Goal: Task Accomplishment & Management: Use online tool/utility

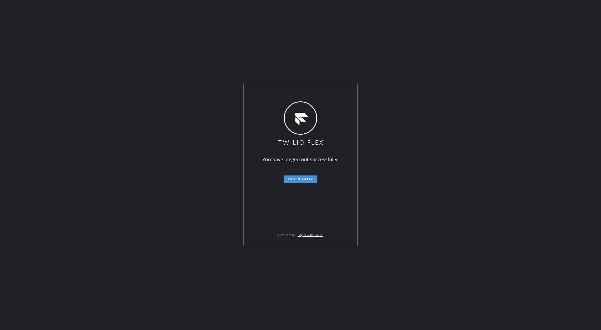
click at [290, 180] on span "Log in again" at bounding box center [300, 179] width 25 height 4
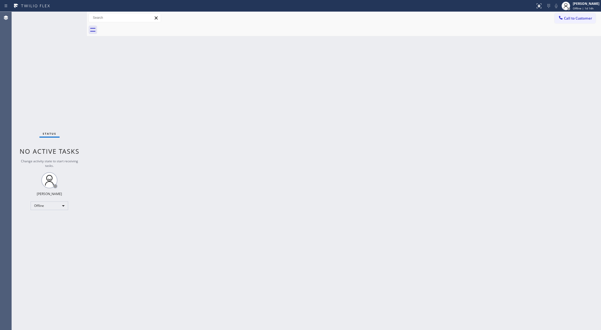
click at [73, 16] on div "Status No active tasks Change activity state to start receiving tasks. [PERSON_…" at bounding box center [49, 171] width 75 height 318
click at [71, 21] on div "Status No active tasks Change activity state to start receiving tasks. [PERSON_…" at bounding box center [49, 171] width 75 height 318
click at [64, 204] on div "Offline" at bounding box center [50, 206] width 38 height 9
click at [60, 227] on li "Unavailable" at bounding box center [49, 227] width 36 height 6
click at [76, 16] on div "Status No active tasks Change activity state to start receiving tasks. Lilibeth…" at bounding box center [49, 171] width 75 height 318
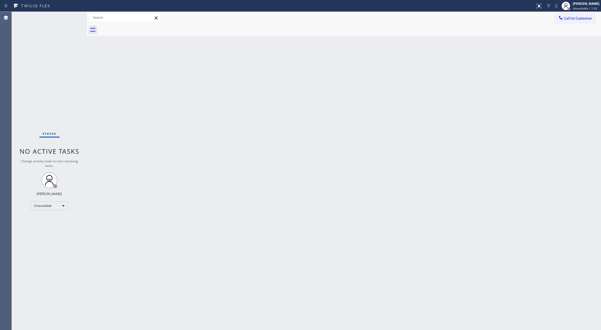
click at [74, 16] on div "Status No active tasks Change activity state to start receiving tasks. Lilibeth…" at bounding box center [49, 171] width 75 height 318
click at [63, 205] on div "Unavailable" at bounding box center [50, 206] width 38 height 9
click at [56, 220] on li "Available" at bounding box center [49, 220] width 36 height 6
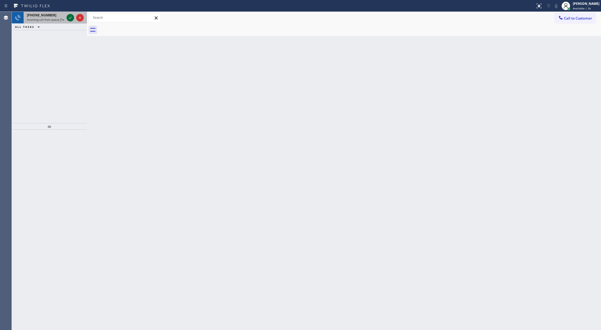
click at [70, 20] on icon at bounding box center [70, 17] width 6 height 6
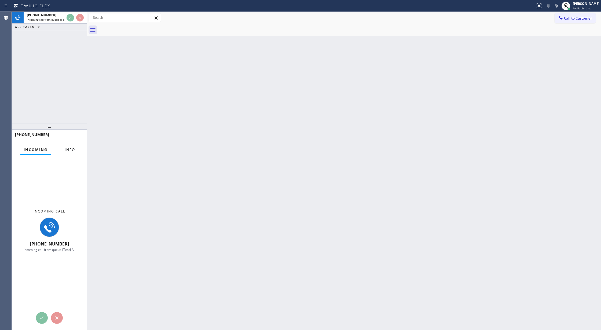
click at [70, 151] on span "Info" at bounding box center [70, 149] width 10 height 5
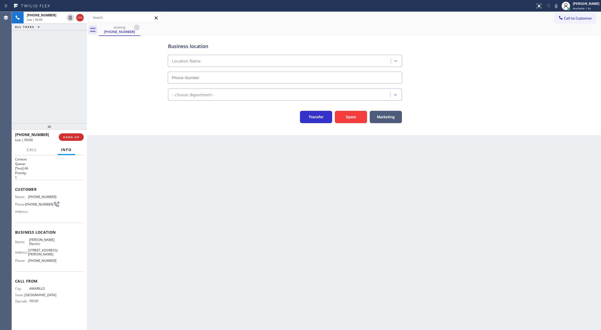
type input "(972) 433-5010"
click at [349, 121] on button "Spam" at bounding box center [351, 117] width 32 height 12
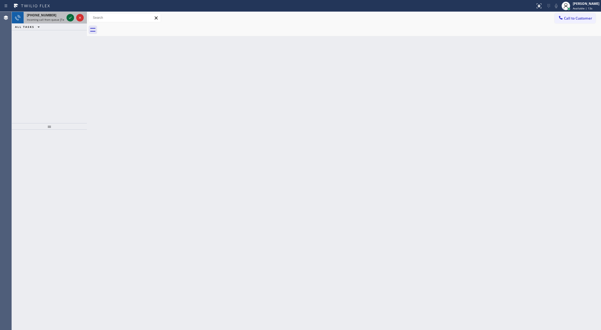
click at [69, 14] on icon at bounding box center [70, 17] width 6 height 6
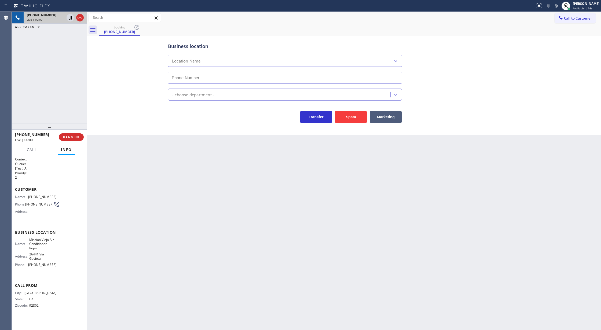
type input "(714) 942-5816"
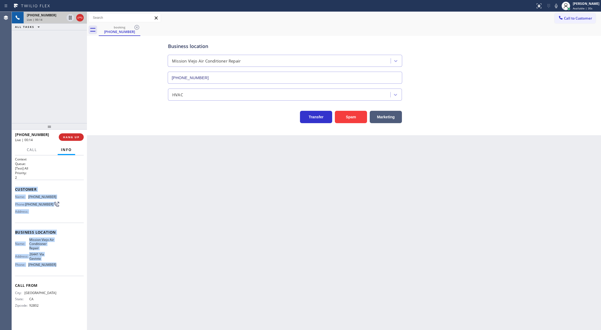
copy div "Customer Name: (714) 813-2049 Phone: (714) 813-2049 Address: Business location …"
drag, startPoint x: 16, startPoint y: 191, endPoint x: 67, endPoint y: 266, distance: 89.9
click at [67, 266] on div "Context Queue: [Test] All Priority: 2 Customer Name: (714) 813-2049 Phone: (714…" at bounding box center [49, 236] width 69 height 159
click at [560, 3] on icon at bounding box center [556, 6] width 6 height 6
click at [560, 5] on icon at bounding box center [556, 6] width 6 height 6
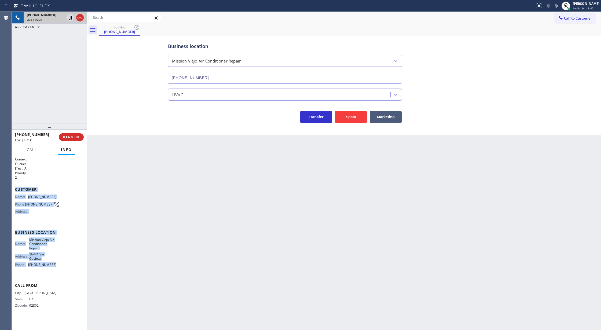
drag, startPoint x: 559, startPoint y: 5, endPoint x: 552, endPoint y: 15, distance: 13.0
click at [560, 4] on icon at bounding box center [556, 6] width 6 height 6
click at [70, 34] on icon at bounding box center [70, 36] width 6 height 6
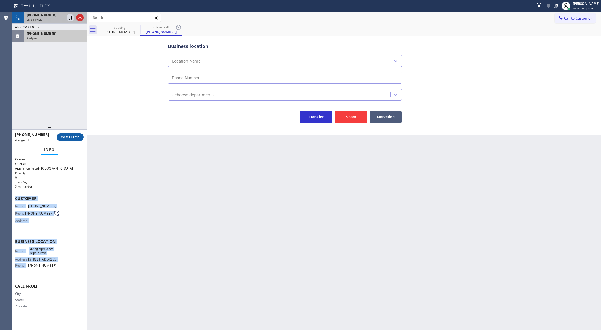
click at [65, 136] on span "COMPLETE" at bounding box center [70, 137] width 19 height 4
type input "(855) 666-9755"
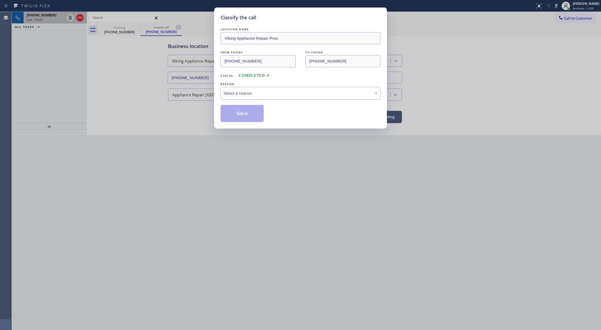
click at [245, 93] on div "Select a reason" at bounding box center [301, 93] width 154 height 6
click at [243, 113] on button "Save" at bounding box center [242, 113] width 43 height 17
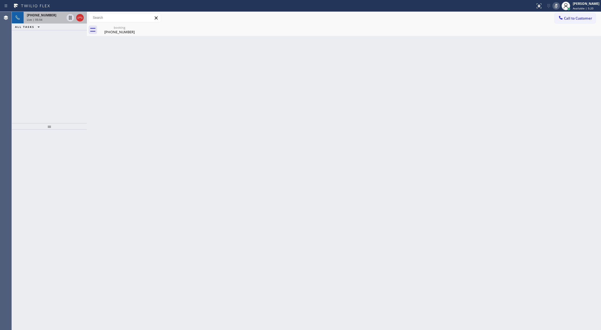
click at [558, 4] on icon at bounding box center [556, 6] width 3 height 4
drag, startPoint x: 79, startPoint y: 17, endPoint x: 68, endPoint y: 1, distance: 19.0
click at [79, 17] on icon at bounding box center [80, 17] width 6 height 6
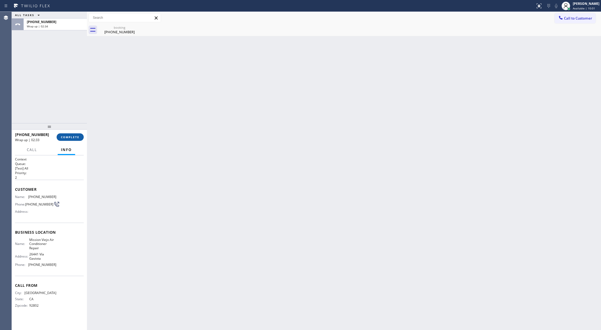
click at [72, 135] on button "COMPLETE" at bounding box center [70, 137] width 27 height 8
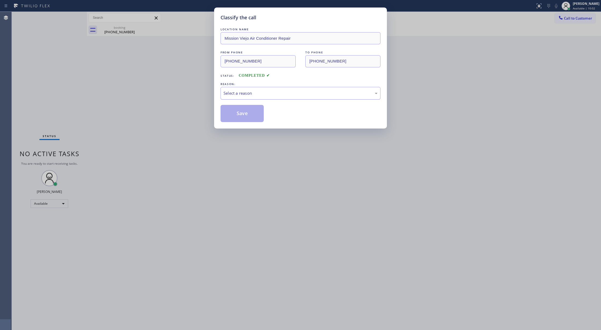
click at [244, 94] on div "Select a reason" at bounding box center [301, 93] width 154 height 6
click at [239, 113] on button "Save" at bounding box center [242, 113] width 43 height 17
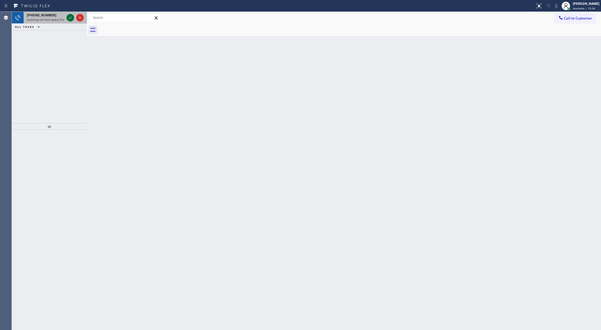
click at [70, 17] on icon at bounding box center [70, 17] width 6 height 6
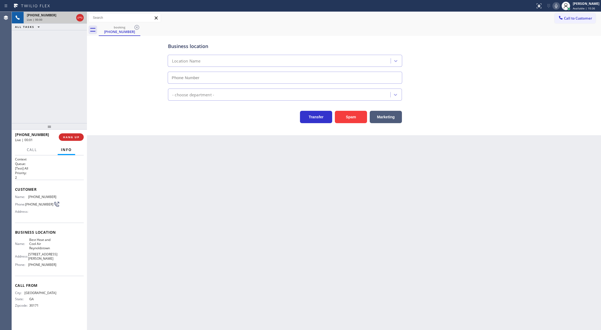
type input "(678) 329-8565"
click at [69, 134] on button "COMPLETE" at bounding box center [70, 137] width 27 height 8
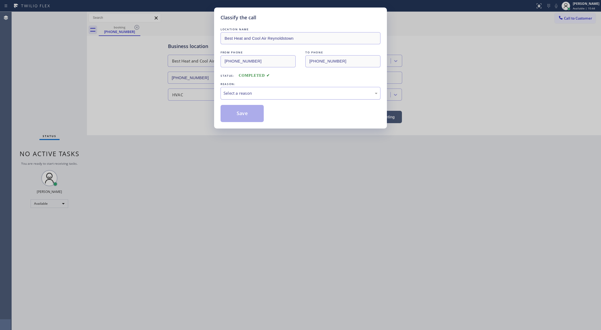
click at [249, 96] on div "Select a reason" at bounding box center [301, 93] width 154 height 6
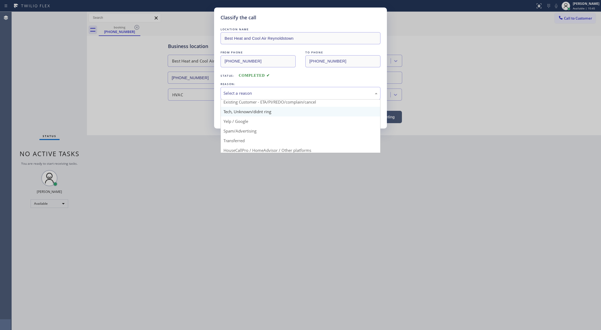
scroll to position [34, 0]
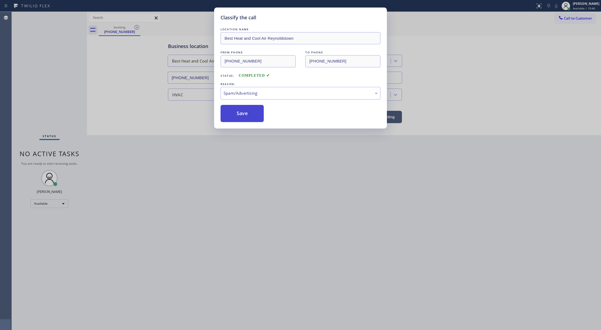
click at [238, 115] on button "Save" at bounding box center [242, 113] width 43 height 17
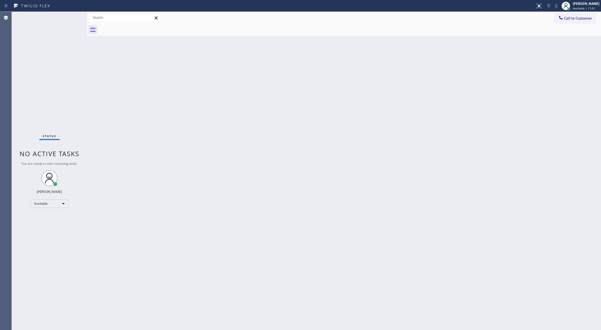
click at [74, 18] on div "Status No active tasks You are ready to start receiving tasks. [PERSON_NAME] Av…" at bounding box center [49, 171] width 75 height 318
click at [73, 17] on div "Status No active tasks You are ready to start receiving tasks. [PERSON_NAME] Av…" at bounding box center [49, 171] width 75 height 318
click at [135, 128] on div "Back to Dashboard Change Sender ID Customers Technicians Select a contact Outbo…" at bounding box center [344, 171] width 514 height 318
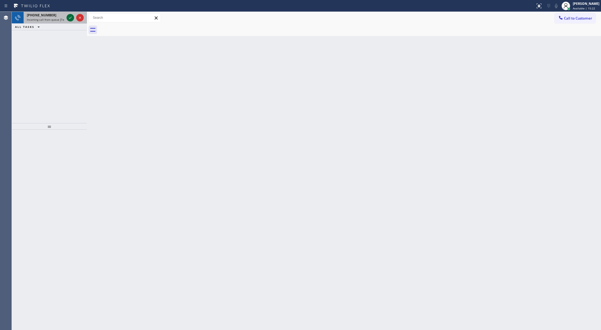
click at [71, 18] on icon at bounding box center [70, 17] width 6 height 6
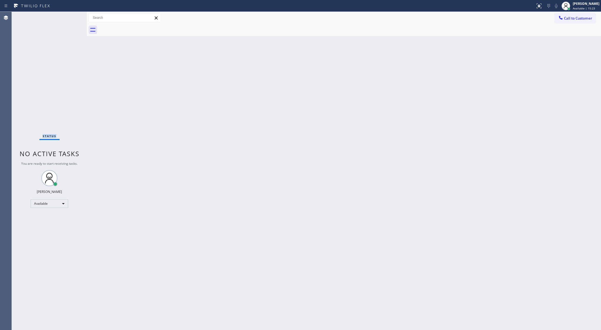
click at [71, 18] on div "Status No active tasks You are ready to start receiving tasks. [PERSON_NAME] Av…" at bounding box center [49, 171] width 75 height 318
click at [68, 19] on div "Status No active tasks You are ready to start receiving tasks. [PERSON_NAME] Av…" at bounding box center [49, 171] width 75 height 318
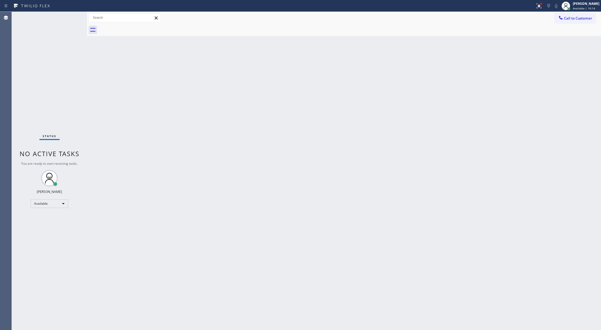
click at [68, 19] on div "Status No active tasks You are ready to start receiving tasks. [PERSON_NAME] Av…" at bounding box center [49, 171] width 75 height 318
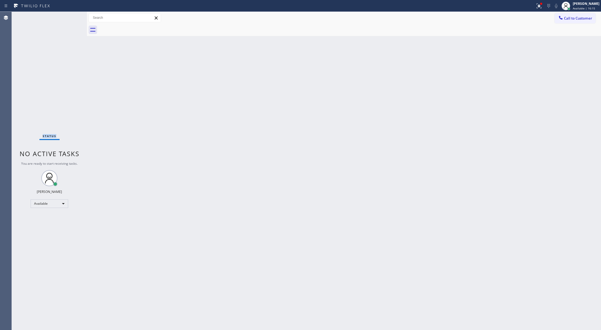
click at [68, 19] on div "Status No active tasks You are ready to start receiving tasks. [PERSON_NAME] Av…" at bounding box center [49, 171] width 75 height 318
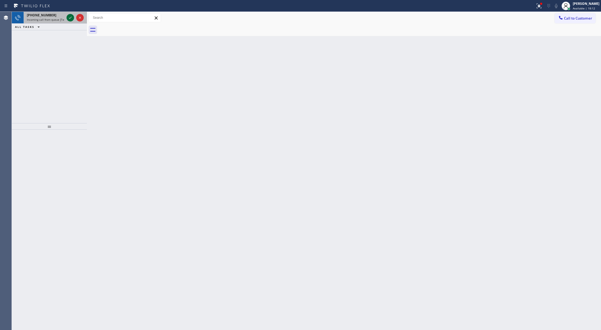
click at [70, 18] on icon at bounding box center [70, 17] width 6 height 6
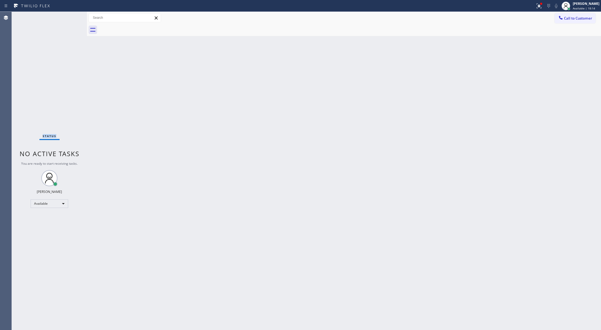
click at [70, 18] on div "Status No active tasks You are ready to start receiving tasks. [PERSON_NAME] Av…" at bounding box center [49, 171] width 75 height 318
click at [71, 18] on div "Status No active tasks You are ready to start receiving tasks. [PERSON_NAME] Av…" at bounding box center [49, 171] width 75 height 318
click at [71, 17] on div "Status No active tasks You are ready to start receiving tasks. [PERSON_NAME] Av…" at bounding box center [49, 171] width 75 height 318
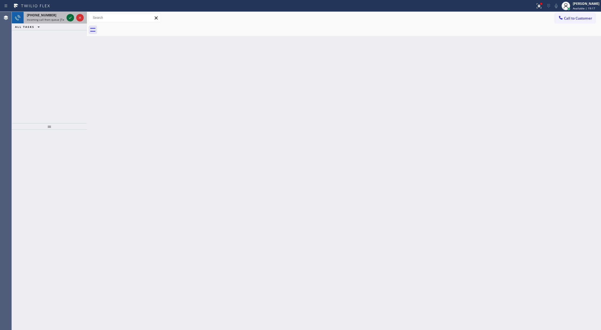
click at [68, 18] on icon at bounding box center [70, 17] width 6 height 6
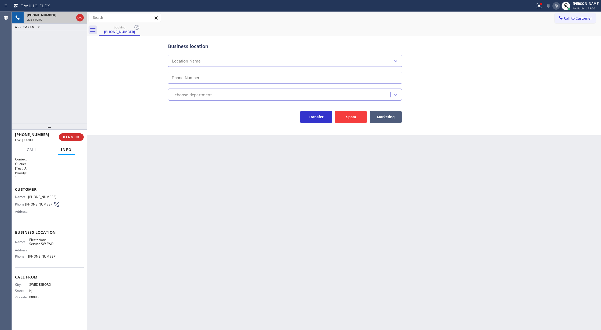
type input "[PHONE_NUMBER]"
click at [355, 115] on button "Spam" at bounding box center [351, 117] width 32 height 12
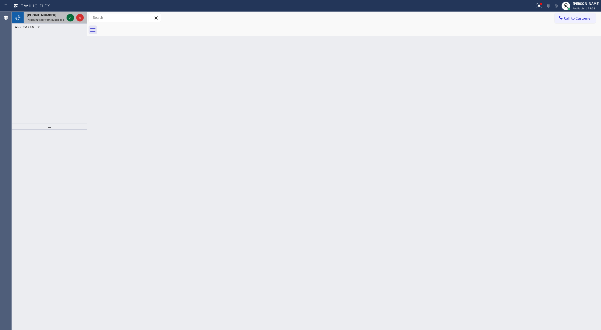
drag, startPoint x: 71, startPoint y: 15, endPoint x: 71, endPoint y: 19, distance: 3.5
click at [71, 15] on icon at bounding box center [70, 17] width 6 height 6
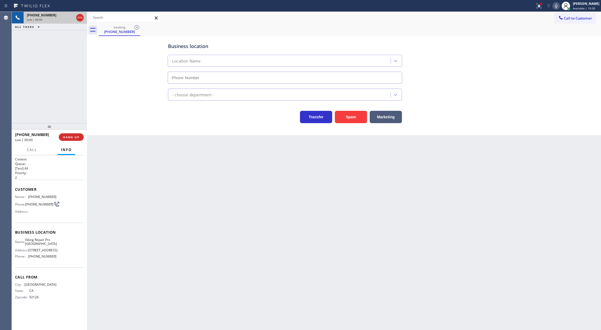
type input "(760) 330-2668"
click at [343, 114] on button "Spam" at bounding box center [351, 117] width 32 height 12
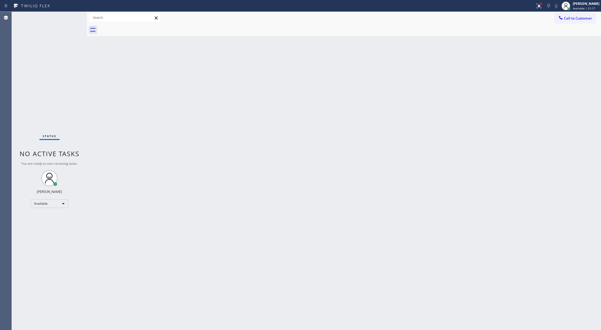
click at [71, 20] on div "Status No active tasks You are ready to start receiving tasks. [PERSON_NAME] Av…" at bounding box center [49, 171] width 75 height 318
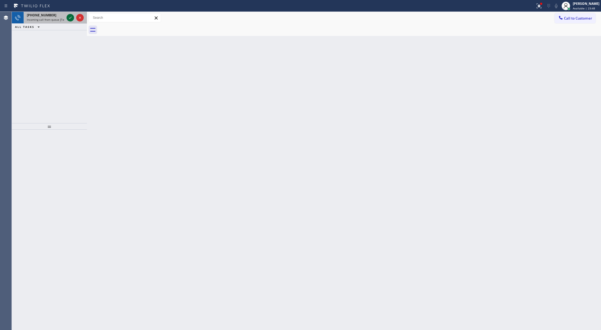
click at [71, 17] on icon at bounding box center [70, 18] width 3 height 2
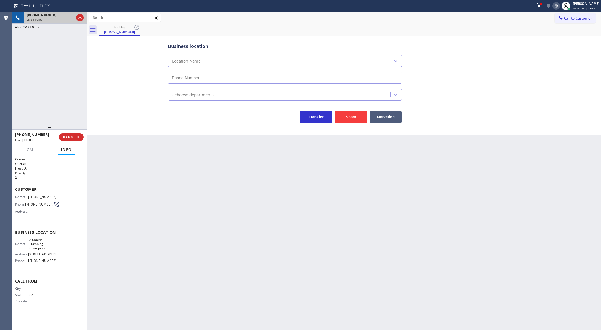
type input "(626) 263-4119"
click at [362, 116] on button "Spam" at bounding box center [351, 117] width 32 height 12
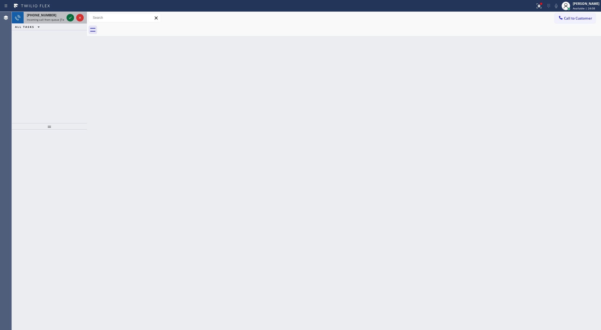
click at [70, 19] on icon at bounding box center [70, 17] width 6 height 6
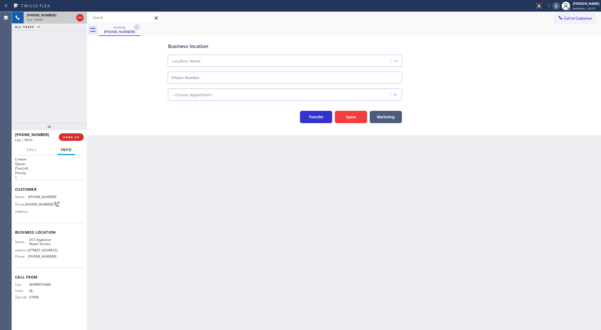
type input "(203) 424-2786"
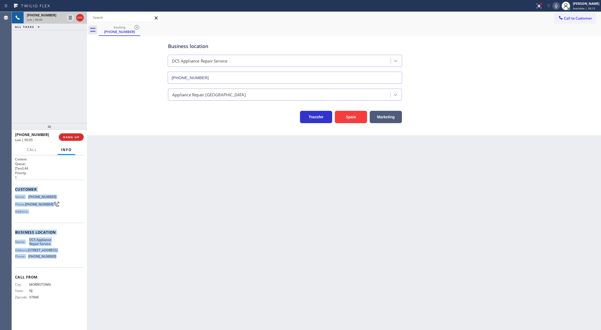
copy div "Customer Name: (973) 615-7800 Phone: (973) 615-7800 Address: Business location …"
drag, startPoint x: 15, startPoint y: 190, endPoint x: 66, endPoint y: 265, distance: 90.2
click at [66, 265] on div "Context Queue: [Test] All Priority: 1 Customer Name: (973) 615-7800 Phone: (973…" at bounding box center [49, 232] width 69 height 151
click at [80, 18] on icon at bounding box center [80, 17] width 6 height 6
click at [65, 135] on button "COMPLETE" at bounding box center [70, 137] width 27 height 8
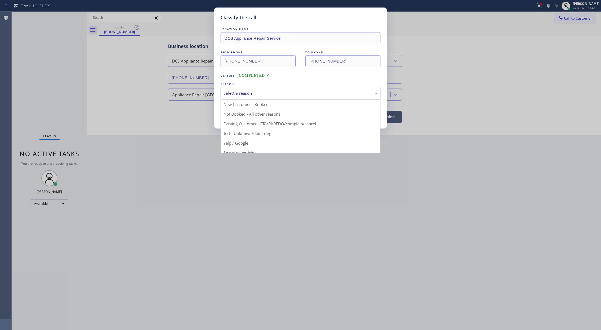
click at [250, 87] on div "Select a reason" at bounding box center [301, 93] width 160 height 13
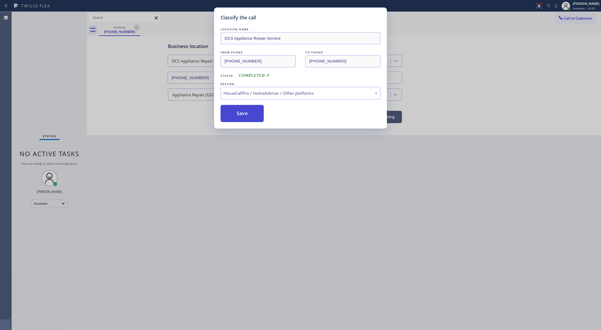
click at [238, 116] on button "Save" at bounding box center [242, 113] width 43 height 17
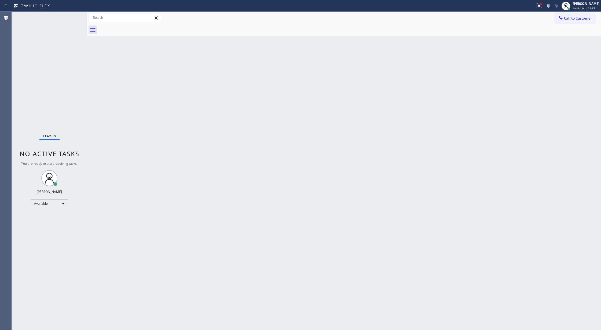
click at [76, 16] on div "Status No active tasks You are ready to start receiving tasks. [PERSON_NAME] Av…" at bounding box center [49, 171] width 75 height 318
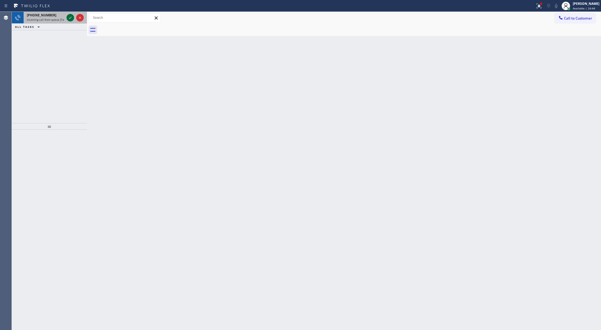
click at [68, 16] on icon at bounding box center [70, 17] width 6 height 6
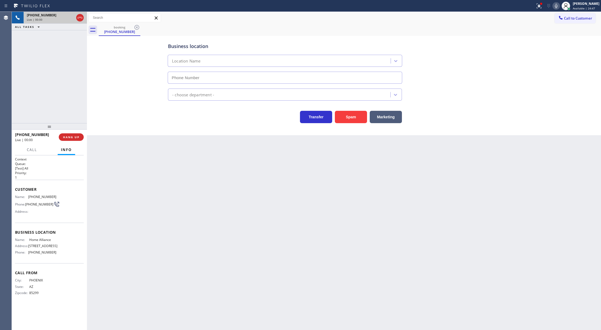
type input "(877) 777-0796"
copy div "Customer Name: (602) 571-8000 Phone: (602) 571-8000 Address: Business location …"
drag, startPoint x: 16, startPoint y: 191, endPoint x: 63, endPoint y: 260, distance: 84.0
click at [63, 260] on div "Context Queue: [Test] All Priority: 1 Customer Name: (602) 571-8000 Phone: (602…" at bounding box center [49, 230] width 69 height 147
click at [560, 7] on icon at bounding box center [556, 6] width 6 height 6
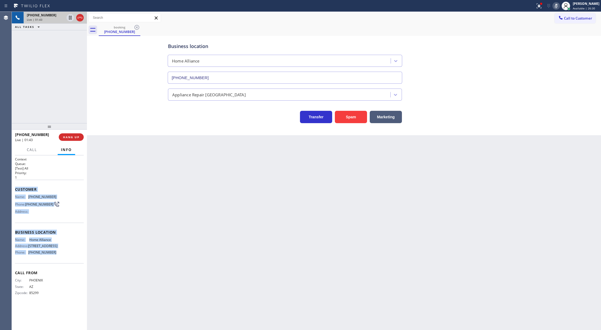
click at [558, 5] on rect at bounding box center [557, 5] width 4 height 4
click at [558, 8] on icon at bounding box center [556, 6] width 3 height 4
click at [558, 6] on icon at bounding box center [556, 6] width 6 height 6
click at [558, 8] on icon at bounding box center [556, 6] width 3 height 4
click at [560, 6] on icon at bounding box center [556, 6] width 6 height 6
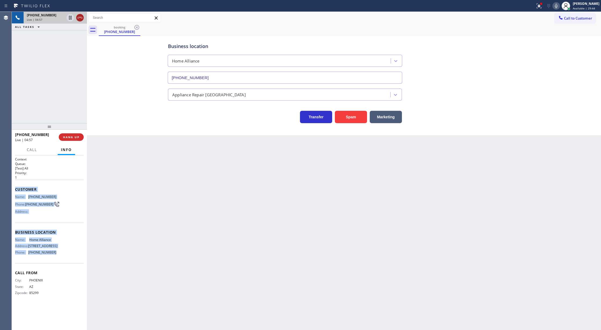
click at [80, 17] on icon at bounding box center [80, 17] width 6 height 6
click at [72, 138] on span "COMPLETE" at bounding box center [70, 137] width 19 height 4
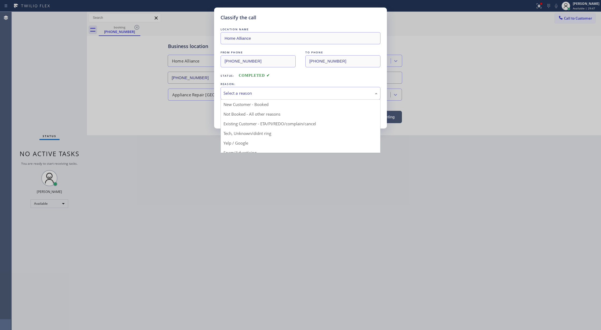
click at [255, 96] on div "Select a reason" at bounding box center [301, 93] width 154 height 6
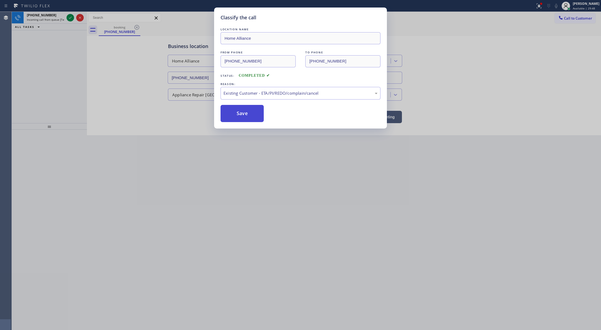
click at [242, 117] on button "Save" at bounding box center [242, 113] width 43 height 17
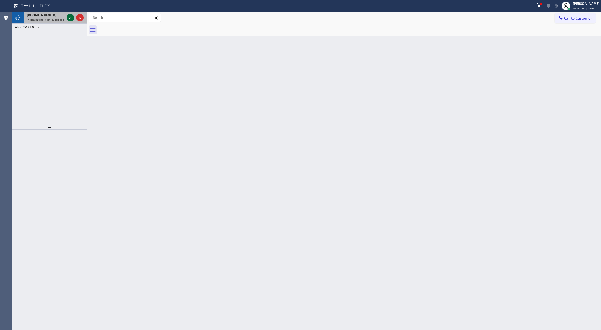
click at [70, 19] on icon at bounding box center [70, 17] width 6 height 6
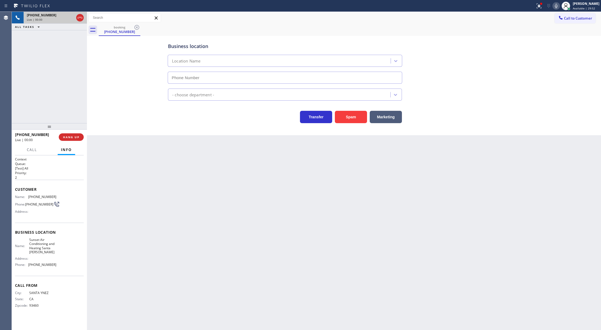
type input "(805) 659-8596"
click at [353, 113] on button "Spam" at bounding box center [351, 117] width 32 height 12
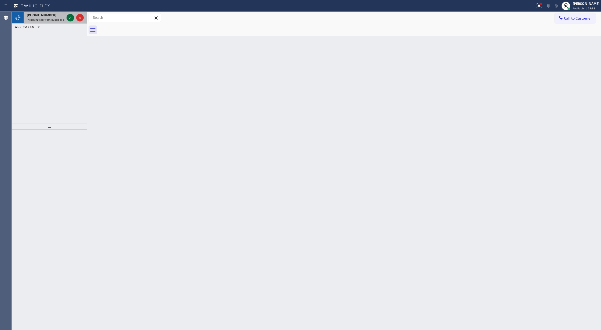
drag, startPoint x: 71, startPoint y: 14, endPoint x: 69, endPoint y: 16, distance: 2.9
click at [71, 14] on icon at bounding box center [70, 17] width 6 height 6
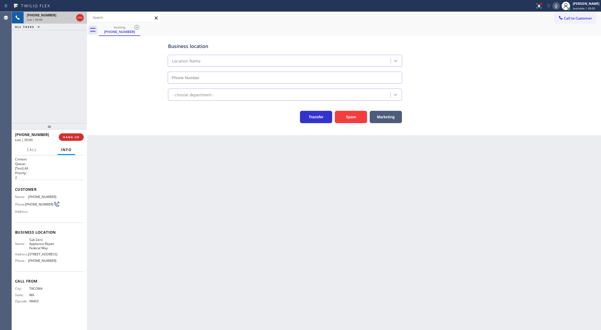
type input "(253) 480-6280"
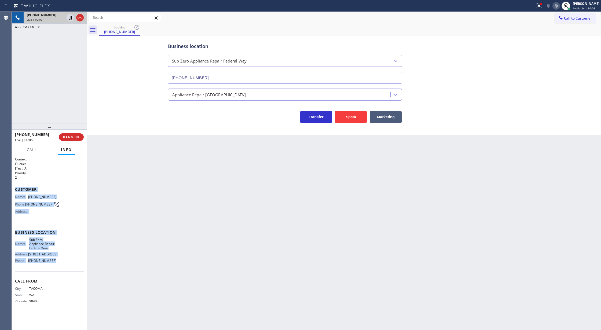
copy div "Customer Name: (253) 209-2953 Phone: (253) 209-2953 Address: Business location …"
drag, startPoint x: 15, startPoint y: 189, endPoint x: 64, endPoint y: 265, distance: 90.0
click at [64, 265] on div "Context Queue: [Test] All Priority: 2 Customer Name: (253) 209-2953 Phone: (253…" at bounding box center [49, 234] width 69 height 155
click at [69, 265] on div "Name: Sub Zero Appliance Repair Federal Way Address: 1900 SW Campus Dr, Phone: …" at bounding box center [49, 251] width 69 height 27
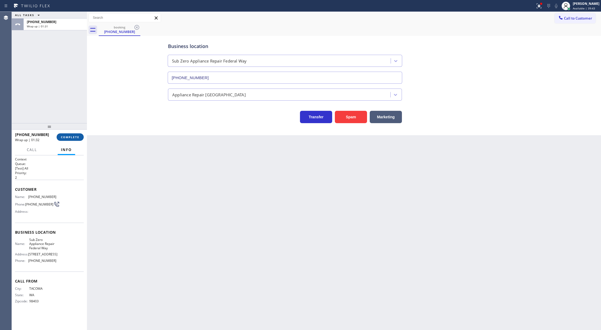
click at [69, 138] on span "COMPLETE" at bounding box center [70, 137] width 19 height 4
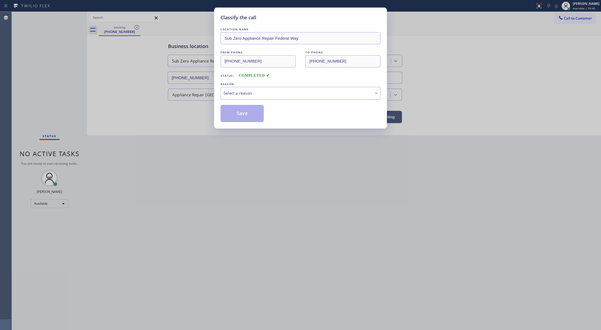
click at [257, 93] on div "Select a reason" at bounding box center [301, 93] width 154 height 6
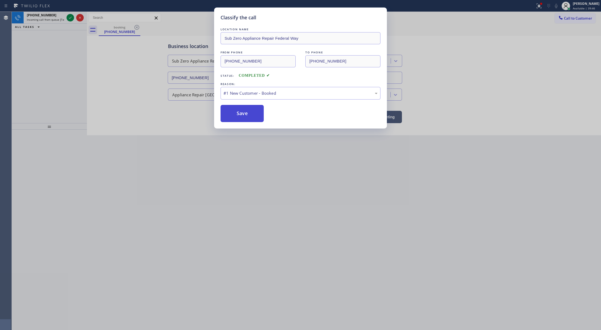
click at [242, 113] on button "Save" at bounding box center [242, 113] width 43 height 17
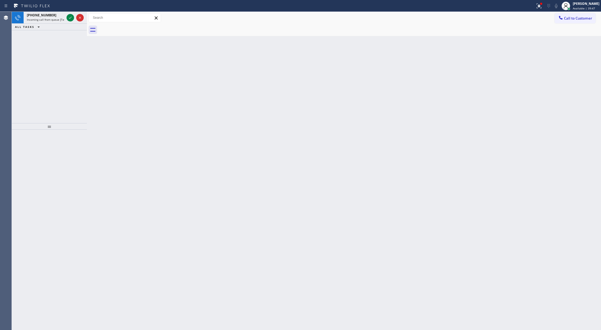
click at [69, 17] on icon at bounding box center [70, 17] width 6 height 6
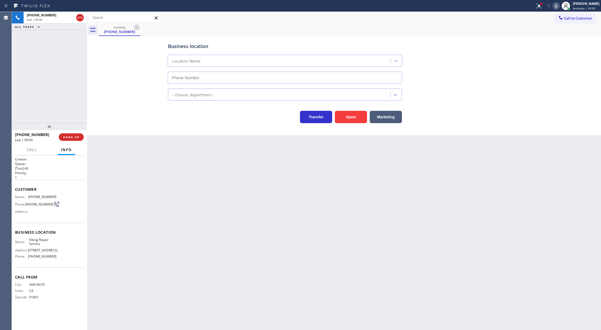
type input "(323) 416-2342"
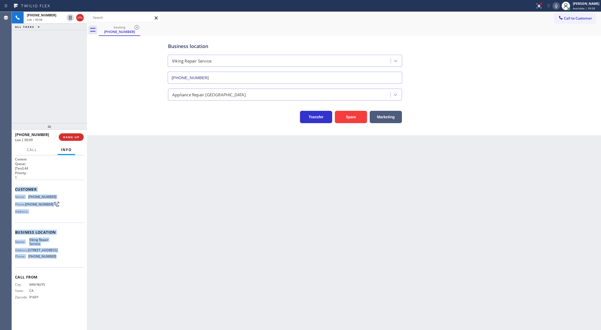
copy div "Customer Name: (818) 398-6105 Phone: (818) 398-6105 Address: Business location …"
drag, startPoint x: 23, startPoint y: 196, endPoint x: 68, endPoint y: 259, distance: 77.9
click at [68, 259] on div "Context Queue: [Test] All Priority: 1 Customer Name: (818) 398-6105 Phone: (818…" at bounding box center [49, 242] width 75 height 175
click at [72, 137] on span "COMPLETE" at bounding box center [70, 137] width 19 height 4
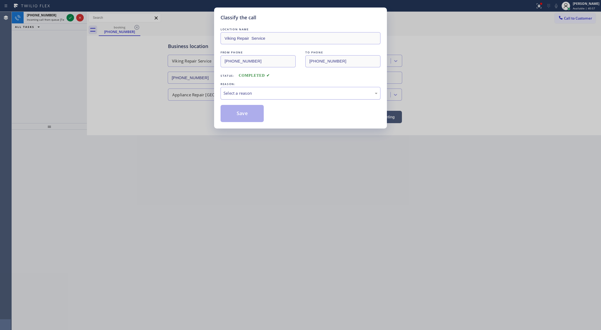
click at [247, 90] on div "Select a reason" at bounding box center [301, 93] width 154 height 6
drag, startPoint x: 237, startPoint y: 109, endPoint x: 38, endPoint y: 44, distance: 209.5
click at [237, 109] on button "Save" at bounding box center [242, 113] width 43 height 17
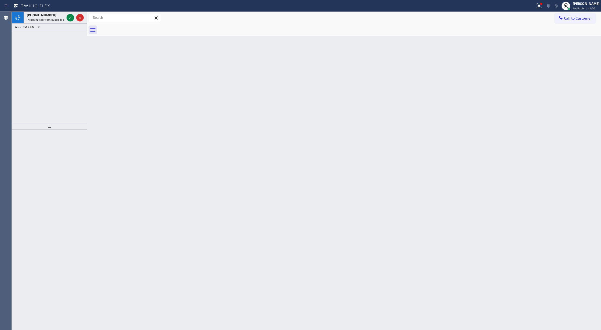
click at [70, 18] on icon at bounding box center [70, 17] width 6 height 6
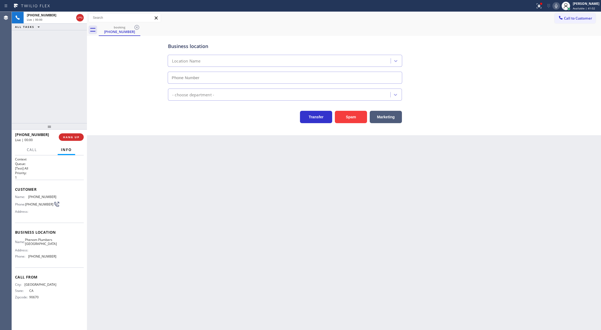
type input "(949) 979-4989"
click at [351, 117] on button "Spam" at bounding box center [351, 117] width 32 height 12
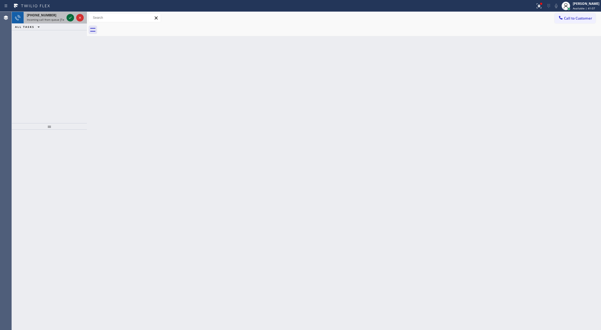
click at [69, 18] on icon at bounding box center [70, 17] width 6 height 6
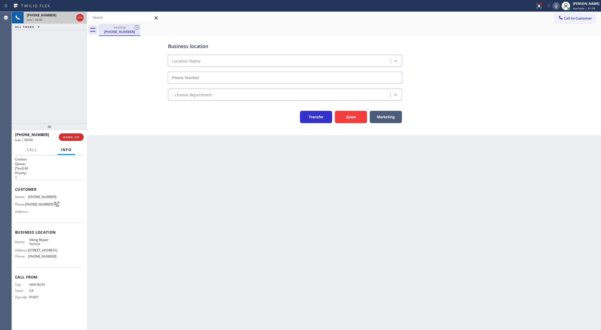
type input "(323) 416-2342"
drag, startPoint x: 558, startPoint y: 6, endPoint x: 517, endPoint y: 69, distance: 75.3
click at [559, 7] on icon at bounding box center [556, 6] width 6 height 6
drag, startPoint x: 71, startPoint y: 19, endPoint x: 233, endPoint y: 310, distance: 332.3
click at [71, 25] on div "+18183986105 Live | 00:38 ALL TASKS ALL TASKS ACTIVE TASKS TASKS IN WRAP UP" at bounding box center [49, 21] width 75 height 19
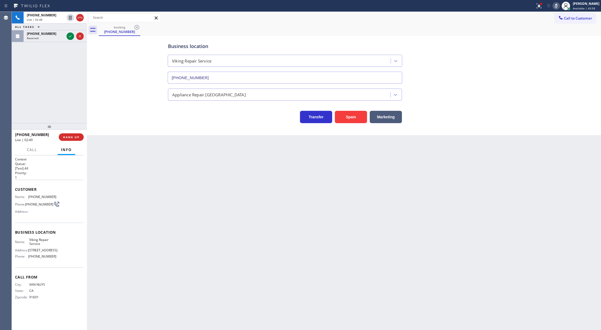
click at [558, 8] on icon at bounding box center [556, 6] width 3 height 4
click at [70, 17] on icon at bounding box center [70, 17] width 6 height 6
click at [69, 35] on icon at bounding box center [70, 36] width 6 height 6
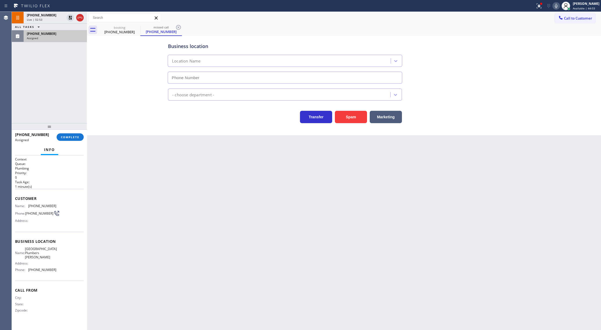
type input "(714) 583-6869"
click at [68, 136] on span "COMPLETE" at bounding box center [70, 137] width 19 height 4
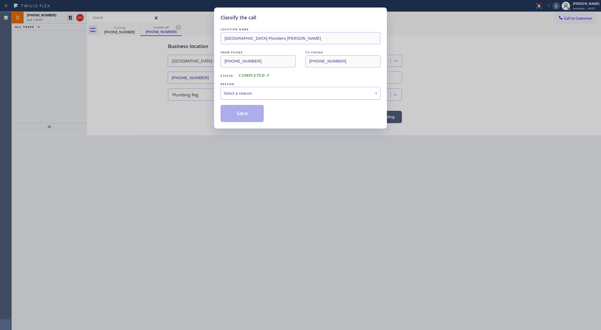
click at [236, 93] on div "Select a reason" at bounding box center [301, 93] width 154 height 6
click at [249, 112] on button "Save" at bounding box center [242, 113] width 43 height 17
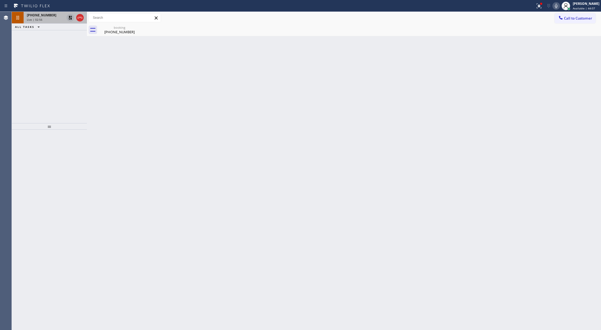
click at [69, 17] on icon at bounding box center [70, 18] width 4 height 4
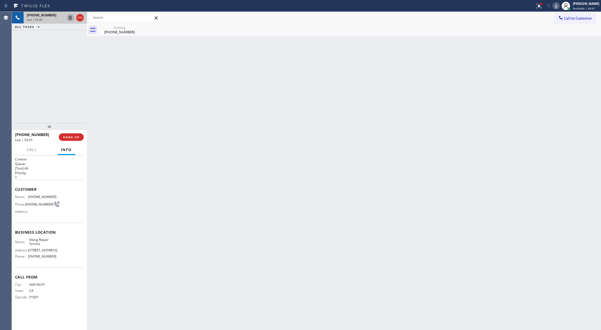
click at [560, 5] on icon at bounding box center [556, 6] width 6 height 6
click at [70, 36] on icon at bounding box center [70, 36] width 6 height 6
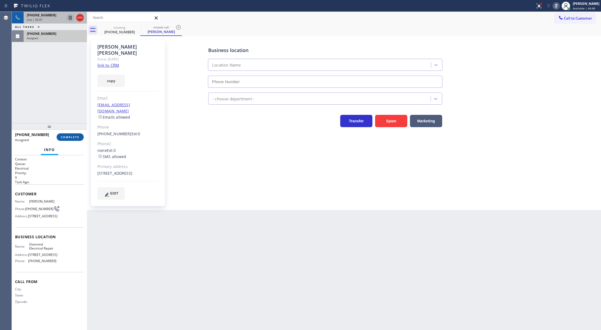
click at [67, 137] on span "COMPLETE" at bounding box center [70, 137] width 19 height 4
type input "(855) 907-1049"
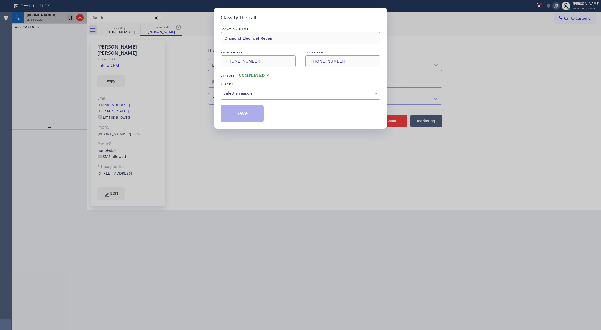
click at [245, 90] on div "Select a reason" at bounding box center [301, 93] width 154 height 6
click at [240, 113] on button "Save" at bounding box center [242, 113] width 43 height 17
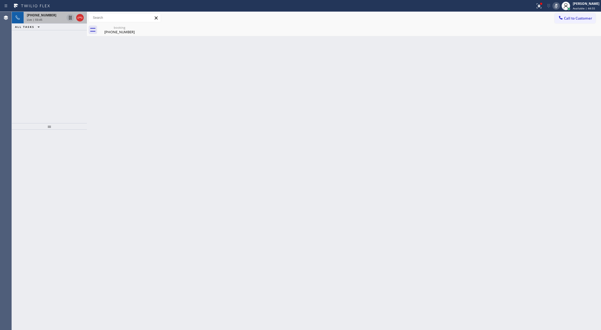
click at [558, 7] on icon at bounding box center [556, 6] width 3 height 4
drag, startPoint x: 560, startPoint y: 6, endPoint x: 504, endPoint y: 83, distance: 95.2
click at [560, 7] on icon at bounding box center [556, 6] width 6 height 6
click at [558, 7] on icon at bounding box center [556, 6] width 6 height 6
drag, startPoint x: 559, startPoint y: 5, endPoint x: 538, endPoint y: 23, distance: 27.2
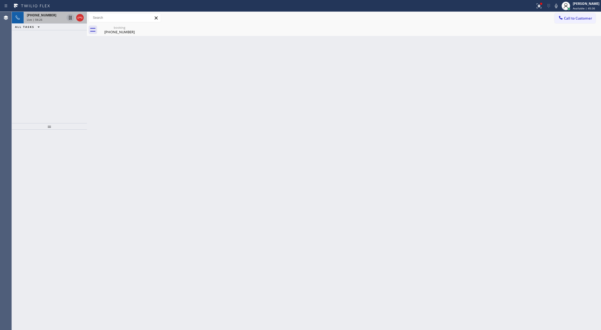
click at [559, 5] on icon at bounding box center [556, 6] width 6 height 6
click at [560, 7] on icon at bounding box center [556, 6] width 6 height 6
drag, startPoint x: 560, startPoint y: 8, endPoint x: 557, endPoint y: 12, distance: 5.2
click at [560, 8] on icon at bounding box center [556, 6] width 6 height 6
click at [558, 7] on icon at bounding box center [556, 6] width 3 height 4
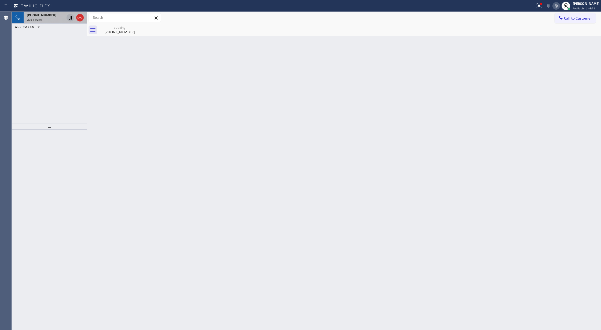
click at [560, 5] on icon at bounding box center [556, 6] width 6 height 6
click at [559, 6] on icon at bounding box center [556, 6] width 6 height 6
click at [68, 38] on icon at bounding box center [70, 36] width 6 height 6
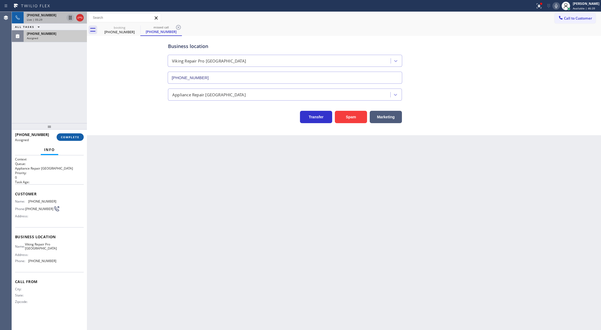
type input "(551) 308-0889"
click at [69, 138] on span "COMPLETE" at bounding box center [70, 137] width 19 height 4
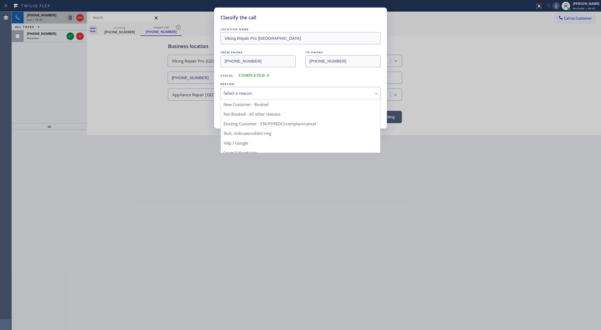
click at [242, 96] on div "Select a reason" at bounding box center [301, 93] width 154 height 6
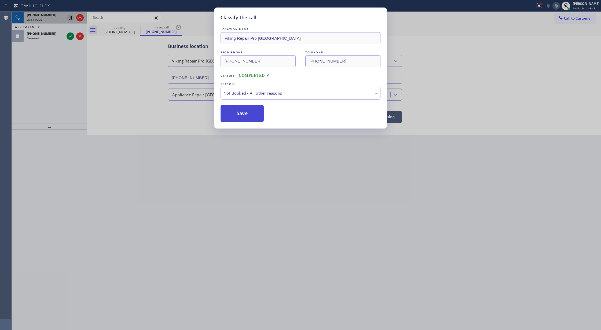
click at [240, 115] on button "Save" at bounding box center [242, 113] width 43 height 17
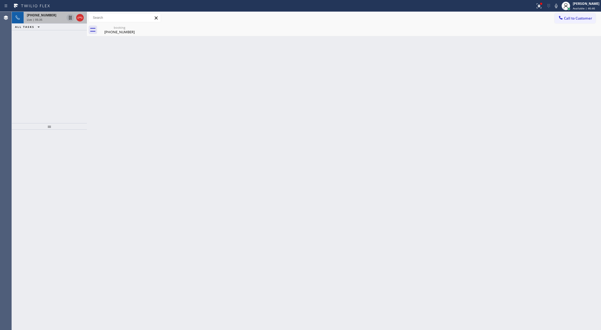
drag, startPoint x: 563, startPoint y: 7, endPoint x: 528, endPoint y: 40, distance: 48.0
click at [560, 7] on icon at bounding box center [556, 6] width 6 height 6
click at [558, 6] on icon at bounding box center [556, 6] width 6 height 6
drag, startPoint x: 561, startPoint y: 7, endPoint x: 548, endPoint y: 23, distance: 21.1
click at [560, 6] on icon at bounding box center [556, 6] width 6 height 6
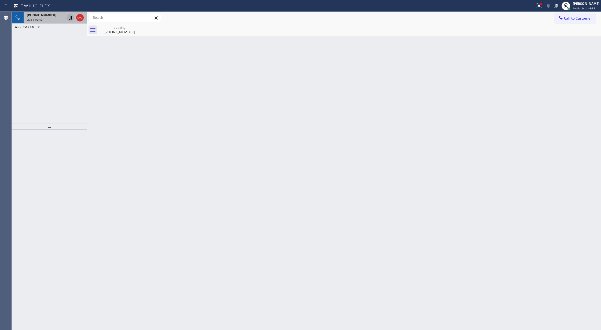
drag, startPoint x: 559, startPoint y: 4, endPoint x: 414, endPoint y: 166, distance: 217.4
click at [559, 5] on icon at bounding box center [556, 6] width 6 height 6
drag, startPoint x: 561, startPoint y: 6, endPoint x: 469, endPoint y: 95, distance: 128.1
click at [560, 6] on icon at bounding box center [556, 6] width 6 height 6
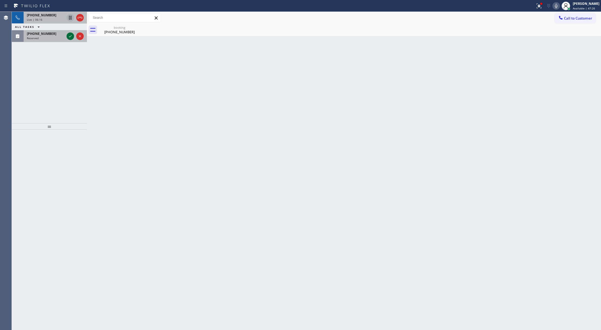
click at [71, 35] on icon at bounding box center [70, 36] width 6 height 6
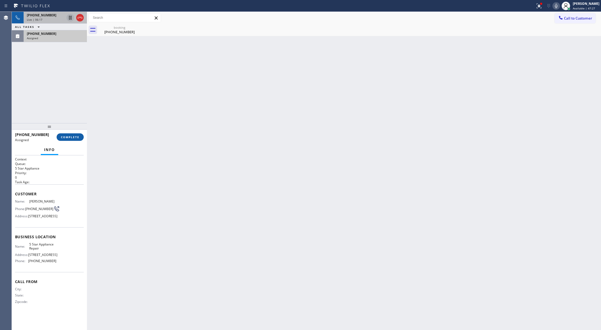
click at [68, 134] on button "COMPLETE" at bounding box center [70, 137] width 27 height 8
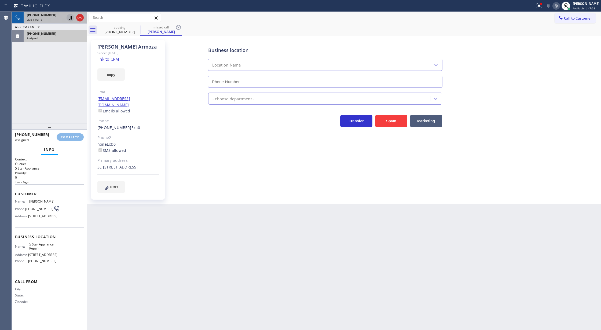
type input "[PHONE_NUMBER]"
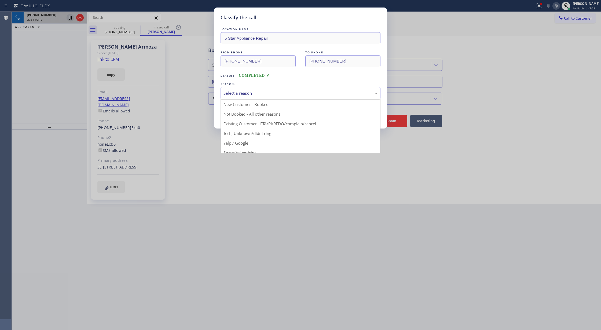
click at [244, 94] on div "Select a reason" at bounding box center [301, 93] width 154 height 6
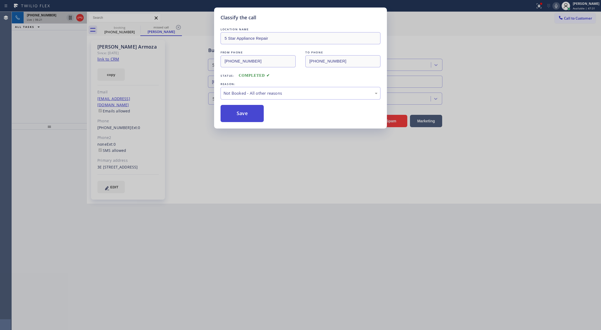
click at [239, 114] on button "Save" at bounding box center [242, 113] width 43 height 17
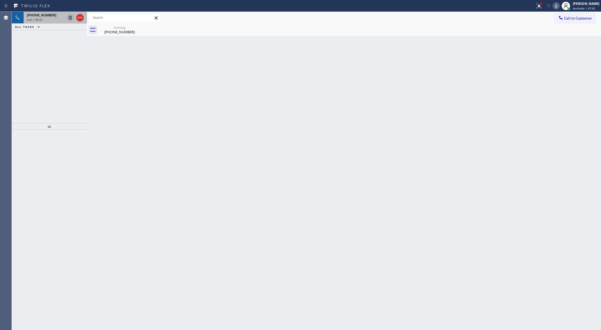
click at [560, 5] on icon at bounding box center [556, 6] width 6 height 6
click at [560, 6] on icon at bounding box center [556, 6] width 6 height 6
click at [57, 19] on div "Live | 06:47" at bounding box center [46, 20] width 38 height 4
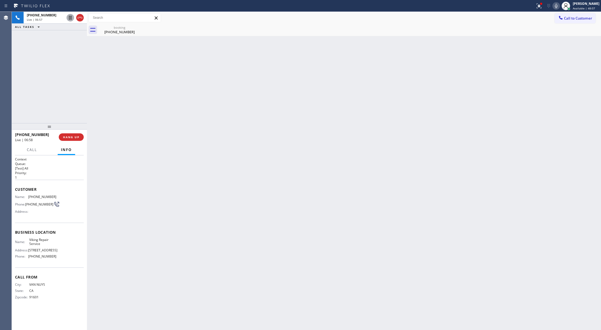
click at [558, 6] on icon at bounding box center [556, 6] width 3 height 4
click at [72, 37] on icon at bounding box center [70, 36] width 6 height 6
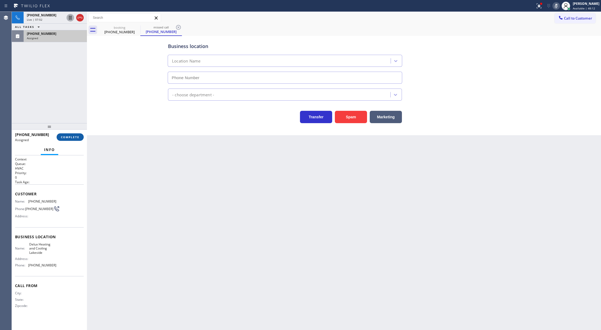
click at [67, 135] on span "COMPLETE" at bounding box center [70, 137] width 19 height 4
type input "(619) 566-1959"
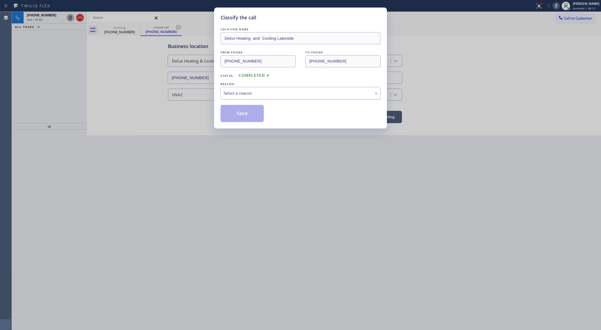
click at [232, 92] on div "Select a reason" at bounding box center [301, 93] width 154 height 6
click at [251, 111] on button "Save" at bounding box center [242, 113] width 43 height 17
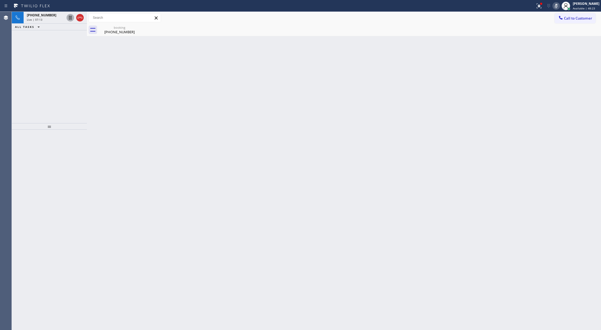
click at [560, 5] on icon at bounding box center [556, 6] width 6 height 6
click at [558, 5] on icon at bounding box center [556, 6] width 3 height 4
click at [558, 6] on icon at bounding box center [556, 6] width 3 height 4
click at [558, 5] on icon at bounding box center [556, 6] width 6 height 6
click at [560, 7] on icon at bounding box center [556, 6] width 6 height 6
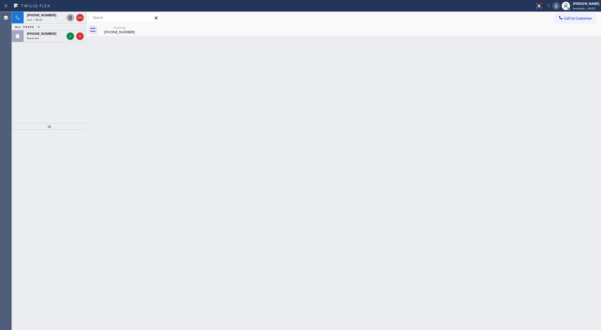
click at [79, 69] on div "+18183986105 Live | 08:40 ALL TASKS ALL TASKS ACTIVE TASKS TASKS IN WRAP UP (33…" at bounding box center [49, 67] width 75 height 111
click at [68, 38] on icon at bounding box center [70, 36] width 6 height 6
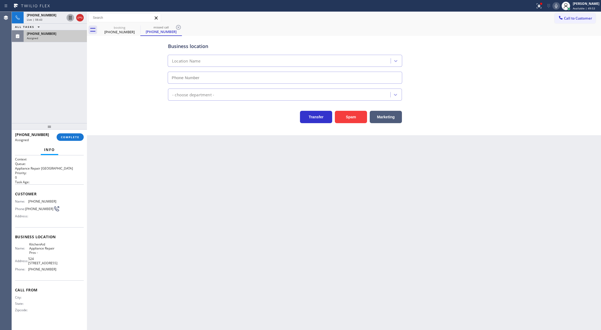
type input "(855) 213-9318"
click at [65, 137] on span "COMPLETE" at bounding box center [70, 137] width 19 height 4
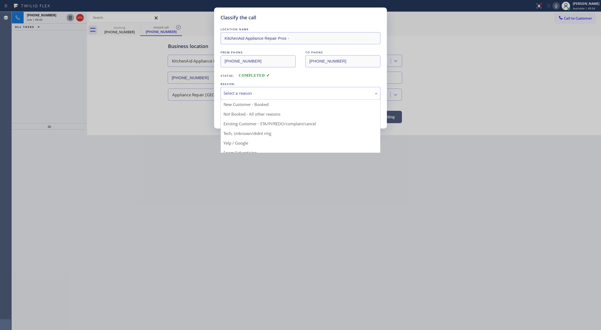
click at [243, 92] on div "Select a reason" at bounding box center [301, 93] width 154 height 6
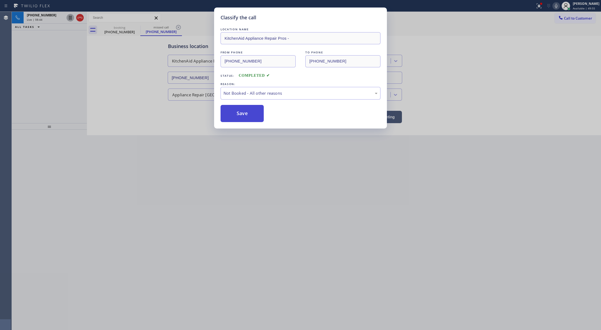
click at [241, 114] on button "Save" at bounding box center [242, 113] width 43 height 17
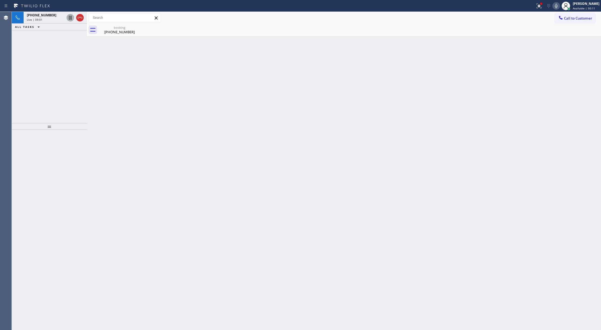
click at [67, 60] on div "+18183986105 Live | 09:01 ALL TASKS ALL TASKS ACTIVE TASKS TASKS IN WRAP UP" at bounding box center [49, 67] width 75 height 111
click at [80, 19] on div "ALL TASKS ALL TASKS ACTIVE TASKS TASKS IN WRAP UP +18183986105 Wrap up | 00:00" at bounding box center [49, 21] width 75 height 19
click at [65, 27] on div "Wrap up | 00:01" at bounding box center [55, 26] width 57 height 4
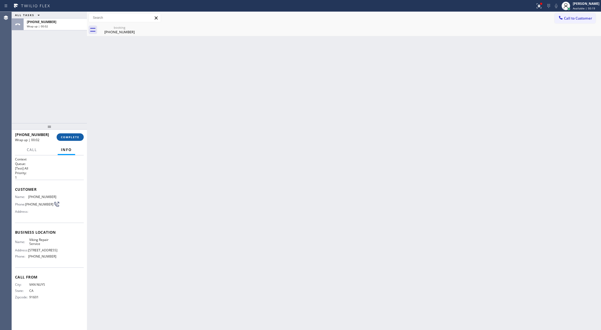
click at [69, 134] on button "COMPLETE" at bounding box center [70, 137] width 27 height 8
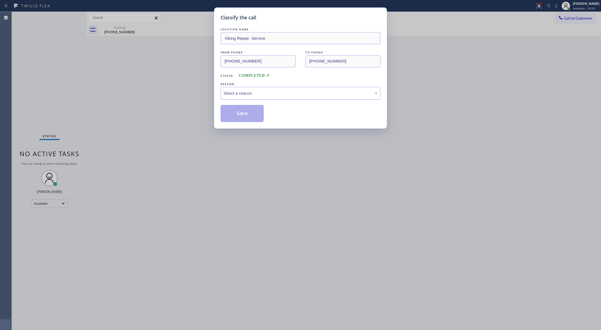
click at [249, 93] on div "Select a reason" at bounding box center [301, 93] width 154 height 6
click at [251, 115] on button "Save" at bounding box center [242, 113] width 43 height 17
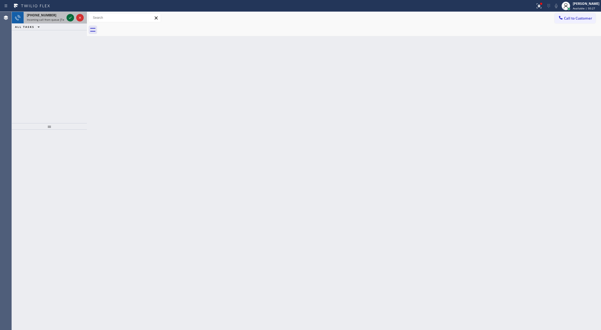
click at [68, 16] on icon at bounding box center [70, 17] width 6 height 6
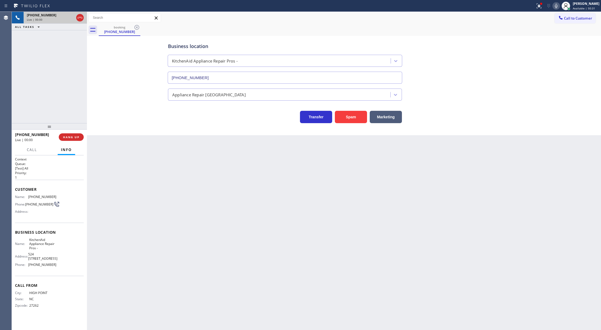
type input "(855) 213-9318"
copy div "Customer Name: (336) 848-8121 Phone: (336) 848-8121 Address: Business location …"
drag, startPoint x: 14, startPoint y: 188, endPoint x: 72, endPoint y: 271, distance: 101.2
click at [72, 271] on div "Context Queue: [Test] All Priority: 1 Customer Name: (336) 848-8121 Phone: (336…" at bounding box center [49, 242] width 75 height 175
click at [81, 20] on icon at bounding box center [80, 17] width 6 height 6
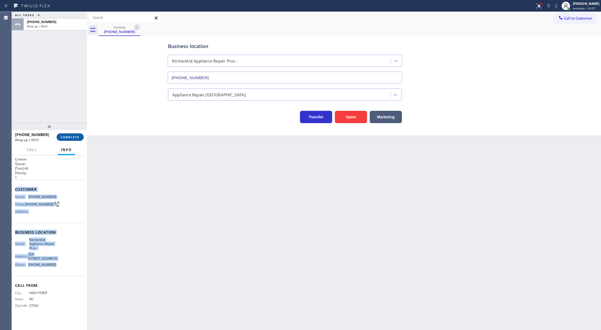
click at [69, 138] on span "COMPLETE" at bounding box center [70, 137] width 19 height 4
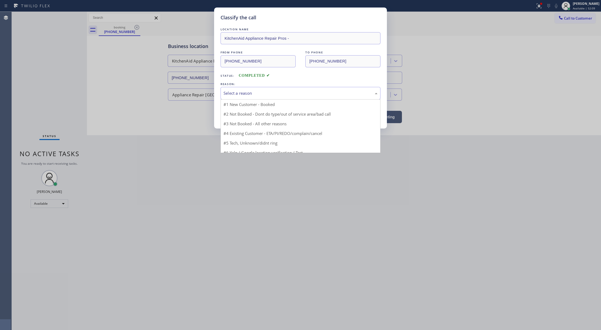
click at [247, 96] on div "Select a reason" at bounding box center [301, 93] width 154 height 6
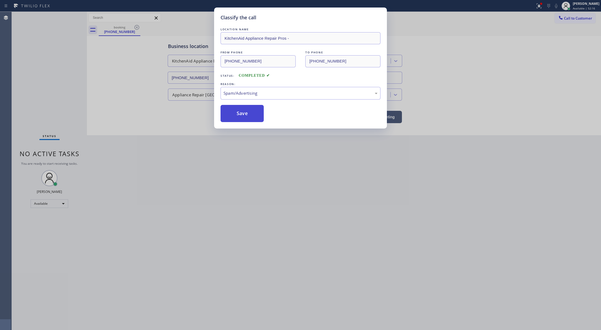
click at [237, 116] on button "Save" at bounding box center [242, 113] width 43 height 17
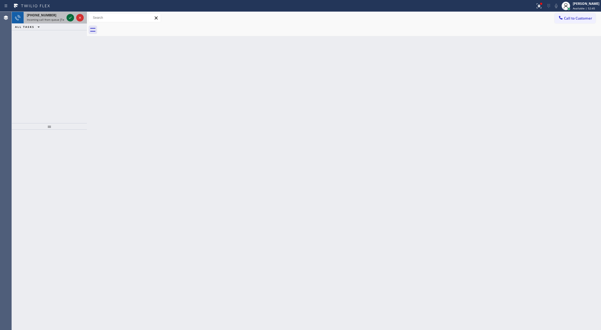
click at [70, 19] on icon at bounding box center [70, 18] width 3 height 2
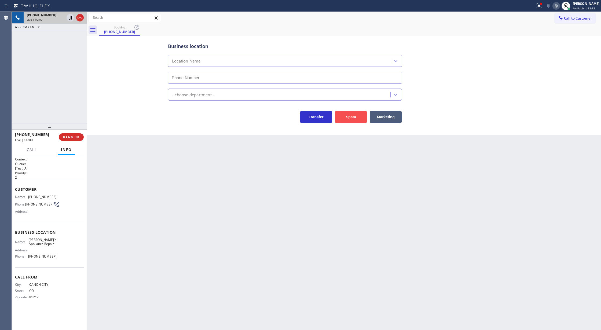
type input "[PHONE_NUMBER]"
click at [346, 116] on button "Spam" at bounding box center [351, 117] width 32 height 12
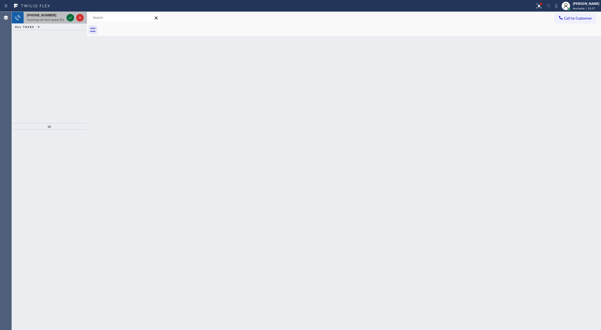
click at [70, 19] on icon at bounding box center [70, 17] width 6 height 6
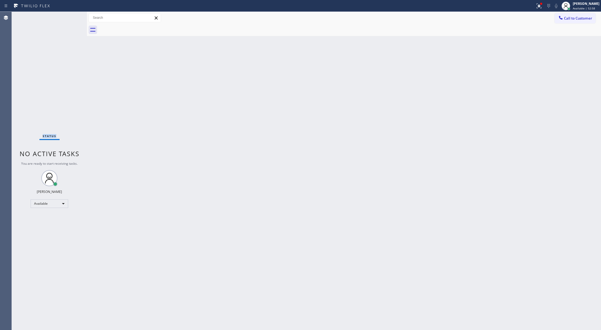
click at [70, 19] on div "Status No active tasks You are ready to start receiving tasks. [PERSON_NAME] Av…" at bounding box center [49, 171] width 75 height 318
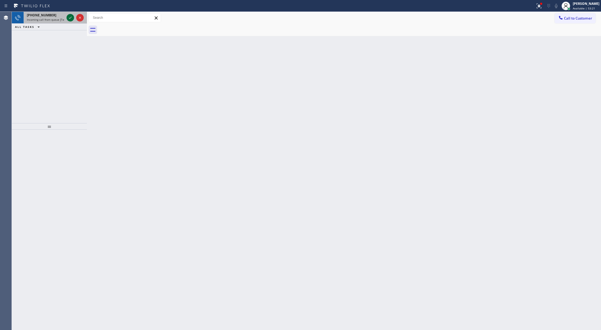
click at [71, 17] on icon at bounding box center [70, 17] width 6 height 6
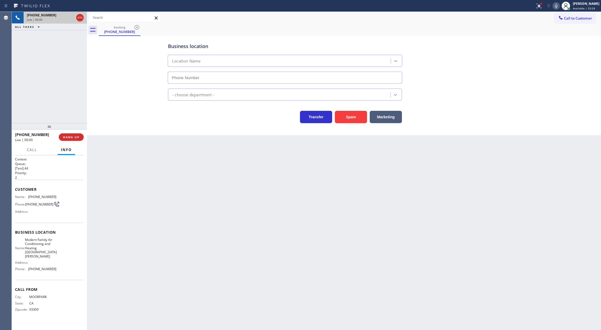
type input "(805) 519-8893"
click at [350, 118] on button "Spam" at bounding box center [351, 117] width 32 height 12
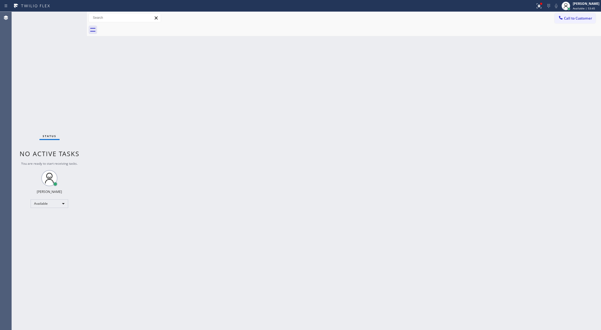
click at [71, 17] on div "Status No active tasks You are ready to start receiving tasks. [PERSON_NAME] Av…" at bounding box center [49, 171] width 75 height 318
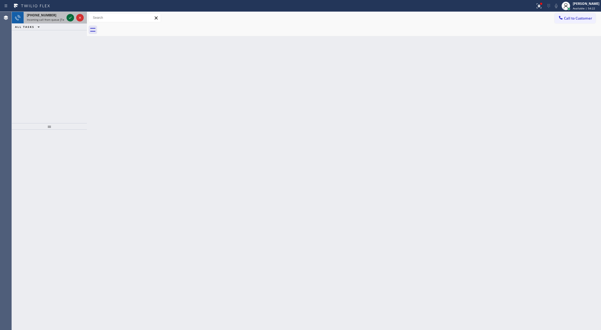
click at [71, 17] on icon at bounding box center [70, 17] width 6 height 6
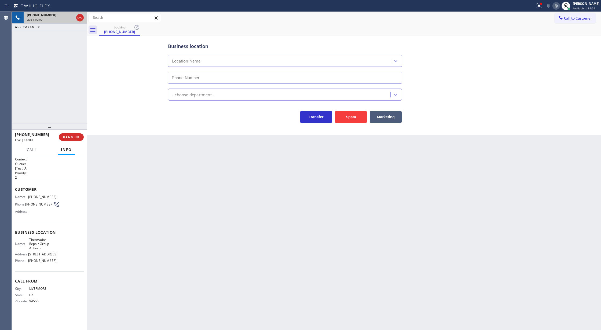
type input "(925) 222-2713"
click at [340, 117] on button "Spam" at bounding box center [351, 117] width 32 height 12
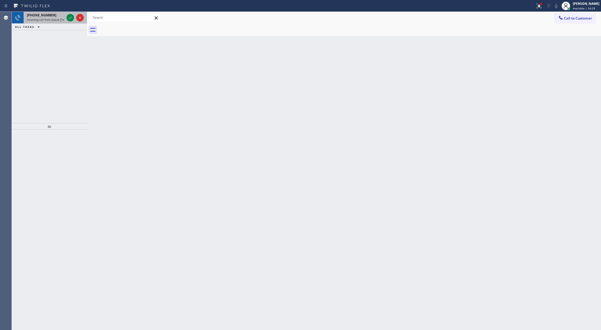
click at [72, 22] on div at bounding box center [74, 18] width 19 height 12
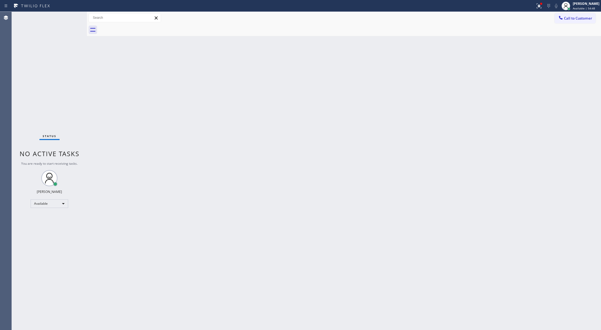
click at [75, 17] on div "Status No active tasks You are ready to start receiving tasks. [PERSON_NAME] Av…" at bounding box center [49, 171] width 75 height 318
click at [74, 23] on div "Status No active tasks You are ready to start receiving tasks. [PERSON_NAME] Av…" at bounding box center [49, 171] width 75 height 318
click at [72, 21] on div "Status No active tasks You are ready to start receiving tasks. [PERSON_NAME] Av…" at bounding box center [49, 171] width 75 height 318
click at [68, 16] on div "Status No active tasks You are ready to start receiving tasks. [PERSON_NAME] Av…" at bounding box center [49, 171] width 75 height 318
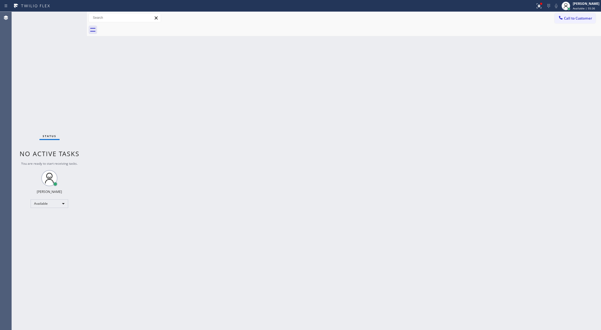
click at [70, 17] on div "Status No active tasks You are ready to start receiving tasks. [PERSON_NAME] Av…" at bounding box center [49, 171] width 75 height 318
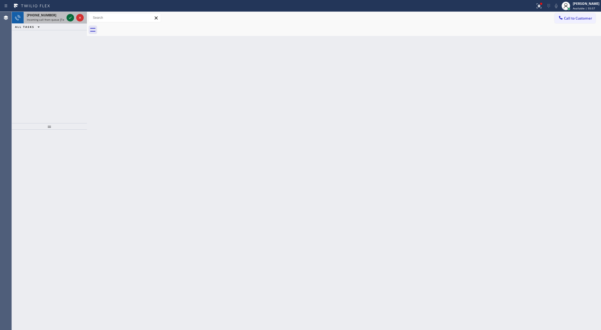
drag, startPoint x: 70, startPoint y: 17, endPoint x: 67, endPoint y: 17, distance: 3.0
click at [69, 17] on icon at bounding box center [70, 17] width 6 height 6
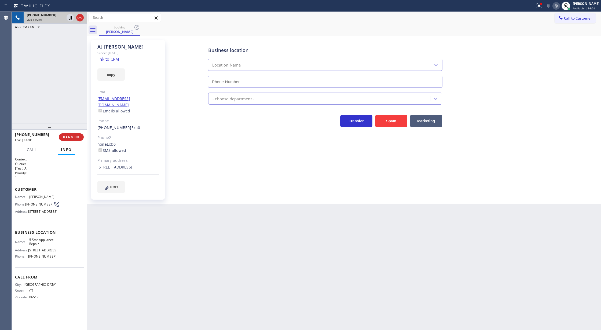
type input "[PHONE_NUMBER]"
click at [109, 60] on link "link to CRM" at bounding box center [108, 58] width 22 height 5
drag, startPoint x: 559, startPoint y: 6, endPoint x: 407, endPoint y: 244, distance: 282.5
click at [559, 5] on icon at bounding box center [556, 6] width 6 height 6
drag, startPoint x: 69, startPoint y: 35, endPoint x: 52, endPoint y: 102, distance: 69.6
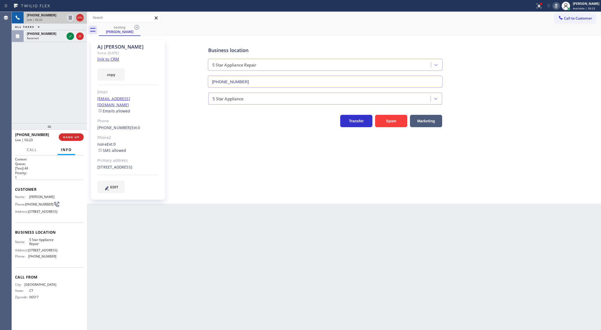
click at [70, 35] on icon at bounding box center [70, 36] width 6 height 6
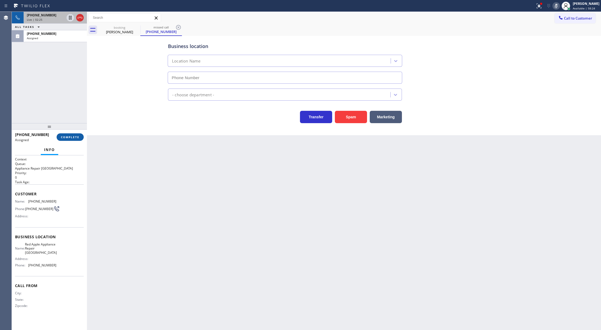
click at [72, 140] on button "COMPLETE" at bounding box center [70, 137] width 27 height 8
type input "(510) 681-2233"
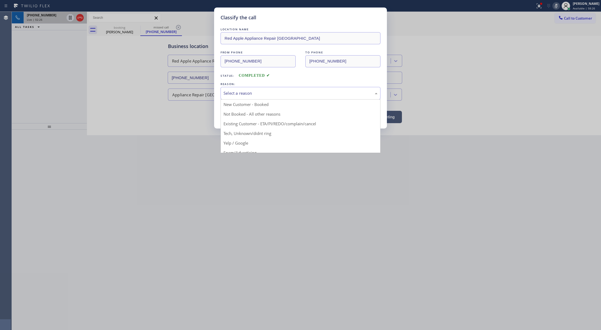
click at [260, 96] on div "Select a reason" at bounding box center [301, 93] width 154 height 6
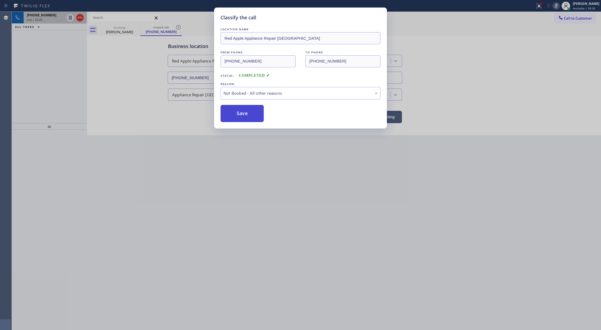
click at [242, 111] on button "Save" at bounding box center [242, 113] width 43 height 17
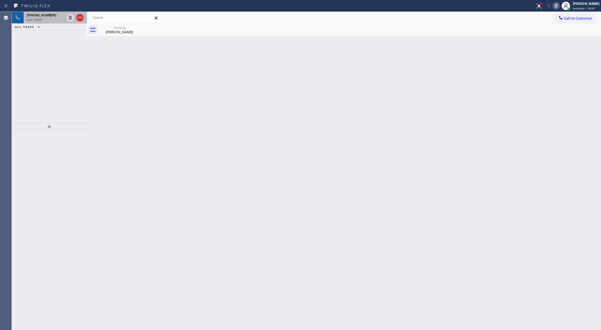
click at [558, 5] on icon at bounding box center [556, 6] width 6 height 6
drag, startPoint x: 80, startPoint y: 17, endPoint x: 101, endPoint y: 92, distance: 78.2
click at [80, 17] on icon at bounding box center [80, 18] width 5 height 2
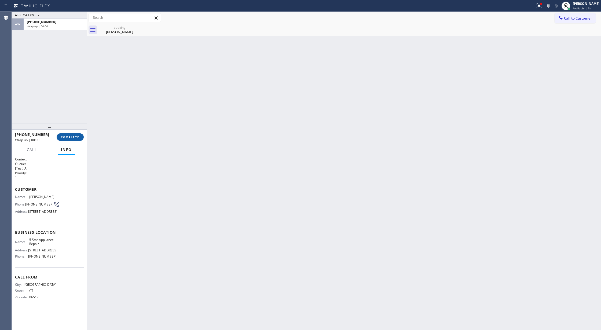
click at [70, 137] on span "COMPLETE" at bounding box center [70, 137] width 19 height 4
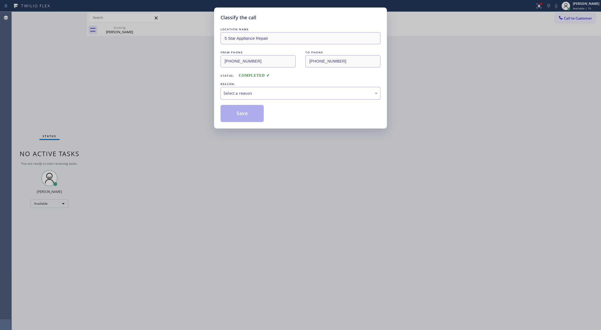
click at [242, 93] on div "Select a reason" at bounding box center [301, 93] width 154 height 6
click at [235, 117] on button "Save" at bounding box center [242, 113] width 43 height 17
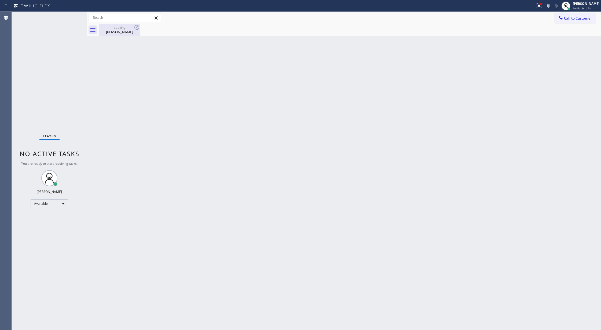
click at [116, 31] on div "AJ Scarinzi" at bounding box center [119, 32] width 41 height 5
click at [75, 11] on div "Status report Issues detected These issues could affect your workflow. Please c…" at bounding box center [300, 6] width 601 height 12
click at [74, 15] on div "Status No active tasks You are ready to start receiving tasks. [PERSON_NAME] Av…" at bounding box center [49, 171] width 75 height 318
click at [71, 15] on div "Status No active tasks You are ready to start receiving tasks. [PERSON_NAME] Av…" at bounding box center [49, 171] width 75 height 318
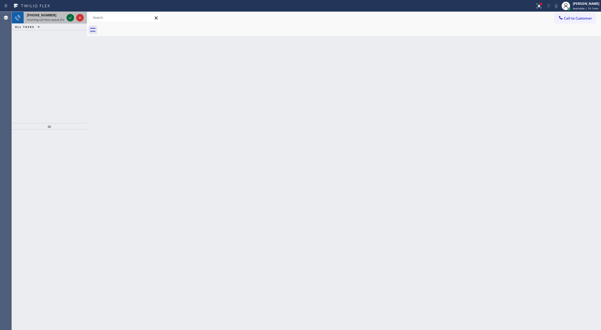
click at [71, 15] on icon at bounding box center [70, 17] width 6 height 6
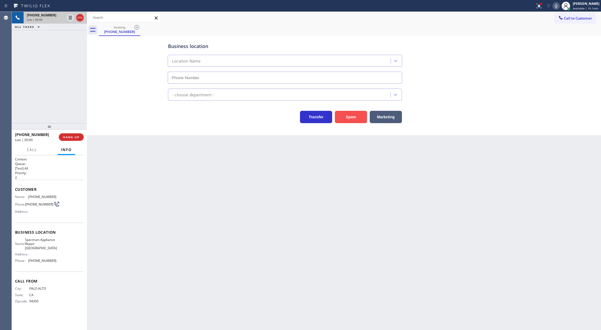
click at [349, 116] on button "Spam" at bounding box center [351, 117] width 32 height 12
type input "(650) 239-2339"
click at [348, 119] on button "Spam" at bounding box center [351, 117] width 32 height 12
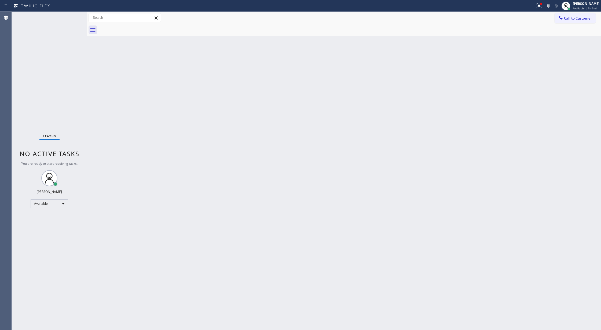
click at [75, 12] on div "Status No active tasks You are ready to start receiving tasks. [PERSON_NAME] Av…" at bounding box center [49, 171] width 75 height 318
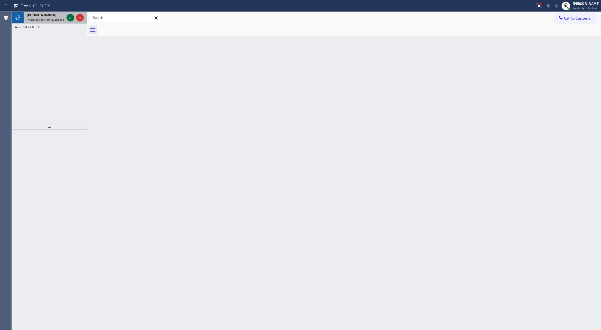
click at [70, 19] on icon at bounding box center [70, 18] width 3 height 2
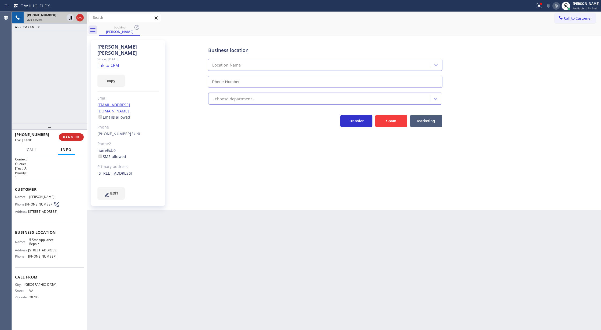
type input "[PHONE_NUMBER]"
click at [114, 63] on link "link to CRM" at bounding box center [108, 65] width 22 height 5
click at [560, 6] on icon at bounding box center [556, 6] width 6 height 6
click at [558, 6] on icon at bounding box center [556, 6] width 6 height 6
click at [558, 8] on icon at bounding box center [556, 6] width 6 height 6
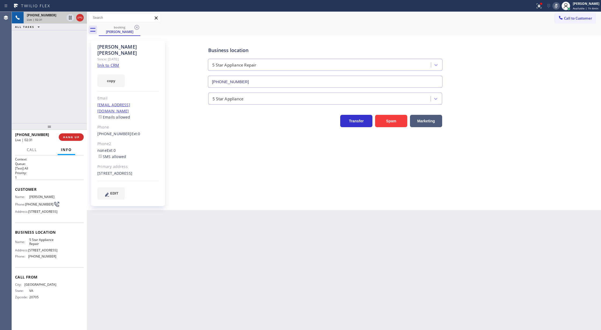
click at [558, 4] on icon at bounding box center [556, 6] width 6 height 6
click at [81, 19] on icon at bounding box center [80, 17] width 6 height 6
click at [70, 136] on span "COMPLETE" at bounding box center [70, 137] width 19 height 4
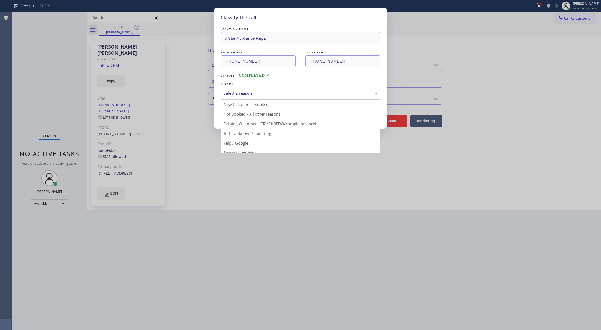
click at [260, 89] on div "Select a reason" at bounding box center [301, 93] width 160 height 13
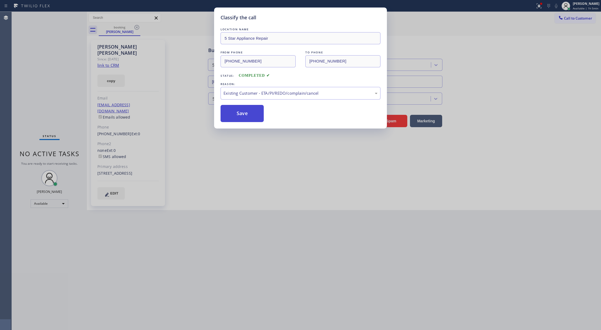
click at [251, 109] on button "Save" at bounding box center [242, 113] width 43 height 17
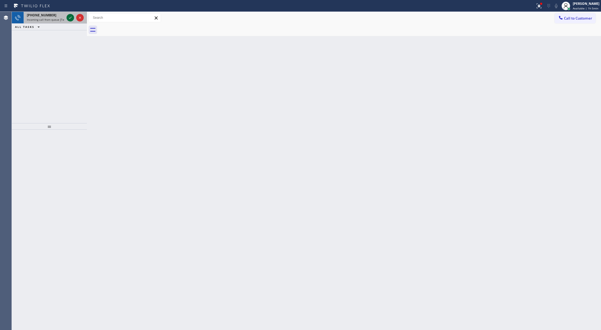
click at [70, 16] on icon at bounding box center [70, 17] width 6 height 6
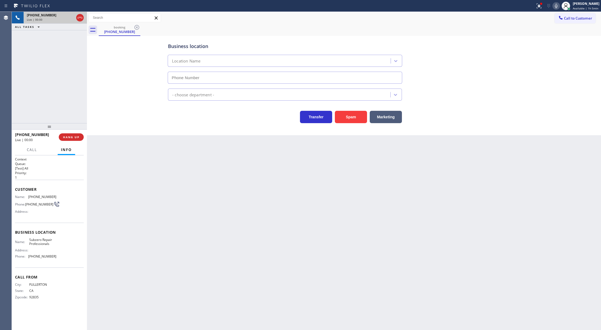
type input "(949) 523-3220"
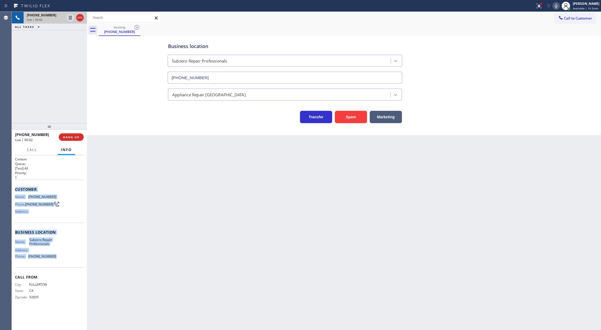
copy div "Customer Name: (714) 476-2161 Phone: (714) 476-2161 Address: Business location …"
drag, startPoint x: 14, startPoint y: 191, endPoint x: 76, endPoint y: 261, distance: 93.2
click at [76, 261] on div "Context Queue: [Test] All Priority: 1 Customer Name: (714) 476-2161 Phone: (714…" at bounding box center [49, 242] width 75 height 175
click at [80, 17] on icon at bounding box center [80, 18] width 5 height 2
click at [65, 134] on button "COMPLETE" at bounding box center [70, 137] width 27 height 8
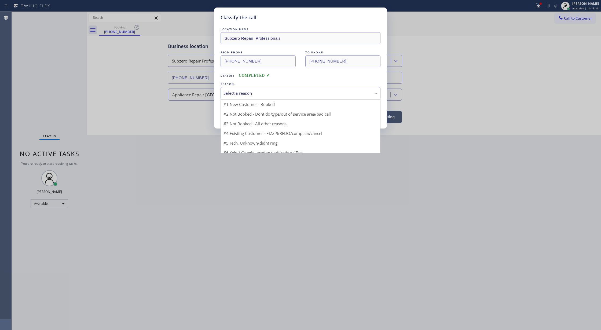
click at [258, 92] on div "Select a reason" at bounding box center [301, 93] width 154 height 6
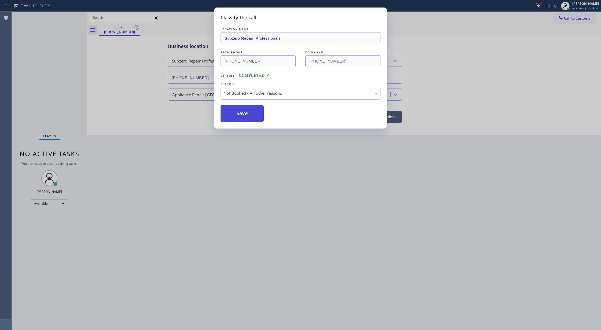
click at [242, 116] on button "Save" at bounding box center [242, 113] width 43 height 17
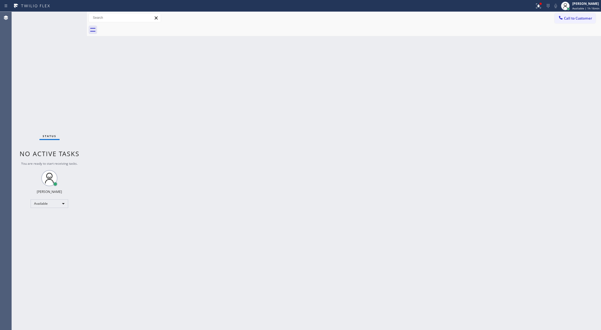
click at [71, 14] on div "Status No active tasks You are ready to start receiving tasks. [PERSON_NAME] Av…" at bounding box center [49, 171] width 75 height 318
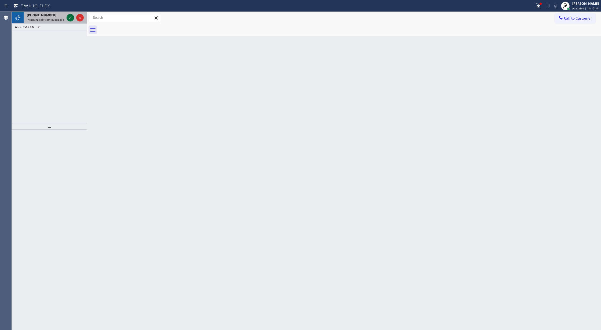
click at [72, 16] on icon at bounding box center [70, 17] width 6 height 6
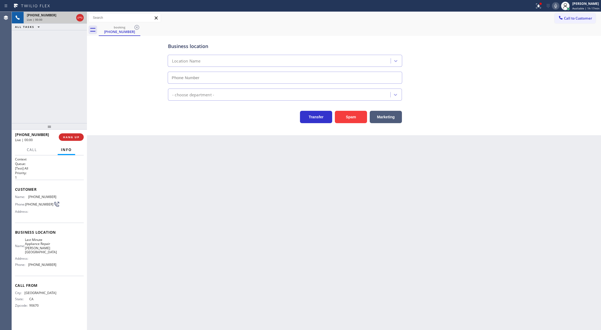
type input "(310) 362-9192"
click at [356, 120] on button "Spam" at bounding box center [351, 117] width 32 height 12
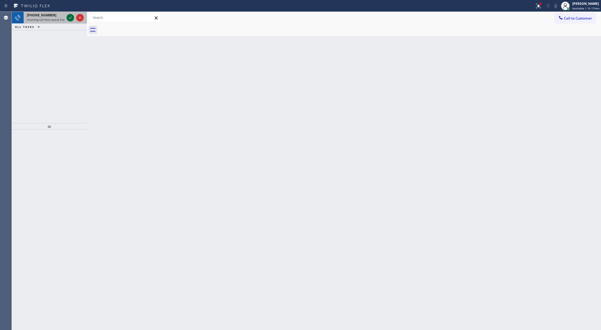
click at [72, 16] on icon at bounding box center [70, 17] width 6 height 6
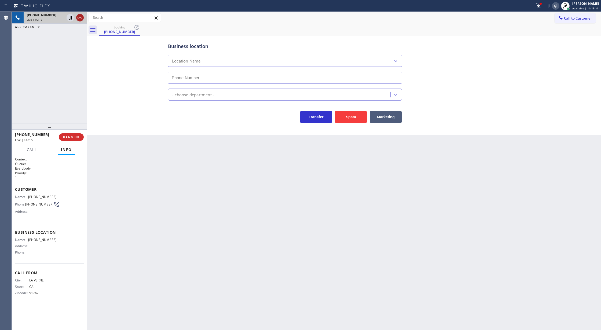
click at [79, 18] on icon at bounding box center [80, 17] width 6 height 6
click at [70, 138] on span "COMPLETE" at bounding box center [70, 137] width 19 height 4
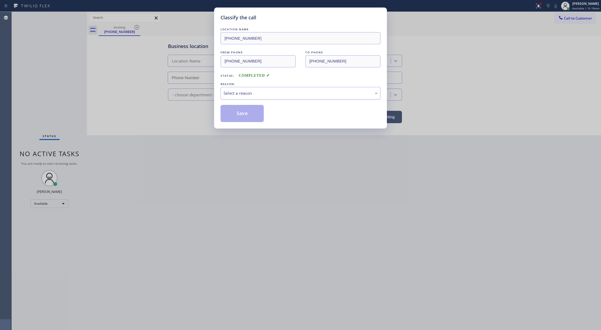
click at [274, 98] on div "Select a reason" at bounding box center [301, 93] width 160 height 13
click at [246, 114] on button "Save" at bounding box center [242, 113] width 43 height 17
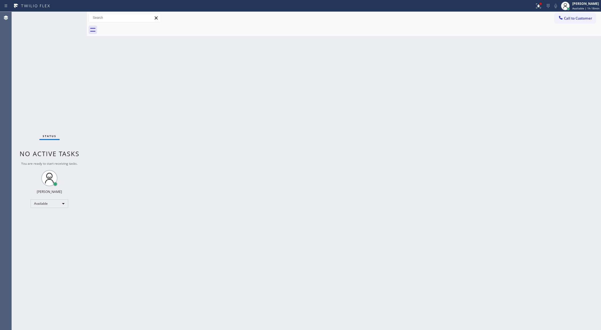
click at [71, 19] on div "Status No active tasks You are ready to start receiving tasks. [PERSON_NAME] Av…" at bounding box center [49, 171] width 75 height 318
click at [74, 16] on div "Status No active tasks You are ready to start receiving tasks. [PERSON_NAME] Av…" at bounding box center [49, 171] width 75 height 318
click at [73, 17] on div "Status No active tasks You are ready to start receiving tasks. [PERSON_NAME] Av…" at bounding box center [49, 171] width 75 height 318
click at [72, 17] on div "Status No active tasks You are ready to start receiving tasks. [PERSON_NAME] Av…" at bounding box center [49, 171] width 75 height 318
click at [71, 17] on div "Status No active tasks You are ready to start receiving tasks. [PERSON_NAME] Av…" at bounding box center [49, 171] width 75 height 318
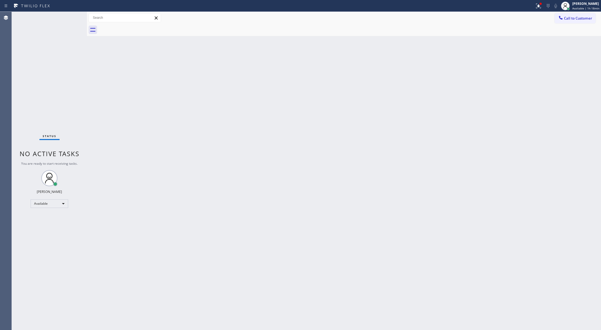
click at [71, 17] on div "Status No active tasks You are ready to start receiving tasks. [PERSON_NAME] Av…" at bounding box center [49, 171] width 75 height 318
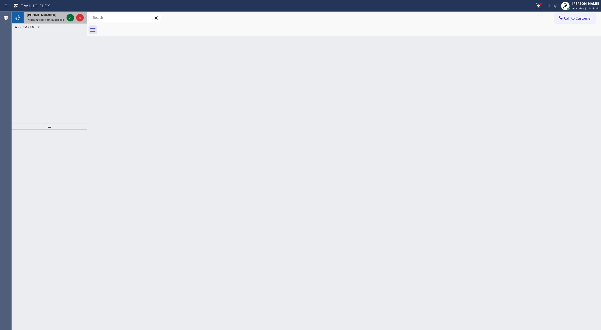
click at [69, 18] on icon at bounding box center [70, 17] width 6 height 6
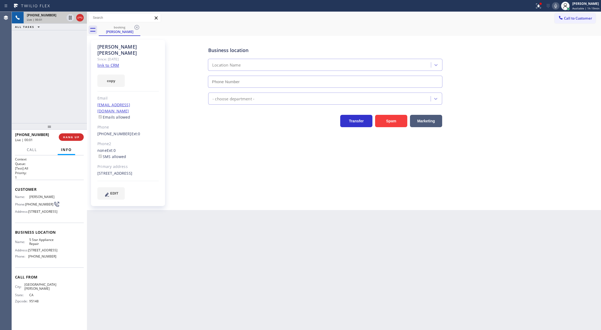
type input "[PHONE_NUMBER]"
click at [104, 63] on link "link to CRM" at bounding box center [108, 65] width 22 height 5
click at [81, 19] on icon at bounding box center [80, 17] width 6 height 6
click at [68, 140] on button "COMPLETE" at bounding box center [70, 137] width 27 height 8
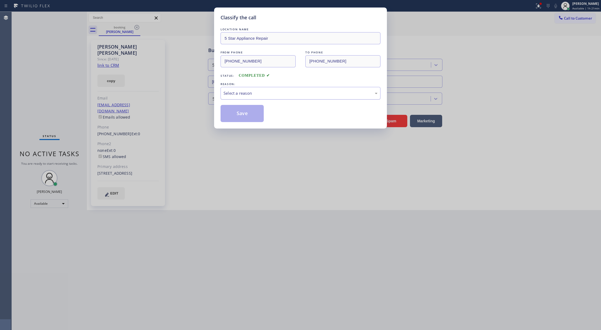
click at [259, 97] on div "Select a reason" at bounding box center [301, 93] width 160 height 13
click at [243, 114] on button "Save" at bounding box center [242, 113] width 43 height 17
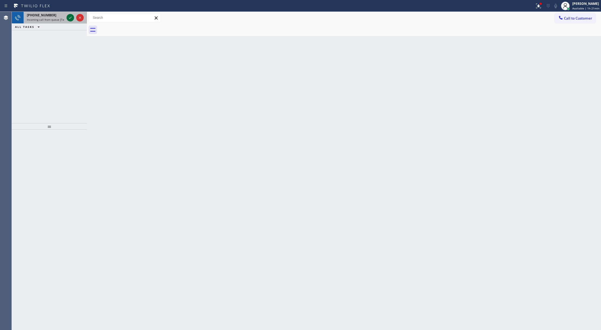
click at [69, 17] on icon at bounding box center [70, 17] width 6 height 6
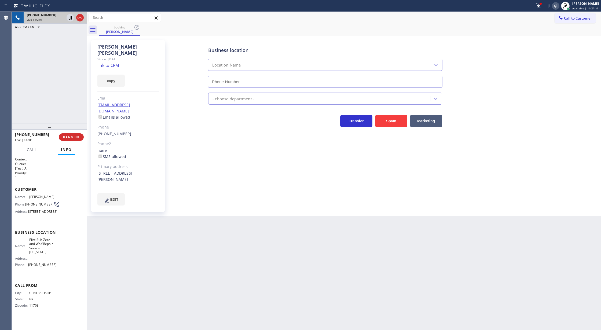
type input "(917) 920-9568"
click at [114, 63] on link "link to CRM" at bounding box center [108, 65] width 22 height 5
click at [83, 17] on icon at bounding box center [80, 17] width 6 height 6
click at [75, 140] on button "COMPLETE" at bounding box center [70, 137] width 27 height 8
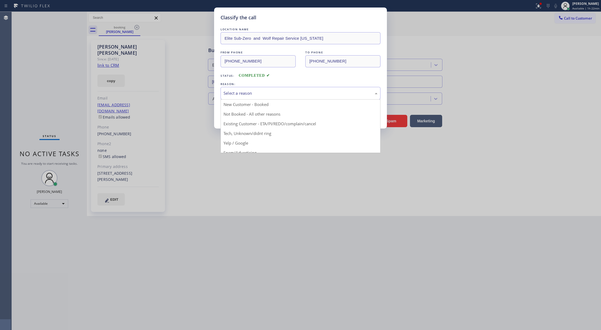
click at [243, 91] on div "Select a reason" at bounding box center [301, 93] width 154 height 6
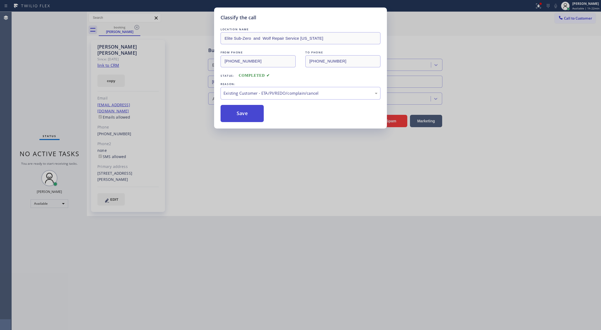
click at [243, 110] on button "Save" at bounding box center [242, 113] width 43 height 17
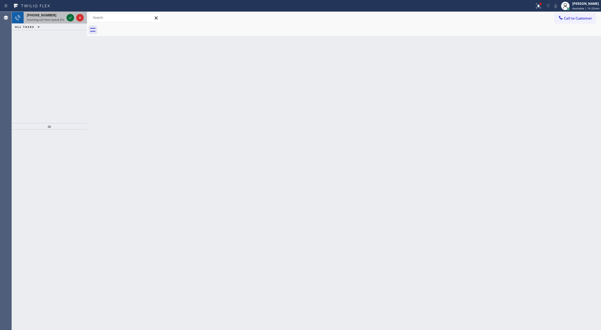
click at [71, 18] on icon at bounding box center [70, 17] width 6 height 6
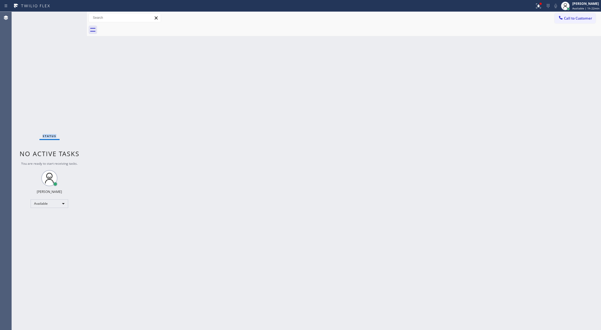
click at [71, 18] on div "Status No active tasks You are ready to start receiving tasks. [PERSON_NAME] Av…" at bounding box center [49, 171] width 75 height 318
click at [73, 15] on div "Status No active tasks You are ready to start receiving tasks. [PERSON_NAME] Av…" at bounding box center [49, 171] width 75 height 318
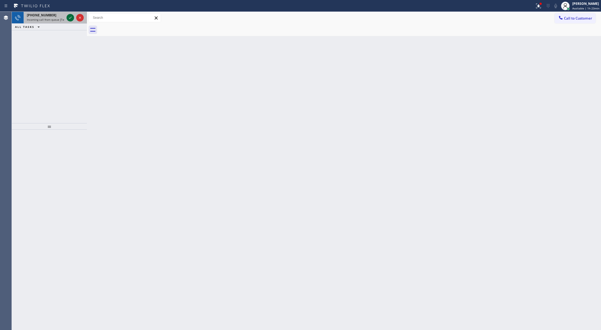
click at [73, 15] on icon at bounding box center [70, 17] width 6 height 6
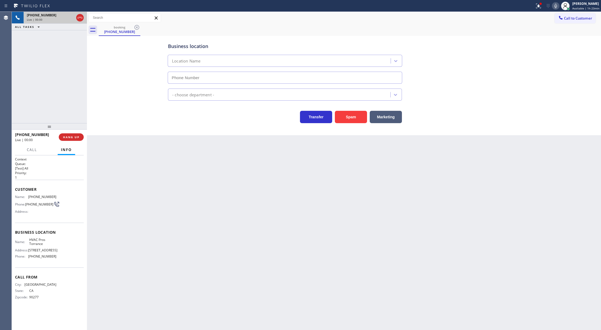
type input "(424) 306-1757"
click at [359, 114] on button "Spam" at bounding box center [351, 117] width 32 height 12
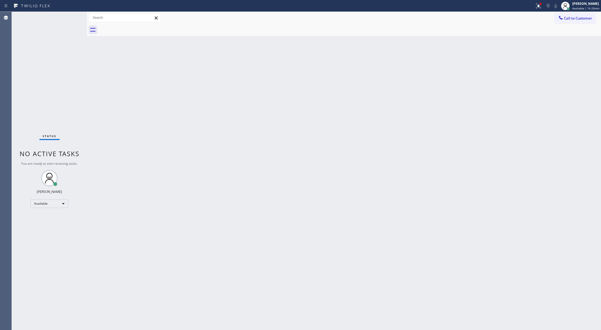
click at [71, 19] on div "Status No active tasks You are ready to start receiving tasks. [PERSON_NAME] Av…" at bounding box center [49, 171] width 75 height 318
click at [71, 18] on div "Status No active tasks You are ready to start receiving tasks. [PERSON_NAME] Av…" at bounding box center [49, 171] width 75 height 318
click at [68, 22] on div "Status No active tasks You are ready to start receiving tasks. [PERSON_NAME] Av…" at bounding box center [49, 171] width 75 height 318
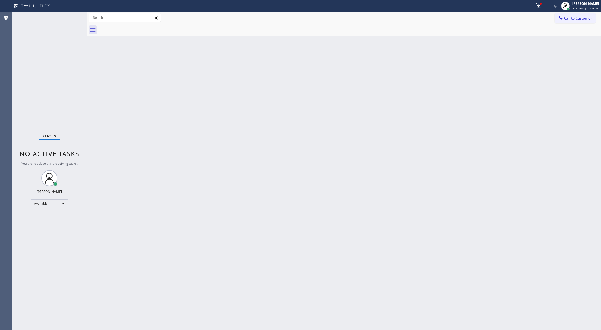
click at [69, 19] on div "Status No active tasks You are ready to start receiving tasks. [PERSON_NAME] Av…" at bounding box center [49, 171] width 75 height 318
click at [71, 16] on div "Status No active tasks You are ready to start receiving tasks. [PERSON_NAME] Av…" at bounding box center [49, 171] width 75 height 318
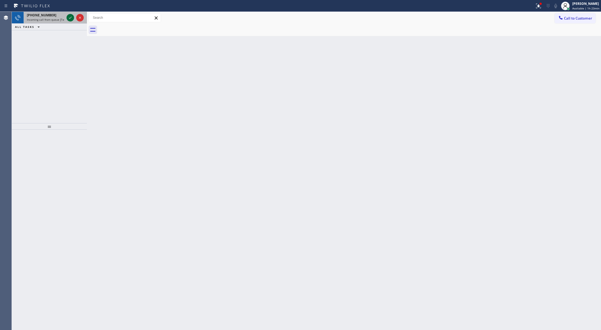
click at [72, 14] on icon at bounding box center [70, 17] width 6 height 6
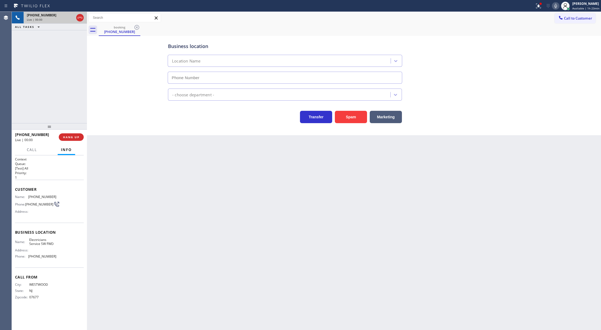
type input "[PHONE_NUMBER]"
click at [344, 118] on button "Spam" at bounding box center [351, 117] width 32 height 12
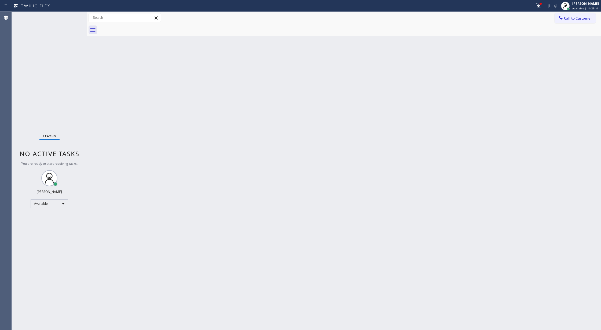
click at [72, 16] on div "Status No active tasks You are ready to start receiving tasks. [PERSON_NAME] Av…" at bounding box center [49, 171] width 75 height 318
click at [71, 18] on div "Status No active tasks You are ready to start receiving tasks. [PERSON_NAME] Av…" at bounding box center [49, 171] width 75 height 318
click at [74, 15] on div "Status No active tasks You are ready to start receiving tasks. [PERSON_NAME] Av…" at bounding box center [49, 171] width 75 height 318
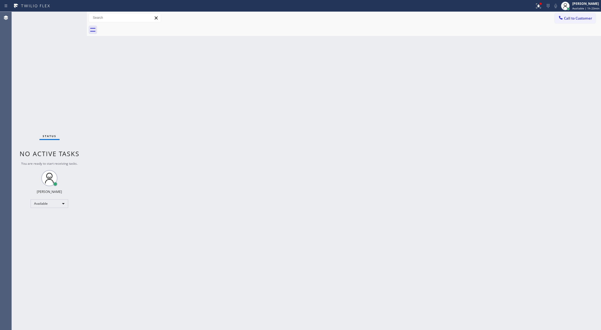
click at [73, 17] on div "Status No active tasks You are ready to start receiving tasks. [PERSON_NAME] Av…" at bounding box center [49, 171] width 75 height 318
click at [68, 17] on div "Status No active tasks You are ready to start receiving tasks. [PERSON_NAME] Av…" at bounding box center [49, 171] width 75 height 318
click at [74, 17] on div at bounding box center [71, 17] width 8 height 6
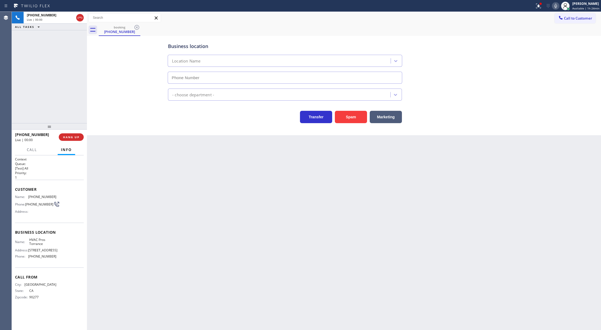
type input "(424) 306-1757"
drag, startPoint x: 81, startPoint y: 18, endPoint x: 81, endPoint y: 22, distance: 3.8
click at [81, 18] on icon at bounding box center [80, 17] width 6 height 6
click at [68, 137] on span "COMPLETE" at bounding box center [70, 137] width 19 height 4
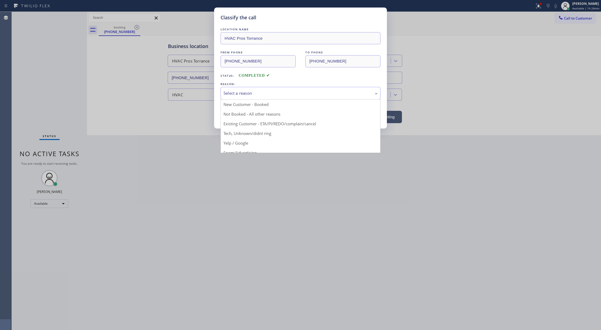
click at [258, 94] on div "Select a reason" at bounding box center [301, 93] width 154 height 6
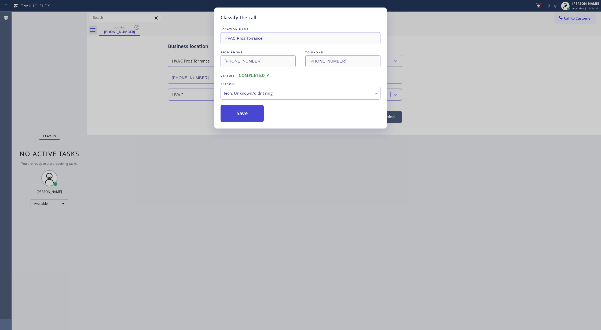
click at [235, 118] on button "Save" at bounding box center [242, 113] width 43 height 17
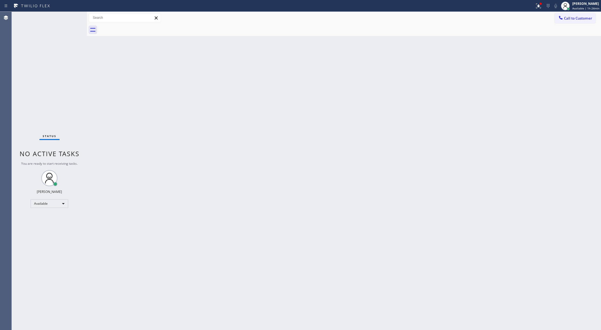
click at [71, 17] on div "Status No active tasks You are ready to start receiving tasks. [PERSON_NAME] Av…" at bounding box center [49, 171] width 75 height 318
click at [70, 21] on div "Status No active tasks You are ready to start receiving tasks. [PERSON_NAME] Av…" at bounding box center [49, 171] width 75 height 318
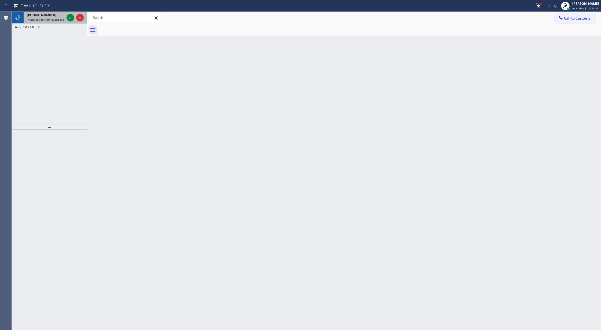
click at [74, 15] on div at bounding box center [74, 18] width 19 height 12
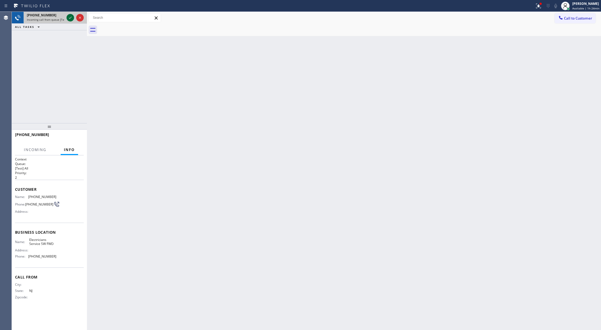
click at [71, 18] on icon at bounding box center [70, 17] width 6 height 6
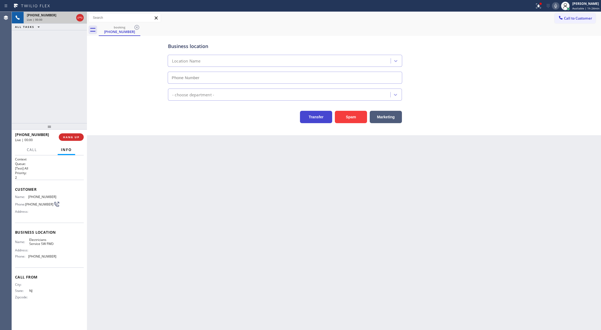
type input "[PHONE_NUMBER]"
click at [359, 118] on button "Spam" at bounding box center [351, 117] width 32 height 12
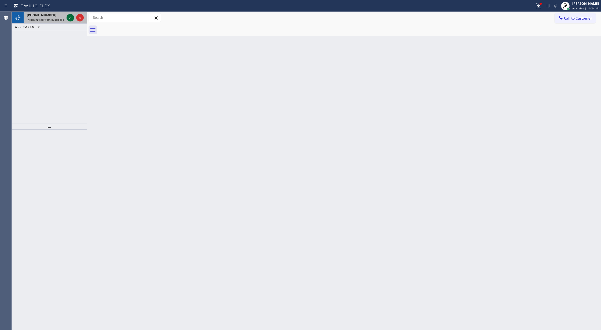
click at [72, 18] on icon at bounding box center [70, 17] width 6 height 6
click at [71, 17] on icon at bounding box center [70, 18] width 3 height 2
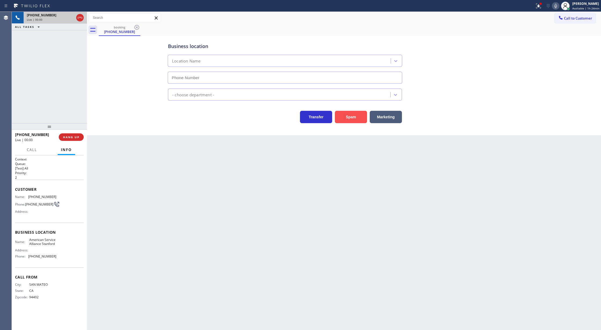
type input "(650) 750-1757"
click at [341, 118] on button "Spam" at bounding box center [351, 117] width 32 height 12
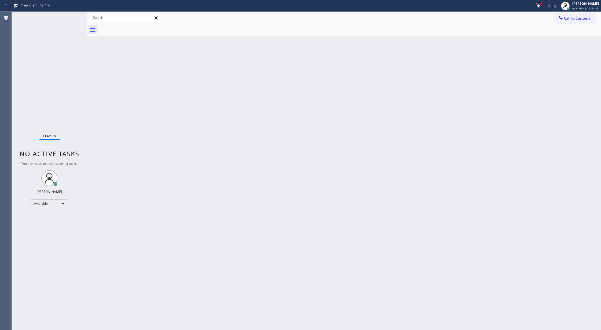
click at [73, 17] on div "Status No active tasks You are ready to start receiving tasks. [PERSON_NAME] Av…" at bounding box center [49, 171] width 75 height 318
click at [69, 16] on div "Status No active tasks You are ready to start receiving tasks. [PERSON_NAME] Av…" at bounding box center [49, 171] width 75 height 318
click at [66, 23] on div "Status No active tasks You are ready to start receiving tasks. [PERSON_NAME] Av…" at bounding box center [49, 171] width 75 height 318
click at [67, 34] on div "Status No active tasks You are ready to start receiving tasks. [PERSON_NAME] Av…" at bounding box center [49, 171] width 75 height 318
click at [74, 17] on div "Status No active tasks You are ready to start receiving tasks. [PERSON_NAME] Av…" at bounding box center [49, 171] width 75 height 318
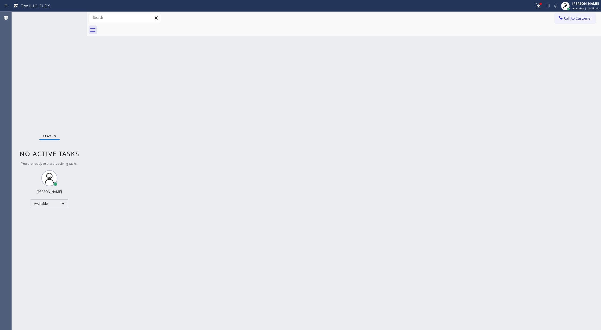
click at [74, 17] on div "Status No active tasks You are ready to start receiving tasks. [PERSON_NAME] Av…" at bounding box center [49, 171] width 75 height 318
click at [71, 16] on div "Status No active tasks You are ready to start receiving tasks. [PERSON_NAME] Av…" at bounding box center [49, 171] width 75 height 318
click at [73, 15] on div "Status No active tasks You are ready to start receiving tasks. [PERSON_NAME] Av…" at bounding box center [49, 171] width 75 height 318
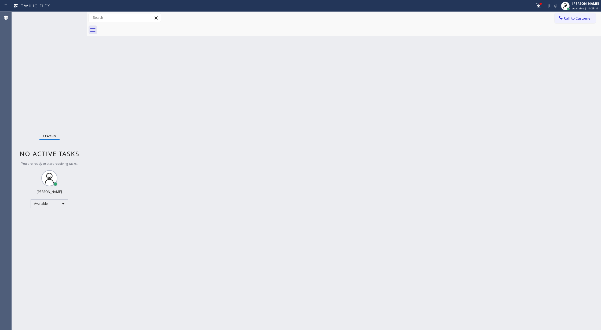
click at [65, 21] on div "Status No active tasks You are ready to start receiving tasks. [PERSON_NAME] Av…" at bounding box center [49, 171] width 75 height 318
click at [66, 18] on div "Status No active tasks You are ready to start receiving tasks. [PERSON_NAME] Av…" at bounding box center [49, 171] width 75 height 318
click at [67, 18] on div "Status No active tasks You are ready to start receiving tasks. [PERSON_NAME] Av…" at bounding box center [49, 171] width 75 height 318
click at [67, 19] on div "Status No active tasks You are ready to start receiving tasks. [PERSON_NAME] Av…" at bounding box center [49, 171] width 75 height 318
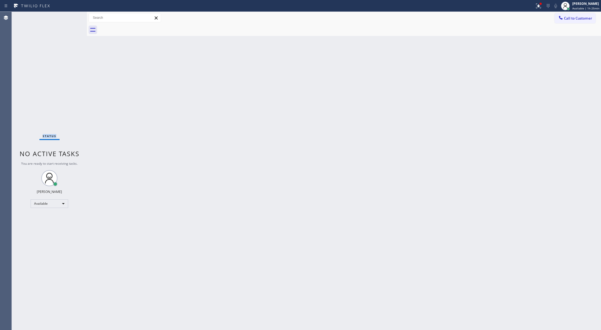
click at [67, 19] on div "Status No active tasks You are ready to start receiving tasks. [PERSON_NAME] Av…" at bounding box center [49, 171] width 75 height 318
click at [67, 18] on div "Status No active tasks You are ready to start receiving tasks. [PERSON_NAME] Av…" at bounding box center [49, 171] width 75 height 318
click at [69, 17] on div "Status No active tasks You are ready to start receiving tasks. [PERSON_NAME] Av…" at bounding box center [49, 171] width 75 height 318
click at [69, 20] on div "Status No active tasks You are ready to start receiving tasks. [PERSON_NAME] Av…" at bounding box center [49, 171] width 75 height 318
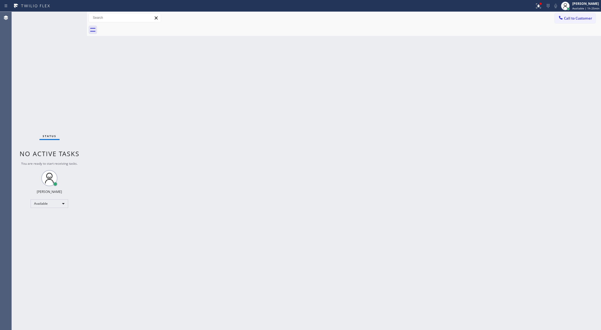
click at [69, 20] on div "Status No active tasks You are ready to start receiving tasks. [PERSON_NAME] Av…" at bounding box center [49, 171] width 75 height 318
click at [69, 21] on div "Status No active tasks You are ready to start receiving tasks. [PERSON_NAME] Av…" at bounding box center [49, 171] width 75 height 318
click at [68, 21] on div "Status No active tasks You are ready to start receiving tasks. [PERSON_NAME] Av…" at bounding box center [49, 171] width 75 height 318
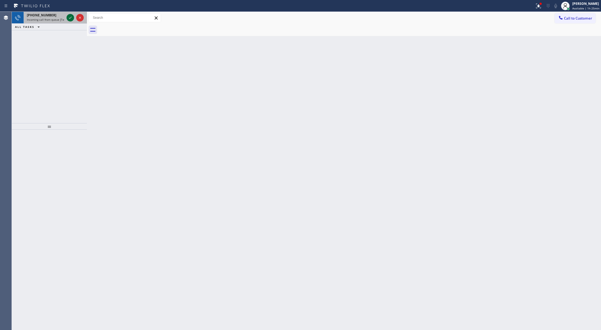
click at [71, 16] on icon at bounding box center [70, 17] width 6 height 6
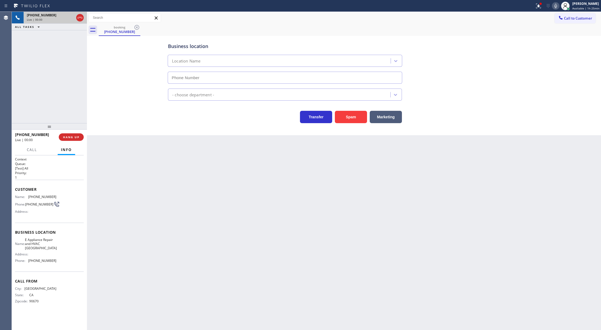
type input "(650) 750-1815"
click at [349, 118] on button "Spam" at bounding box center [351, 117] width 32 height 12
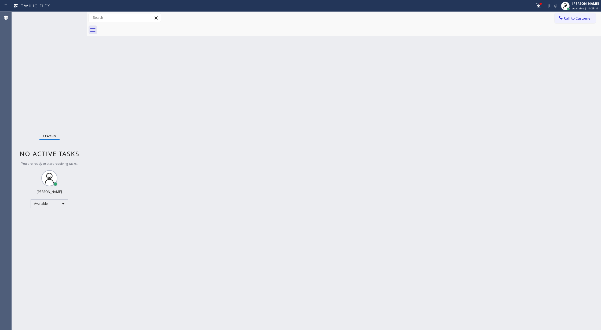
click at [72, 17] on div "Status No active tasks You are ready to start receiving tasks. [PERSON_NAME] Av…" at bounding box center [49, 171] width 75 height 318
click at [66, 16] on div "Status No active tasks You are ready to start receiving tasks. [PERSON_NAME] Av…" at bounding box center [49, 171] width 75 height 318
click at [66, 15] on div "Status No active tasks You are ready to start receiving tasks. [PERSON_NAME] Av…" at bounding box center [49, 171] width 75 height 318
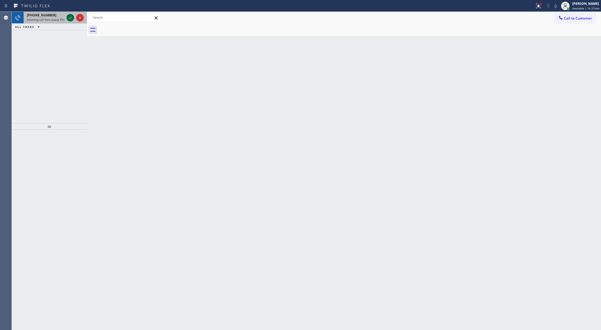
click at [70, 19] on icon at bounding box center [70, 17] width 6 height 6
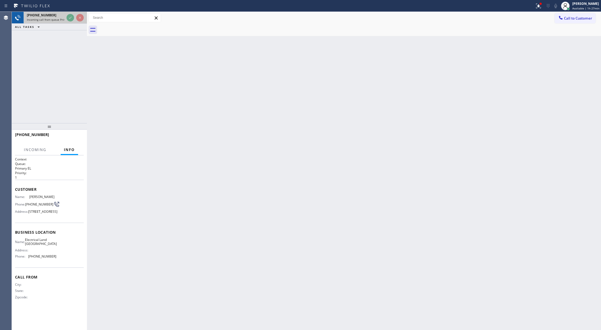
click at [69, 22] on div at bounding box center [74, 18] width 19 height 12
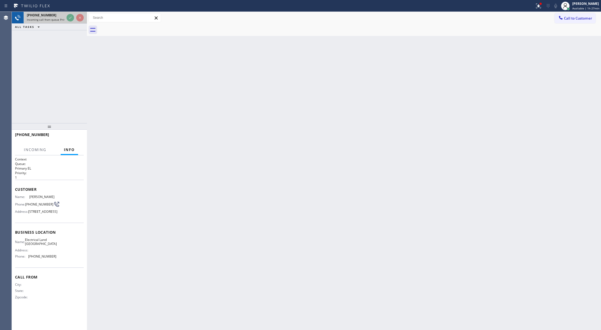
click at [69, 22] on div at bounding box center [74, 18] width 19 height 12
click at [69, 23] on div at bounding box center [74, 18] width 19 height 12
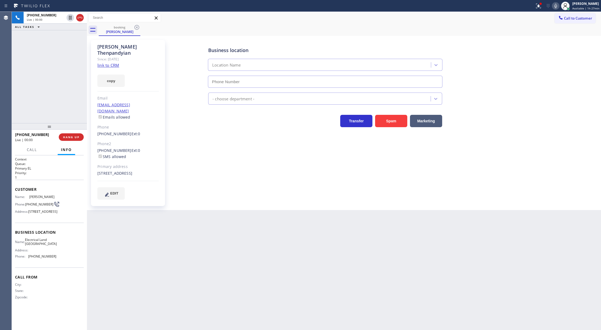
type input "(510) 880-3442"
click at [105, 63] on link "link to CRM" at bounding box center [108, 65] width 22 height 5
drag, startPoint x: 80, startPoint y: 16, endPoint x: 81, endPoint y: 19, distance: 3.3
click at [80, 16] on icon at bounding box center [80, 17] width 6 height 6
drag, startPoint x: 61, startPoint y: 135, endPoint x: 125, endPoint y: 137, distance: 63.1
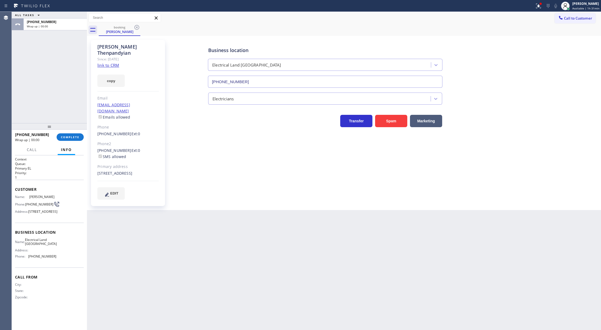
click at [61, 135] on button "COMPLETE" at bounding box center [70, 137] width 27 height 8
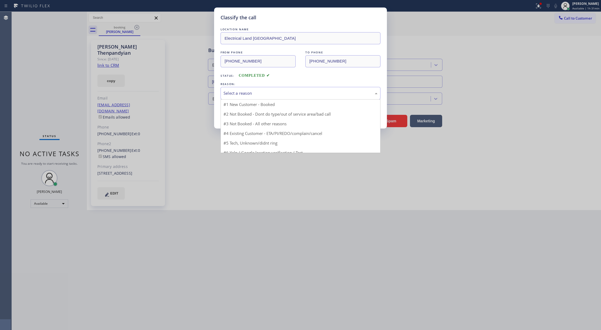
click at [250, 93] on div "Select a reason" at bounding box center [301, 93] width 154 height 6
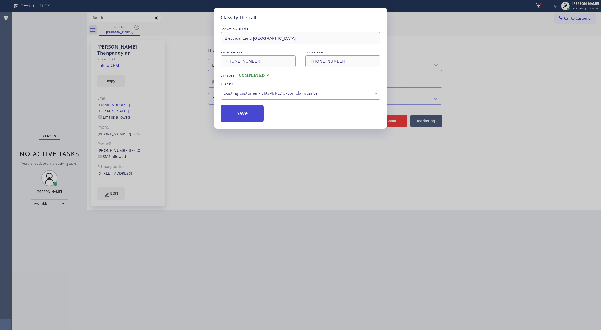
click at [238, 110] on button "Save" at bounding box center [242, 113] width 43 height 17
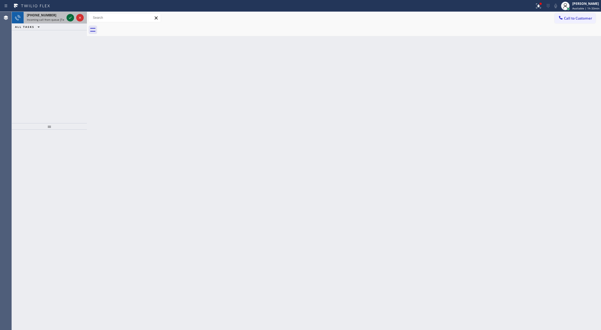
click at [71, 16] on icon at bounding box center [70, 17] width 6 height 6
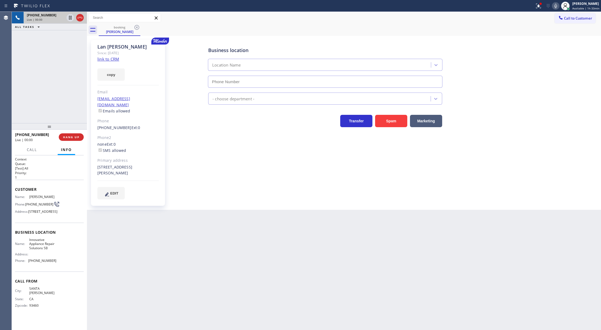
type input "(805) 261-2411"
click at [110, 58] on link "link to CRM" at bounding box center [108, 58] width 22 height 5
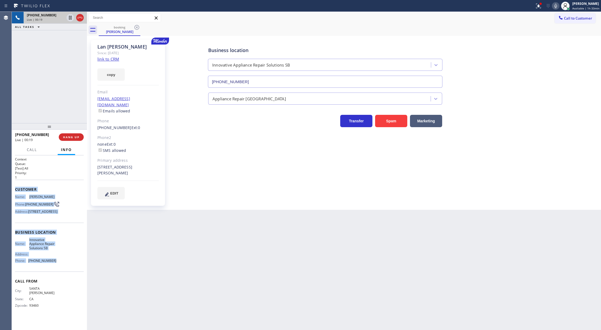
drag, startPoint x: 12, startPoint y: 188, endPoint x: 62, endPoint y: 278, distance: 102.6
click at [62, 278] on div "Context Queue: [Test] All Priority: 1 Customer Name: Lan Chen Phone: (805) 895-…" at bounding box center [49, 242] width 75 height 175
click at [32, 151] on span "Call" at bounding box center [32, 149] width 10 height 5
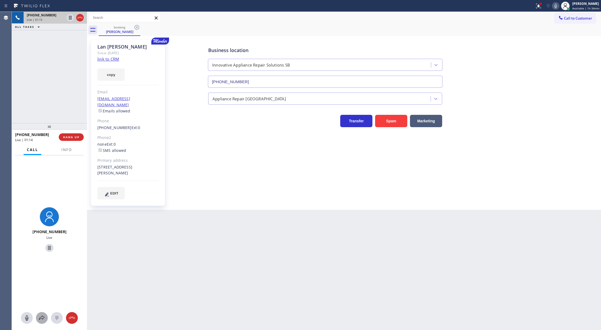
click at [41, 315] on icon at bounding box center [42, 318] width 6 height 6
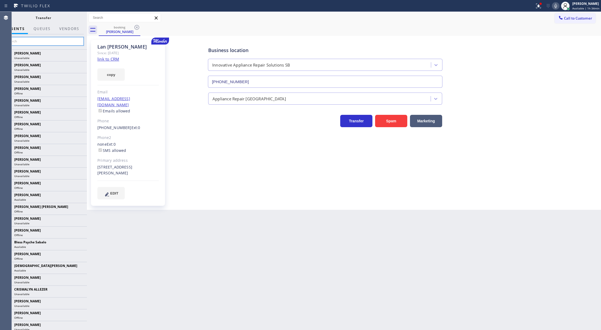
click at [46, 43] on input "text" at bounding box center [43, 41] width 81 height 9
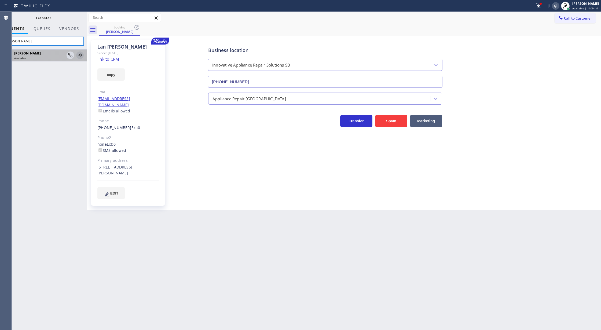
type input "arnold"
click at [79, 56] on icon at bounding box center [80, 55] width 6 height 6
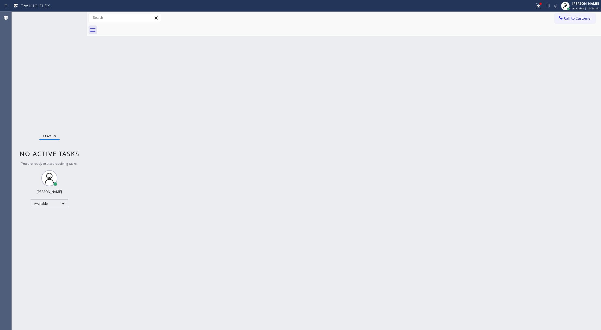
click at [71, 16] on div "Status No active tasks You are ready to start receiving tasks. [PERSON_NAME] Av…" at bounding box center [49, 171] width 75 height 318
drag, startPoint x: 71, startPoint y: 23, endPoint x: 70, endPoint y: 27, distance: 3.8
click at [70, 27] on icon at bounding box center [70, 24] width 6 height 6
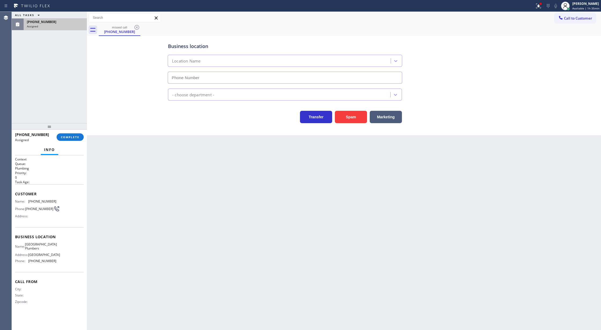
click at [66, 147] on div "Info" at bounding box center [49, 150] width 69 height 11
type input "(562) 414-6833"
click at [71, 138] on span "COMPLETE" at bounding box center [70, 137] width 19 height 4
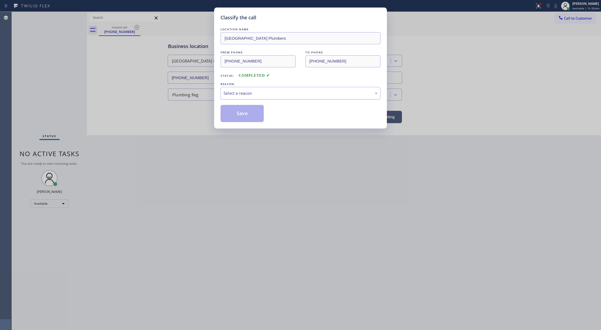
click at [247, 92] on div "Select a reason" at bounding box center [301, 93] width 154 height 6
click at [236, 114] on button "Save" at bounding box center [242, 113] width 43 height 17
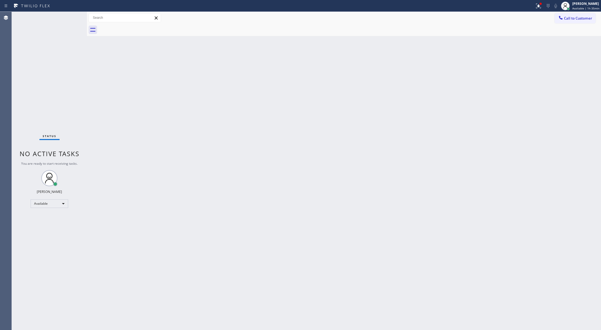
click at [71, 17] on div "Status No active tasks You are ready to start receiving tasks. [PERSON_NAME] Av…" at bounding box center [49, 171] width 75 height 318
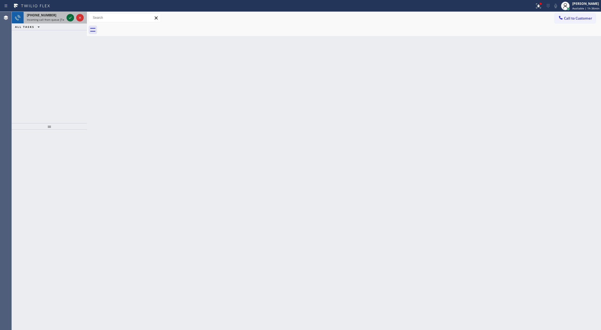
click at [71, 17] on icon at bounding box center [70, 17] width 6 height 6
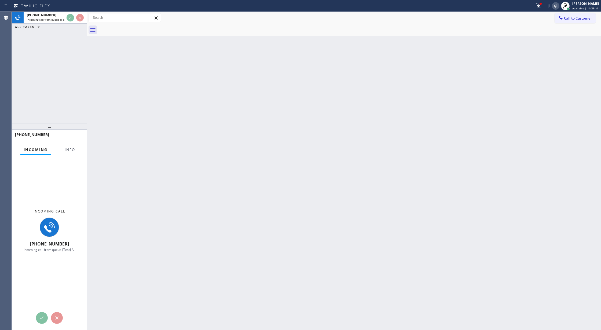
click at [63, 155] on div at bounding box center [69, 154] width 17 height 1
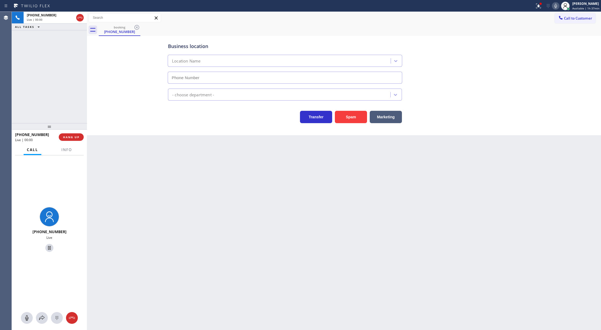
type input "(760) 227-2611"
click at [63, 147] on span "Info" at bounding box center [66, 149] width 10 height 5
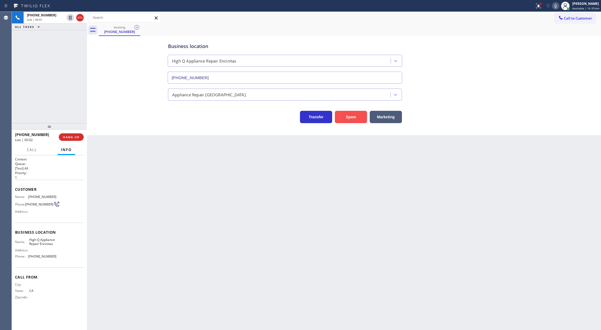
click at [348, 121] on button "Spam" at bounding box center [351, 117] width 32 height 12
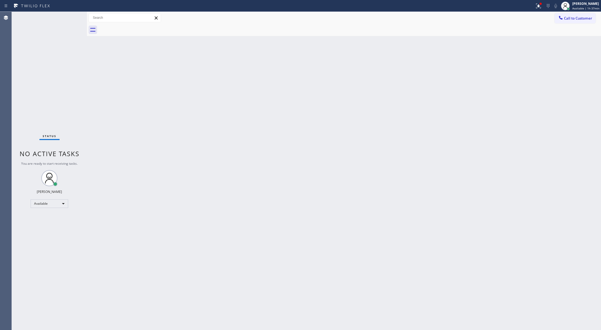
click at [70, 19] on div "Status No active tasks You are ready to start receiving tasks. [PERSON_NAME] Av…" at bounding box center [49, 171] width 75 height 318
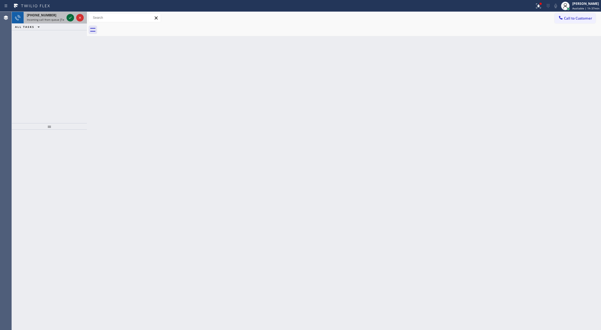
click at [70, 19] on icon at bounding box center [70, 17] width 6 height 6
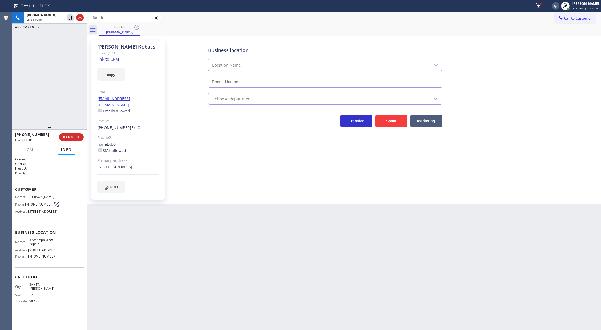
type input "[PHONE_NUMBER]"
click at [101, 60] on link "link to CRM" at bounding box center [108, 58] width 22 height 5
click at [554, 6] on icon at bounding box center [556, 6] width 6 height 6
drag, startPoint x: 556, startPoint y: 5, endPoint x: 318, endPoint y: 196, distance: 305.5
click at [556, 5] on icon at bounding box center [556, 6] width 6 height 6
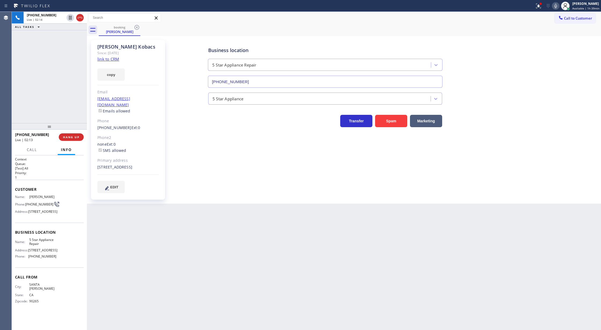
click at [559, 5] on icon at bounding box center [556, 6] width 6 height 6
click at [556, 5] on icon at bounding box center [556, 6] width 6 height 6
click at [556, 5] on icon at bounding box center [556, 6] width 3 height 4
click at [555, 7] on icon at bounding box center [556, 6] width 6 height 6
click at [79, 16] on icon at bounding box center [80, 17] width 6 height 6
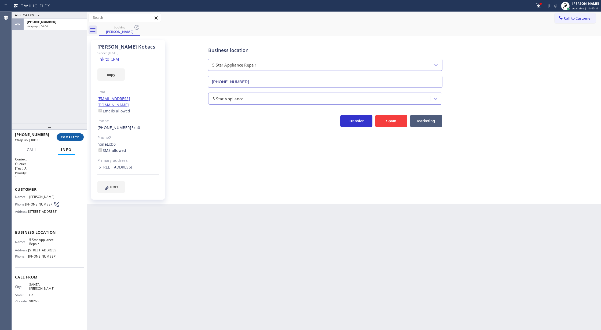
click at [72, 135] on button "COMPLETE" at bounding box center [70, 137] width 27 height 8
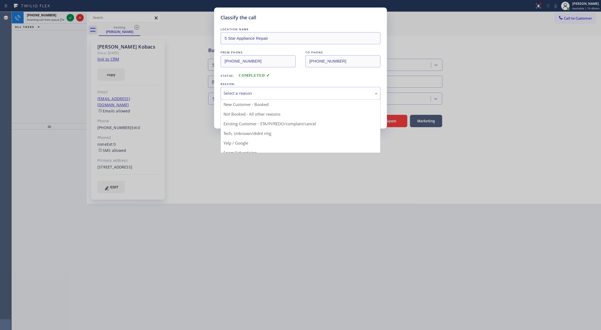
click at [319, 91] on div "Select a reason" at bounding box center [301, 93] width 154 height 6
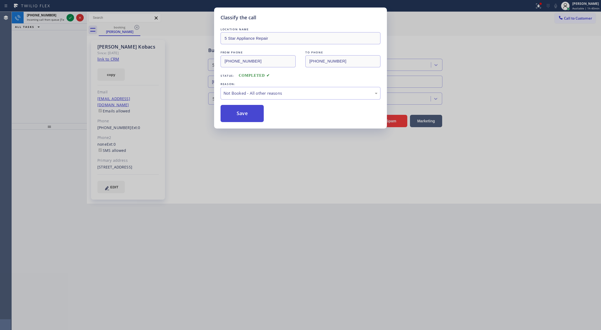
click at [231, 113] on button "Save" at bounding box center [242, 113] width 43 height 17
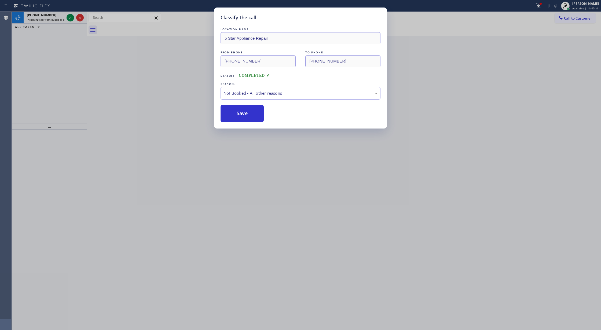
click at [68, 16] on div "Classify the call LOCATION NAME 5 Star Appliance Repair FROM PHONE (310) 795-92…" at bounding box center [300, 165] width 601 height 330
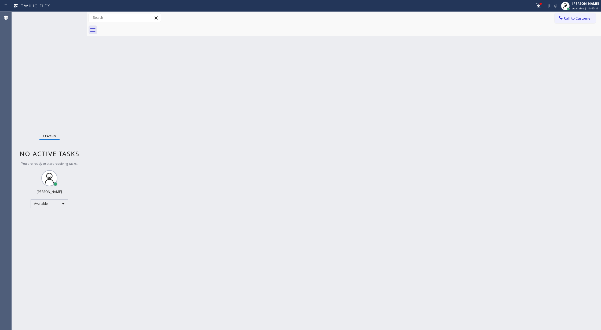
click at [68, 16] on div "Status No active tasks You are ready to start receiving tasks. [PERSON_NAME] Av…" at bounding box center [49, 171] width 75 height 318
click at [68, 16] on icon at bounding box center [70, 17] width 6 height 6
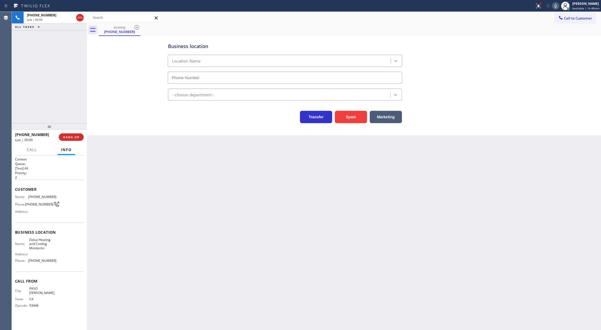
type input "(805) 892-6686"
click at [356, 125] on div "Business location Delux Heating & Cooling Montecito (805) 892-6686 HVAC Transfe…" at bounding box center [344, 85] width 514 height 99
click at [361, 110] on div "Spam" at bounding box center [349, 115] width 35 height 15
click at [357, 114] on button "Spam" at bounding box center [351, 117] width 32 height 12
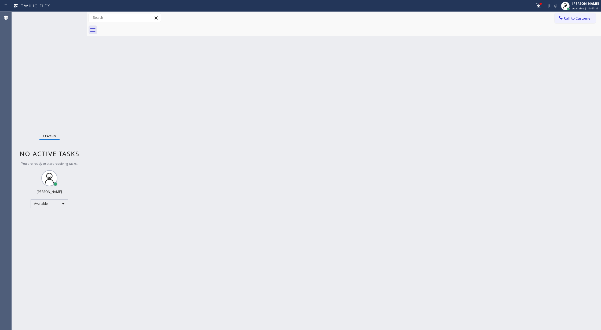
click at [64, 25] on div "Status No active tasks You are ready to start receiving tasks. [PERSON_NAME] Av…" at bounding box center [49, 171] width 75 height 318
click at [65, 26] on div "Status No active tasks You are ready to start receiving tasks. [PERSON_NAME] Av…" at bounding box center [49, 171] width 75 height 318
click at [64, 37] on div "Status No active tasks You are ready to start receiving tasks. [PERSON_NAME] Av…" at bounding box center [49, 171] width 75 height 318
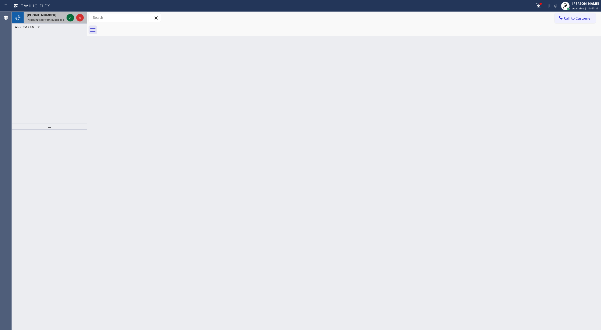
click at [69, 19] on icon at bounding box center [70, 17] width 6 height 6
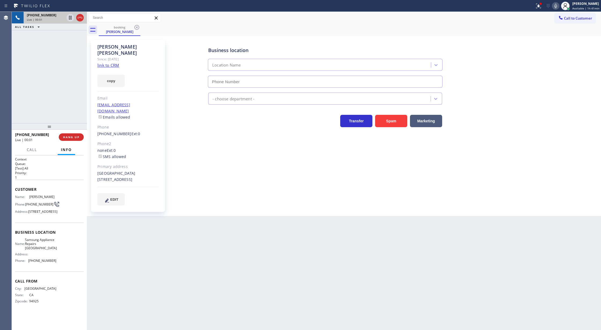
type input "(415) 480-7108"
click at [103, 63] on link "link to CRM" at bounding box center [108, 65] width 22 height 5
click at [556, 5] on icon at bounding box center [556, 6] width 3 height 4
click at [560, 5] on div at bounding box center [556, 6] width 8 height 6
click at [32, 150] on span "Call" at bounding box center [32, 149] width 10 height 5
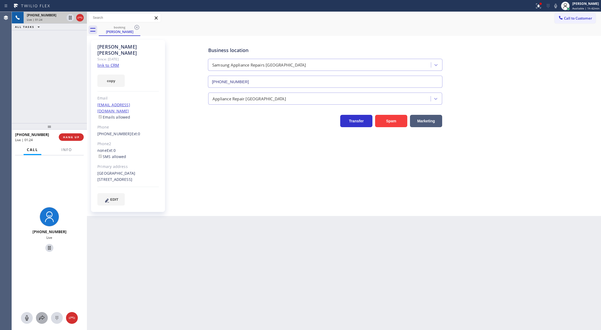
click at [40, 316] on icon at bounding box center [42, 318] width 6 height 6
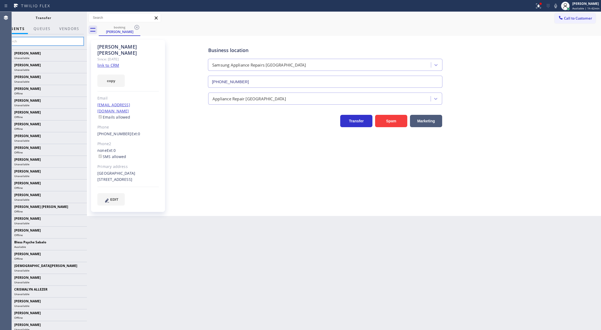
click at [35, 45] on input "text" at bounding box center [43, 41] width 81 height 9
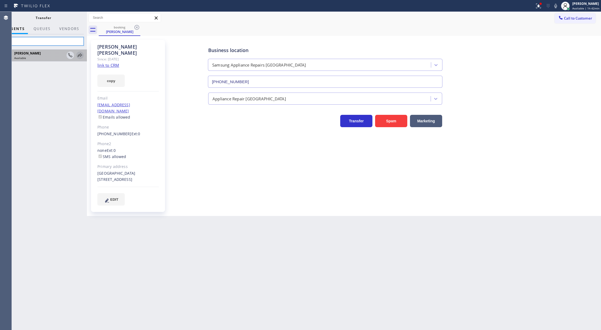
type input "lyk"
click at [81, 55] on icon at bounding box center [80, 55] width 6 height 6
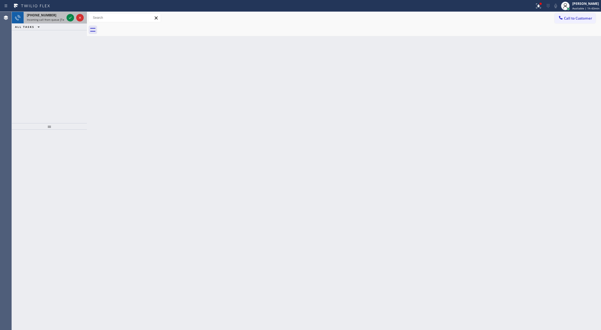
click at [65, 21] on div at bounding box center [74, 18] width 19 height 12
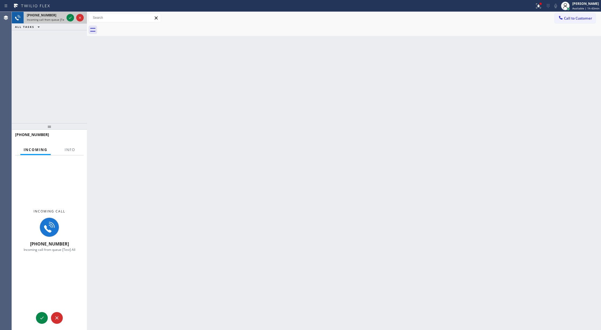
click at [65, 21] on div at bounding box center [74, 18] width 19 height 12
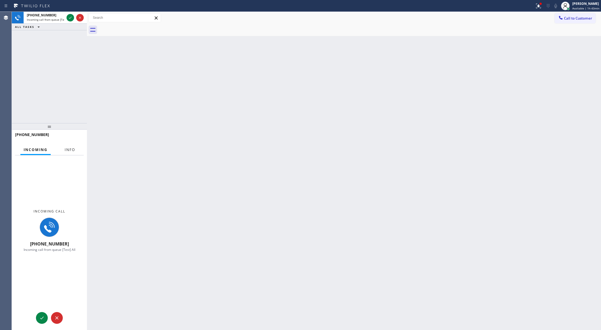
click at [70, 151] on span "Info" at bounding box center [70, 149] width 10 height 5
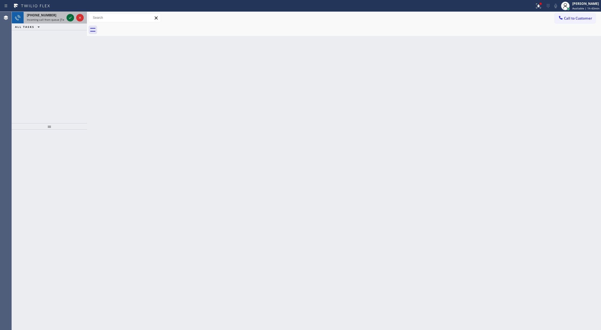
click at [69, 18] on icon at bounding box center [70, 17] width 6 height 6
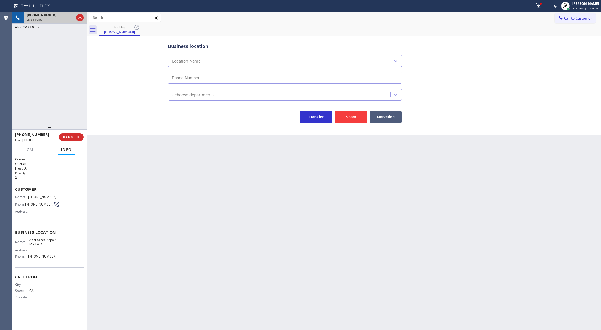
type input "(213) 566-9111"
drag, startPoint x: 351, startPoint y: 119, endPoint x: 347, endPoint y: 124, distance: 6.5
click at [352, 119] on button "Spam" at bounding box center [351, 117] width 32 height 12
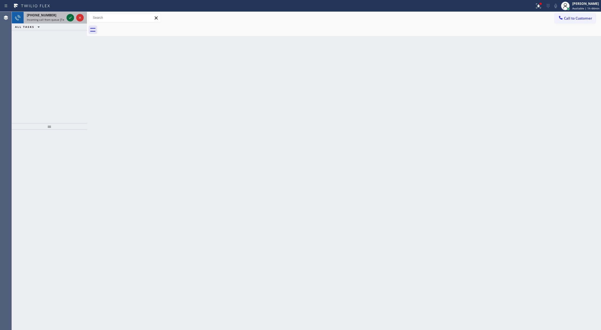
click at [69, 19] on icon at bounding box center [70, 17] width 6 height 6
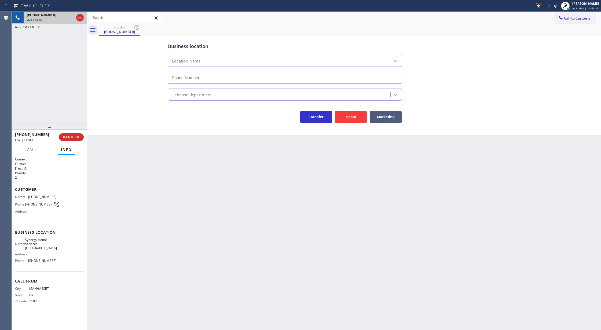
type input "(516) 219-0110"
click at [341, 117] on button "Spam" at bounding box center [351, 117] width 32 height 12
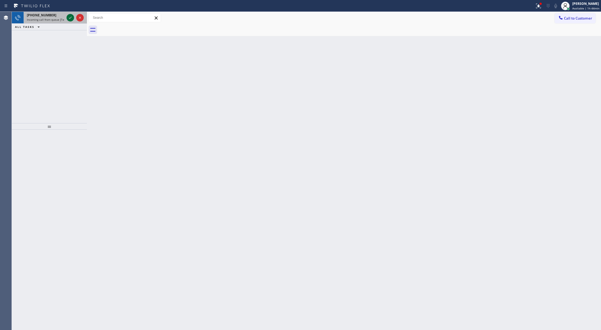
click at [72, 16] on icon at bounding box center [70, 17] width 6 height 6
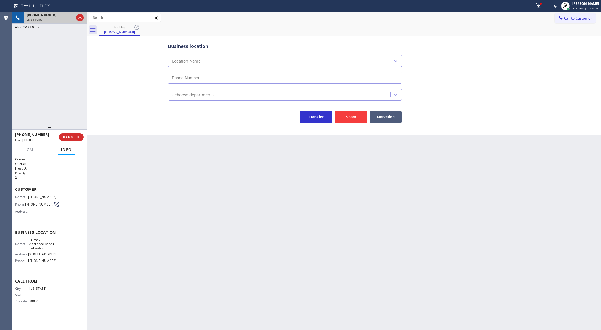
type input "(202) 838-5686"
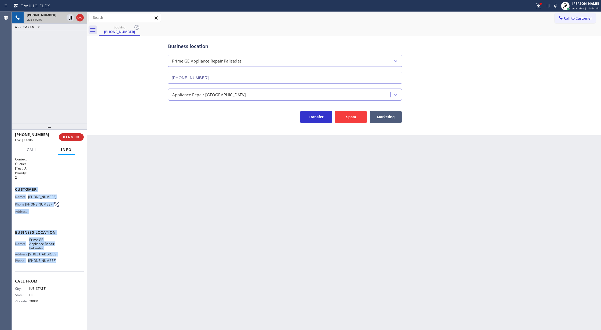
copy div "Customer Name: (202) 359-0358 Phone: (202) 359-0358 Address: Business location …"
drag, startPoint x: 14, startPoint y: 189, endPoint x: 61, endPoint y: 265, distance: 89.6
click at [61, 265] on div "Context Queue: [Test] All Priority: 2 Customer Name: (202) 359-0358 Phone: (202…" at bounding box center [49, 242] width 75 height 175
copy div "Customer Name: (202) 359-0358 Phone: (202) 359-0358 Address: Business location …"
drag, startPoint x: 556, startPoint y: 5, endPoint x: 484, endPoint y: 162, distance: 173.4
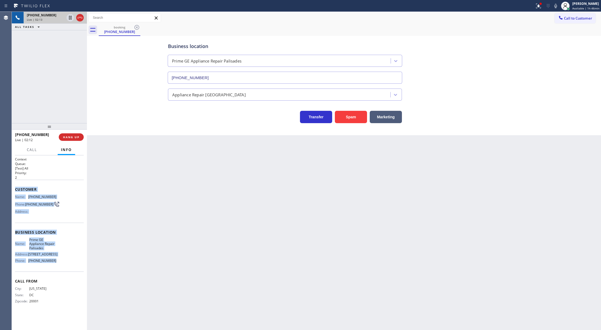
click at [556, 6] on icon at bounding box center [556, 6] width 6 height 6
click at [558, 4] on icon at bounding box center [556, 6] width 6 height 6
click at [557, 5] on icon at bounding box center [556, 6] width 3 height 4
click at [557, 5] on rect at bounding box center [556, 5] width 4 height 4
click at [70, 35] on icon at bounding box center [70, 36] width 6 height 6
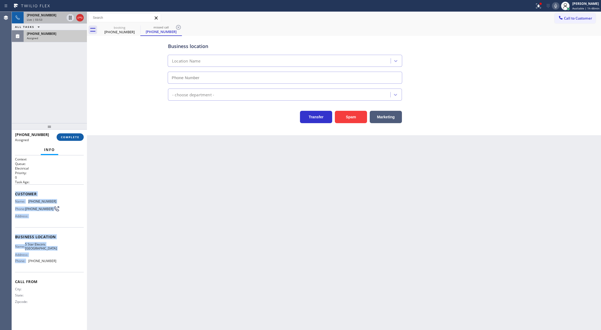
click at [62, 140] on button "COMPLETE" at bounding box center [70, 137] width 27 height 8
type input "(619) 432-6327"
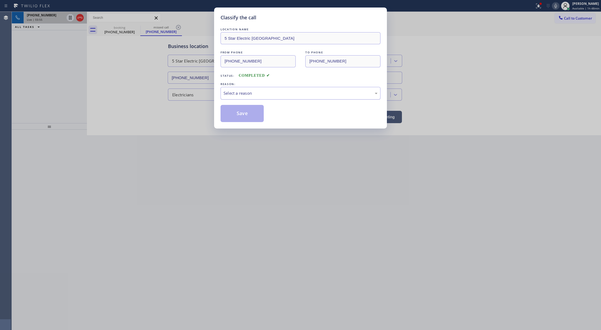
click at [273, 94] on div "Select a reason" at bounding box center [301, 93] width 154 height 6
click at [239, 113] on button "Save" at bounding box center [242, 113] width 43 height 17
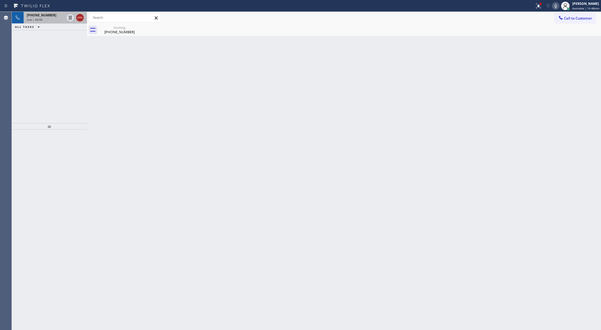
click at [78, 17] on icon at bounding box center [80, 18] width 5 height 2
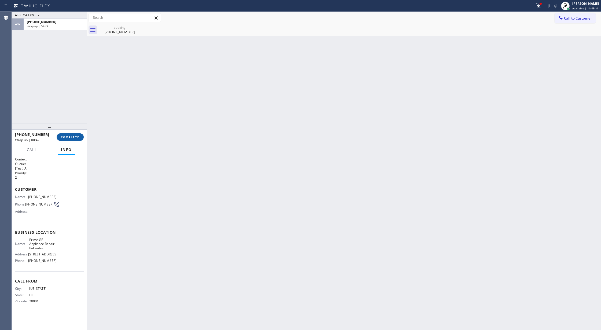
click at [70, 137] on span "COMPLETE" at bounding box center [70, 137] width 19 height 4
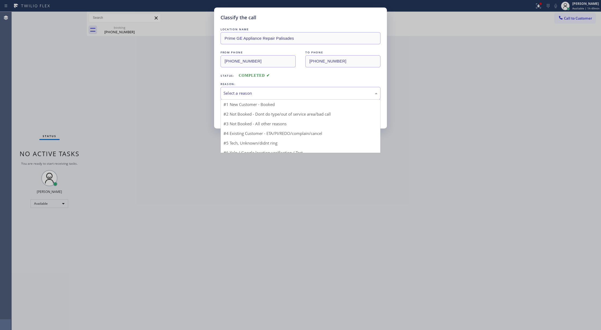
click at [240, 98] on div "Select a reason" at bounding box center [301, 93] width 160 height 13
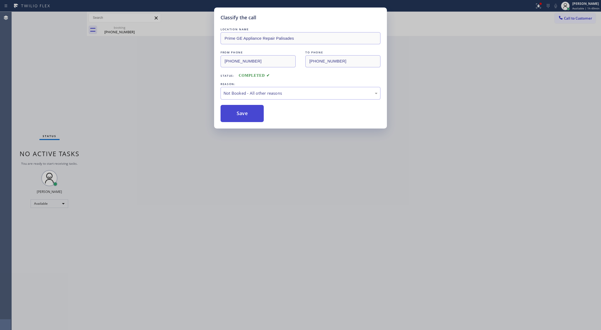
click at [235, 115] on button "Save" at bounding box center [242, 113] width 43 height 17
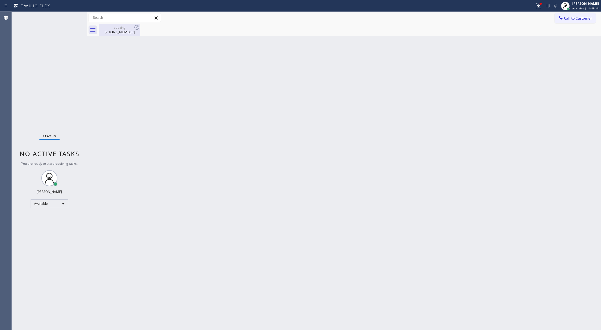
click at [114, 32] on div "(202) 359-0358" at bounding box center [119, 32] width 41 height 5
click at [72, 17] on div "Status No active tasks You are ready to start receiving tasks. [PERSON_NAME] Av…" at bounding box center [49, 171] width 75 height 318
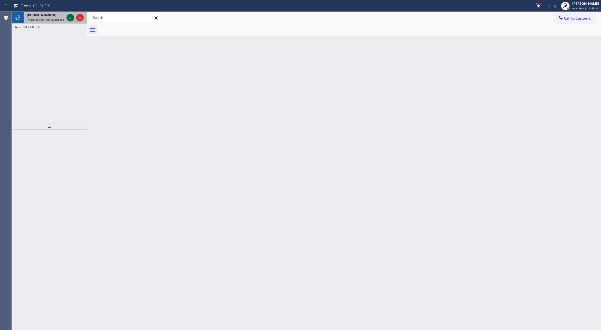
click at [70, 19] on icon at bounding box center [70, 17] width 6 height 6
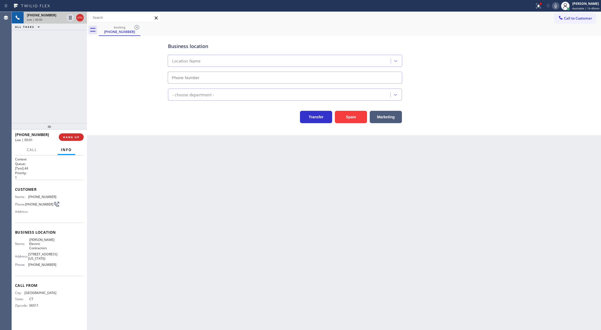
type input "(856) 548-5833"
click at [557, 8] on icon at bounding box center [556, 6] width 6 height 6
click at [349, 116] on button "Spam" at bounding box center [351, 117] width 32 height 12
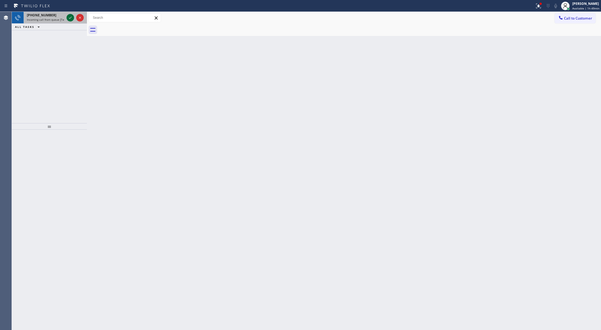
click at [71, 18] on icon at bounding box center [70, 17] width 6 height 6
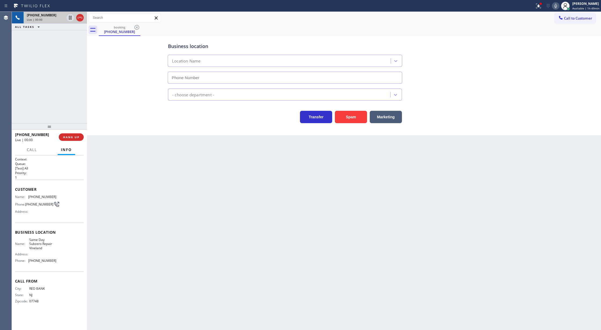
type input "(856) 372-4781"
click at [354, 116] on button "Spam" at bounding box center [351, 117] width 32 height 12
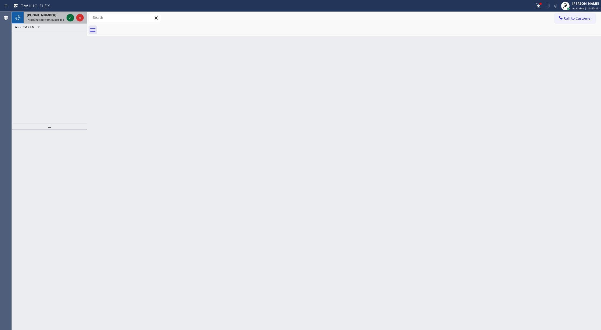
click at [69, 14] on icon at bounding box center [70, 17] width 6 height 6
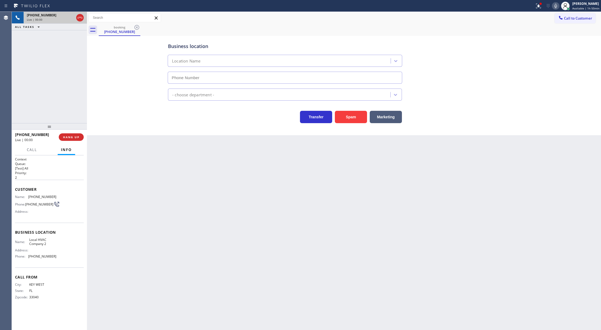
type input "(305) 697-3849"
click at [353, 119] on button "Spam" at bounding box center [351, 117] width 32 height 12
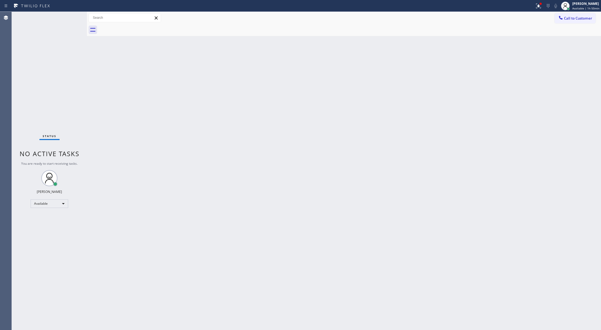
click at [69, 17] on div "Status No active tasks You are ready to start receiving tasks. [PERSON_NAME] Av…" at bounding box center [49, 171] width 75 height 318
click at [70, 15] on div "Status No active tasks You are ready to start receiving tasks. [PERSON_NAME] Av…" at bounding box center [49, 171] width 75 height 318
click at [68, 16] on div "Status No active tasks You are ready to start receiving tasks. [PERSON_NAME] Av…" at bounding box center [49, 171] width 75 height 318
click at [72, 16] on div "Status No active tasks You are ready to start receiving tasks. [PERSON_NAME] Av…" at bounding box center [49, 171] width 75 height 318
drag, startPoint x: 72, startPoint y: 16, endPoint x: 100, endPoint y: 93, distance: 81.6
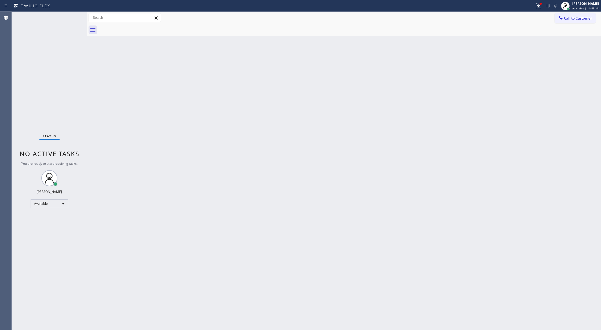
click at [72, 17] on div "Status No active tasks You are ready to start receiving tasks. [PERSON_NAME] Av…" at bounding box center [49, 171] width 75 height 318
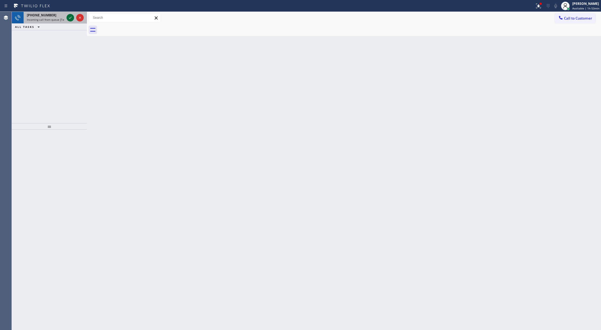
click at [72, 17] on icon at bounding box center [70, 17] width 6 height 6
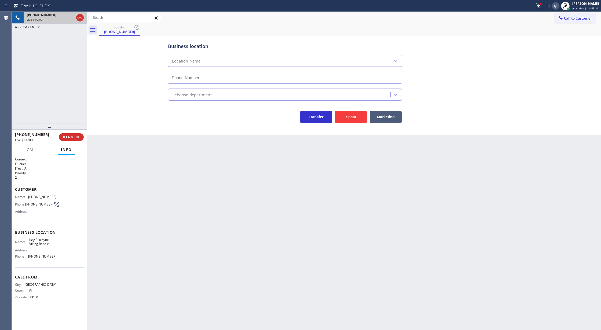
type input "(786) 590-0351"
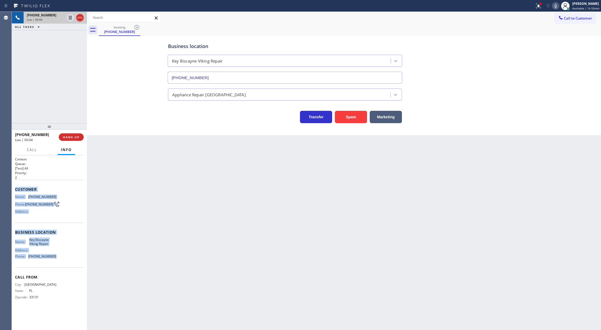
copy div "Customer Name: (786) 468-3730 Phone: (786) 468-3730 Address: Business location …"
drag, startPoint x: 13, startPoint y: 188, endPoint x: 67, endPoint y: 260, distance: 89.6
click at [67, 260] on div "Context Queue: [Test] All Priority: 2 Customer Name: (786) 468-3730 Phone: (786…" at bounding box center [49, 242] width 75 height 175
click at [59, 189] on span "Customer" at bounding box center [49, 189] width 69 height 5
drag, startPoint x: 13, startPoint y: 189, endPoint x: 55, endPoint y: 259, distance: 81.7
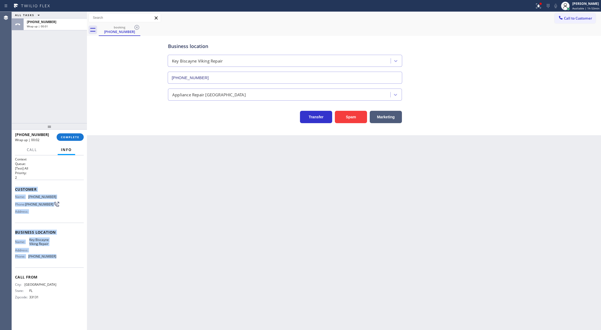
click at [55, 259] on div "Context Queue: [Test] All Priority: 2 Customer Name: (786) 468-3730 Phone: (786…" at bounding box center [49, 242] width 75 height 175
click at [71, 136] on span "COMPLETE" at bounding box center [70, 137] width 19 height 4
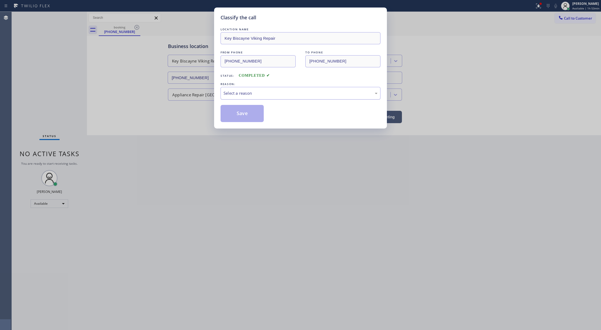
click at [259, 93] on div "Select a reason" at bounding box center [301, 93] width 154 height 6
click at [240, 117] on button "Save" at bounding box center [242, 113] width 43 height 17
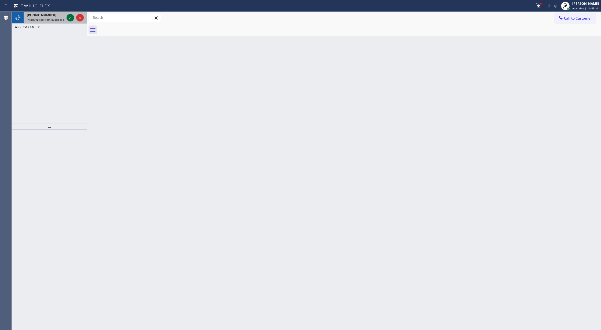
click at [70, 18] on icon at bounding box center [70, 18] width 3 height 2
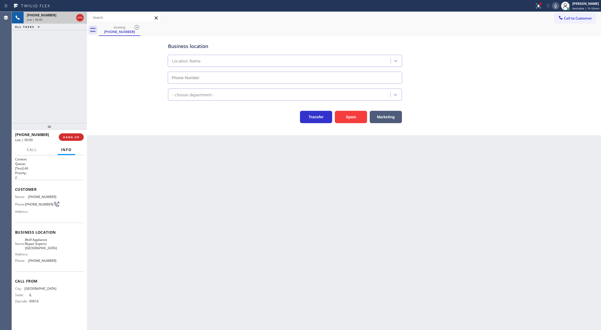
type input "(312) 766-7552"
click at [355, 115] on button "Spam" at bounding box center [351, 117] width 32 height 12
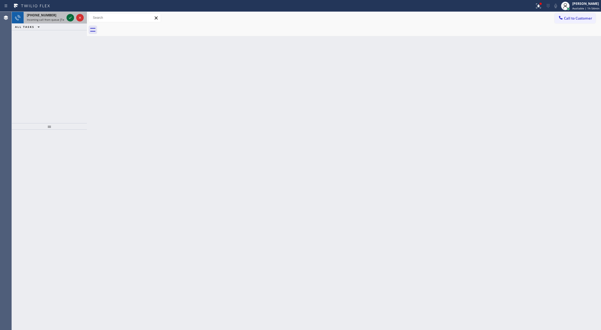
click at [69, 18] on icon at bounding box center [70, 18] width 3 height 2
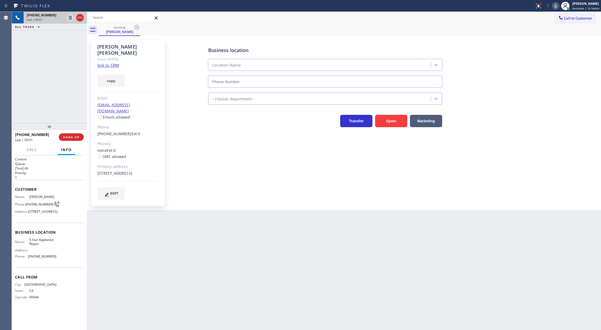
type input "(866) 517-7770"
click at [110, 63] on link "link to CRM" at bounding box center [108, 65] width 22 height 5
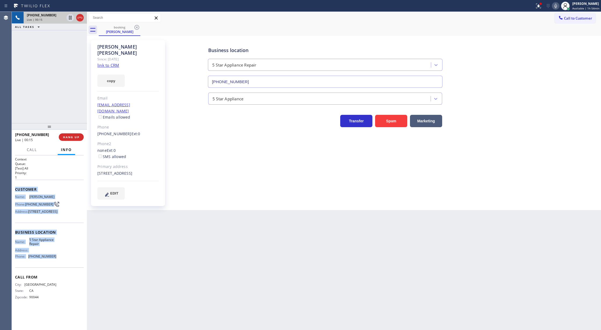
drag, startPoint x: 15, startPoint y: 190, endPoint x: 65, endPoint y: 271, distance: 94.5
click at [65, 271] on div "Context Queue: [Test] All Priority: 1 Customer Name: Joan R Stefan Phone: (213)…" at bounding box center [49, 232] width 69 height 151
click at [73, 136] on span "COMPLETE" at bounding box center [70, 137] width 19 height 4
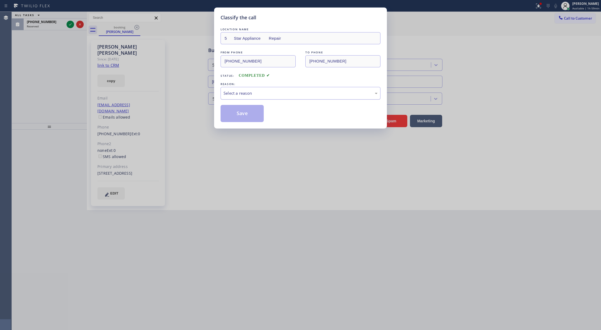
click at [280, 93] on div "Select a reason" at bounding box center [301, 93] width 154 height 6
click at [235, 114] on button "Save" at bounding box center [242, 113] width 43 height 17
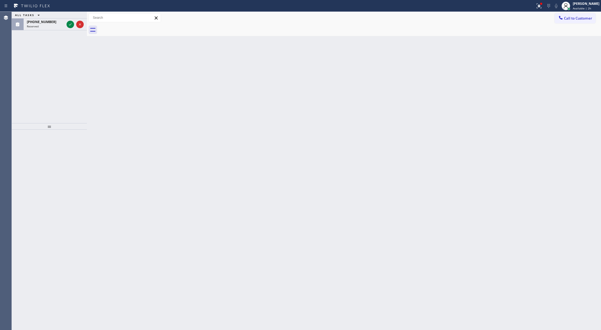
click at [70, 25] on icon at bounding box center [70, 24] width 6 height 6
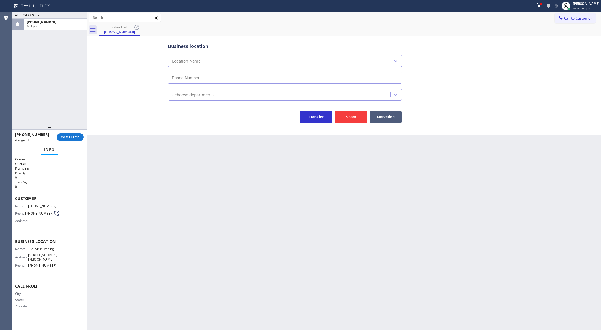
type input "(323) 283-8369"
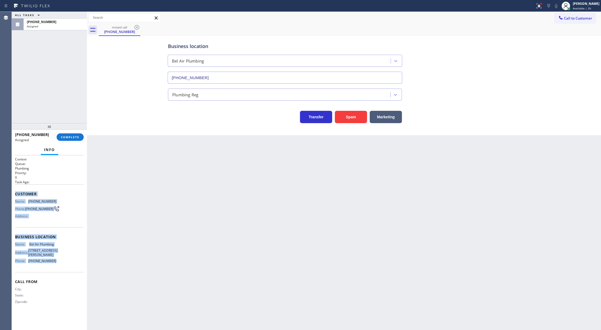
drag, startPoint x: 15, startPoint y: 193, endPoint x: 78, endPoint y: 167, distance: 67.6
click at [60, 264] on div "Context Queue: Plumbing Priority: 0 Task Age: Customer Name: (323) 483-6285 Pho…" at bounding box center [49, 235] width 69 height 156
click at [66, 135] on span "COMPLETE" at bounding box center [70, 137] width 19 height 4
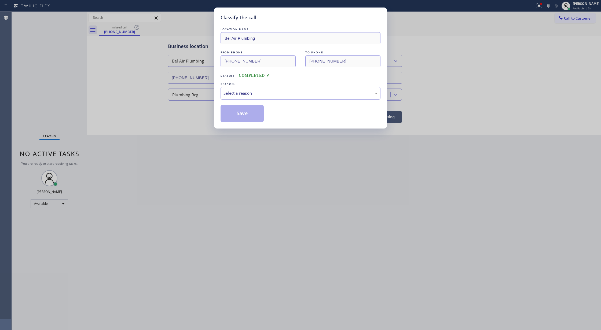
click at [256, 88] on div "Select a reason" at bounding box center [301, 93] width 160 height 13
click at [249, 115] on button "Save" at bounding box center [242, 113] width 43 height 17
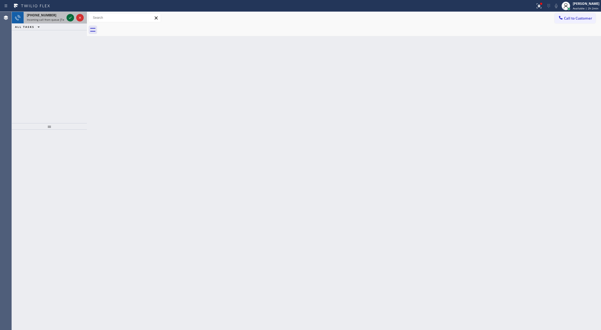
click at [68, 17] on icon at bounding box center [70, 17] width 6 height 6
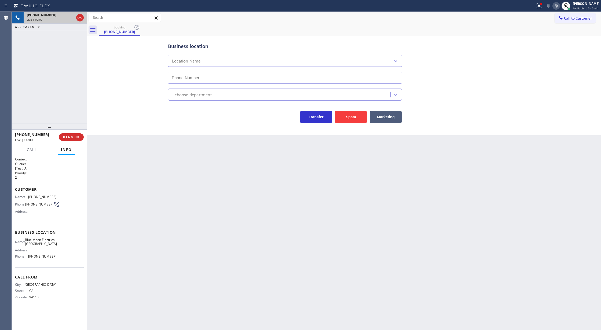
type input "(415) 903-2387"
click at [358, 120] on button "Spam" at bounding box center [351, 117] width 32 height 12
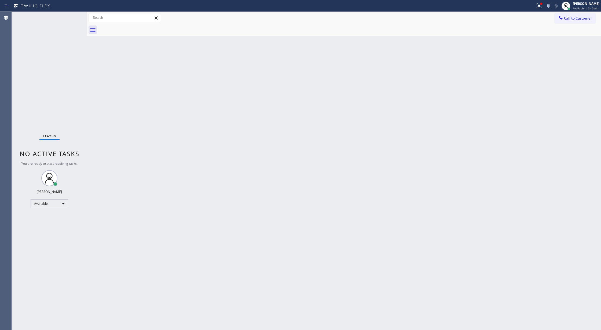
click at [69, 17] on div "Status No active tasks You are ready to start receiving tasks. [PERSON_NAME] Av…" at bounding box center [49, 171] width 75 height 318
click at [67, 16] on div "Status No active tasks You are ready to start receiving tasks. [PERSON_NAME] Av…" at bounding box center [49, 171] width 75 height 318
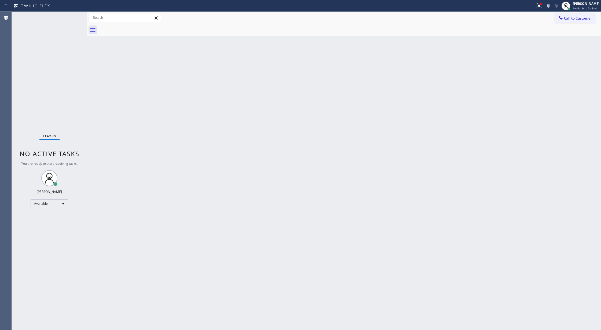
click at [70, 20] on div "Status No active tasks You are ready to start receiving tasks. [PERSON_NAME] Av…" at bounding box center [49, 171] width 75 height 318
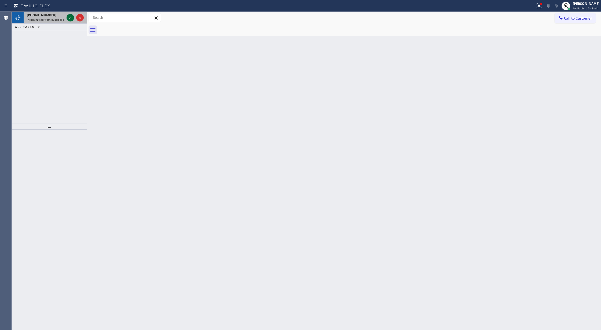
click at [69, 17] on icon at bounding box center [70, 17] width 6 height 6
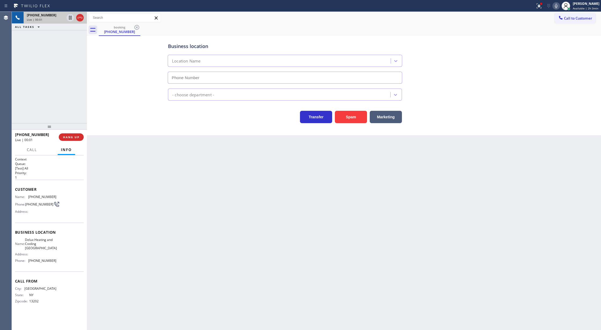
type input "(917) 979-9268"
click at [80, 19] on icon at bounding box center [80, 17] width 6 height 6
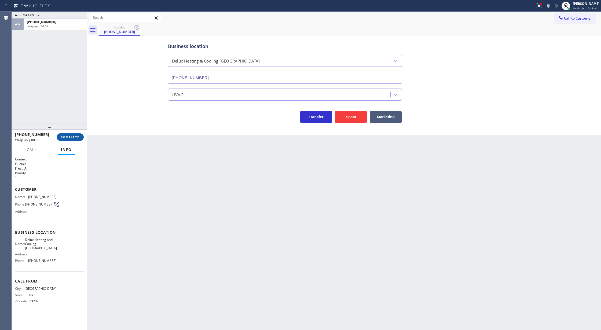
click at [72, 137] on span "COMPLETE" at bounding box center [70, 137] width 19 height 4
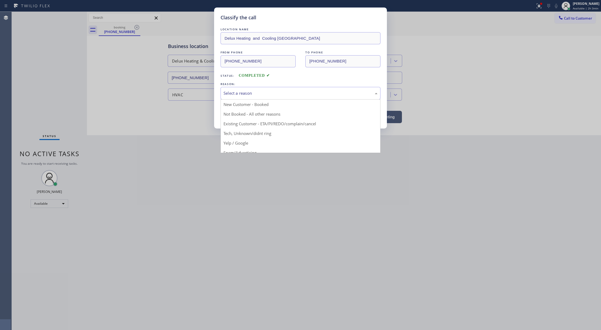
click at [259, 95] on div "Select a reason" at bounding box center [301, 93] width 154 height 6
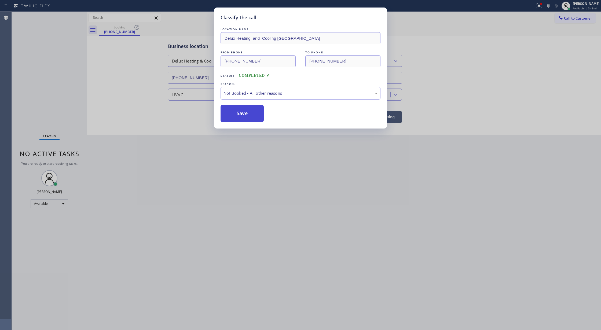
click at [245, 113] on button "Save" at bounding box center [242, 113] width 43 height 17
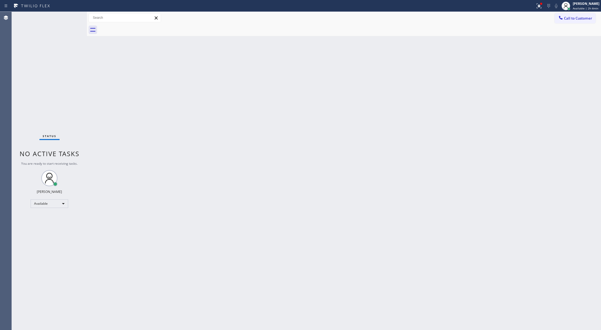
click at [73, 16] on div "Status No active tasks You are ready to start receiving tasks. [PERSON_NAME] Av…" at bounding box center [49, 171] width 75 height 318
click at [75, 14] on div "Status No active tasks You are ready to start receiving tasks. [PERSON_NAME] Av…" at bounding box center [49, 171] width 75 height 318
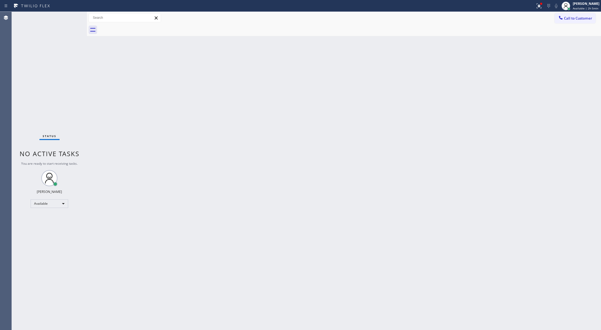
click at [73, 19] on div "Status No active tasks You are ready to start receiving tasks. [PERSON_NAME] Av…" at bounding box center [49, 171] width 75 height 318
click at [75, 17] on div "Status No active tasks You are ready to start receiving tasks. [PERSON_NAME] Av…" at bounding box center [49, 171] width 75 height 318
click at [74, 16] on div "Status No active tasks You are ready to start receiving tasks. [PERSON_NAME] Av…" at bounding box center [49, 171] width 75 height 318
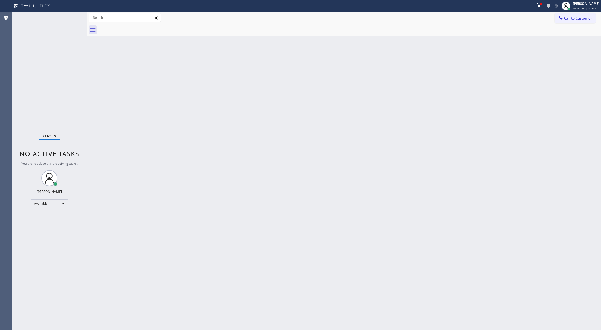
click at [73, 16] on div "Status No active tasks You are ready to start receiving tasks. [PERSON_NAME] Av…" at bounding box center [49, 171] width 75 height 318
click at [70, 17] on div "Status No active tasks You are ready to start receiving tasks. [PERSON_NAME] Av…" at bounding box center [49, 171] width 75 height 318
click at [542, 3] on div at bounding box center [541, 4] width 2 height 2
click at [504, 70] on span "Clear issues" at bounding box center [512, 70] width 25 height 4
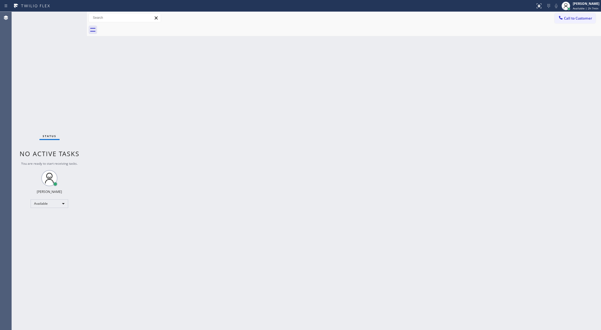
click at [70, 17] on div "Status No active tasks You are ready to start receiving tasks. [PERSON_NAME] Av…" at bounding box center [49, 171] width 75 height 318
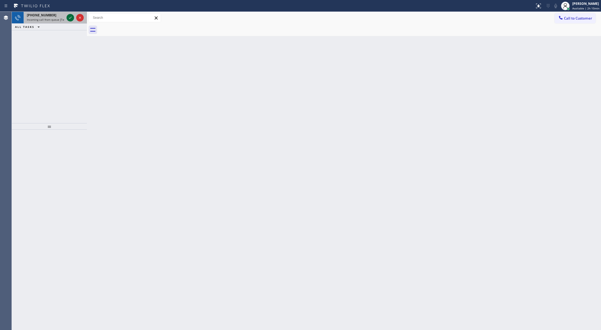
click at [72, 18] on icon at bounding box center [70, 17] width 6 height 6
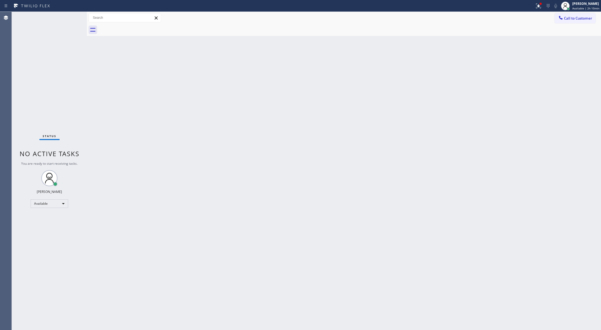
click at [69, 19] on div "Status No active tasks You are ready to start receiving tasks. [PERSON_NAME] Av…" at bounding box center [49, 171] width 75 height 318
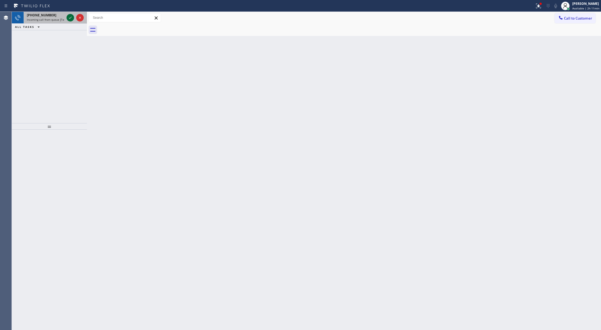
drag, startPoint x: 67, startPoint y: 14, endPoint x: 69, endPoint y: 19, distance: 5.1
click at [67, 15] on div at bounding box center [71, 17] width 8 height 6
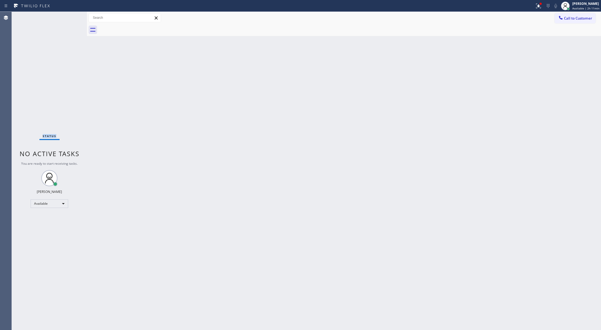
click at [70, 19] on div "Status No active tasks You are ready to start receiving tasks. [PERSON_NAME] Av…" at bounding box center [49, 171] width 75 height 318
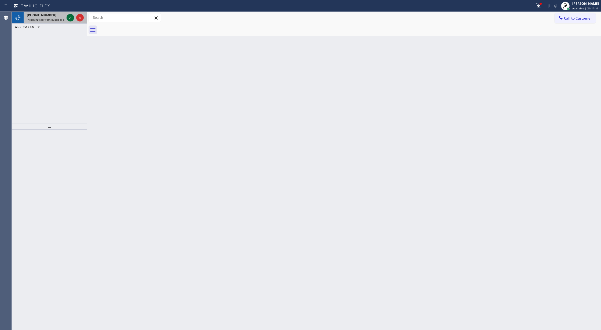
click at [70, 15] on icon at bounding box center [70, 17] width 6 height 6
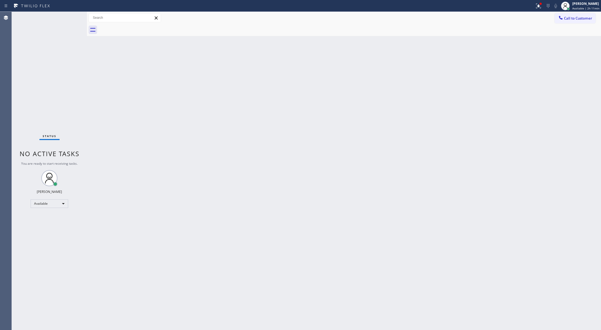
click at [69, 19] on div "Status No active tasks You are ready to start receiving tasks. [PERSON_NAME] Av…" at bounding box center [49, 171] width 75 height 318
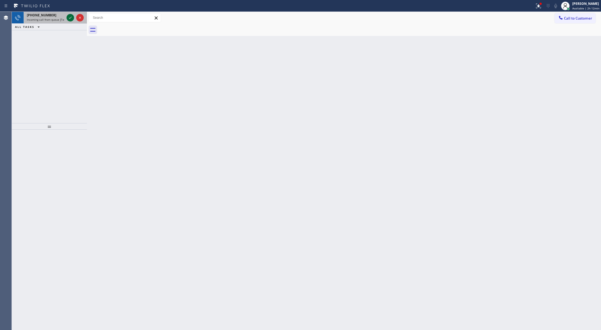
click at [71, 18] on icon at bounding box center [70, 17] width 6 height 6
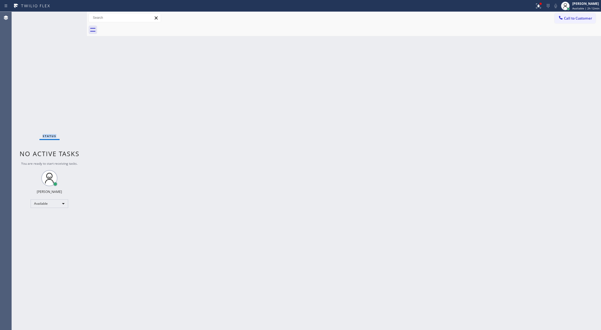
click at [71, 18] on div "Status No active tasks You are ready to start receiving tasks. [PERSON_NAME] Av…" at bounding box center [49, 171] width 75 height 318
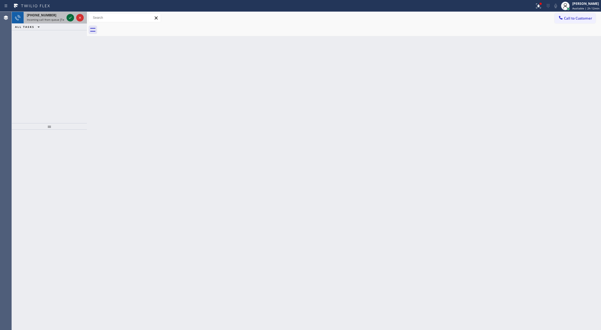
click at [71, 18] on icon at bounding box center [70, 17] width 6 height 6
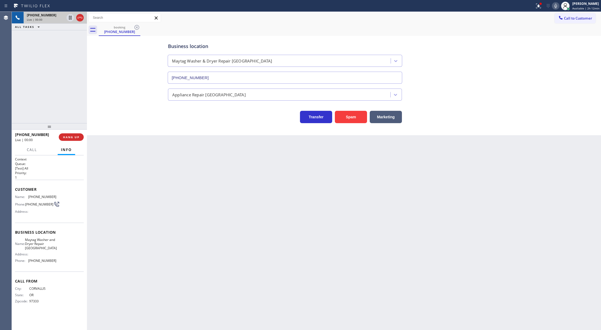
type input "(458) 217-8350"
click at [70, 138] on span "COMPLETE" at bounding box center [70, 137] width 19 height 4
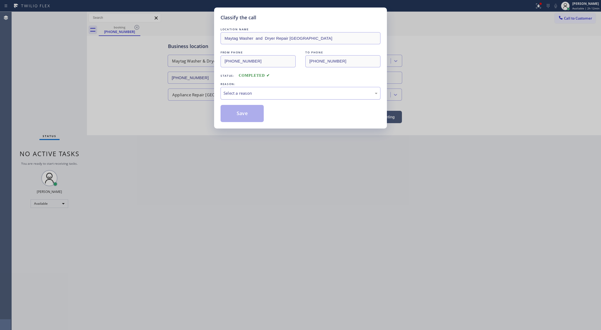
click at [250, 95] on div "Select a reason" at bounding box center [301, 93] width 154 height 6
click at [238, 115] on button "Save" at bounding box center [242, 113] width 43 height 17
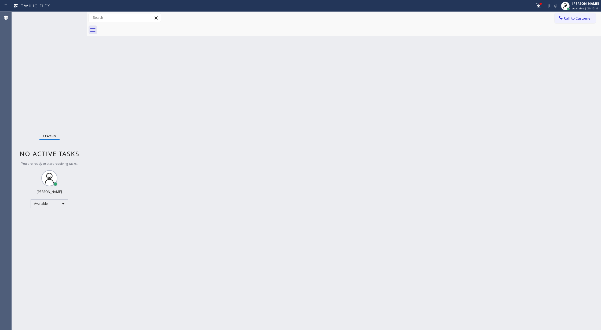
click at [67, 13] on div "Status No active tasks You are ready to start receiving tasks. [PERSON_NAME] Av…" at bounding box center [49, 171] width 75 height 318
click at [70, 20] on div "Status No active tasks You are ready to start receiving tasks. [PERSON_NAME] Av…" at bounding box center [49, 171] width 75 height 318
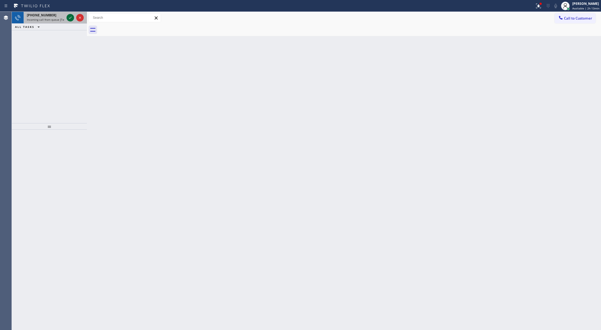
drag, startPoint x: 68, startPoint y: 13, endPoint x: 72, endPoint y: 18, distance: 6.9
click at [68, 13] on div at bounding box center [74, 18] width 19 height 12
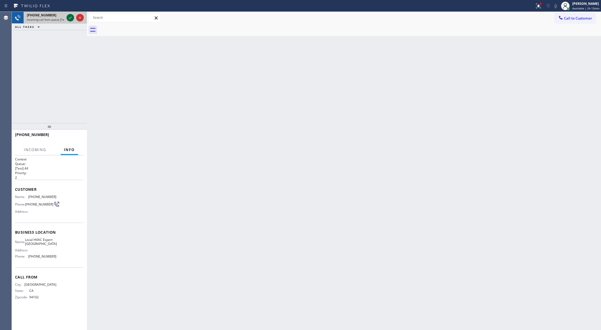
click at [72, 18] on icon at bounding box center [70, 17] width 6 height 6
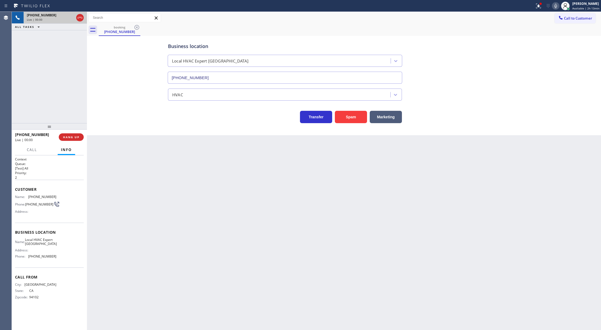
type input "(415) 853-6020"
click at [351, 118] on button "Spam" at bounding box center [351, 117] width 32 height 12
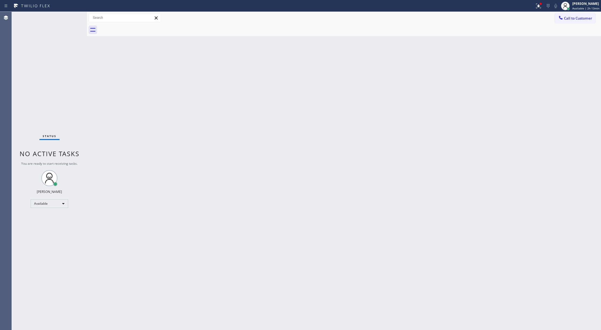
click at [137, 237] on div "Back to Dashboard Change Sender ID Customers Technicians Select a contact Outbo…" at bounding box center [344, 171] width 514 height 318
click at [70, 19] on div "Status No active tasks You are ready to start receiving tasks. [PERSON_NAME] Av…" at bounding box center [49, 171] width 75 height 318
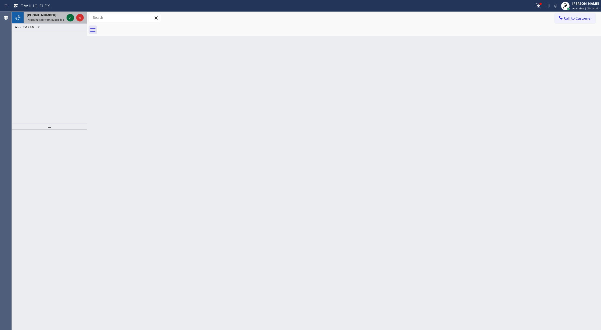
click at [68, 18] on icon at bounding box center [70, 17] width 6 height 6
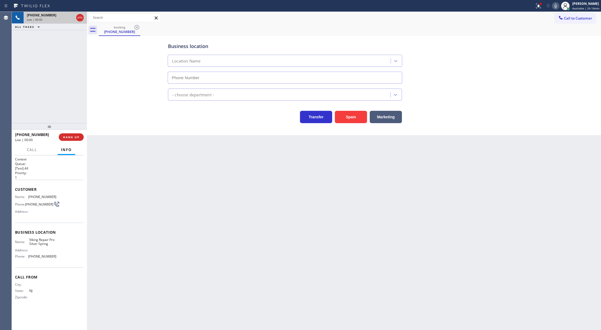
type input "(240) 222-5772"
click at [71, 141] on div "+16097402813 Wrap up | 00:00 COMPLETE" at bounding box center [49, 137] width 69 height 14
click at [71, 138] on span "COMPLETE" at bounding box center [70, 137] width 19 height 4
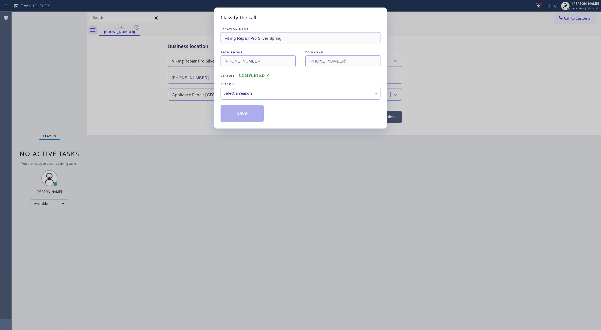
click at [261, 94] on div "Select a reason" at bounding box center [301, 93] width 154 height 6
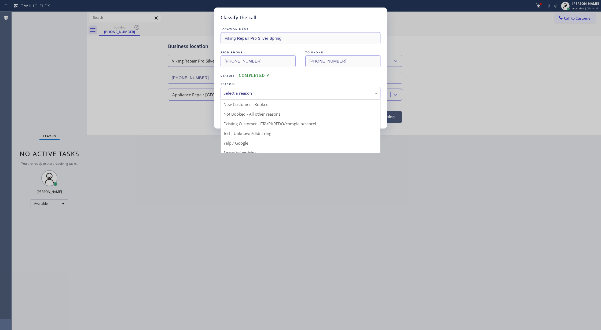
drag, startPoint x: 236, startPoint y: 134, endPoint x: 238, endPoint y: 130, distance: 4.3
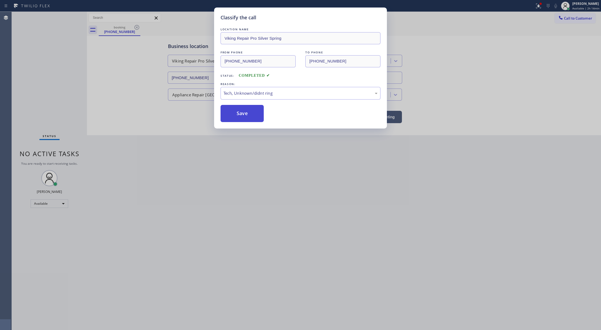
click at [244, 118] on button "Save" at bounding box center [242, 113] width 43 height 17
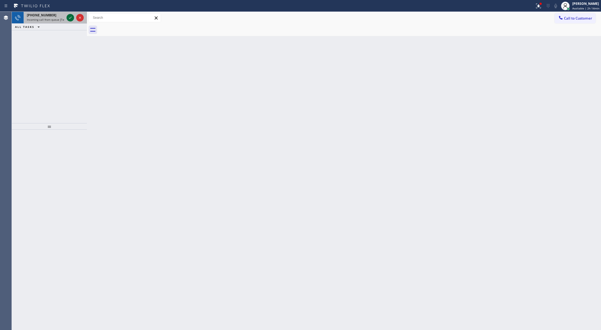
click at [72, 19] on icon at bounding box center [70, 17] width 6 height 6
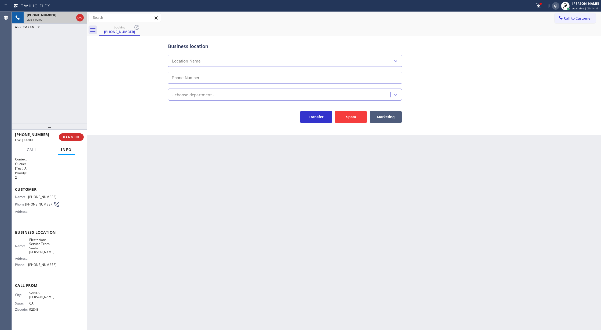
type input "(714) 410-6811"
click at [351, 115] on button "Spam" at bounding box center [351, 117] width 32 height 12
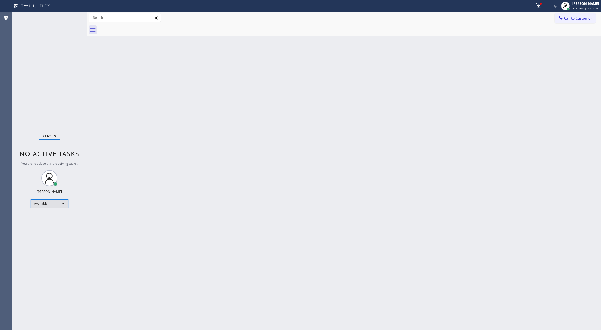
click at [60, 200] on div "Available" at bounding box center [50, 203] width 38 height 9
click at [46, 230] on li "Break" at bounding box center [49, 231] width 36 height 6
click at [60, 204] on div "Break" at bounding box center [50, 206] width 38 height 9
click at [53, 217] on li "Available" at bounding box center [49, 220] width 36 height 6
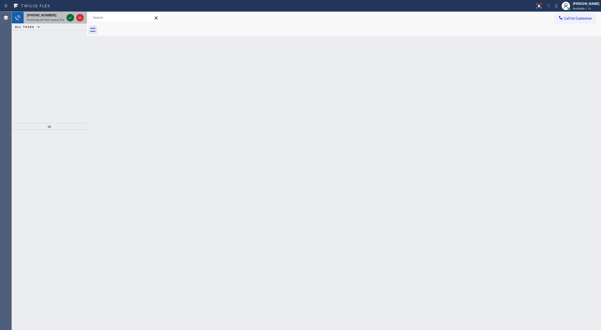
click at [71, 16] on icon at bounding box center [70, 17] width 6 height 6
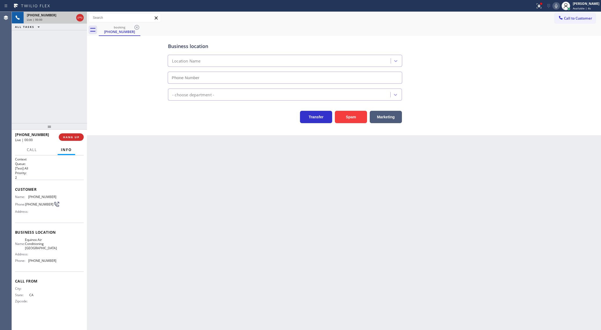
type input "(650) 360-9334"
click at [353, 112] on button "Spam" at bounding box center [351, 117] width 32 height 12
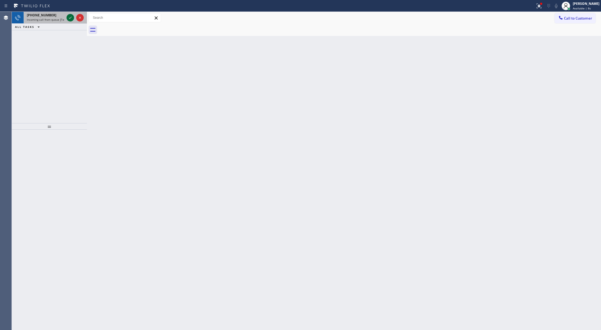
click at [70, 18] on icon at bounding box center [70, 17] width 6 height 6
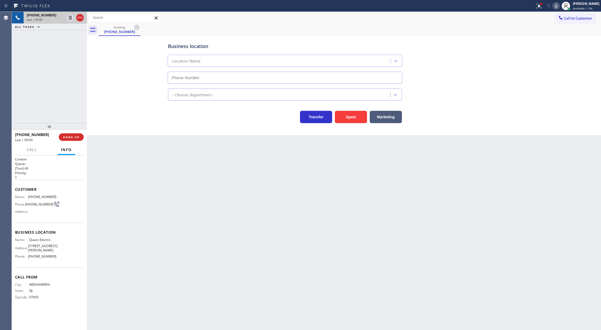
type input "(908) 895-5331"
drag, startPoint x: 68, startPoint y: 137, endPoint x: 137, endPoint y: 148, distance: 69.5
click at [68, 137] on span "COMPLETE" at bounding box center [70, 137] width 19 height 4
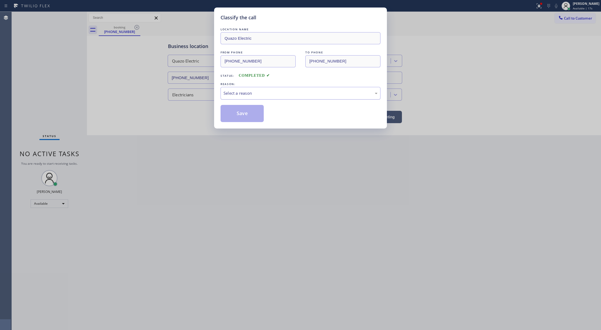
click at [257, 94] on div "Select a reason" at bounding box center [301, 93] width 154 height 6
click at [246, 114] on button "Save" at bounding box center [242, 113] width 43 height 17
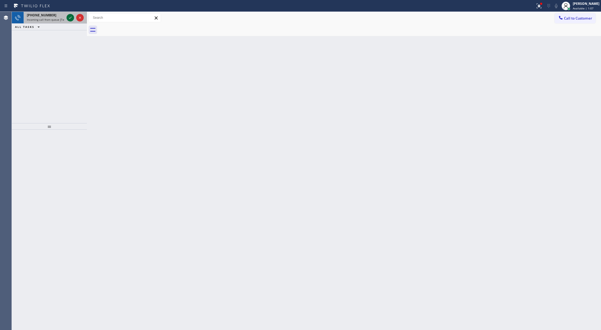
click at [65, 19] on div at bounding box center [74, 18] width 19 height 12
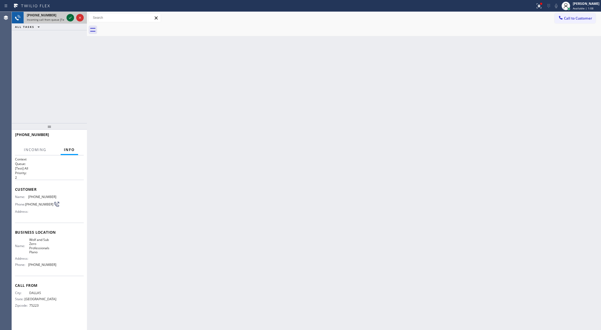
click at [69, 16] on icon at bounding box center [70, 17] width 6 height 6
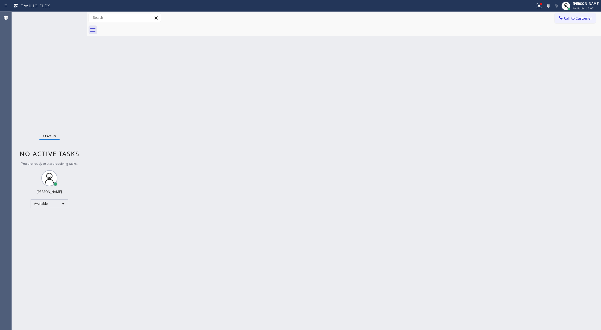
drag, startPoint x: 108, startPoint y: 158, endPoint x: 101, endPoint y: 133, distance: 25.9
click at [108, 156] on div "Back to Dashboard Change Sender ID Customers Technicians Select a contact Outbo…" at bounding box center [344, 171] width 514 height 318
click at [71, 17] on div "Status No active tasks You are ready to start receiving tasks. [PERSON_NAME] Av…" at bounding box center [49, 171] width 75 height 318
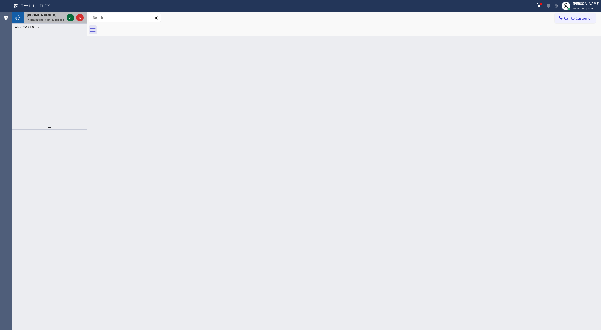
click at [70, 16] on icon at bounding box center [70, 17] width 6 height 6
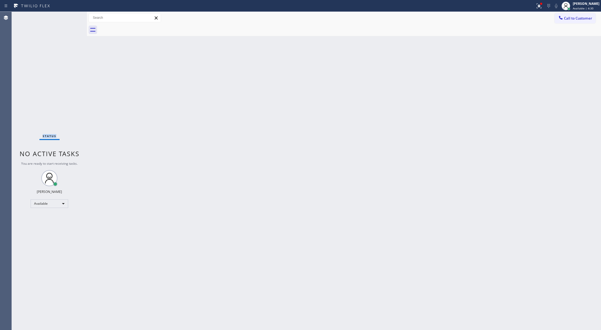
click at [70, 16] on div "Status No active tasks You are ready to start receiving tasks. [PERSON_NAME] Av…" at bounding box center [49, 171] width 75 height 318
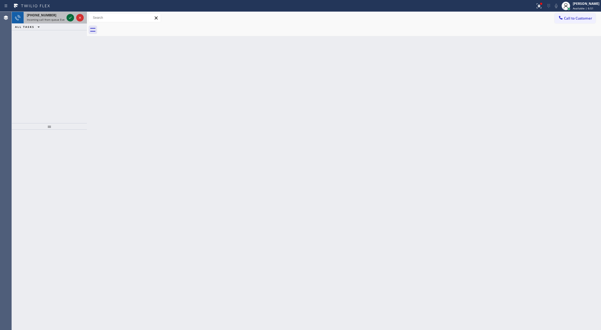
click at [69, 17] on icon at bounding box center [70, 17] width 6 height 6
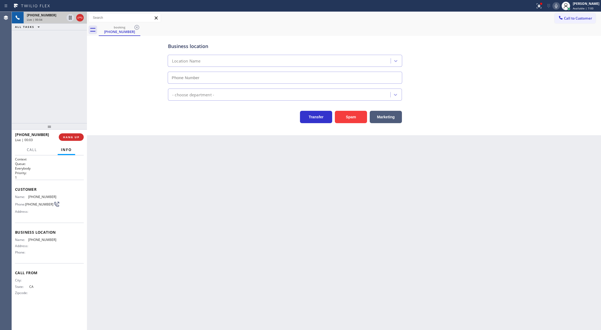
click at [73, 137] on span "HANG UP" at bounding box center [71, 137] width 16 height 4
click at [60, 138] on button "COMPLETE" at bounding box center [70, 137] width 27 height 8
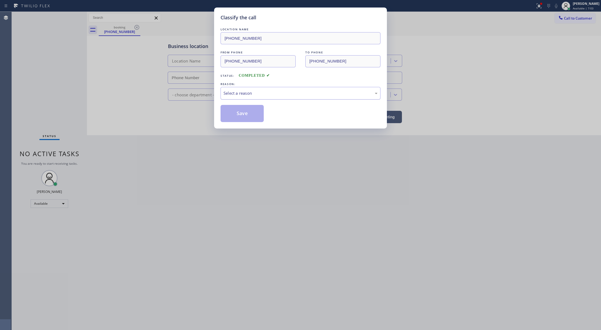
click at [284, 94] on div "Select a reason" at bounding box center [301, 93] width 154 height 6
click at [242, 114] on button "Save" at bounding box center [242, 113] width 43 height 17
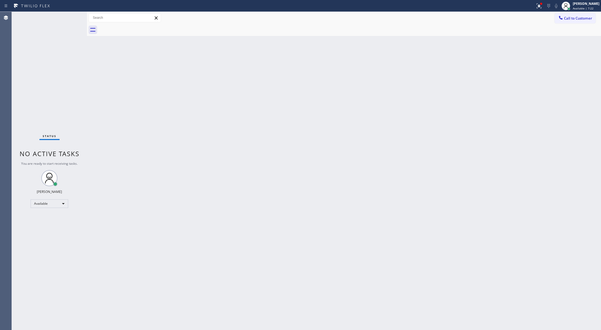
click at [71, 19] on div "Status No active tasks You are ready to start receiving tasks. [PERSON_NAME] Av…" at bounding box center [49, 171] width 75 height 318
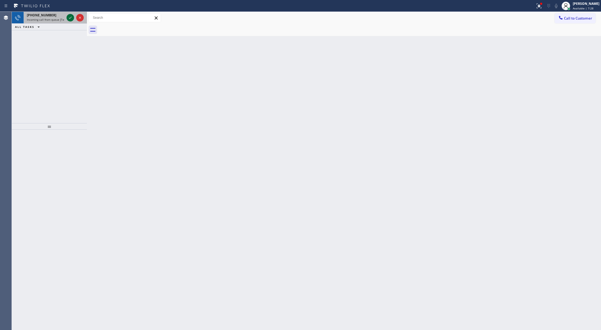
click at [70, 19] on icon at bounding box center [70, 17] width 6 height 6
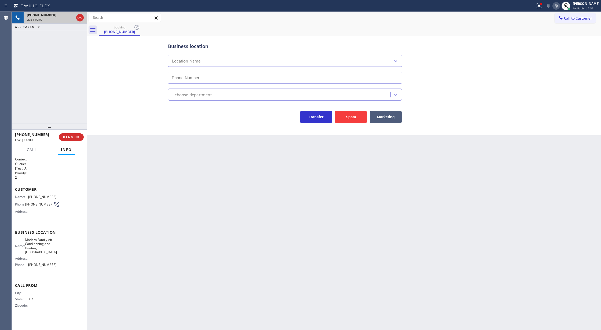
type input "(650) 360-9448"
click at [349, 115] on button "Spam" at bounding box center [351, 117] width 32 height 12
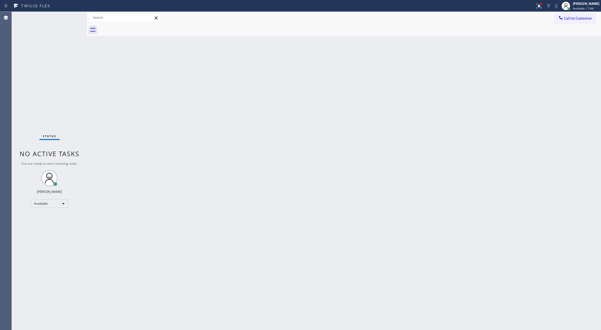
click at [68, 18] on div "Status No active tasks You are ready to start receiving tasks. [PERSON_NAME] Av…" at bounding box center [49, 171] width 75 height 318
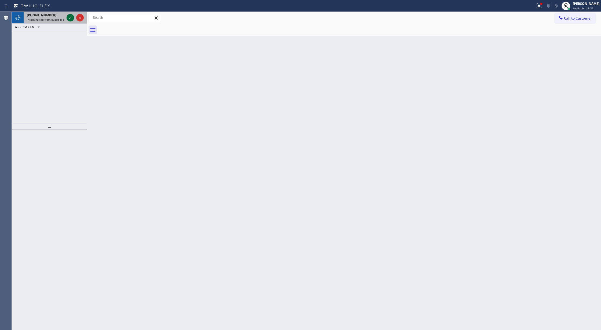
click at [69, 19] on icon at bounding box center [70, 17] width 6 height 6
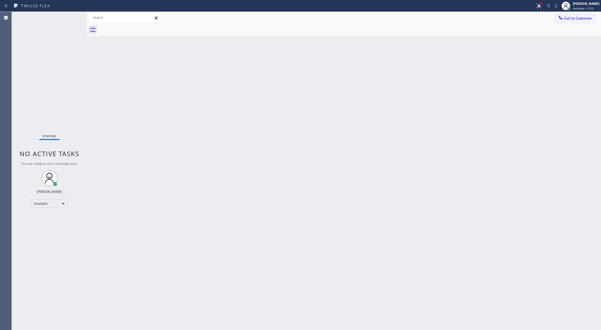
click at [69, 19] on div "Status No active tasks You are ready to start receiving tasks. [PERSON_NAME] Av…" at bounding box center [49, 171] width 75 height 318
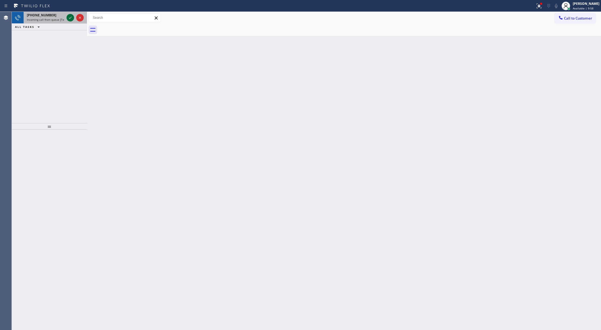
click at [67, 20] on icon at bounding box center [70, 17] width 6 height 6
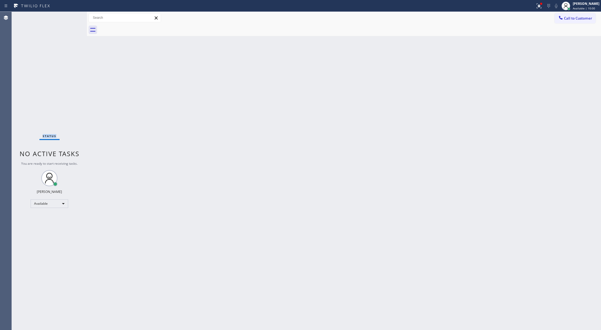
click at [67, 19] on div "Status No active tasks You are ready to start receiving tasks. [PERSON_NAME] Av…" at bounding box center [49, 171] width 75 height 318
drag, startPoint x: 125, startPoint y: 201, endPoint x: 120, endPoint y: 167, distance: 34.4
click at [125, 201] on div "Back to Dashboard Change Sender ID Customers Technicians Select a contact Outbo…" at bounding box center [344, 171] width 514 height 318
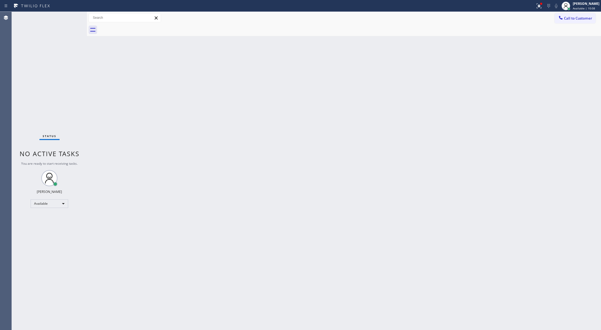
click at [72, 16] on div "Status No active tasks You are ready to start receiving tasks. [PERSON_NAME] Av…" at bounding box center [49, 171] width 75 height 318
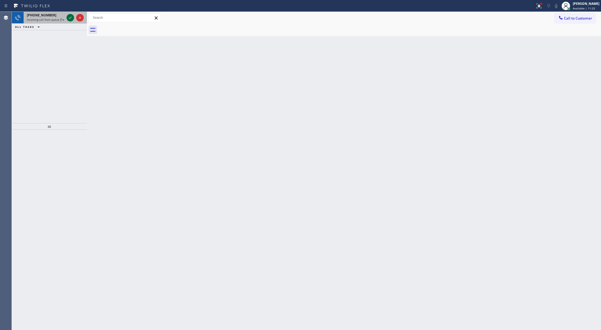
click at [70, 19] on icon at bounding box center [70, 17] width 6 height 6
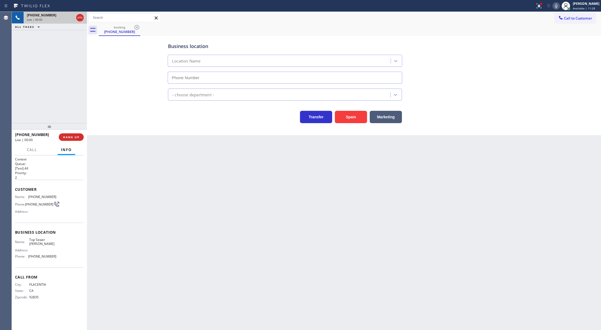
type input "(714) 410-5888"
click at [347, 114] on button "Spam" at bounding box center [351, 117] width 32 height 12
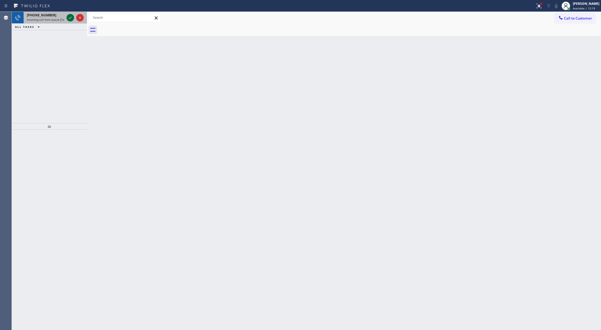
click at [70, 19] on icon at bounding box center [70, 17] width 6 height 6
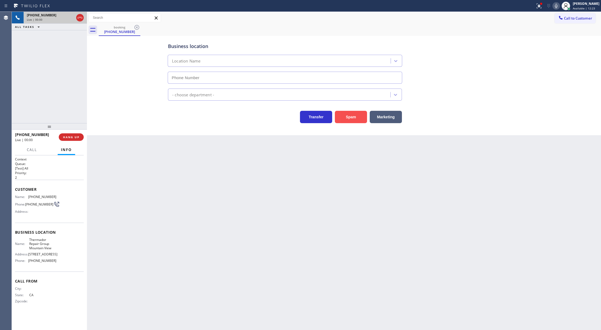
type input "(650) 300-0390"
click at [356, 112] on button "Spam" at bounding box center [351, 117] width 32 height 12
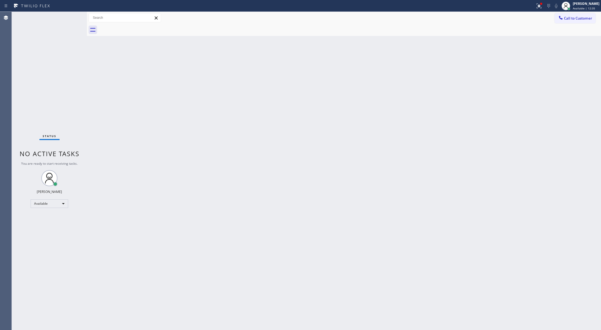
click at [69, 17] on div "Status No active tasks You are ready to start receiving tasks. [PERSON_NAME] Av…" at bounding box center [49, 171] width 75 height 318
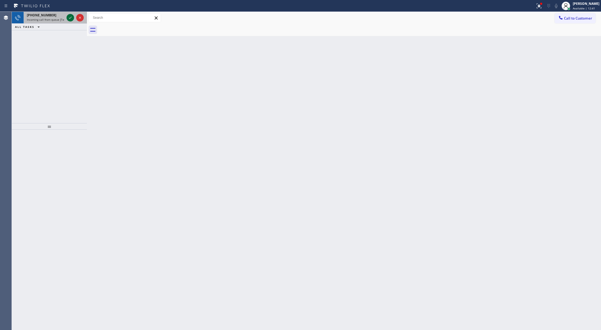
click at [70, 17] on icon at bounding box center [70, 17] width 6 height 6
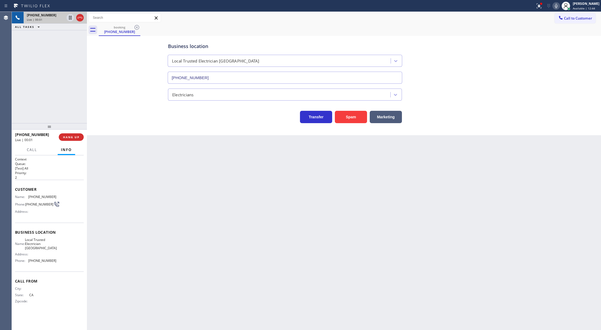
type input "(408) 676-3618"
click at [349, 119] on button "Spam" at bounding box center [351, 117] width 32 height 12
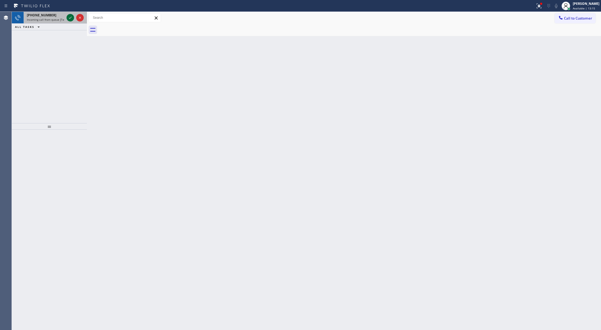
click at [70, 19] on icon at bounding box center [70, 17] width 6 height 6
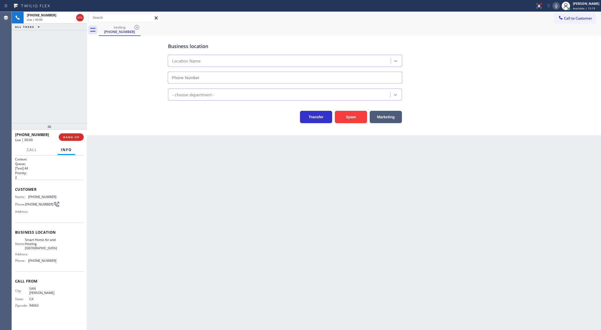
type input "(650) 407-2877"
click at [360, 118] on button "Spam" at bounding box center [351, 117] width 32 height 12
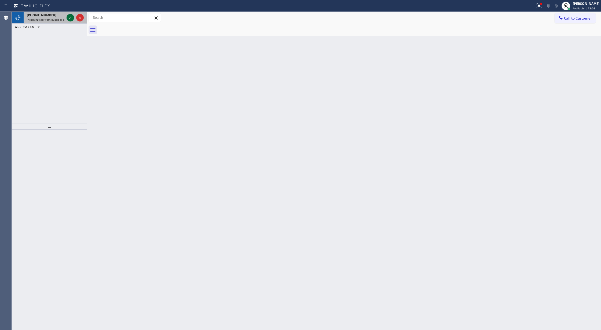
click at [72, 16] on icon at bounding box center [70, 17] width 6 height 6
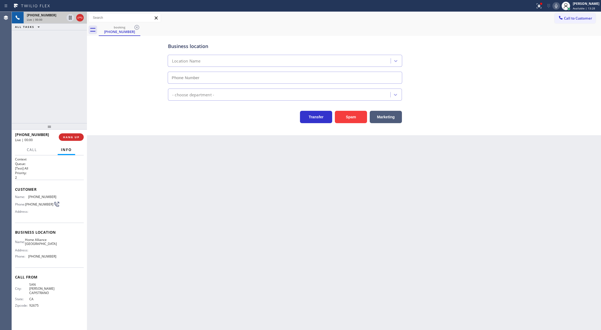
type input "(949) 558-0748"
click at [353, 118] on button "Spam" at bounding box center [351, 117] width 32 height 12
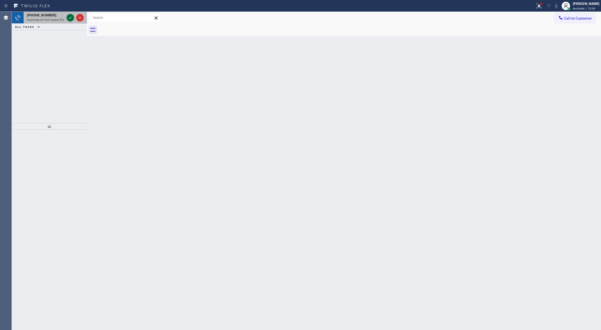
click at [70, 19] on icon at bounding box center [70, 17] width 6 height 6
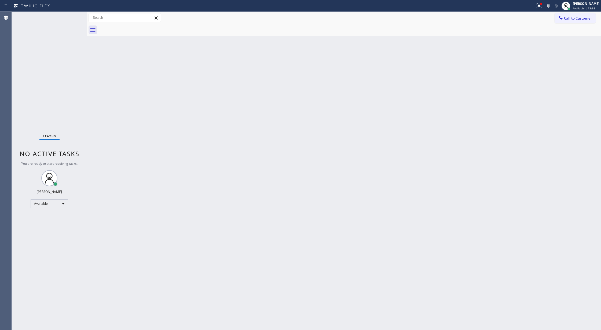
click at [70, 19] on div "Status No active tasks You are ready to start receiving tasks. [PERSON_NAME] Av…" at bounding box center [49, 171] width 75 height 318
click at [70, 18] on div "Status No active tasks You are ready to start receiving tasks. [PERSON_NAME] Av…" at bounding box center [49, 171] width 75 height 318
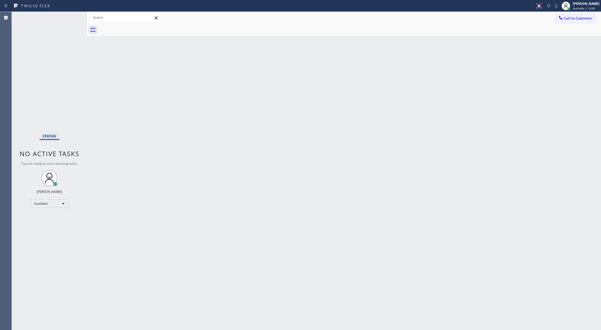
click at [70, 18] on div "Status No active tasks You are ready to start receiving tasks. [PERSON_NAME] Av…" at bounding box center [49, 171] width 75 height 318
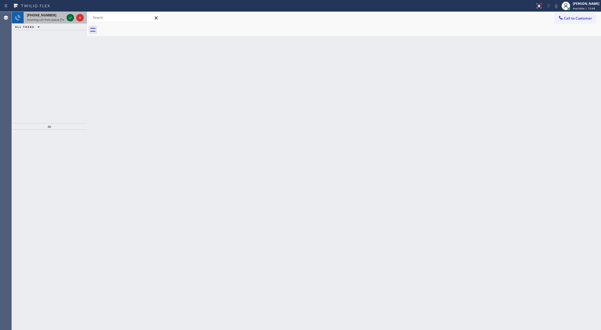
click at [69, 18] on icon at bounding box center [70, 18] width 3 height 2
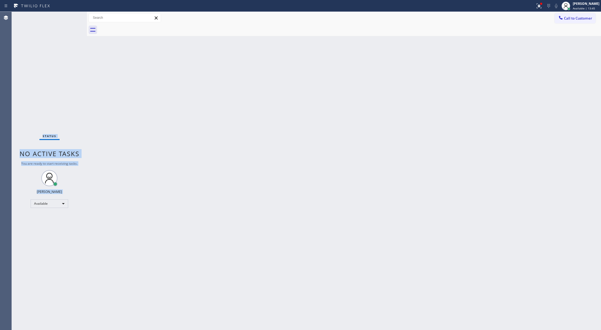
click at [69, 18] on div "Status No active tasks You are ready to start receiving tasks. [PERSON_NAME] Av…" at bounding box center [49, 171] width 75 height 318
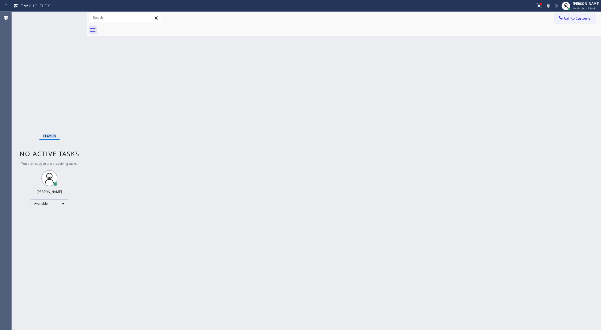
click at [69, 18] on div "Status No active tasks You are ready to start receiving tasks. [PERSON_NAME] Av…" at bounding box center [49, 171] width 75 height 318
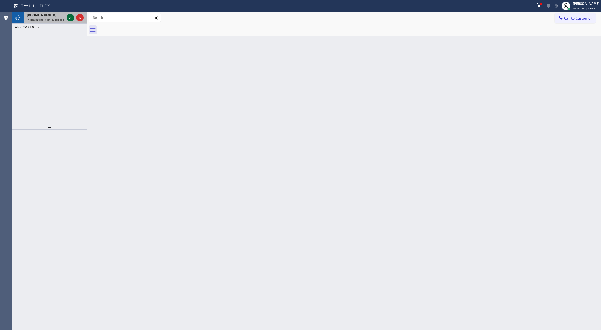
click at [68, 16] on icon at bounding box center [70, 17] width 6 height 6
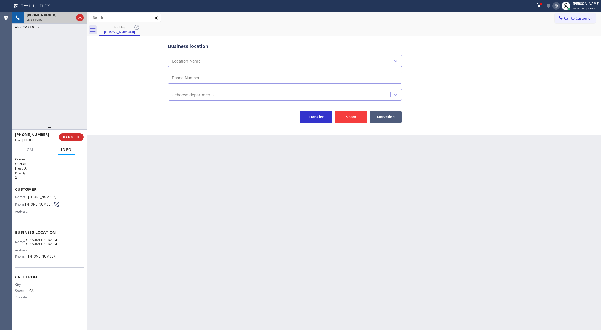
type input "(949) 635-7322"
click at [344, 118] on button "Spam" at bounding box center [351, 117] width 32 height 12
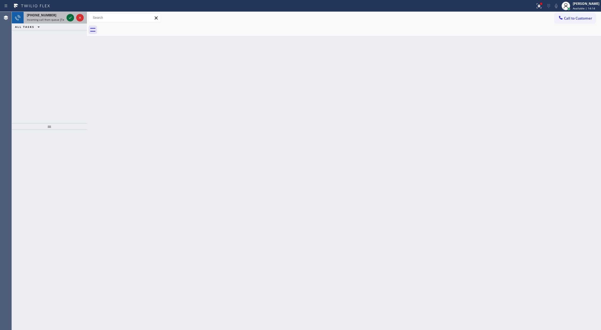
click at [69, 18] on icon at bounding box center [70, 18] width 3 height 2
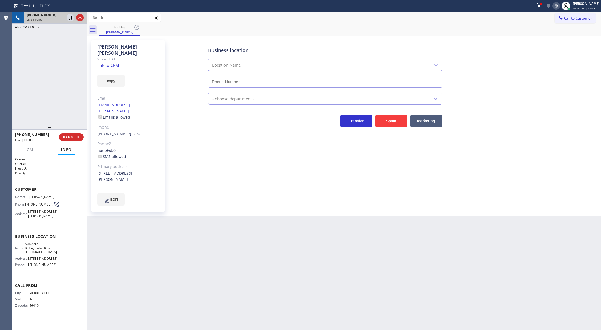
type input "(773) 917-0590"
click at [109, 63] on link "link to CRM" at bounding box center [108, 65] width 22 height 5
drag, startPoint x: 80, startPoint y: 19, endPoint x: 85, endPoint y: 53, distance: 34.3
click at [80, 19] on icon at bounding box center [80, 17] width 6 height 6
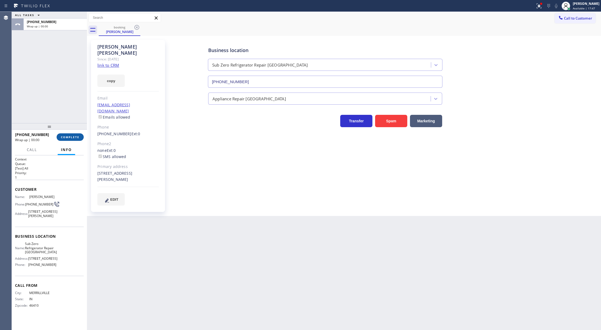
click at [63, 137] on span "COMPLETE" at bounding box center [70, 137] width 19 height 4
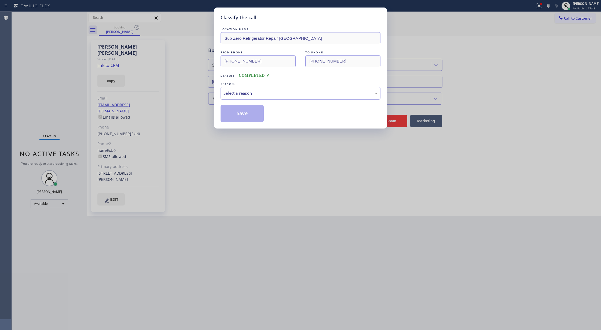
click at [263, 96] on div "Select a reason" at bounding box center [301, 93] width 154 height 6
drag, startPoint x: 240, startPoint y: 113, endPoint x: 232, endPoint y: 120, distance: 11.2
click at [240, 113] on button "Save" at bounding box center [242, 113] width 43 height 17
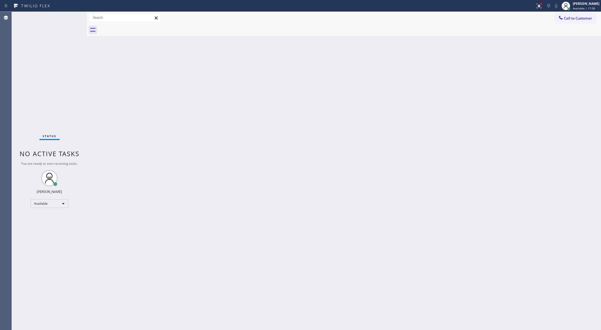
click at [68, 17] on div "Status No active tasks You are ready to start receiving tasks. [PERSON_NAME] Av…" at bounding box center [49, 171] width 75 height 318
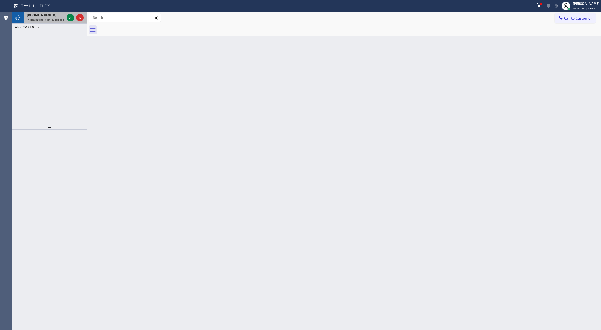
click at [67, 19] on div at bounding box center [71, 17] width 8 height 6
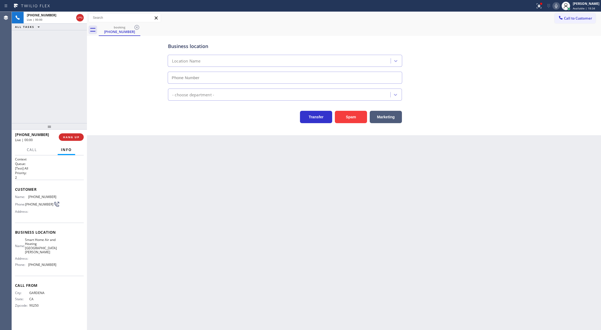
type input "(310) 362-9082"
click at [351, 116] on button "Spam" at bounding box center [351, 117] width 32 height 12
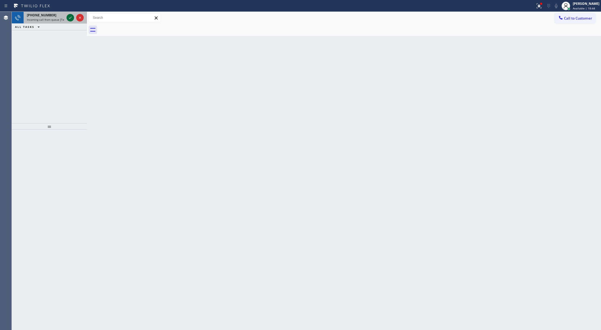
click at [69, 17] on icon at bounding box center [70, 17] width 6 height 6
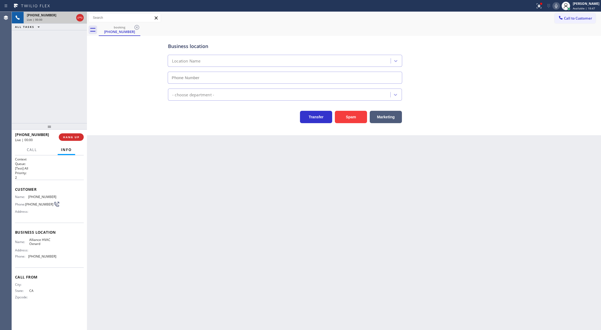
type input "(805) 317-7818"
click at [355, 121] on button "Spam" at bounding box center [351, 117] width 32 height 12
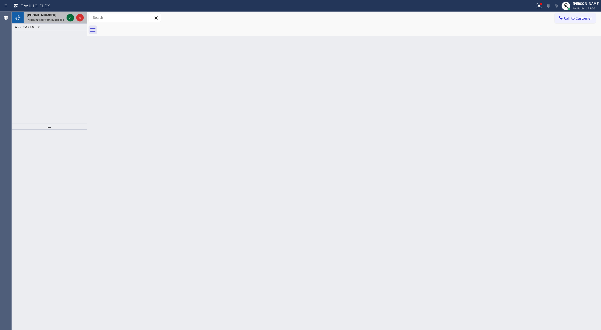
click at [69, 17] on icon at bounding box center [70, 17] width 6 height 6
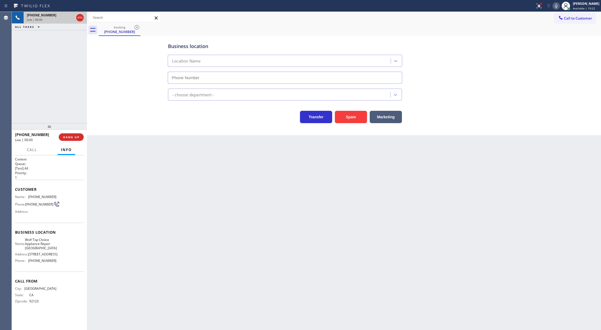
type input "(510) 851-8202"
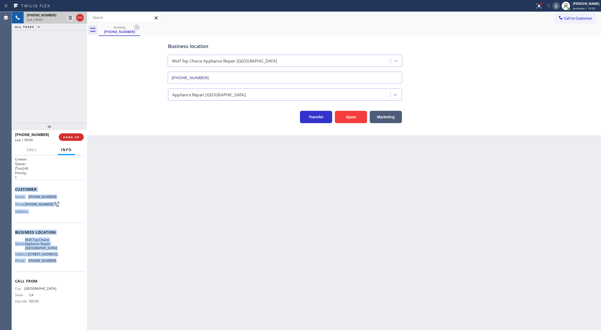
drag, startPoint x: 13, startPoint y: 190, endPoint x: 82, endPoint y: 264, distance: 100.3
click at [82, 264] on div "Context Queue: [Test] All Priority: 1 Customer Name: (858) 997-4015 Phone: (858…" at bounding box center [49, 242] width 75 height 175
click at [66, 138] on span "COMPLETE" at bounding box center [70, 137] width 19 height 4
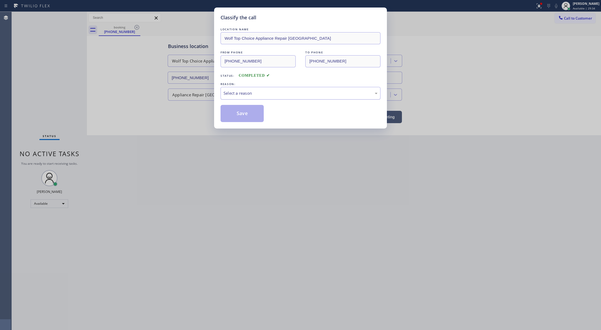
click at [236, 92] on div "Select a reason" at bounding box center [301, 93] width 154 height 6
click at [237, 109] on button "Save" at bounding box center [242, 113] width 43 height 17
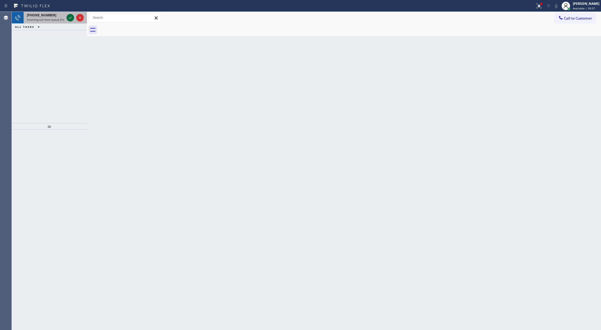
click at [72, 16] on icon at bounding box center [70, 17] width 6 height 6
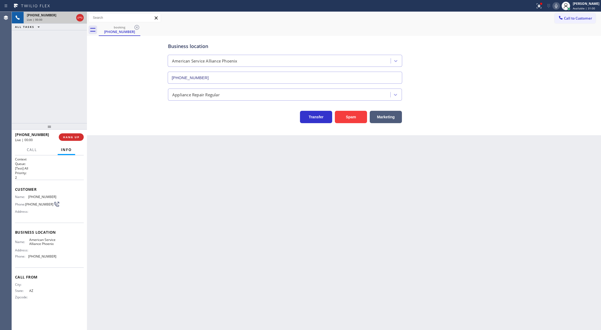
type input "(602) 536-8383"
drag, startPoint x: 16, startPoint y: 189, endPoint x: 63, endPoint y: 256, distance: 82.1
click at [63, 256] on div "Context Queue: [Test] All Priority: 2 Customer Name: (520) 541-6316 Phone: (520…" at bounding box center [49, 232] width 69 height 151
click at [66, 139] on span "HANG UP" at bounding box center [71, 137] width 16 height 4
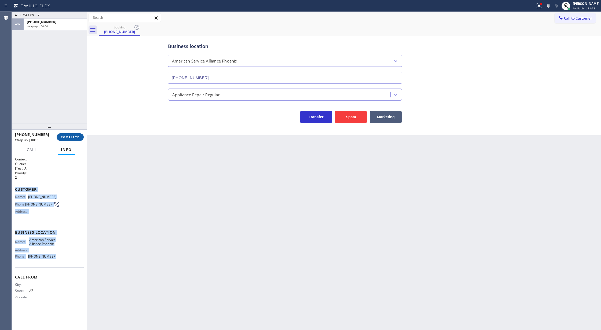
click at [73, 138] on span "COMPLETE" at bounding box center [70, 137] width 19 height 4
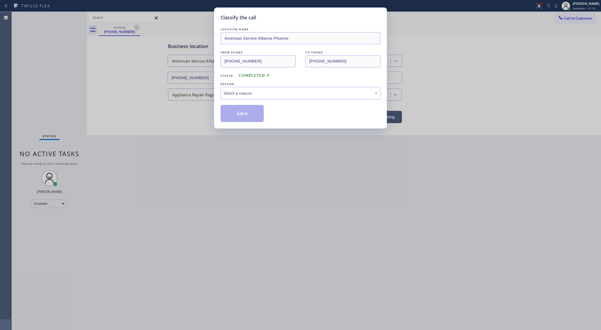
click at [279, 94] on div "Select a reason" at bounding box center [301, 93] width 154 height 6
click at [235, 116] on button "Save" at bounding box center [242, 113] width 43 height 17
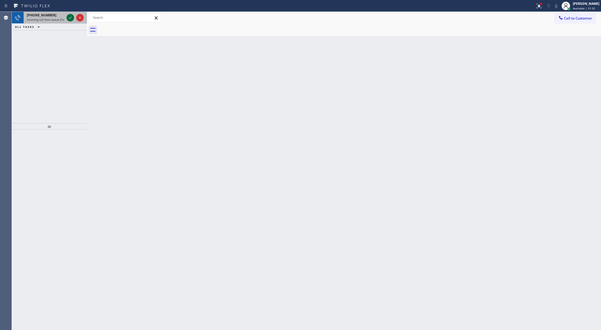
click at [68, 16] on icon at bounding box center [70, 17] width 6 height 6
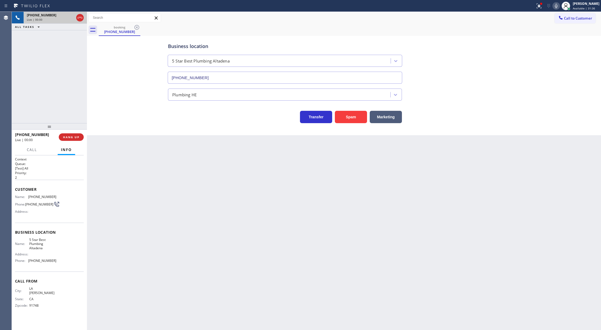
type input "(626) 600-3625"
click at [68, 134] on button "HANG UP" at bounding box center [71, 137] width 25 height 8
click at [65, 136] on span "COMPLETE" at bounding box center [70, 137] width 19 height 4
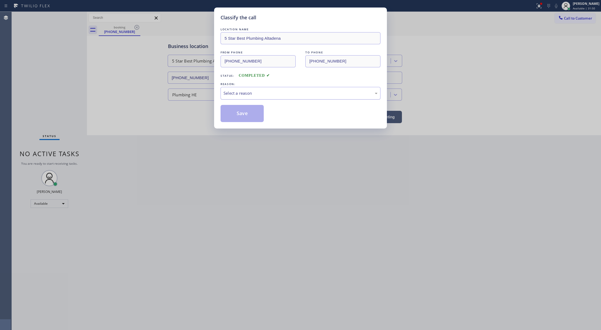
click at [251, 92] on div "Select a reason" at bounding box center [301, 93] width 154 height 6
click at [241, 115] on button "Save" at bounding box center [242, 113] width 43 height 17
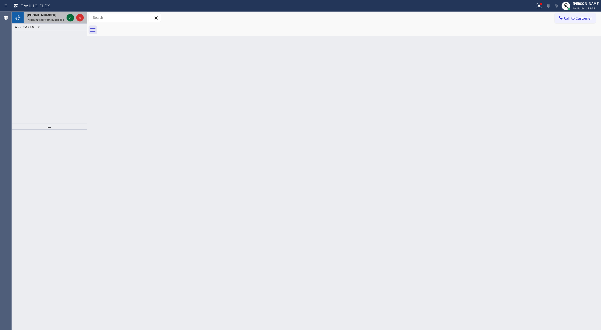
click at [69, 19] on icon at bounding box center [70, 17] width 6 height 6
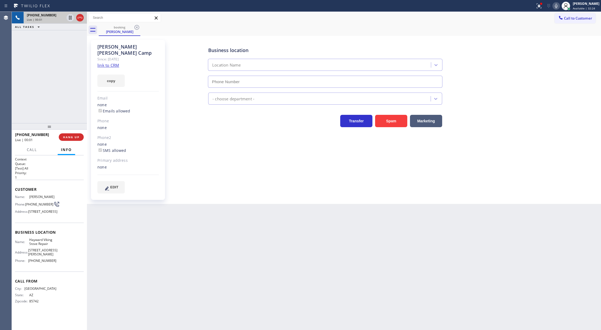
type input "(510) 319-0237"
click at [107, 63] on link "link to CRM" at bounding box center [108, 65] width 22 height 5
click at [560, 7] on icon at bounding box center [556, 6] width 6 height 6
click at [559, 6] on icon at bounding box center [556, 6] width 6 height 6
click at [79, 19] on div "Live | 00:35" at bounding box center [55, 20] width 57 height 4
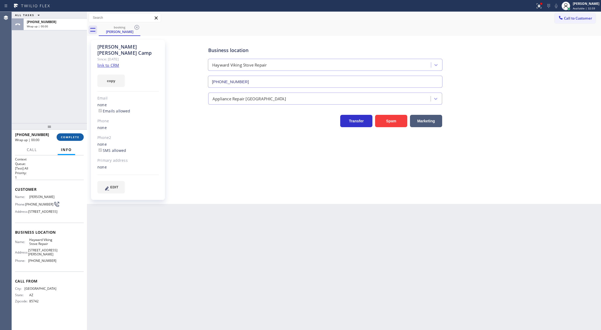
click at [67, 139] on span "COMPLETE" at bounding box center [70, 137] width 19 height 4
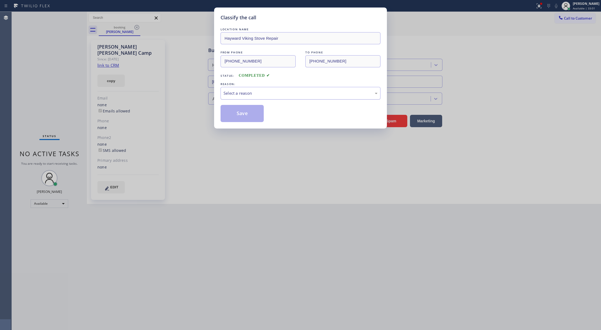
click at [235, 96] on div "Select a reason" at bounding box center [301, 93] width 154 height 6
click at [242, 116] on button "Save" at bounding box center [242, 113] width 43 height 17
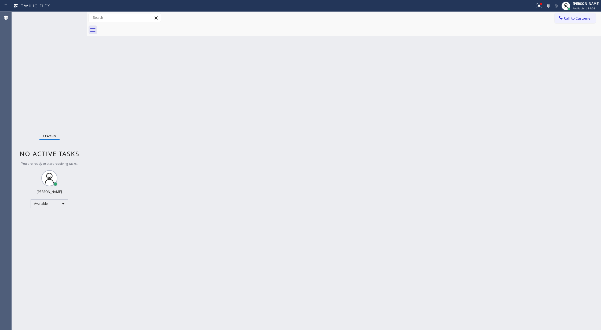
click at [69, 17] on div "Status No active tasks You are ready to start receiving tasks. [PERSON_NAME] Av…" at bounding box center [49, 171] width 75 height 318
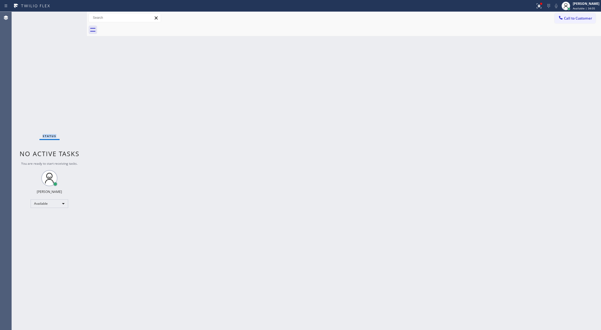
click at [69, 17] on div "Status No active tasks You are ready to start receiving tasks. [PERSON_NAME] Av…" at bounding box center [49, 171] width 75 height 318
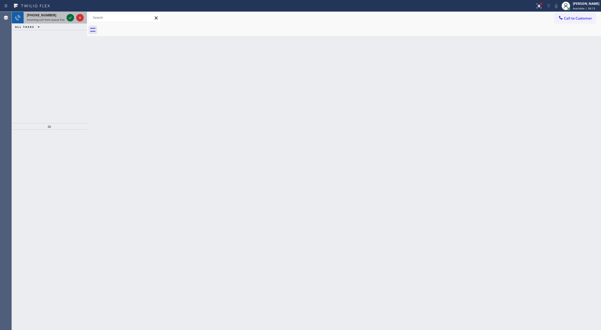
click at [67, 16] on icon at bounding box center [70, 17] width 6 height 6
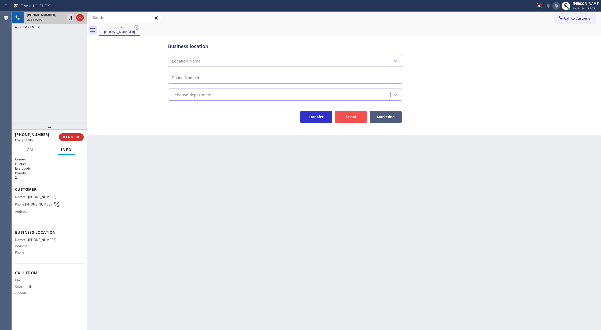
click at [348, 118] on button "Spam" at bounding box center [351, 117] width 32 height 12
click at [74, 136] on span "COMPLETE" at bounding box center [70, 137] width 19 height 4
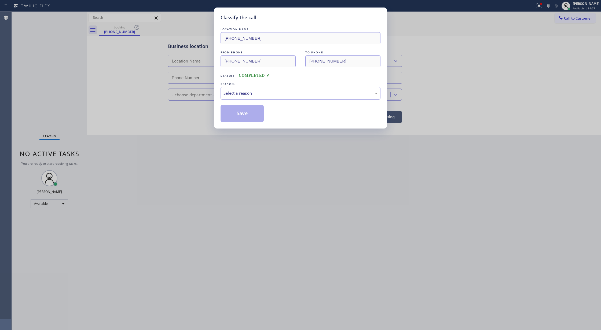
click at [258, 99] on div "Select a reason" at bounding box center [301, 93] width 160 height 13
click at [235, 115] on button "Save" at bounding box center [242, 113] width 43 height 17
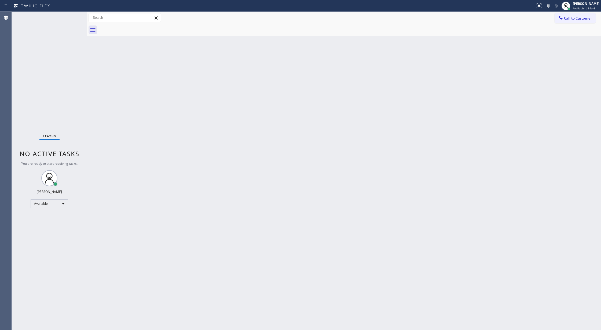
click at [73, 16] on div "Status No active tasks You are ready to start receiving tasks. [PERSON_NAME] Av…" at bounding box center [49, 171] width 75 height 318
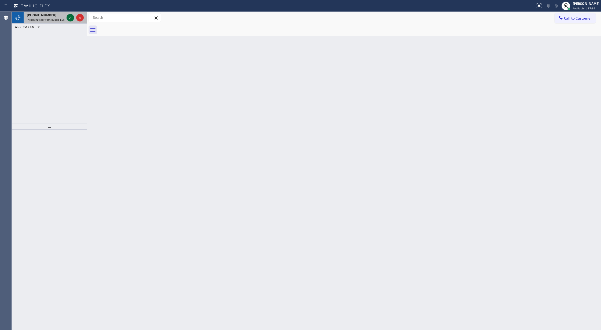
click at [69, 15] on icon at bounding box center [70, 17] width 6 height 6
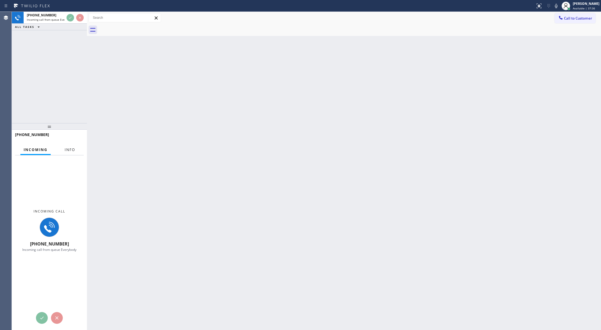
click at [66, 150] on span "Info" at bounding box center [70, 149] width 10 height 5
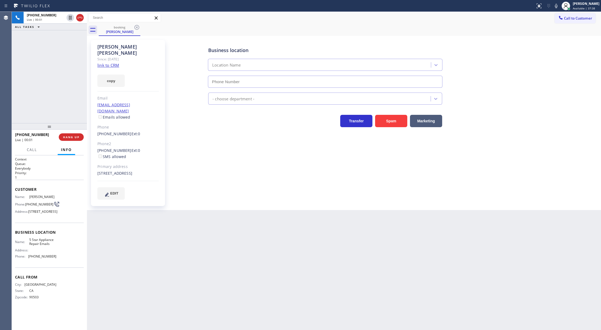
type input "[PHONE_NUMBER]"
click at [108, 63] on link "link to CRM" at bounding box center [108, 65] width 22 height 5
click at [560, 7] on icon at bounding box center [556, 6] width 6 height 6
drag, startPoint x: 562, startPoint y: 7, endPoint x: 442, endPoint y: 3, distance: 119.7
click at [560, 7] on icon at bounding box center [556, 6] width 6 height 6
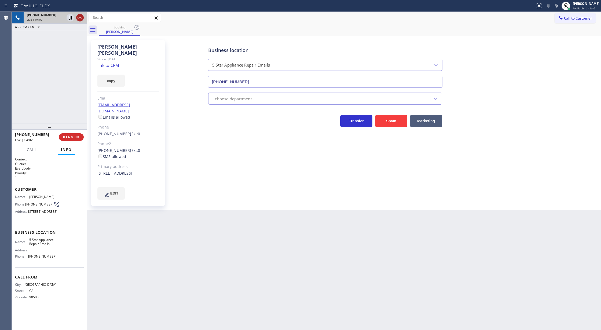
click at [81, 20] on icon at bounding box center [80, 17] width 6 height 6
click at [69, 138] on span "COMPLETE" at bounding box center [70, 137] width 19 height 4
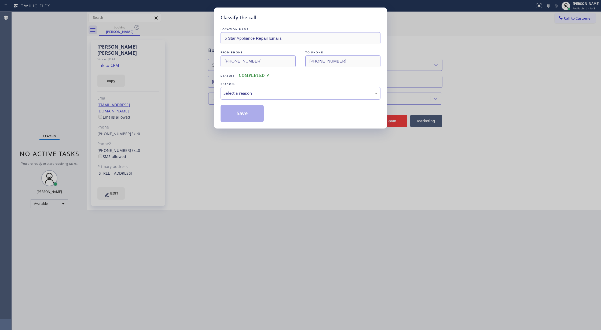
click at [250, 96] on div "Select a reason" at bounding box center [301, 93] width 154 height 6
click at [243, 113] on button "Save" at bounding box center [242, 113] width 43 height 17
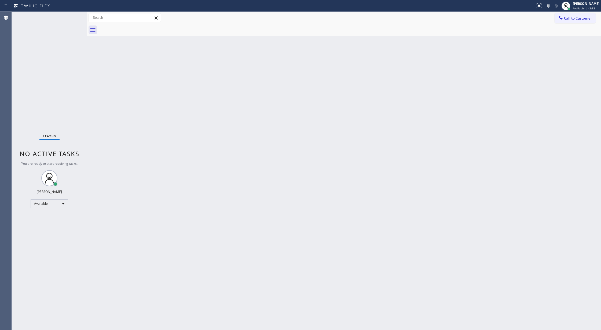
click at [72, 26] on div "Status No active tasks You are ready to start receiving tasks. [PERSON_NAME] Av…" at bounding box center [49, 171] width 75 height 318
click at [70, 19] on div "Status No active tasks You are ready to start receiving tasks. [PERSON_NAME] Av…" at bounding box center [49, 171] width 75 height 318
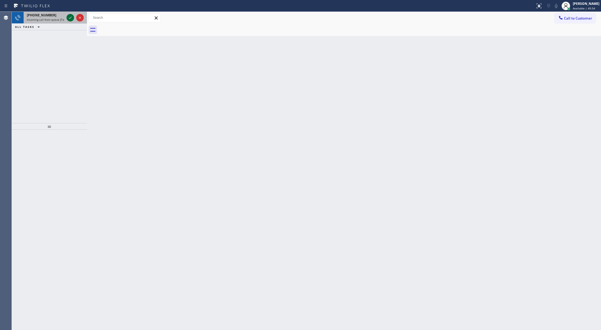
click at [69, 19] on icon at bounding box center [70, 17] width 6 height 6
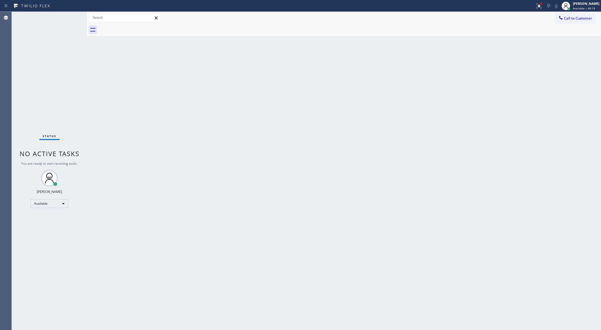
click at [62, 88] on div "Status No active tasks You are ready to start receiving tasks. [PERSON_NAME] Av…" at bounding box center [49, 171] width 75 height 318
click at [74, 17] on div "Status No active tasks You are ready to start receiving tasks. [PERSON_NAME] Av…" at bounding box center [49, 171] width 75 height 318
click at [74, 16] on div "Status No active tasks You are ready to start receiving tasks. [PERSON_NAME] Av…" at bounding box center [49, 171] width 75 height 318
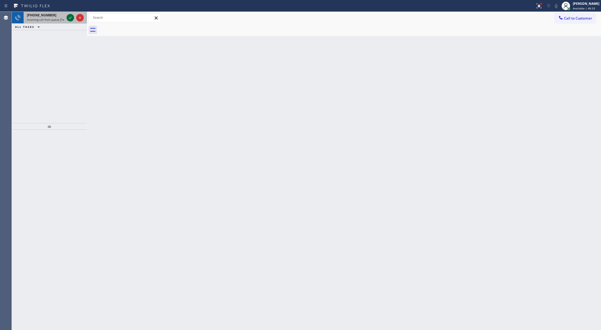
click at [71, 18] on icon at bounding box center [70, 17] width 6 height 6
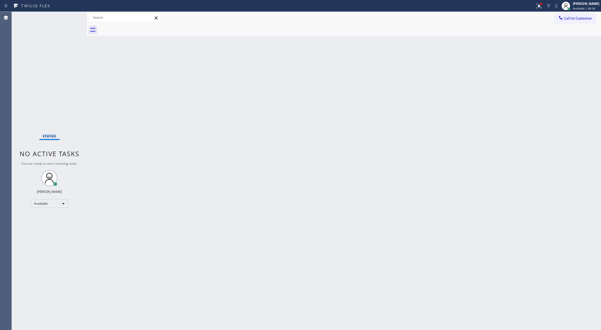
click at [71, 18] on div "Status No active tasks You are ready to start receiving tasks. [PERSON_NAME] Av…" at bounding box center [49, 171] width 75 height 318
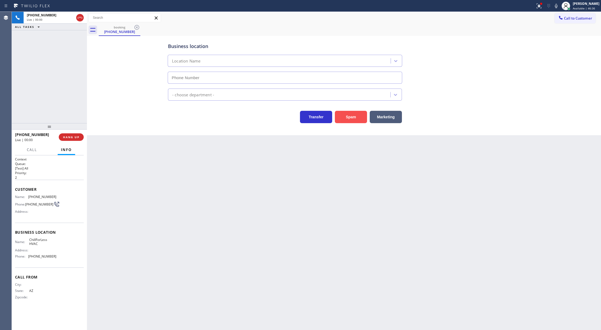
type input "[PHONE_NUMBER]"
click at [355, 116] on button "Spam" at bounding box center [351, 117] width 32 height 12
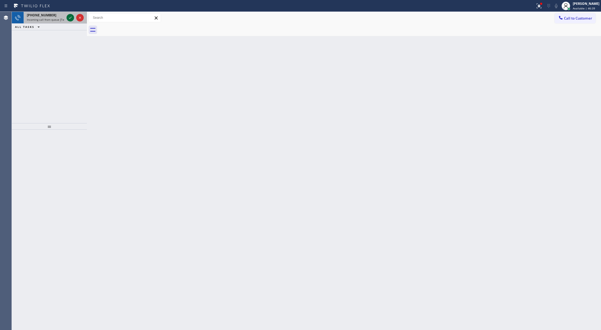
click at [70, 16] on icon at bounding box center [70, 17] width 6 height 6
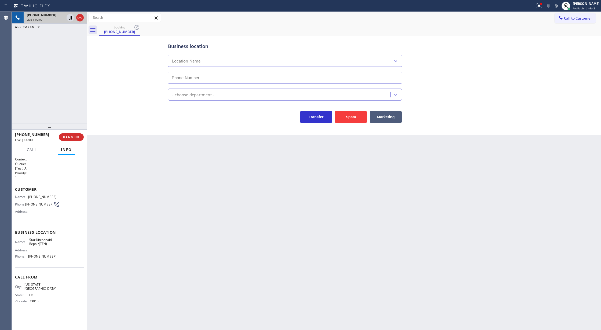
type input "[PHONE_NUMBER]"
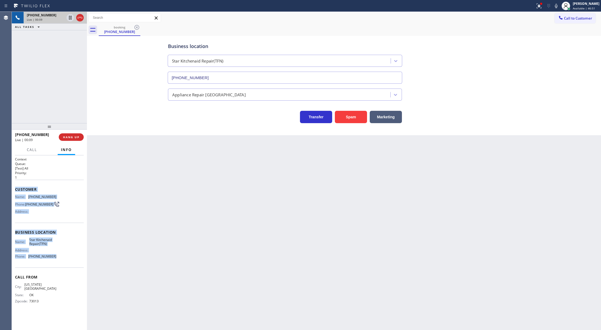
copy div "Customer Name: [PHONE_NUMBER] Phone: [PHONE_NUMBER] Address: Business location …"
drag, startPoint x: 16, startPoint y: 190, endPoint x: 55, endPoint y: 259, distance: 79.1
click at [55, 259] on div "Context Queue: [Test] All Priority: 1 Customer Name: [PHONE_NUMBER] Phone: [PHO…" at bounding box center [49, 234] width 69 height 155
click at [78, 16] on icon at bounding box center [80, 17] width 6 height 6
click at [72, 138] on span "COMPLETE" at bounding box center [70, 137] width 19 height 4
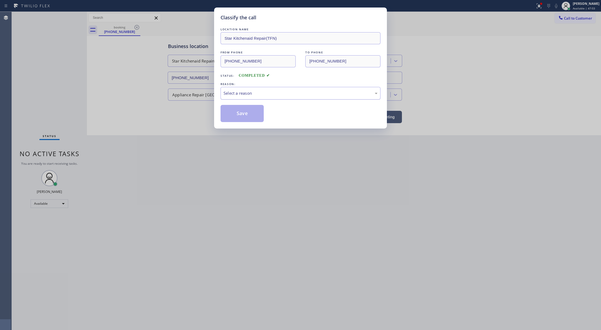
click at [264, 92] on div "Select a reason" at bounding box center [301, 93] width 154 height 6
click at [236, 115] on button "Save" at bounding box center [242, 113] width 43 height 17
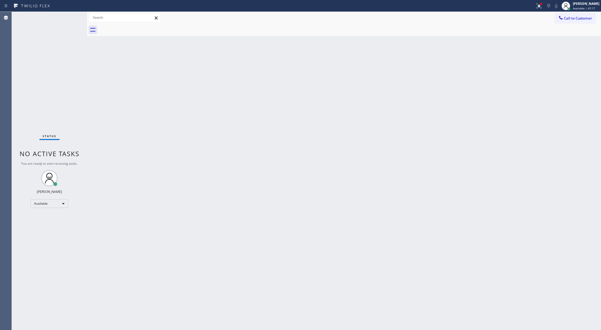
click at [65, 18] on div "Status No active tasks You are ready to start receiving tasks. [PERSON_NAME] Av…" at bounding box center [49, 171] width 75 height 318
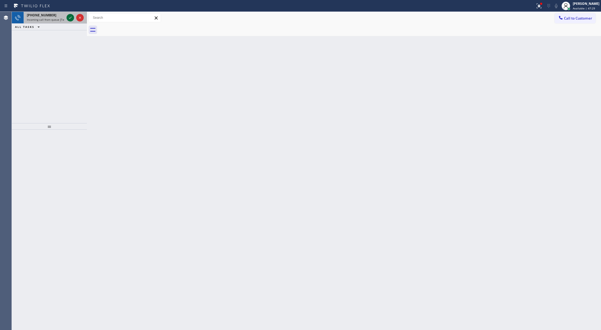
click at [70, 19] on icon at bounding box center [70, 18] width 3 height 2
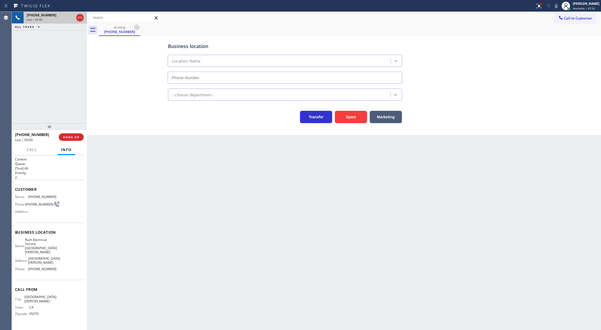
type input "[PHONE_NUMBER]"
click at [355, 118] on button "Spam" at bounding box center [351, 117] width 32 height 12
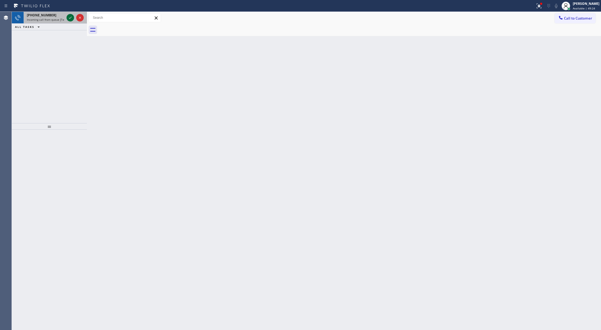
click at [69, 18] on icon at bounding box center [70, 17] width 6 height 6
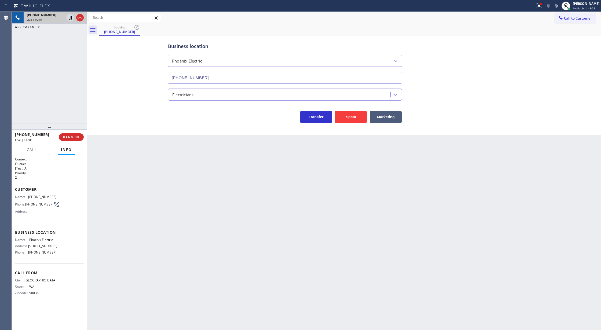
type input "[PHONE_NUMBER]"
click at [353, 115] on button "Spam" at bounding box center [351, 117] width 32 height 12
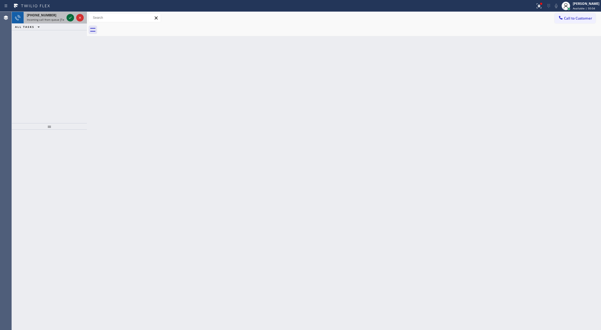
click at [70, 17] on icon at bounding box center [70, 17] width 6 height 6
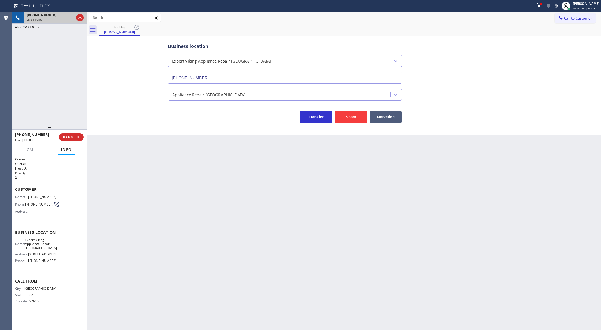
type input "[PHONE_NUMBER]"
click at [72, 135] on span "HANG UP" at bounding box center [71, 137] width 16 height 4
click at [74, 135] on button "COMPLETE" at bounding box center [70, 137] width 27 height 8
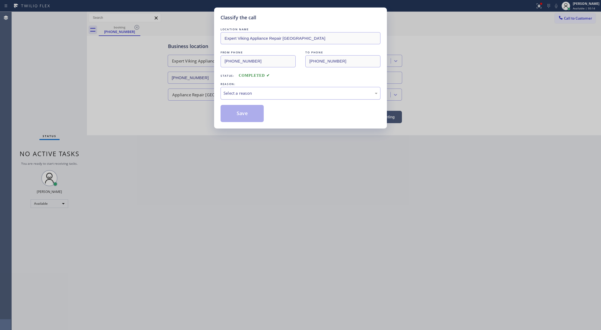
click at [259, 94] on div "Select a reason" at bounding box center [301, 93] width 154 height 6
click at [237, 113] on button "Save" at bounding box center [242, 113] width 43 height 17
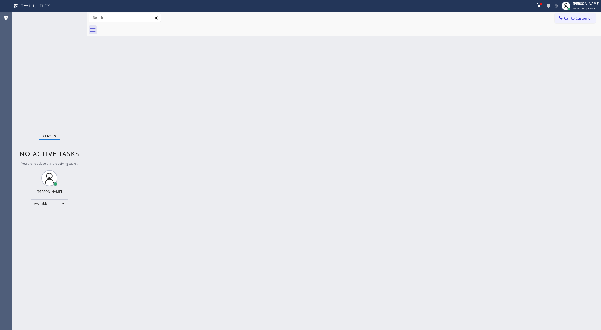
click at [69, 18] on div "Status No active tasks You are ready to start receiving tasks. [PERSON_NAME] Av…" at bounding box center [49, 171] width 75 height 318
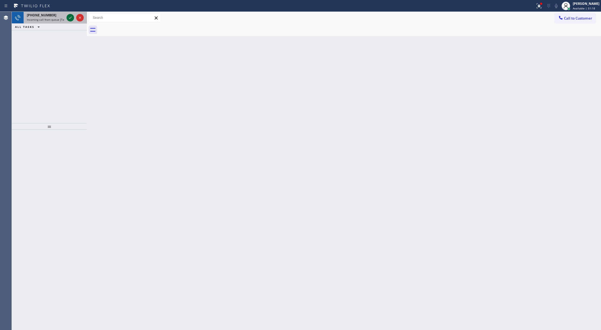
click at [69, 18] on icon at bounding box center [70, 17] width 6 height 6
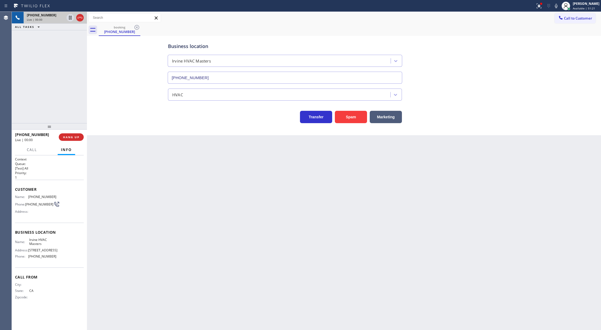
type input "[PHONE_NUMBER]"
click at [353, 119] on button "Spam" at bounding box center [351, 117] width 32 height 12
click at [65, 136] on span "COMPLETE" at bounding box center [70, 137] width 19 height 4
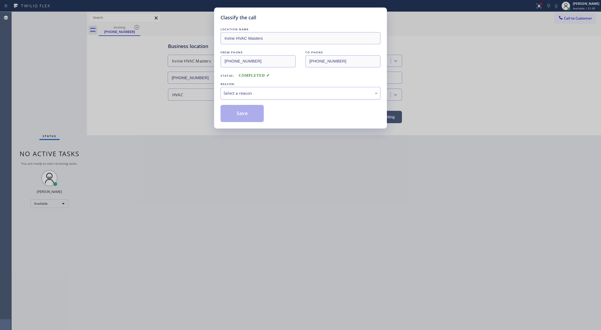
click at [264, 88] on div "Select a reason" at bounding box center [301, 93] width 160 height 13
click at [236, 112] on button "Save" at bounding box center [242, 113] width 43 height 17
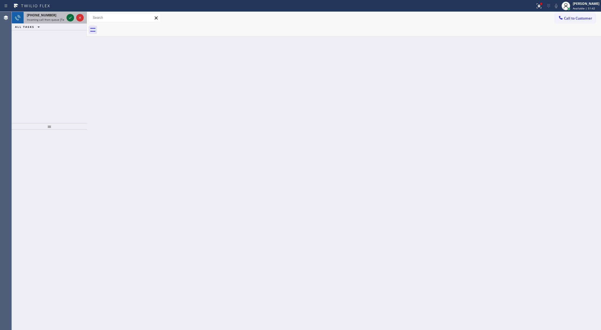
click at [70, 17] on icon at bounding box center [70, 17] width 6 height 6
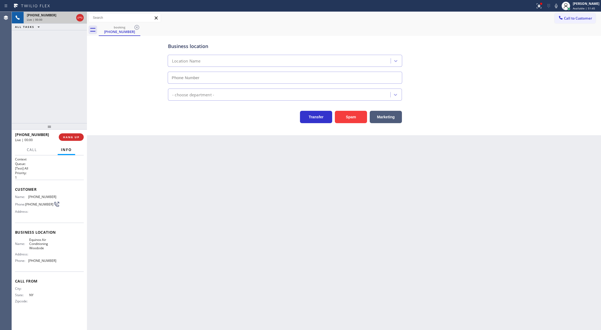
type input "[PHONE_NUMBER]"
click at [346, 117] on button "Spam" at bounding box center [351, 117] width 32 height 12
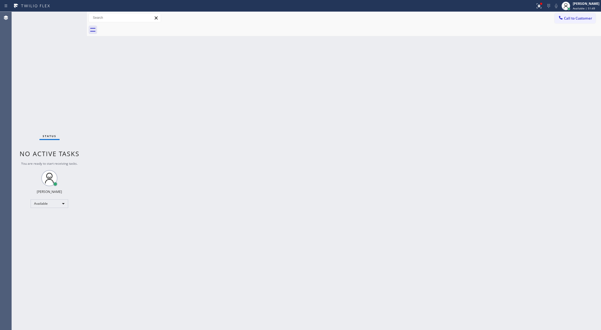
click at [73, 15] on div "Status No active tasks You are ready to start receiving tasks. [PERSON_NAME] Av…" at bounding box center [49, 171] width 75 height 318
click at [70, 17] on div "Status No active tasks You are ready to start receiving tasks. [PERSON_NAME] Av…" at bounding box center [49, 171] width 75 height 318
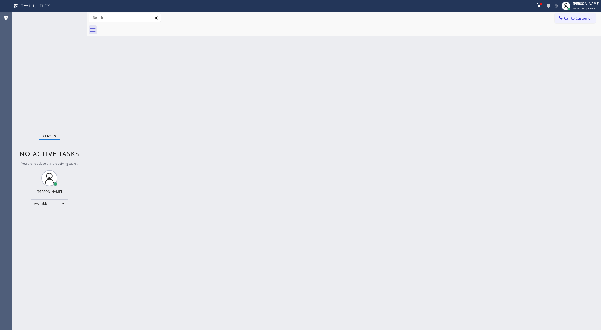
click at [69, 16] on div "Status No active tasks You are ready to start receiving tasks. [PERSON_NAME] Av…" at bounding box center [49, 171] width 75 height 318
click at [68, 18] on div "Status No active tasks You are ready to start receiving tasks. [PERSON_NAME] Av…" at bounding box center [49, 171] width 75 height 318
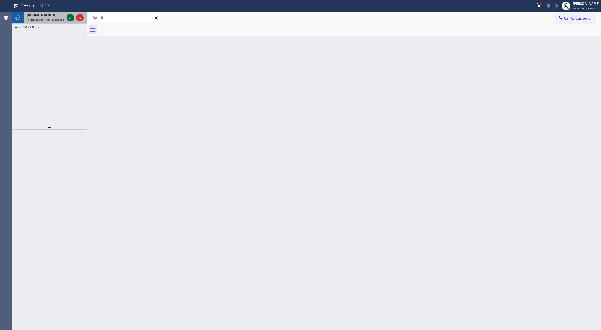
click at [70, 18] on icon at bounding box center [70, 17] width 6 height 6
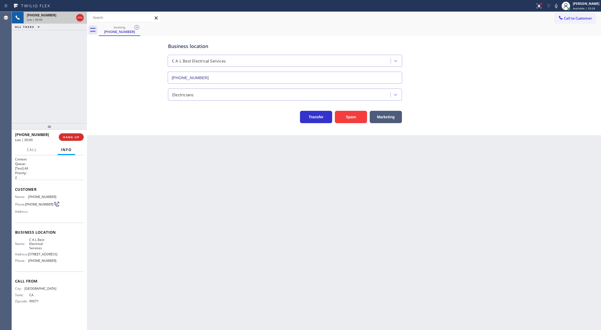
type input "[PHONE_NUMBER]"
click at [354, 119] on button "Spam" at bounding box center [351, 117] width 32 height 12
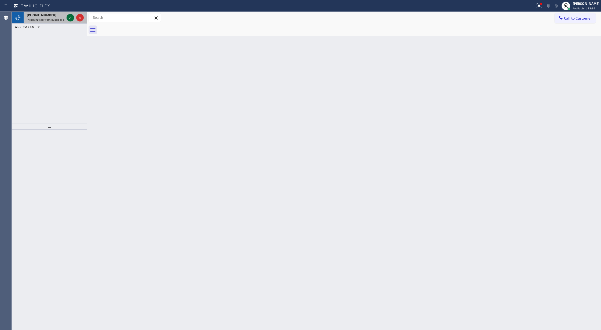
click at [69, 18] on icon at bounding box center [70, 17] width 6 height 6
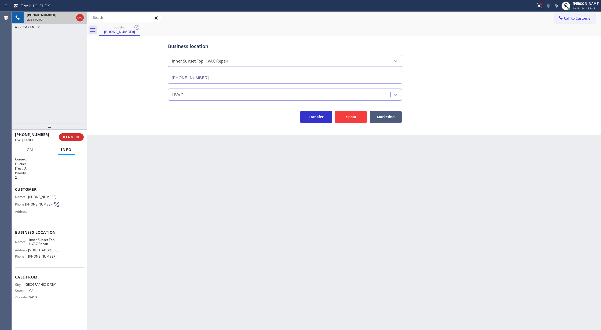
type input "[PHONE_NUMBER]"
copy div "Customer Name: [PHONE_NUMBER] Phone: [PHONE_NUMBER] Address: Business location …"
drag, startPoint x: 14, startPoint y: 188, endPoint x: 62, endPoint y: 259, distance: 85.2
click at [62, 259] on div "Context Queue: [Test] All Priority: 2 Customer Name: [PHONE_NUMBER] Phone: [PHO…" at bounding box center [49, 242] width 75 height 175
click at [559, 8] on icon at bounding box center [556, 6] width 6 height 6
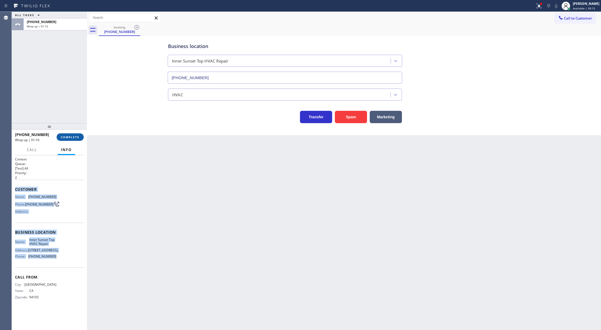
click at [67, 138] on span "COMPLETE" at bounding box center [70, 137] width 19 height 4
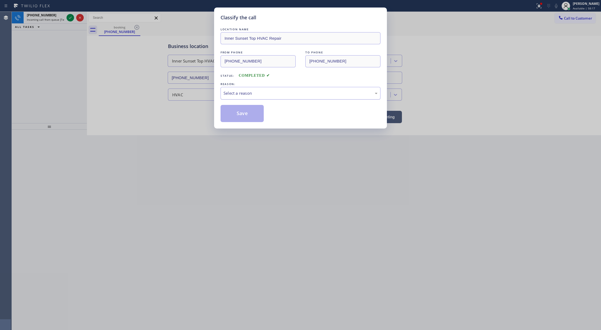
click at [250, 92] on div "Select a reason" at bounding box center [301, 93] width 154 height 6
click at [236, 115] on button "Save" at bounding box center [242, 113] width 43 height 17
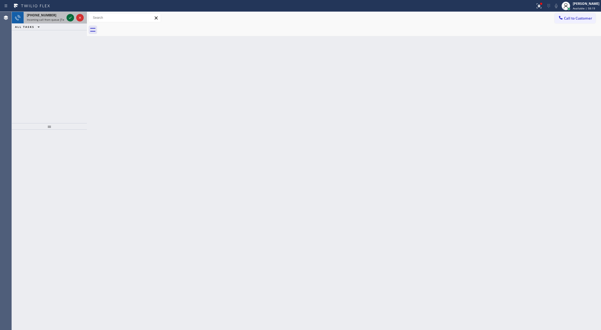
click at [68, 19] on icon at bounding box center [70, 17] width 6 height 6
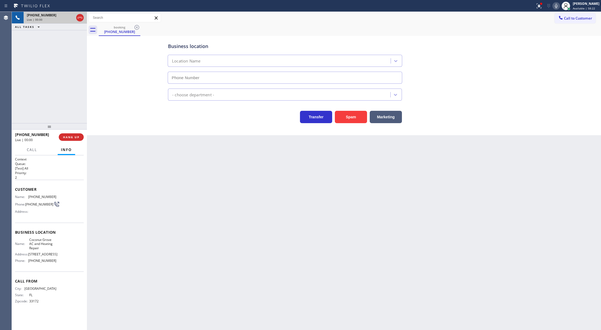
type input "[PHONE_NUMBER]"
click at [62, 138] on span "COMPLETE" at bounding box center [70, 137] width 19 height 4
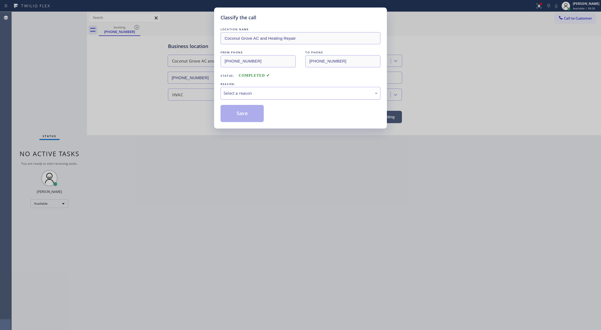
click at [288, 95] on div "Select a reason" at bounding box center [301, 93] width 154 height 6
click at [246, 114] on button "Save" at bounding box center [242, 113] width 43 height 17
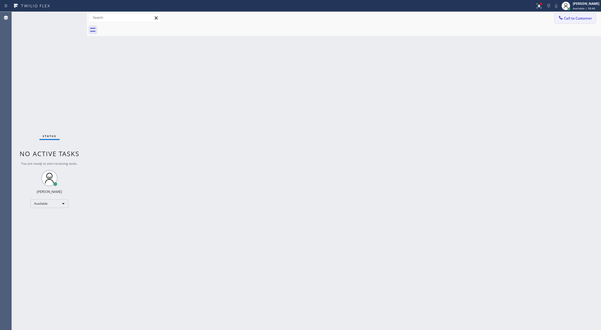
click at [565, 18] on span "Call to Customer" at bounding box center [578, 18] width 28 height 5
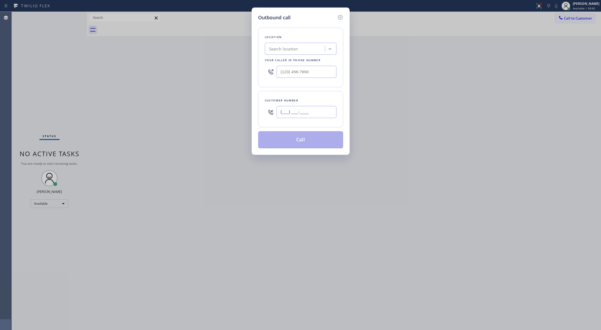
click at [279, 111] on input "(___) ___-____" at bounding box center [307, 112] width 60 height 12
paste input "415) 867-7869"
type input "[PHONE_NUMBER]"
drag, startPoint x: 276, startPoint y: 74, endPoint x: 135, endPoint y: 74, distance: 140.6
click at [137, 74] on div "Outbound call Location Search location Your caller id phone number (___) ___-__…" at bounding box center [300, 165] width 601 height 330
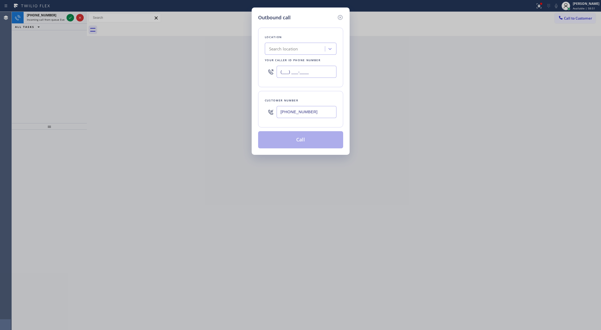
paste input "415) 592-6313"
type input "[PHONE_NUMBER]"
click at [338, 21] on div "Location [GEOGRAPHIC_DATA] Top HVAC Repair Your caller id phone number [PHONE_N…" at bounding box center [300, 84] width 85 height 127
click at [67, 16] on div "Outbound call Location [GEOGRAPHIC_DATA] Top HVAC Repair Your caller id phone n…" at bounding box center [300, 165] width 601 height 330
click at [340, 16] on icon at bounding box center [340, 17] width 5 height 5
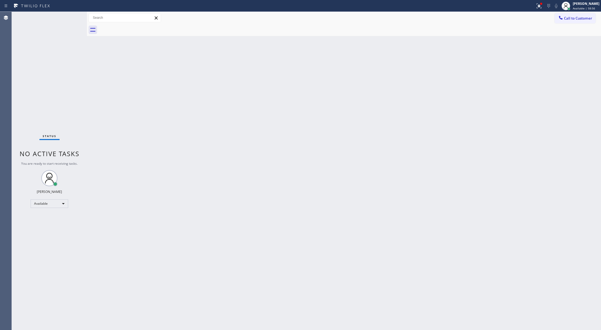
click at [73, 23] on div "Status No active tasks You are ready to start receiving tasks. [PERSON_NAME] Av…" at bounding box center [49, 171] width 75 height 318
click at [573, 16] on span "Call to Customer" at bounding box center [578, 18] width 28 height 5
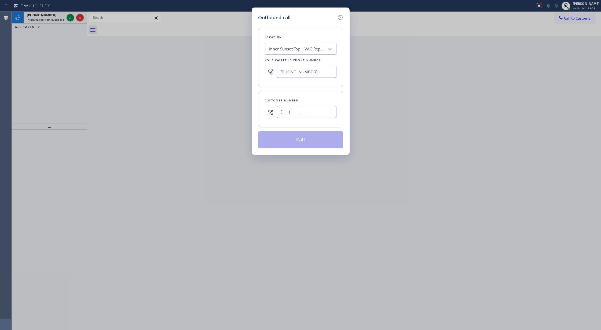
drag, startPoint x: 313, startPoint y: 112, endPoint x: 232, endPoint y: 112, distance: 80.8
click at [232, 112] on div "Outbound call Location Inner Sunset Top HVAC Repair Your caller id phone number…" at bounding box center [300, 165] width 601 height 330
paste input "415) 867-7869"
type input "[PHONE_NUMBER]"
click at [340, 16] on icon at bounding box center [340, 17] width 6 height 6
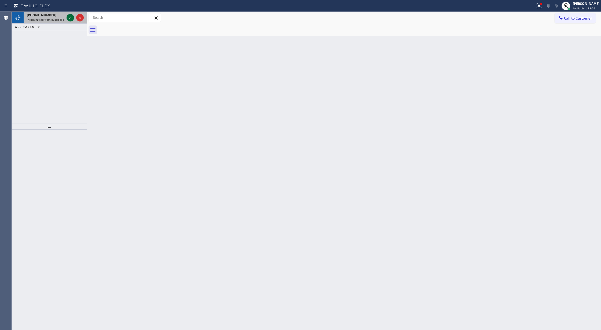
click at [69, 19] on icon at bounding box center [70, 17] width 6 height 6
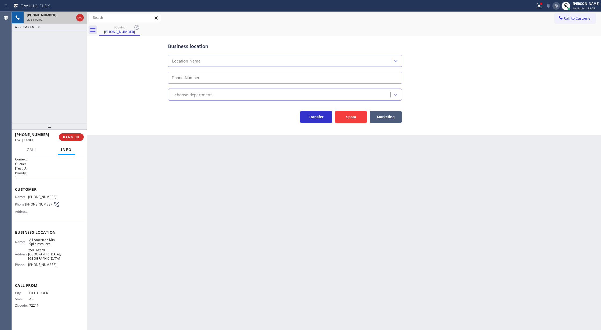
type input "[PHONE_NUMBER]"
click at [345, 118] on button "Spam" at bounding box center [351, 117] width 32 height 12
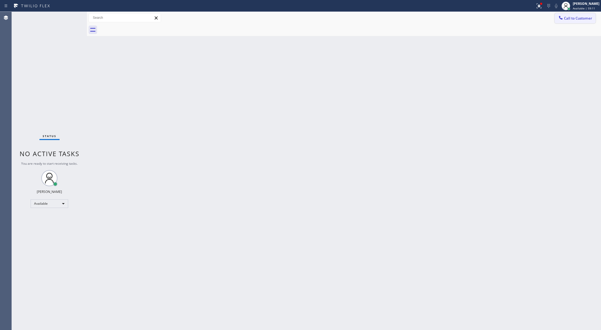
click at [587, 15] on button "Call to Customer" at bounding box center [575, 18] width 41 height 10
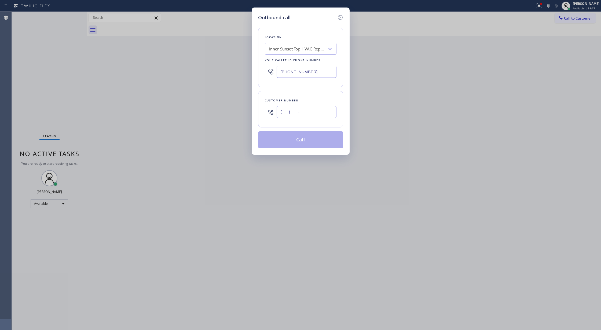
drag, startPoint x: 311, startPoint y: 109, endPoint x: 246, endPoint y: 110, distance: 64.4
click at [246, 110] on div "Outbound call Location Inner Sunset Top HVAC Repair Your caller id phone number…" at bounding box center [300, 165] width 601 height 330
paste input "415) 867-7869"
type input "[PHONE_NUMBER]"
click at [317, 142] on button "Call" at bounding box center [300, 139] width 85 height 17
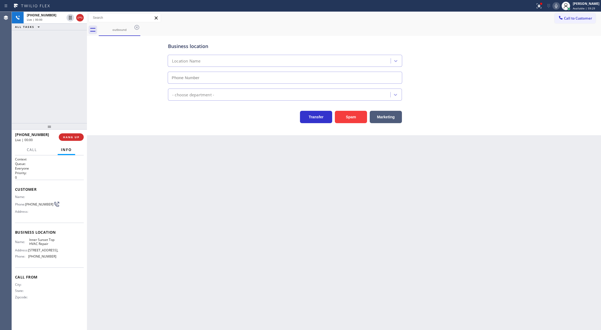
type input "[PHONE_NUMBER]"
click at [81, 16] on icon at bounding box center [80, 17] width 6 height 6
click at [67, 138] on span "COMPLETE" at bounding box center [70, 137] width 19 height 4
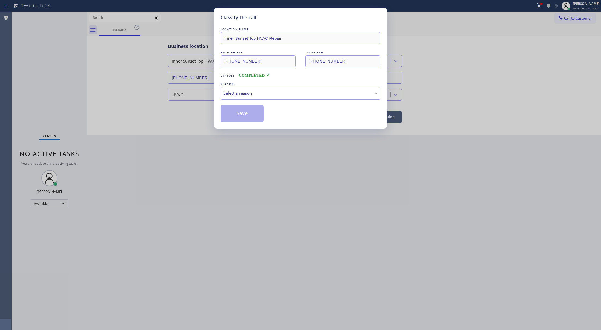
click at [222, 93] on div "Select a reason" at bounding box center [301, 93] width 160 height 13
click at [240, 116] on button "Save" at bounding box center [242, 113] width 43 height 17
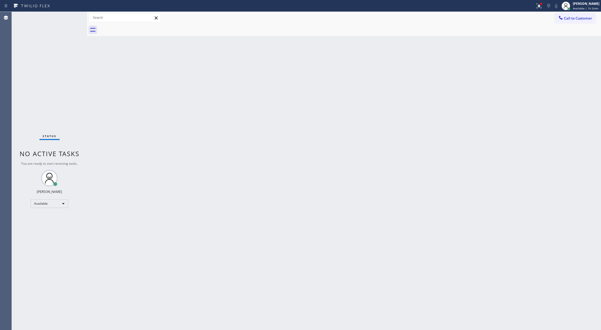
click at [71, 16] on div "Status No active tasks You are ready to start receiving tasks. [PERSON_NAME] Av…" at bounding box center [49, 171] width 75 height 318
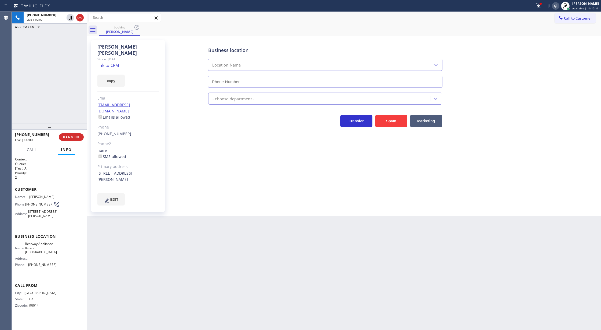
type input "[PHONE_NUMBER]"
click at [105, 63] on link "link to CRM" at bounding box center [108, 65] width 22 height 5
click at [554, 6] on icon at bounding box center [556, 6] width 6 height 6
drag, startPoint x: 557, startPoint y: 8, endPoint x: 550, endPoint y: 11, distance: 7.9
click at [557, 8] on icon at bounding box center [556, 6] width 3 height 4
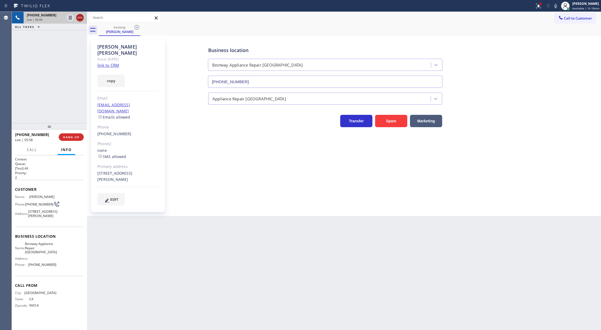
click at [82, 20] on icon at bounding box center [80, 17] width 6 height 6
click at [67, 129] on div at bounding box center [49, 126] width 75 height 6
click at [63, 139] on span "COMPLETE" at bounding box center [70, 137] width 19 height 4
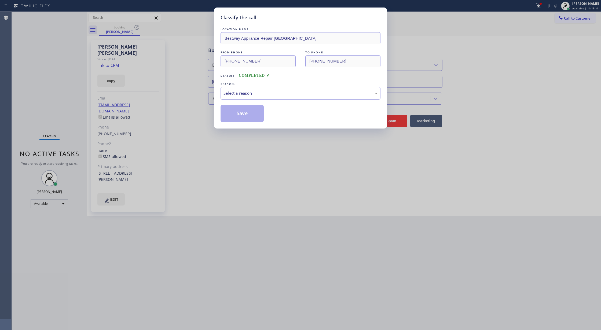
click at [279, 96] on div "Select a reason" at bounding box center [301, 93] width 154 height 6
click at [243, 114] on button "Save" at bounding box center [242, 113] width 43 height 17
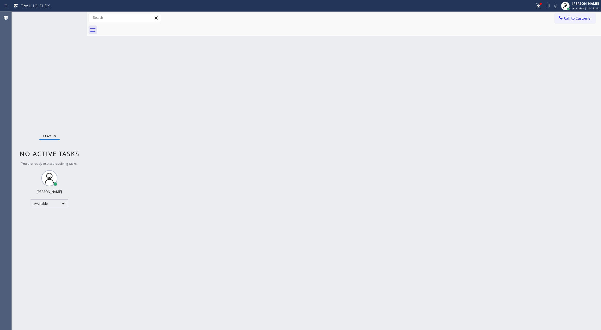
click at [72, 17] on div "Status No active tasks You are ready to start receiving tasks. [PERSON_NAME] Av…" at bounding box center [49, 171] width 75 height 318
click at [68, 22] on icon at bounding box center [70, 24] width 6 height 6
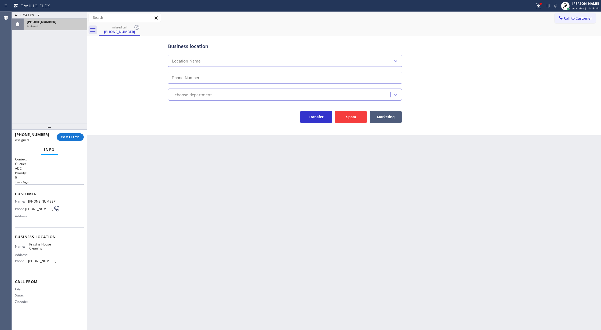
type input "[PHONE_NUMBER]"
drag, startPoint x: 14, startPoint y: 195, endPoint x: 52, endPoint y: 266, distance: 80.7
click at [52, 266] on div "Context Queue: ADC Priority: 0 Task Age: Customer Name: [PHONE_NUMBER] Phone: […" at bounding box center [49, 242] width 75 height 175
copy div "Customer Name: [PHONE_NUMBER] Phone: [PHONE_NUMBER] Address: Business location …"
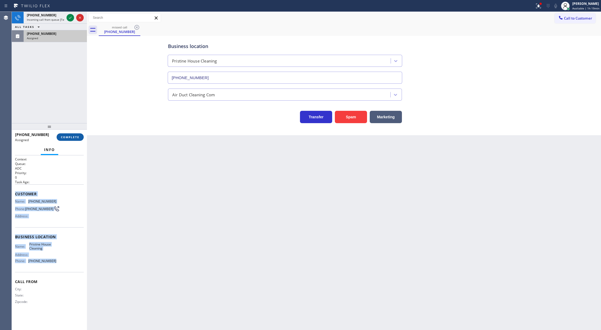
click at [72, 136] on span "COMPLETE" at bounding box center [70, 137] width 19 height 4
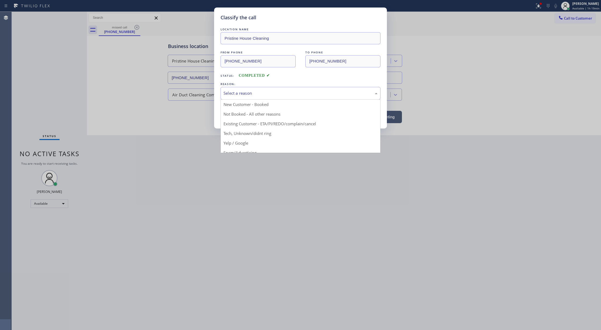
click at [246, 96] on div "Select a reason" at bounding box center [301, 93] width 154 height 6
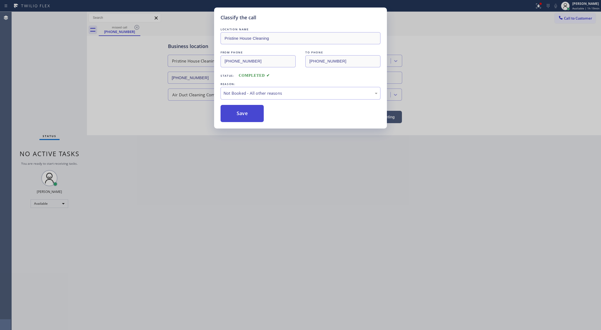
click at [240, 115] on button "Save" at bounding box center [242, 113] width 43 height 17
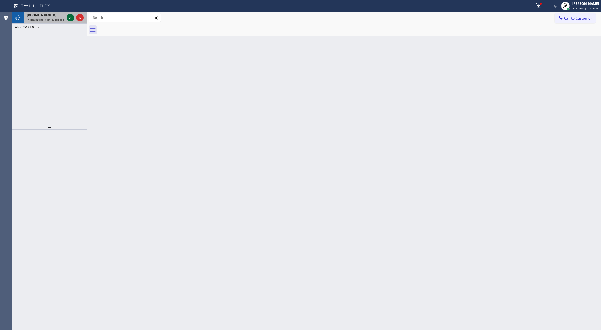
click at [69, 20] on icon at bounding box center [70, 17] width 6 height 6
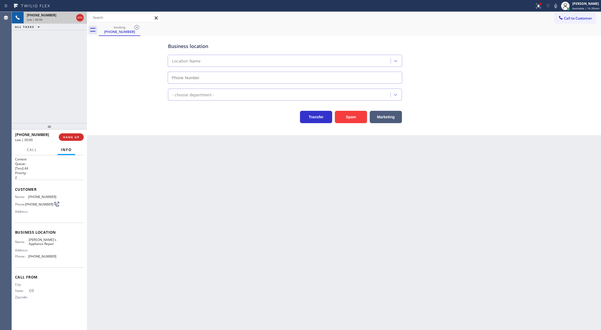
type input "[PHONE_NUMBER]"
click at [353, 115] on button "Spam" at bounding box center [351, 117] width 32 height 12
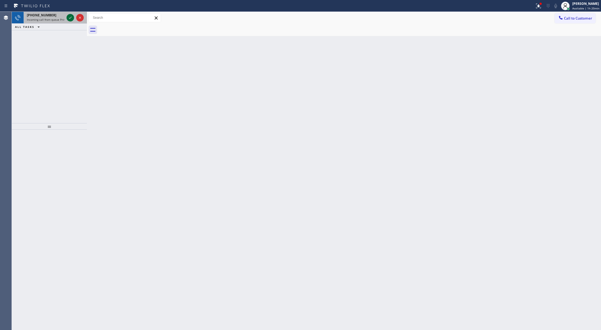
click at [70, 15] on icon at bounding box center [70, 17] width 6 height 6
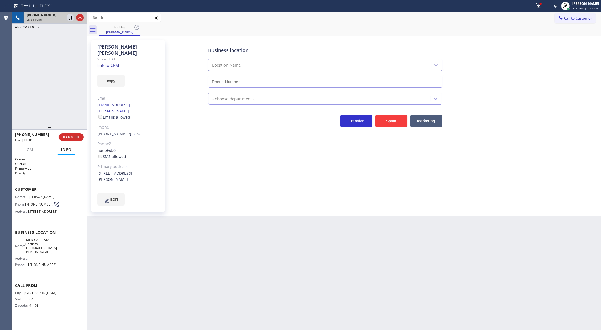
type input "[PHONE_NUMBER]"
click at [110, 63] on link "link to CRM" at bounding box center [108, 65] width 22 height 5
click at [35, 18] on span "Live | 00:32" at bounding box center [35, 20] width 16 height 4
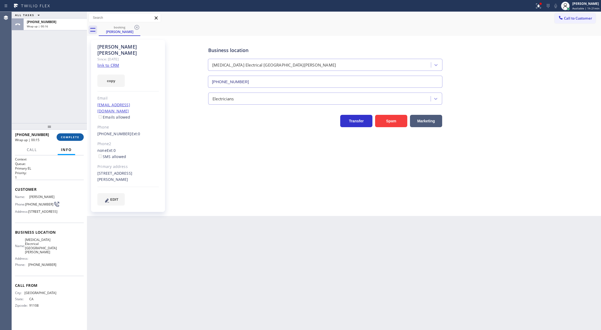
click at [67, 138] on span "COMPLETE" at bounding box center [70, 137] width 19 height 4
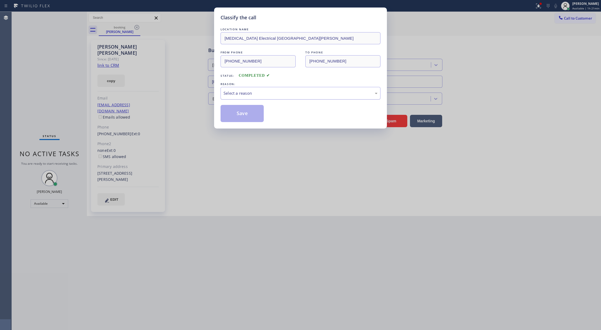
click at [273, 95] on div "Select a reason" at bounding box center [301, 93] width 154 height 6
click at [242, 118] on button "Save" at bounding box center [242, 113] width 43 height 17
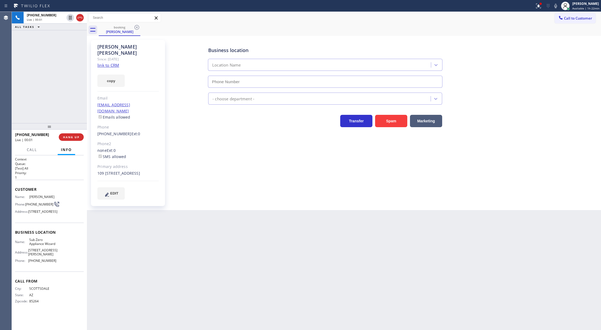
type input "[PHONE_NUMBER]"
click at [110, 63] on link "link to CRM" at bounding box center [108, 65] width 22 height 5
click at [77, 17] on icon at bounding box center [80, 17] width 6 height 6
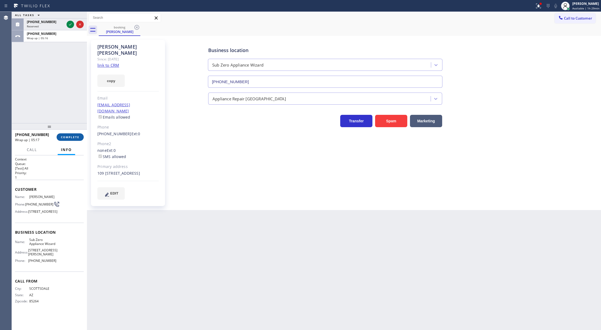
click at [67, 136] on span "COMPLETE" at bounding box center [70, 137] width 19 height 4
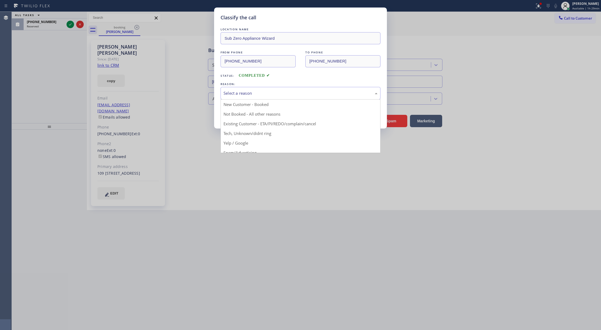
click at [244, 94] on div "Select a reason" at bounding box center [301, 93] width 154 height 6
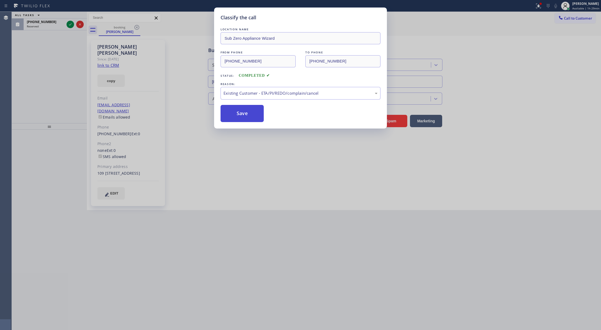
click at [241, 114] on button "Save" at bounding box center [242, 113] width 43 height 17
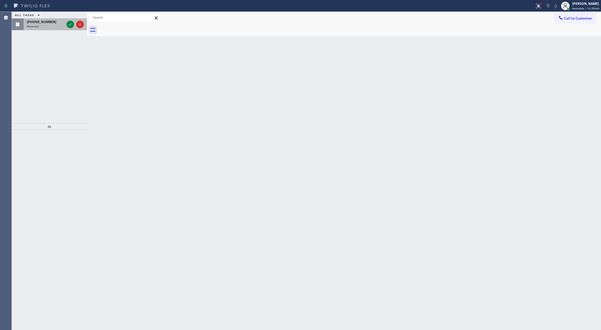
click at [74, 24] on div at bounding box center [74, 25] width 19 height 12
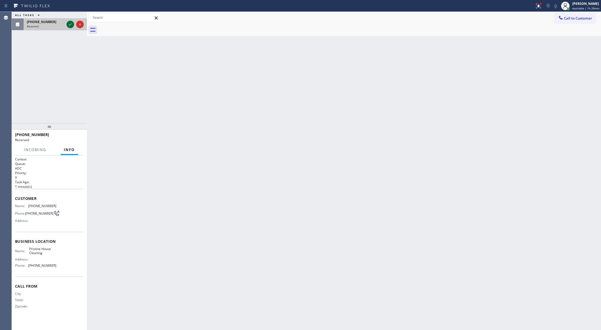
click at [69, 23] on icon at bounding box center [70, 24] width 6 height 6
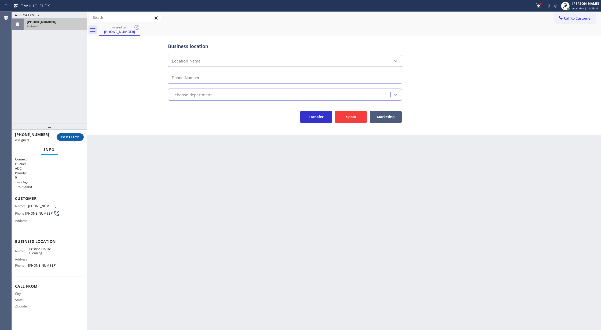
type input "[PHONE_NUMBER]"
click at [70, 140] on button "COMPLETE" at bounding box center [70, 137] width 27 height 8
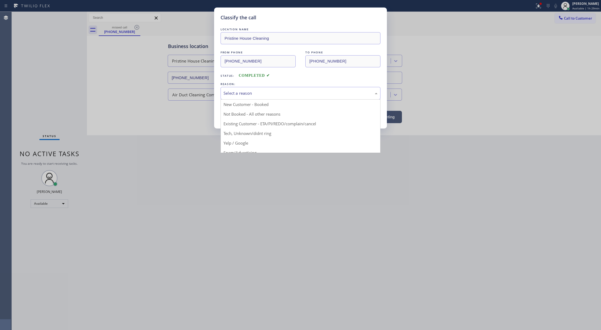
drag, startPoint x: 239, startPoint y: 92, endPoint x: 227, endPoint y: 116, distance: 27.1
click at [239, 92] on div "Select a reason" at bounding box center [301, 93] width 154 height 6
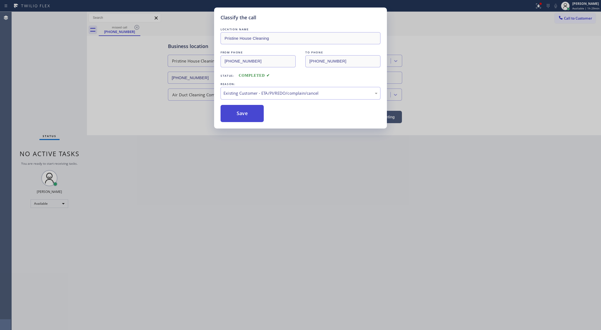
click at [242, 116] on button "Save" at bounding box center [242, 113] width 43 height 17
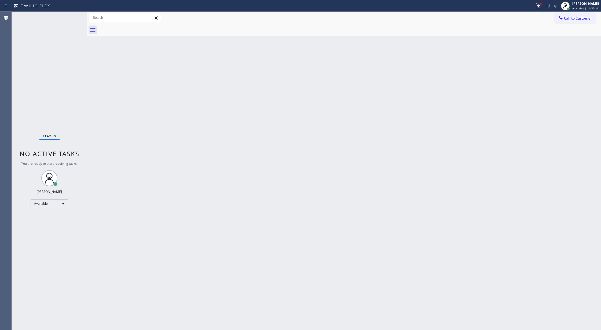
click at [55, 97] on div "Status No active tasks You are ready to start receiving tasks. [PERSON_NAME] Av…" at bounding box center [49, 171] width 75 height 318
click at [73, 14] on div "Status No active tasks You are ready to start receiving tasks. [PERSON_NAME] Av…" at bounding box center [49, 171] width 75 height 318
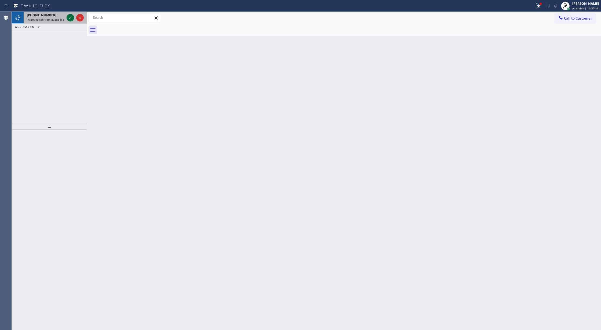
click at [67, 16] on icon at bounding box center [70, 17] width 6 height 6
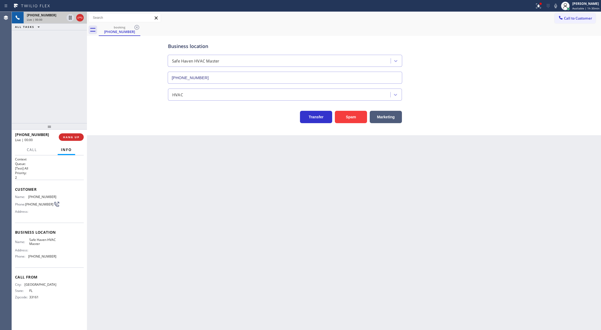
type input "[PHONE_NUMBER]"
copy div "Customer Name: [PHONE_NUMBER] Phone: [PHONE_NUMBER] Address: Business location …"
drag, startPoint x: 15, startPoint y: 189, endPoint x: 65, endPoint y: 265, distance: 90.9
click at [65, 265] on div "Context Queue: [Test] All Priority: 2 Customer Name: [PHONE_NUMBER] Phone: [PHO…" at bounding box center [49, 232] width 69 height 151
click at [59, 205] on div "Name: [PHONE_NUMBER] Phone: [PHONE_NUMBER] Address:" at bounding box center [49, 205] width 69 height 21
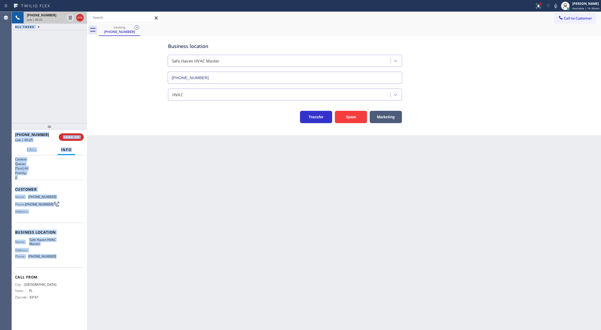
drag, startPoint x: 11, startPoint y: 189, endPoint x: 63, endPoint y: 218, distance: 59.4
click at [72, 254] on div "Agent Desktop Classify the call LOCATION NAME 5 Star Appliance Repair Emails FR…" at bounding box center [300, 171] width 601 height 318
click at [56, 190] on span "Customer" at bounding box center [49, 189] width 69 height 5
drag, startPoint x: 11, startPoint y: 187, endPoint x: 67, endPoint y: 242, distance: 77.8
click at [68, 243] on div "Agent Desktop Classify the call LOCATION NAME 5 Star Appliance Repair Emails FR…" at bounding box center [300, 171] width 601 height 318
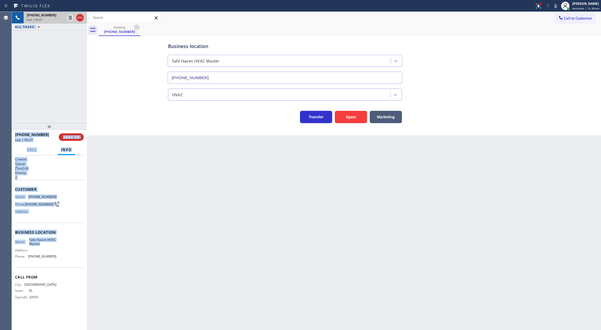
click at [49, 187] on div "Customer Name: [PHONE_NUMBER] Phone: [PHONE_NUMBER] Address:" at bounding box center [49, 201] width 69 height 43
copy div "Customer Name: [PHONE_NUMBER] Phone: [PHONE_NUMBER] Address: Business location …"
drag, startPoint x: 14, startPoint y: 188, endPoint x: 68, endPoint y: 257, distance: 87.4
click at [68, 257] on div "Context Queue: [Test] All Priority: 2 Customer Name: [PHONE_NUMBER] Phone: [PHO…" at bounding box center [49, 242] width 75 height 175
click at [557, 6] on icon at bounding box center [556, 6] width 6 height 6
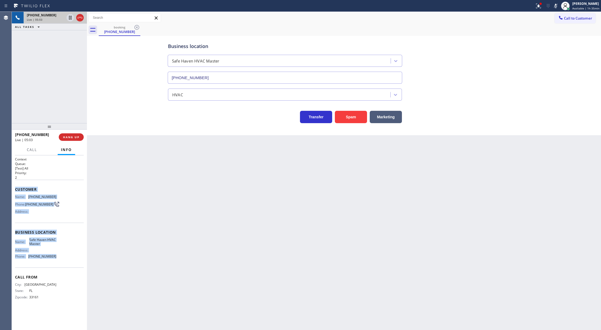
drag, startPoint x: 557, startPoint y: 6, endPoint x: 509, endPoint y: 69, distance: 78.9
click at [556, 6] on icon at bounding box center [556, 6] width 6 height 6
click at [66, 140] on button "COMPLETE" at bounding box center [70, 137] width 27 height 8
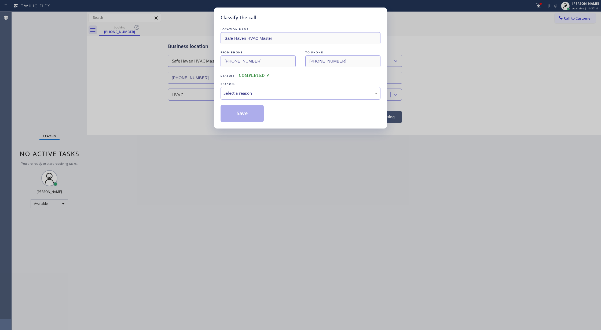
click at [281, 91] on div "Select a reason" at bounding box center [301, 93] width 154 height 6
click at [240, 115] on button "Save" at bounding box center [242, 113] width 43 height 17
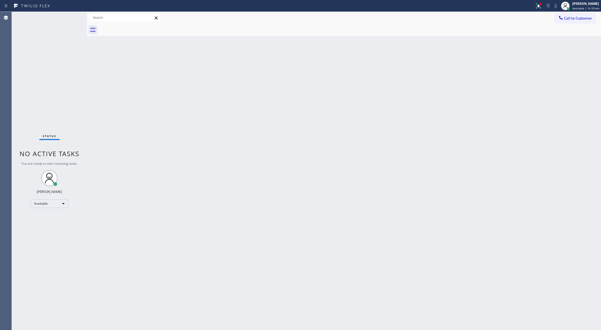
click at [70, 19] on div "Status No active tasks You are ready to start receiving tasks. [PERSON_NAME] Av…" at bounding box center [49, 171] width 75 height 318
click at [68, 23] on icon at bounding box center [70, 24] width 6 height 6
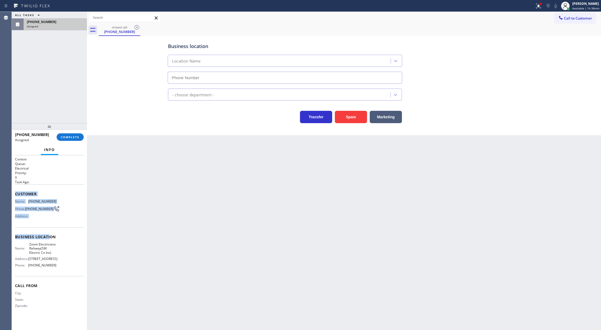
type input "[PHONE_NUMBER]"
drag, startPoint x: 14, startPoint y: 195, endPoint x: 62, endPoint y: 286, distance: 103.1
click at [62, 286] on div "Context Queue: Electrical Priority: 0 Task Age: Customer Name: [PHONE_NUMBER] P…" at bounding box center [49, 242] width 75 height 175
copy div "Customer Name: [PHONE_NUMBER] Phone: [PHONE_NUMBER] Address: Business location …"
click at [69, 136] on span "COMPLETE" at bounding box center [70, 137] width 19 height 4
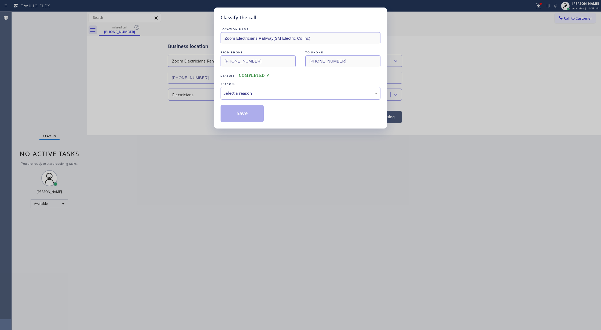
click at [275, 89] on div "Select a reason" at bounding box center [301, 93] width 160 height 13
click at [237, 115] on button "Save" at bounding box center [242, 113] width 43 height 17
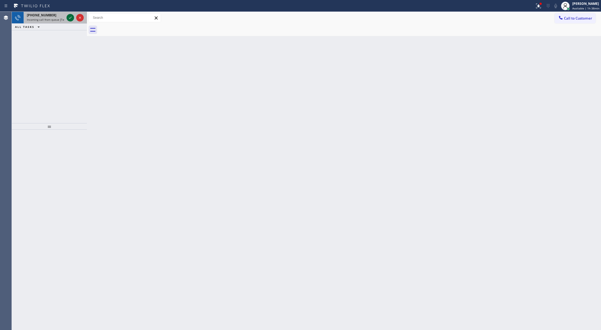
click at [70, 18] on icon at bounding box center [70, 17] width 6 height 6
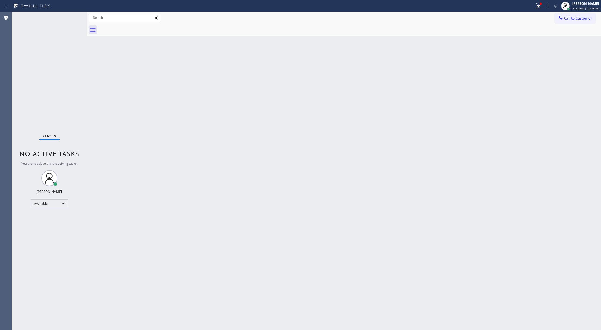
click at [70, 18] on div "Status No active tasks You are ready to start receiving tasks. [PERSON_NAME] Av…" at bounding box center [49, 171] width 75 height 318
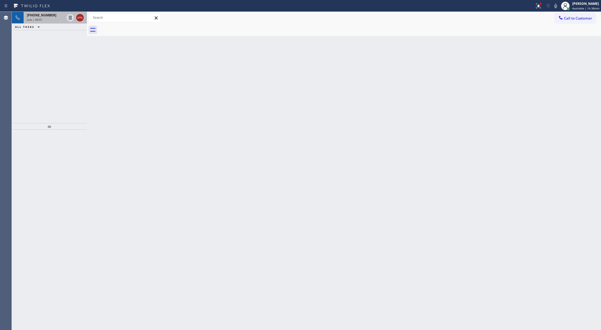
click at [80, 17] on icon at bounding box center [80, 18] width 5 height 2
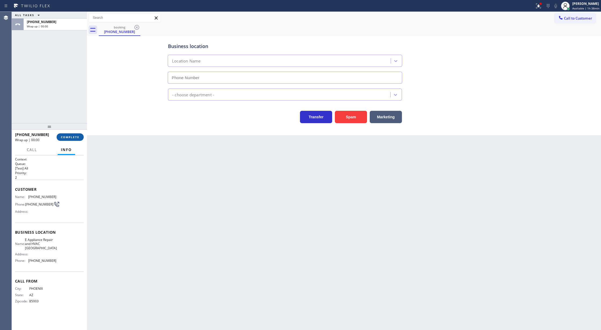
type input "[PHONE_NUMBER]"
click at [69, 140] on button "COMPLETE" at bounding box center [70, 137] width 27 height 8
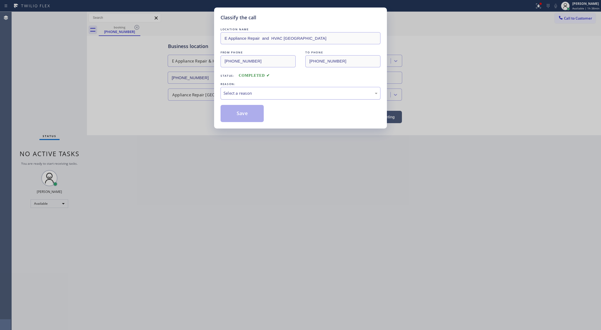
click at [235, 89] on div "Select a reason" at bounding box center [301, 93] width 160 height 13
click at [244, 114] on button "Save" at bounding box center [242, 113] width 43 height 17
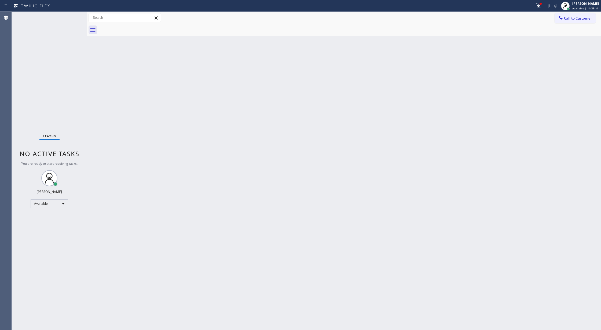
click at [70, 18] on div "Status No active tasks You are ready to start receiving tasks. [PERSON_NAME] Av…" at bounding box center [49, 171] width 75 height 318
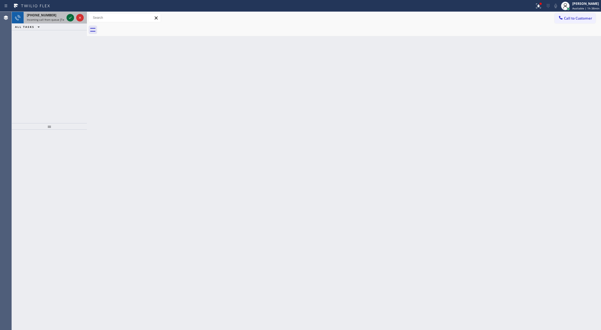
click at [70, 19] on icon at bounding box center [70, 17] width 6 height 6
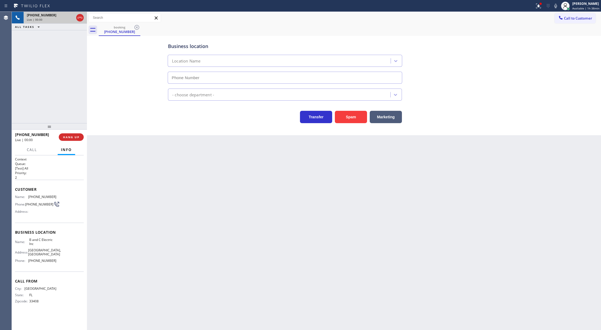
type input "[PHONE_NUMBER]"
click at [69, 138] on span "COMPLETE" at bounding box center [70, 137] width 19 height 4
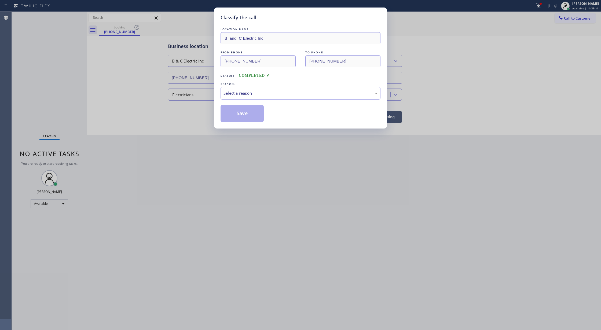
click at [279, 86] on div "REASON:" at bounding box center [301, 84] width 160 height 6
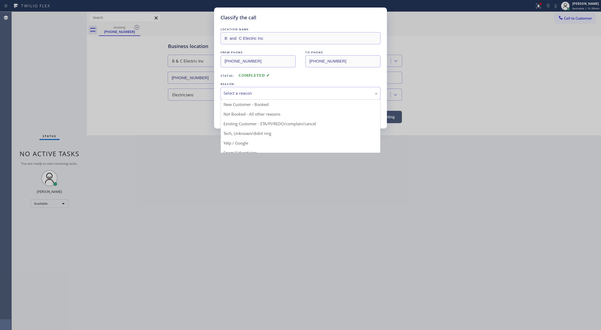
click at [274, 94] on div "Select a reason" at bounding box center [301, 93] width 154 height 6
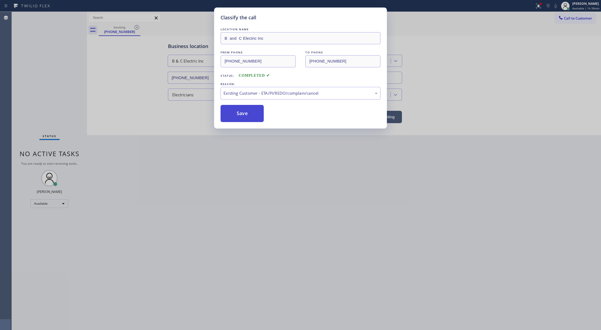
click at [246, 119] on button "Save" at bounding box center [242, 113] width 43 height 17
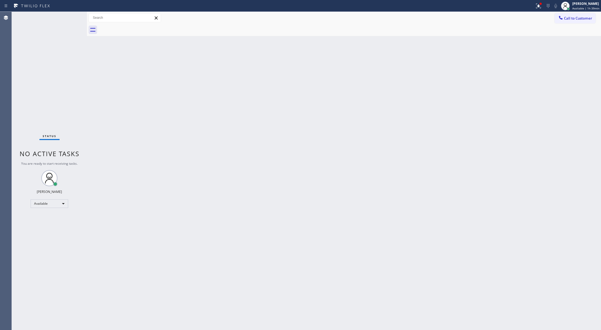
click at [73, 17] on div "Status No active tasks You are ready to start receiving tasks. [PERSON_NAME] Av…" at bounding box center [49, 171] width 75 height 318
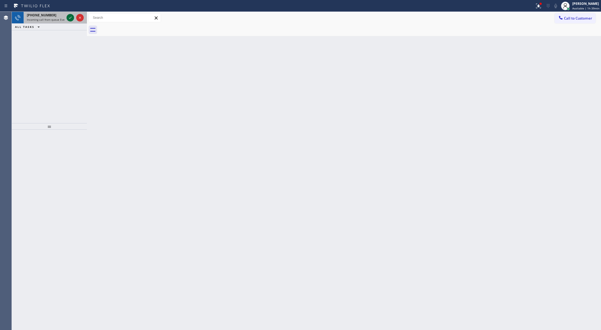
click at [69, 17] on icon at bounding box center [70, 17] width 6 height 6
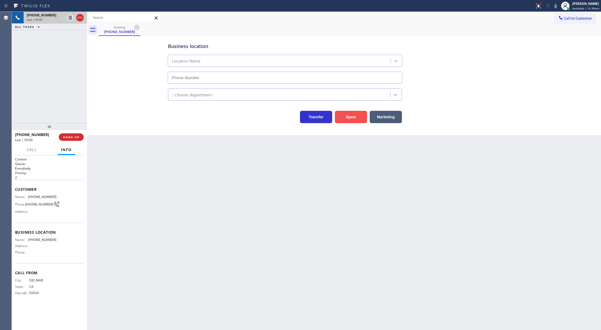
click at [349, 116] on button "Spam" at bounding box center [351, 117] width 32 height 12
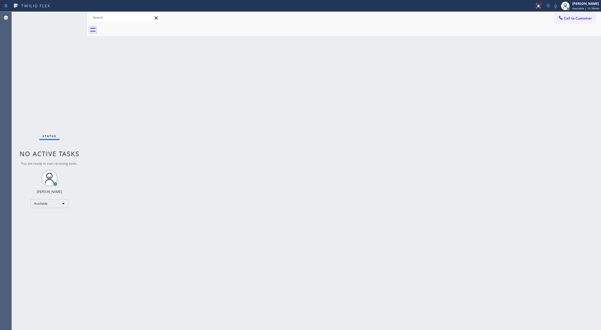
click at [71, 17] on div "Status No active tasks You are ready to start receiving tasks. [PERSON_NAME] Av…" at bounding box center [49, 171] width 75 height 318
click at [64, 20] on div "Status No active tasks You are ready to start receiving tasks. [PERSON_NAME] Av…" at bounding box center [49, 171] width 75 height 318
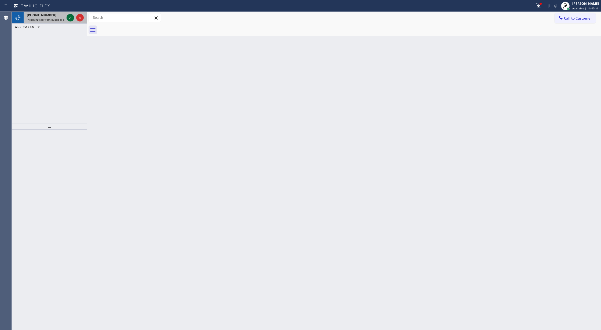
click at [68, 17] on icon at bounding box center [70, 17] width 6 height 6
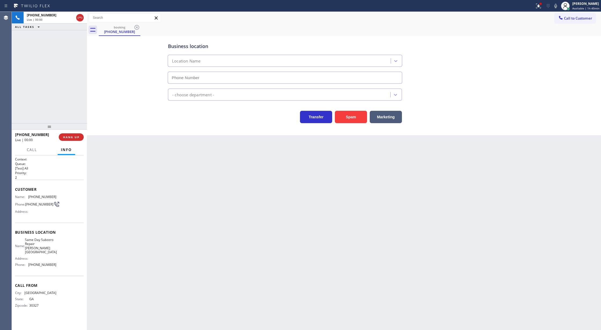
type input "[PHONE_NUMBER]"
click at [345, 119] on button "Spam" at bounding box center [351, 117] width 32 height 12
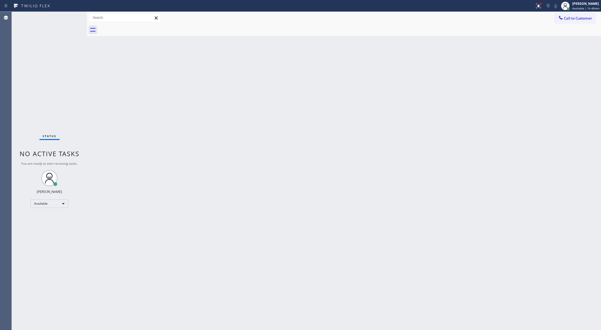
click at [75, 16] on div "Status No active tasks You are ready to start receiving tasks. [PERSON_NAME] Av…" at bounding box center [49, 171] width 75 height 318
click at [70, 21] on div "Status No active tasks You are ready to start receiving tasks. [PERSON_NAME] Av…" at bounding box center [49, 171] width 75 height 318
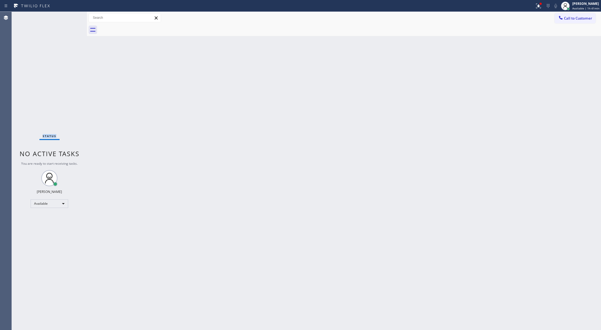
click at [70, 21] on div "Status No active tasks You are ready to start receiving tasks. [PERSON_NAME] Av…" at bounding box center [49, 171] width 75 height 318
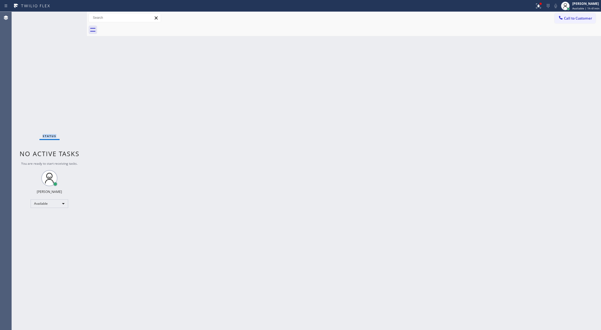
click at [71, 17] on div "Status No active tasks You are ready to start receiving tasks. [PERSON_NAME] Av…" at bounding box center [49, 171] width 75 height 318
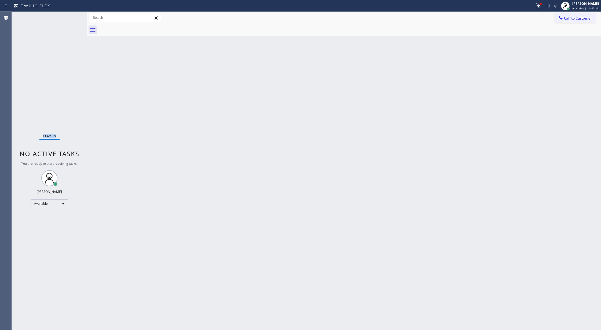
click at [73, 14] on div "Status No active tasks You are ready to start receiving tasks. [PERSON_NAME] Av…" at bounding box center [49, 171] width 75 height 318
click at [73, 17] on div "Status No active tasks You are ready to start receiving tasks. [PERSON_NAME] Av…" at bounding box center [49, 171] width 75 height 318
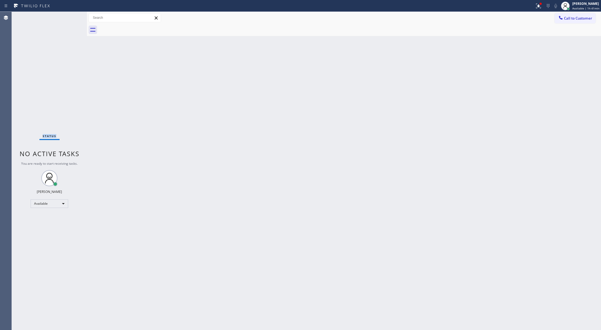
click at [73, 17] on div "Status No active tasks You are ready to start receiving tasks. [PERSON_NAME] Av…" at bounding box center [49, 171] width 75 height 318
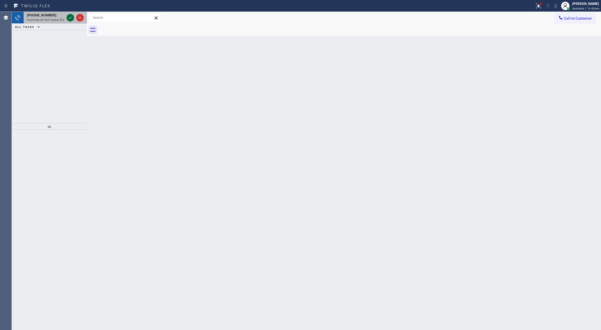
click at [73, 18] on icon at bounding box center [70, 17] width 6 height 6
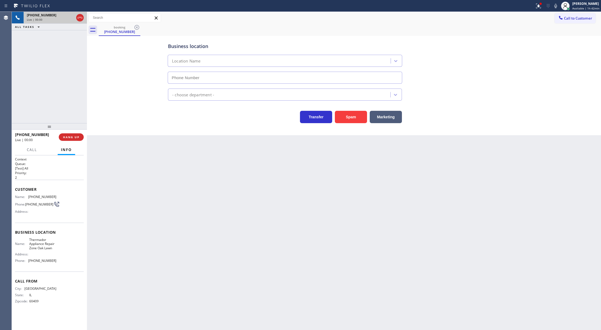
type input "[PHONE_NUMBER]"
click at [348, 120] on button "Spam" at bounding box center [351, 117] width 32 height 12
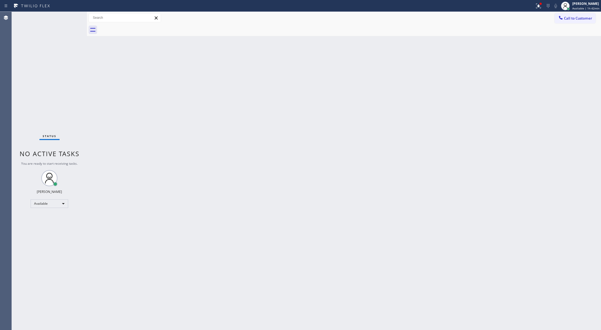
click at [73, 21] on div "Status No active tasks You are ready to start receiving tasks. [PERSON_NAME] Av…" at bounding box center [49, 171] width 75 height 318
click at [73, 19] on div "Status No active tasks You are ready to start receiving tasks. [PERSON_NAME] Av…" at bounding box center [49, 171] width 75 height 318
click at [72, 16] on div "Status No active tasks You are ready to start receiving tasks. [PERSON_NAME] Av…" at bounding box center [49, 171] width 75 height 318
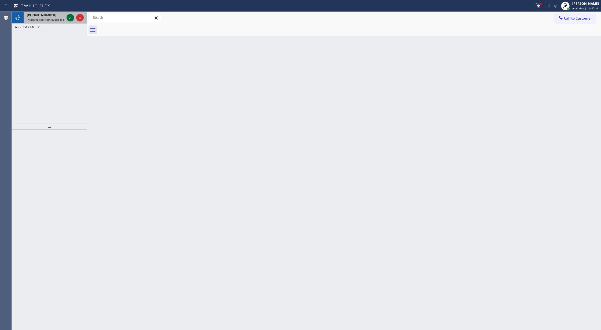
click at [72, 16] on icon at bounding box center [70, 17] width 6 height 6
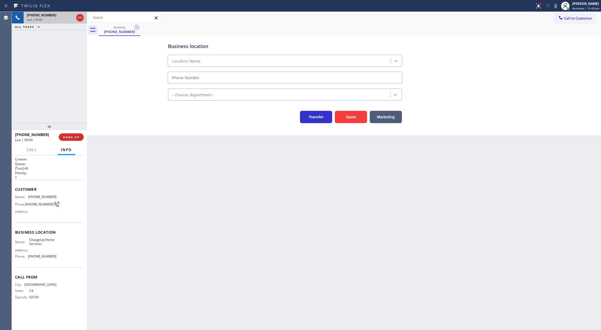
type input "[PHONE_NUMBER]"
click at [356, 118] on button "Spam" at bounding box center [351, 117] width 32 height 12
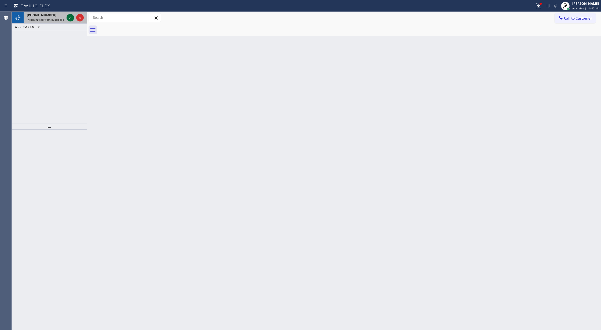
click at [68, 17] on icon at bounding box center [70, 17] width 6 height 6
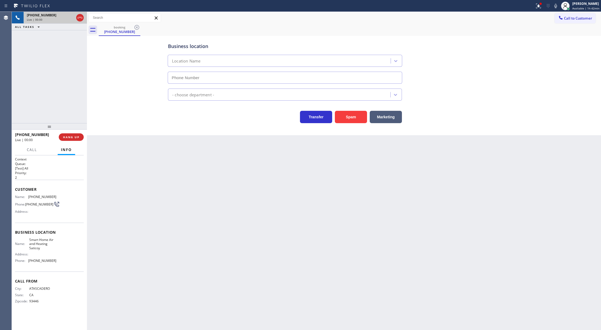
type input "[PHONE_NUMBER]"
click at [350, 117] on button "Spam" at bounding box center [351, 117] width 32 height 12
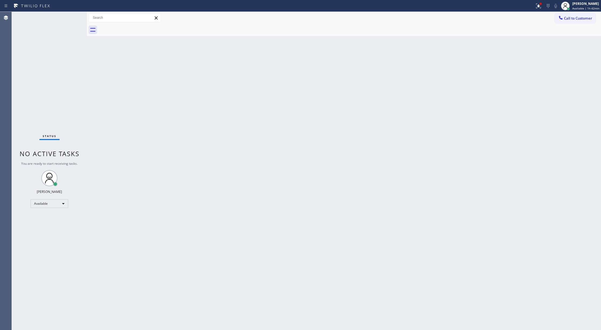
click at [74, 17] on div "Status No active tasks You are ready to start receiving tasks. [PERSON_NAME] Av…" at bounding box center [49, 171] width 75 height 318
click at [74, 16] on div "Status No active tasks You are ready to start receiving tasks. [PERSON_NAME] Av…" at bounding box center [49, 171] width 75 height 318
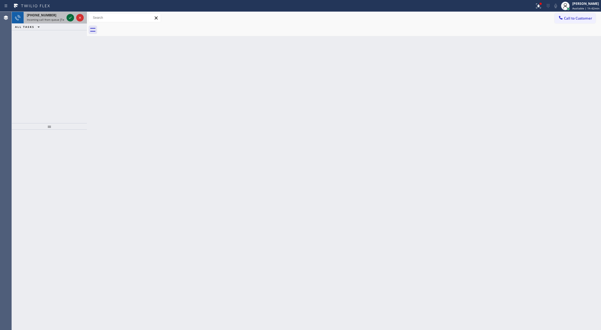
click at [70, 19] on icon at bounding box center [70, 17] width 6 height 6
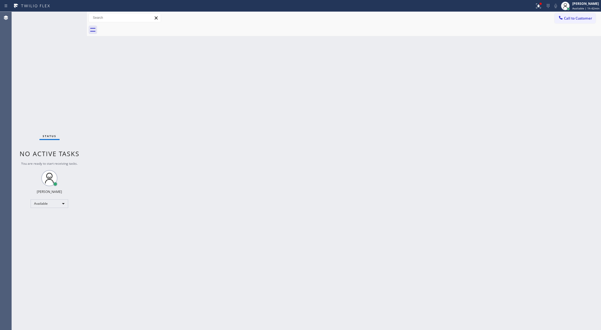
click at [69, 19] on div "Status No active tasks You are ready to start receiving tasks. [PERSON_NAME] Av…" at bounding box center [49, 171] width 75 height 318
click at [70, 16] on div "Status No active tasks You are ready to start receiving tasks. [PERSON_NAME] Av…" at bounding box center [49, 171] width 75 height 318
click at [72, 18] on div "Status No active tasks You are ready to start receiving tasks. [PERSON_NAME] Av…" at bounding box center [49, 171] width 75 height 318
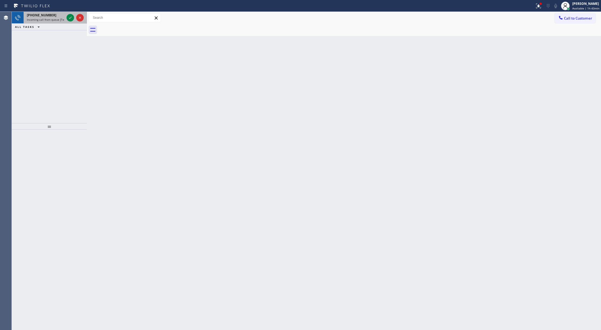
click at [74, 21] on div at bounding box center [74, 18] width 19 height 12
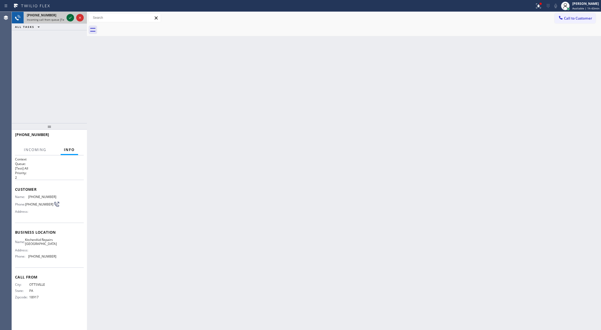
click at [71, 17] on icon at bounding box center [70, 17] width 6 height 6
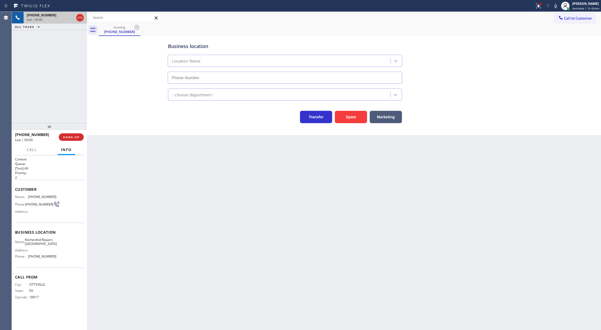
type input "[PHONE_NUMBER]"
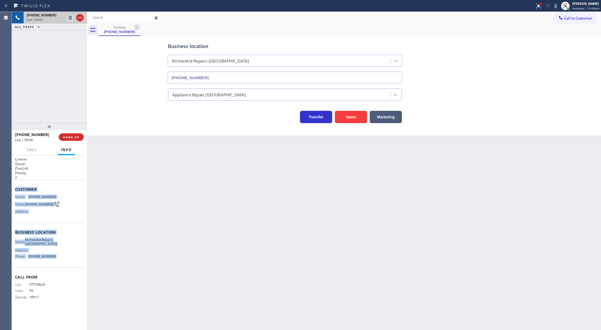
copy div "Customer Name: [PHONE_NUMBER] Phone: [PHONE_NUMBER] Address: Business location …"
drag, startPoint x: 16, startPoint y: 189, endPoint x: 83, endPoint y: 262, distance: 99.4
click at [83, 262] on div "Context Queue: [Test] All Priority: 2 Customer Name: [PHONE_NUMBER] Phone: [PHO…" at bounding box center [49, 232] width 69 height 151
click at [352, 118] on button "Spam" at bounding box center [351, 117] width 32 height 12
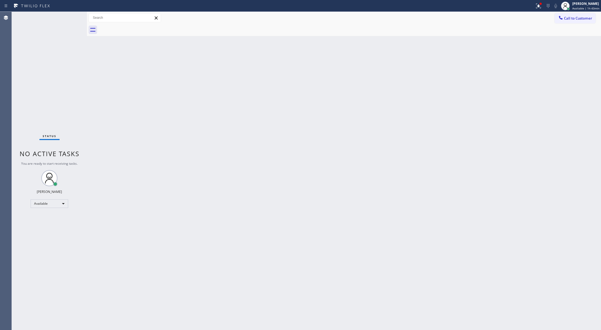
drag, startPoint x: 72, startPoint y: 15, endPoint x: 70, endPoint y: 29, distance: 14.5
click at [72, 16] on div "Status No active tasks You are ready to start receiving tasks. [PERSON_NAME] Av…" at bounding box center [49, 171] width 75 height 318
drag, startPoint x: 71, startPoint y: 11, endPoint x: 70, endPoint y: 20, distance: 9.0
click at [70, 16] on div "Status report Issues detected These issues could affect your workflow. Please c…" at bounding box center [300, 165] width 601 height 330
click at [70, 20] on div "Status No active tasks You are ready to start receiving tasks. [PERSON_NAME] Av…" at bounding box center [49, 171] width 75 height 318
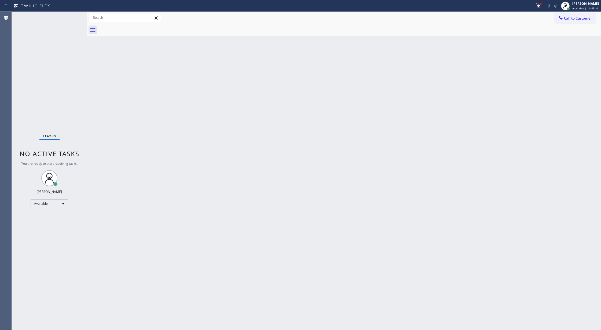
click at [70, 20] on div "Status No active tasks You are ready to start receiving tasks. [PERSON_NAME] Av…" at bounding box center [49, 171] width 75 height 318
click at [67, 11] on div "Status report Issues detected These issues could affect your workflow. Please c…" at bounding box center [300, 6] width 601 height 12
click at [73, 16] on div "Status No active tasks You are ready to start receiving tasks. [PERSON_NAME] Av…" at bounding box center [49, 171] width 75 height 318
click at [69, 17] on div "Status No active tasks You are ready to start receiving tasks. [PERSON_NAME] Av…" at bounding box center [49, 171] width 75 height 318
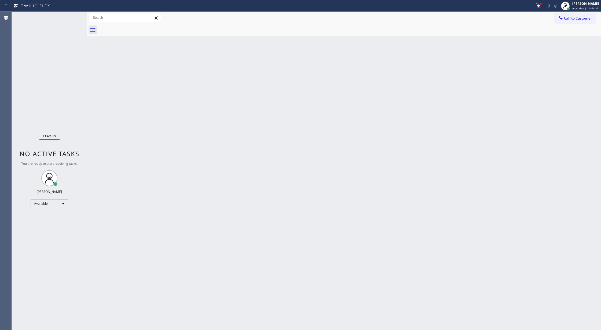
click at [69, 17] on div "Status No active tasks You are ready to start receiving tasks. [PERSON_NAME] Av…" at bounding box center [49, 171] width 75 height 318
click at [68, 18] on div "Status No active tasks You are ready to start receiving tasks. [PERSON_NAME] Av…" at bounding box center [49, 171] width 75 height 318
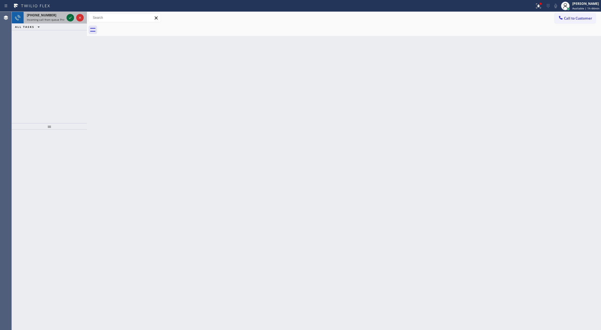
click at [68, 16] on icon at bounding box center [70, 17] width 6 height 6
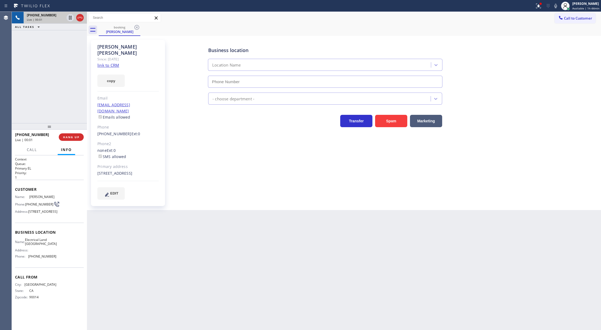
type input "[PHONE_NUMBER]"
click at [108, 63] on link "link to CRM" at bounding box center [108, 65] width 22 height 5
click at [558, 5] on icon at bounding box center [556, 6] width 6 height 6
click at [71, 137] on span "COMPLETE" at bounding box center [70, 137] width 19 height 4
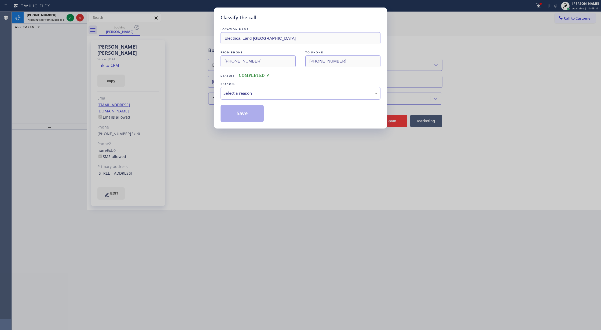
click at [227, 95] on div "Select a reason" at bounding box center [301, 93] width 154 height 6
click at [235, 114] on button "Save" at bounding box center [242, 113] width 43 height 17
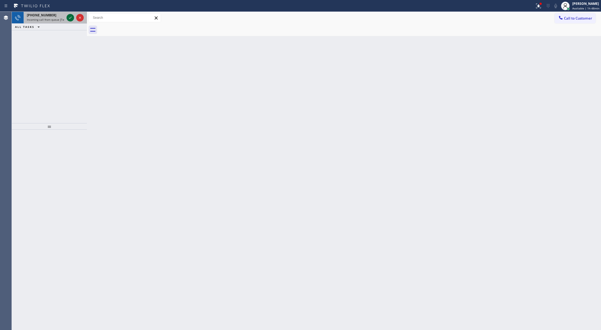
click at [69, 16] on icon at bounding box center [70, 17] width 6 height 6
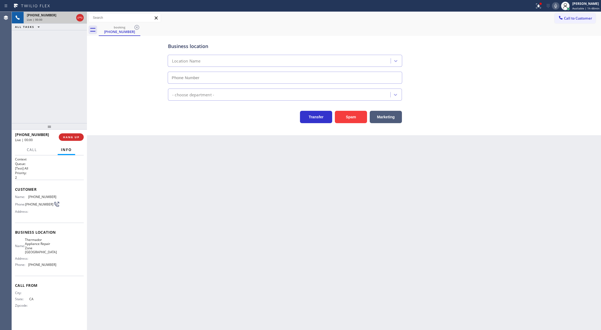
type input "[PHONE_NUMBER]"
click at [346, 114] on button "Spam" at bounding box center [351, 117] width 32 height 12
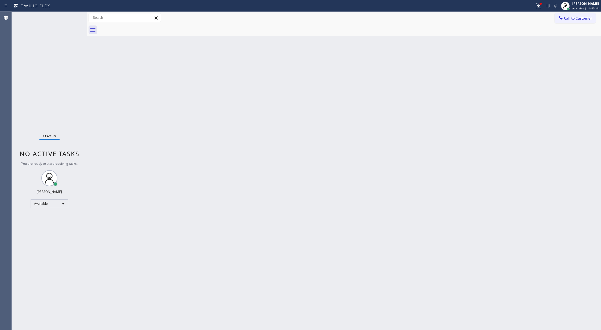
click at [429, 80] on div "Back to Dashboard Change Sender ID Customers Technicians Select a contact Outbo…" at bounding box center [344, 171] width 514 height 318
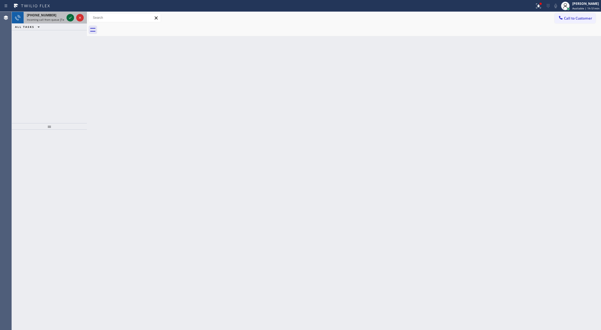
click at [67, 19] on icon at bounding box center [70, 17] width 6 height 6
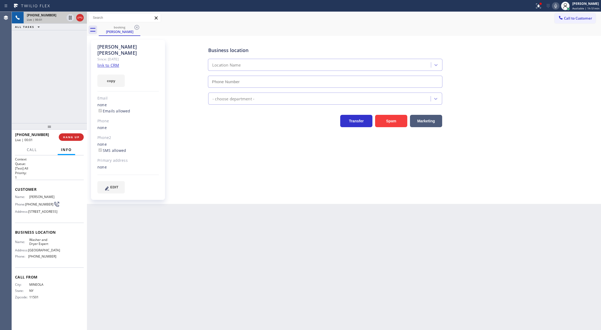
type input "[PHONE_NUMBER]"
click at [105, 63] on link "link to CRM" at bounding box center [108, 65] width 22 height 5
click at [556, 8] on icon at bounding box center [556, 6] width 6 height 6
click at [556, 4] on icon at bounding box center [556, 6] width 3 height 4
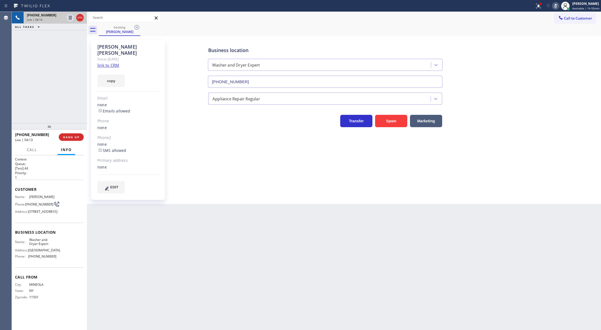
click at [559, 3] on icon at bounding box center [556, 6] width 6 height 6
click at [79, 18] on icon at bounding box center [80, 17] width 6 height 6
click at [69, 135] on button "COMPLETE" at bounding box center [70, 137] width 27 height 8
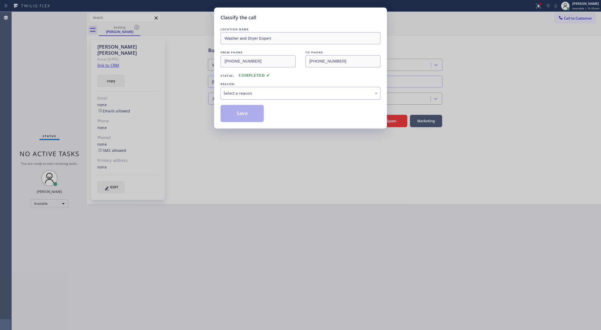
click at [250, 99] on div "Select a reason" at bounding box center [301, 93] width 160 height 13
click at [238, 116] on button "Save" at bounding box center [242, 113] width 43 height 17
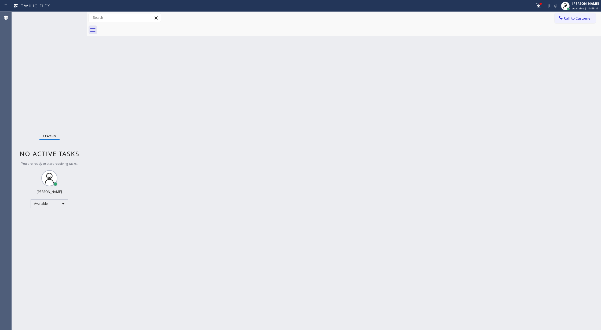
click at [68, 16] on div "Status No active tasks You are ready to start receiving tasks. [PERSON_NAME] Av…" at bounding box center [49, 171] width 75 height 318
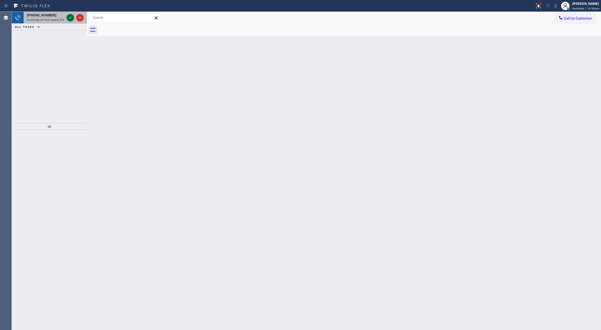
click at [68, 16] on icon at bounding box center [70, 17] width 6 height 6
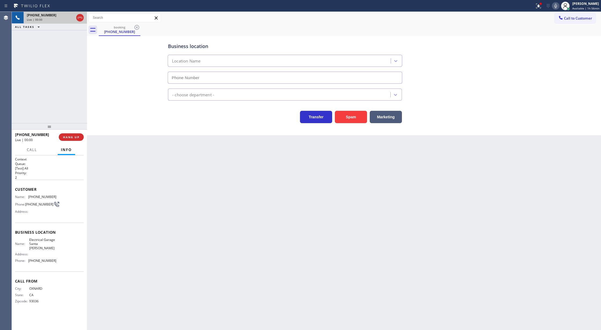
type input "[PHONE_NUMBER]"
click at [347, 117] on button "Spam" at bounding box center [351, 117] width 32 height 12
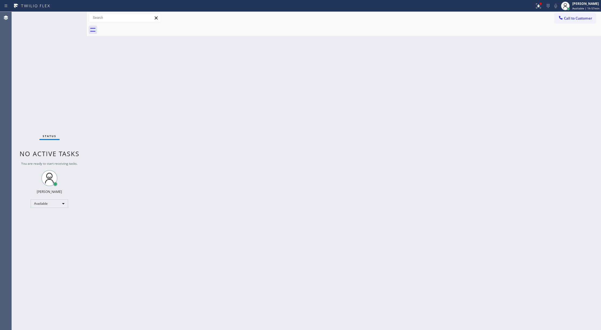
click at [70, 19] on div "Status No active tasks You are ready to start receiving tasks. [PERSON_NAME] Av…" at bounding box center [49, 171] width 75 height 318
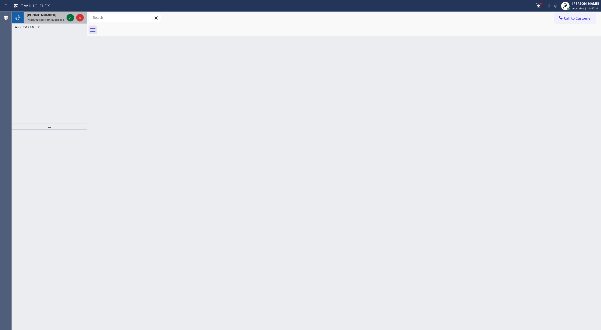
click at [69, 18] on icon at bounding box center [70, 17] width 6 height 6
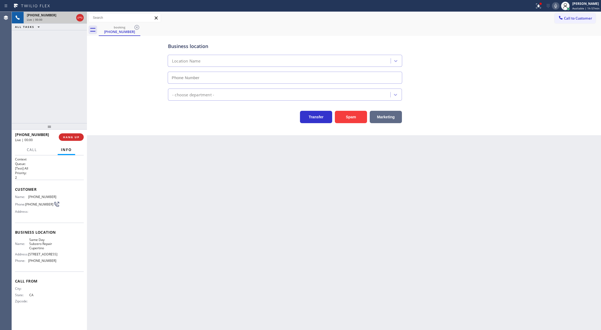
type input "[PHONE_NUMBER]"
click at [356, 119] on button "Spam" at bounding box center [351, 117] width 32 height 12
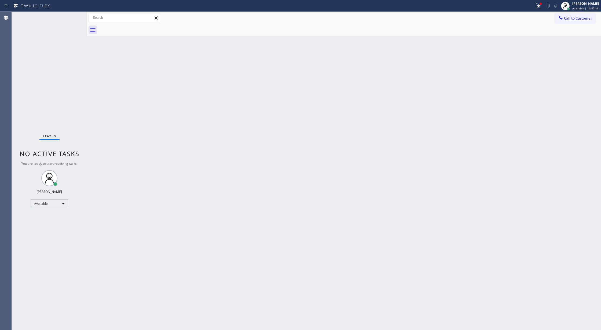
click at [70, 16] on div "Status No active tasks You are ready to start receiving tasks. [PERSON_NAME] Av…" at bounding box center [49, 171] width 75 height 318
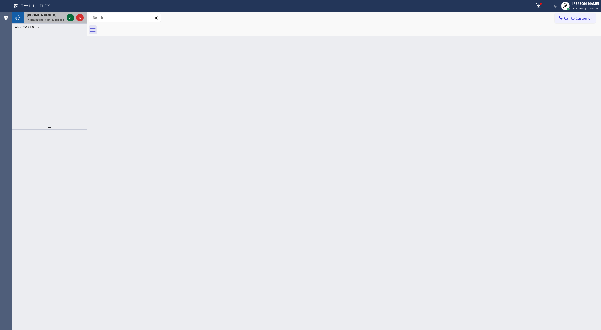
click at [70, 16] on icon at bounding box center [70, 17] width 6 height 6
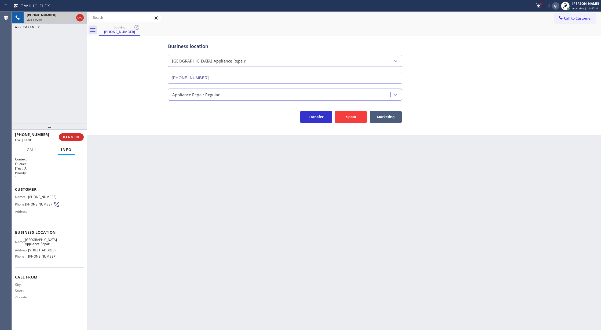
type input "[PHONE_NUMBER]"
copy div "Customer Name: [PHONE_NUMBER] Phone: [PHONE_NUMBER] Address: Business location …"
drag, startPoint x: 14, startPoint y: 193, endPoint x: 65, endPoint y: 261, distance: 85.6
click at [65, 261] on div "Context Queue: [Test] All Priority: 1 Customer Name: [PHONE_NUMBER] Phone: [PHO…" at bounding box center [49, 242] width 75 height 175
click at [82, 21] on div at bounding box center [74, 18] width 19 height 12
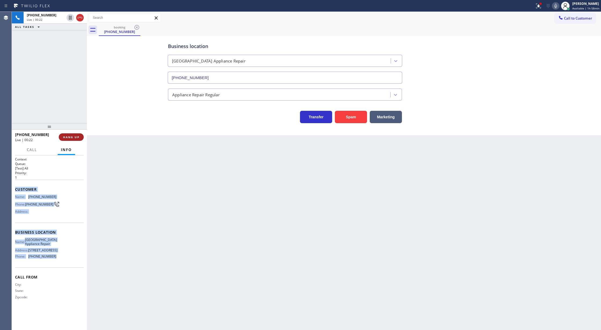
click at [68, 137] on span "HANG UP" at bounding box center [71, 137] width 16 height 4
click at [64, 138] on span "COMPLETE" at bounding box center [70, 137] width 19 height 4
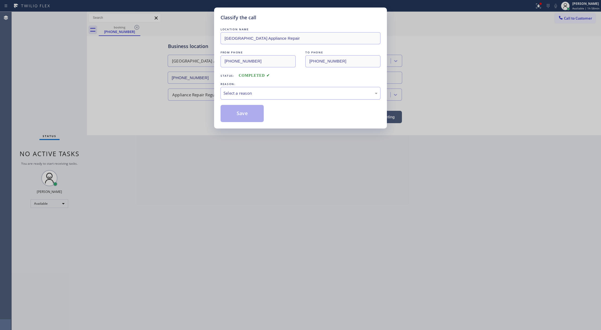
click at [271, 97] on div "Select a reason" at bounding box center [301, 93] width 160 height 13
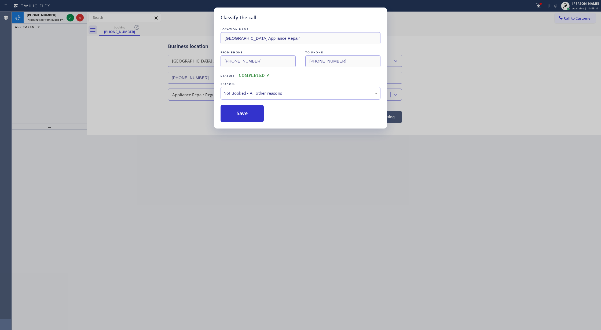
click at [245, 118] on button "Save" at bounding box center [242, 113] width 43 height 17
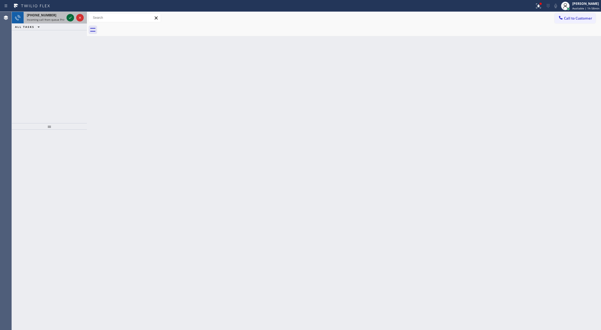
click at [68, 21] on icon at bounding box center [70, 17] width 6 height 6
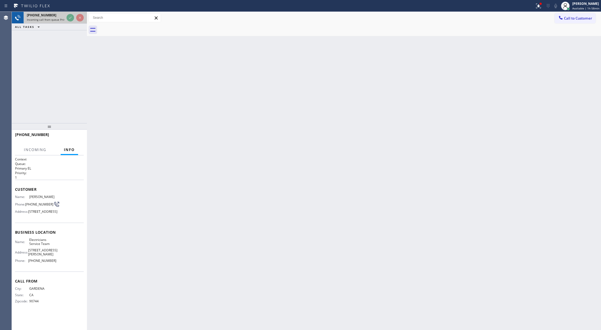
click at [67, 21] on div at bounding box center [74, 18] width 19 height 12
click at [71, 26] on div "ALL TASKS ALL TASKS ACTIVE TASKS TASKS IN WRAP UP" at bounding box center [49, 27] width 75 height 7
click at [70, 23] on div at bounding box center [74, 18] width 19 height 12
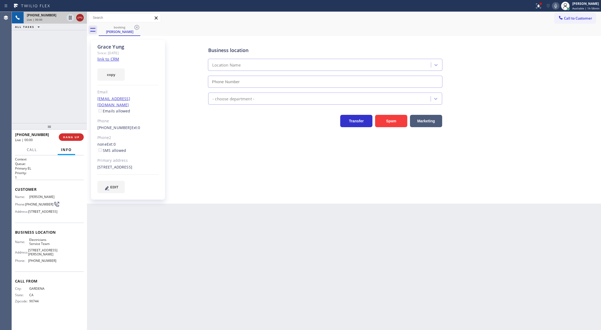
click at [76, 20] on div at bounding box center [80, 17] width 8 height 6
type input "[PHONE_NUMBER]"
click at [70, 136] on span "COMPLETE" at bounding box center [70, 137] width 19 height 4
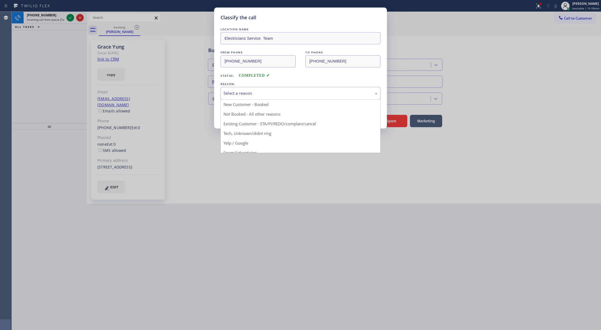
click at [276, 97] on div "Select a reason" at bounding box center [301, 93] width 160 height 13
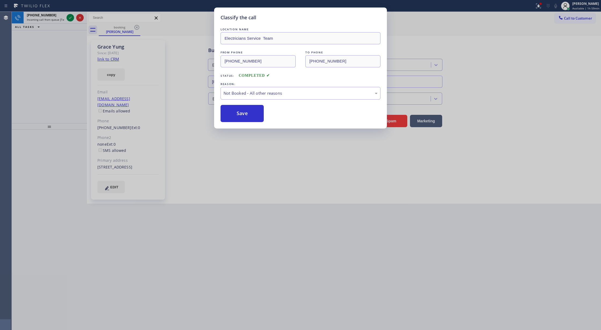
click at [248, 115] on button "Save" at bounding box center [242, 113] width 43 height 17
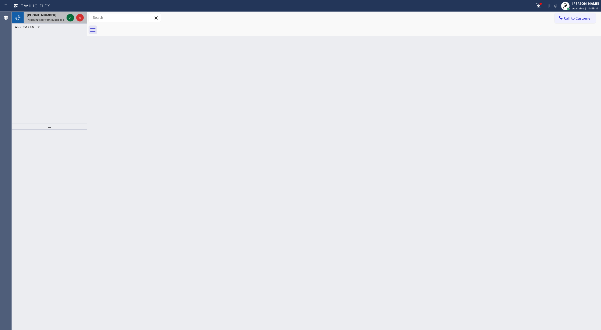
click at [70, 19] on icon at bounding box center [70, 17] width 6 height 6
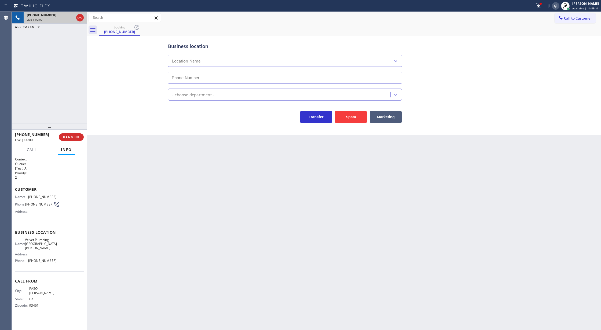
type input "[PHONE_NUMBER]"
click at [351, 116] on button "Spam" at bounding box center [351, 117] width 32 height 12
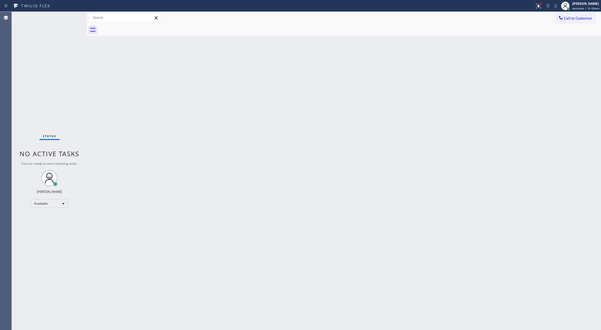
click at [72, 20] on div "Status No active tasks You are ready to start receiving tasks. [PERSON_NAME] Av…" at bounding box center [49, 171] width 75 height 318
click at [72, 19] on div "Status No active tasks You are ready to start receiving tasks. [PERSON_NAME] Av…" at bounding box center [49, 171] width 75 height 318
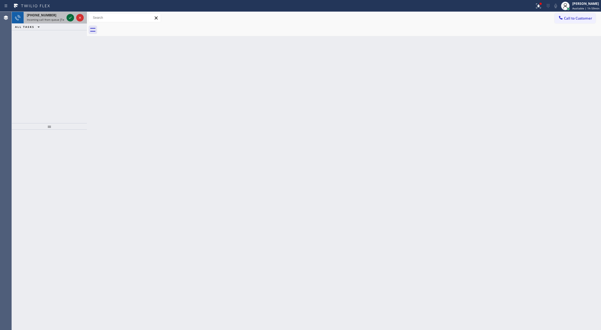
click at [72, 19] on icon at bounding box center [70, 17] width 6 height 6
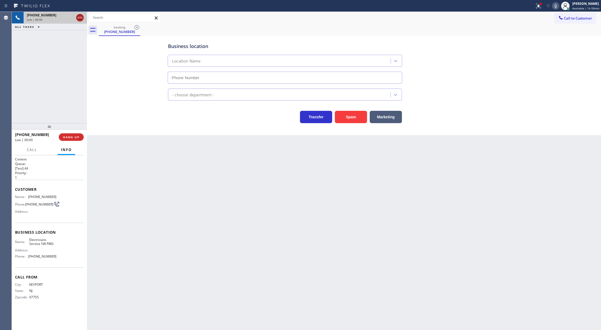
click at [81, 17] on icon at bounding box center [80, 17] width 6 height 6
type input "[PHONE_NUMBER]"
drag, startPoint x: 62, startPoint y: 145, endPoint x: 63, endPoint y: 141, distance: 4.1
click at [62, 145] on button "Info" at bounding box center [66, 150] width 17 height 10
click at [64, 139] on span "COMPLETE" at bounding box center [70, 137] width 19 height 4
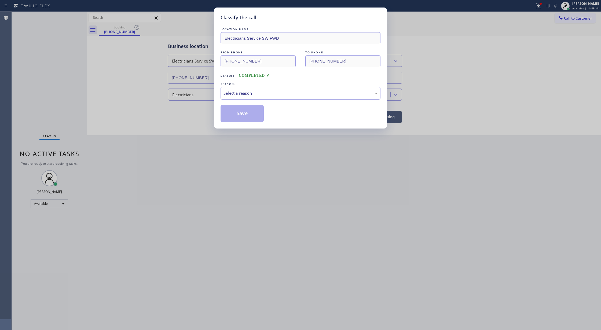
click at [242, 89] on div "Select a reason" at bounding box center [301, 93] width 160 height 13
click at [240, 116] on button "Save" at bounding box center [242, 113] width 43 height 17
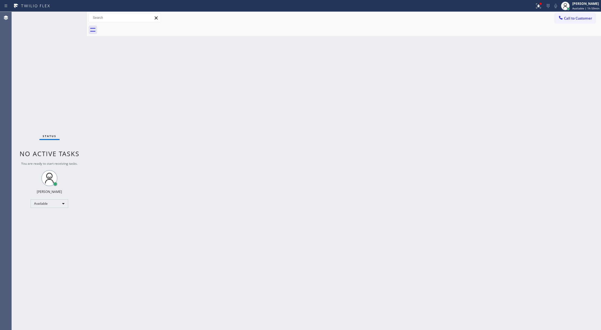
click at [71, 16] on div "Status No active tasks You are ready to start receiving tasks. [PERSON_NAME] Av…" at bounding box center [49, 171] width 75 height 318
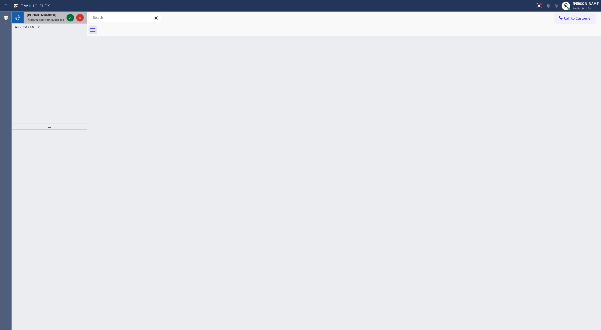
click at [70, 20] on icon at bounding box center [70, 17] width 6 height 6
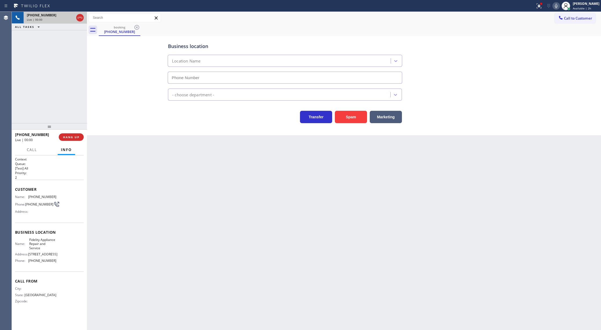
type input "[PHONE_NUMBER]"
click at [352, 116] on button "Spam" at bounding box center [351, 117] width 32 height 12
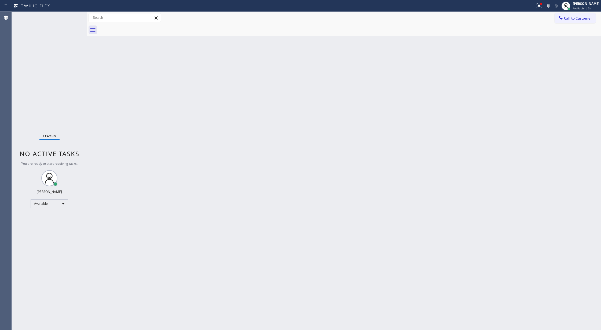
click at [70, 18] on div "Status No active tasks You are ready to start receiving tasks. [PERSON_NAME] Av…" at bounding box center [49, 171] width 75 height 318
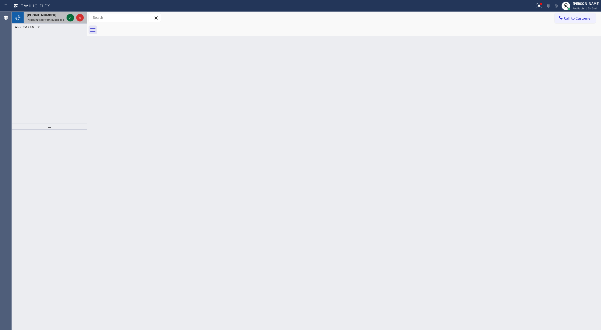
click at [70, 17] on icon at bounding box center [70, 17] width 6 height 6
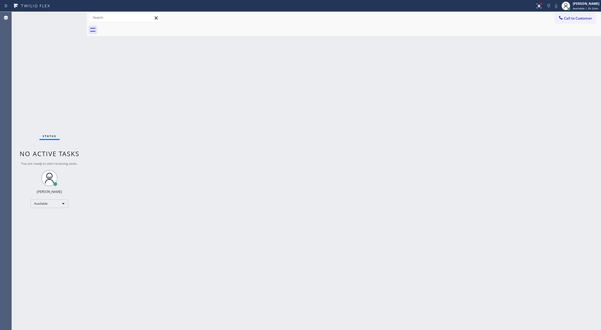
drag, startPoint x: 71, startPoint y: 10, endPoint x: 72, endPoint y: 8, distance: 3.1
click at [72, 10] on div "Status report Issues detected These issues could affect your workflow. Please c…" at bounding box center [300, 6] width 601 height 12
click at [74, 20] on div "Status No active tasks You are ready to start receiving tasks. [PERSON_NAME] Av…" at bounding box center [49, 171] width 75 height 318
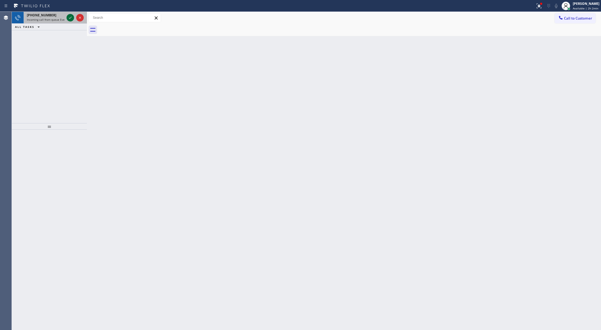
click at [67, 17] on icon at bounding box center [70, 17] width 6 height 6
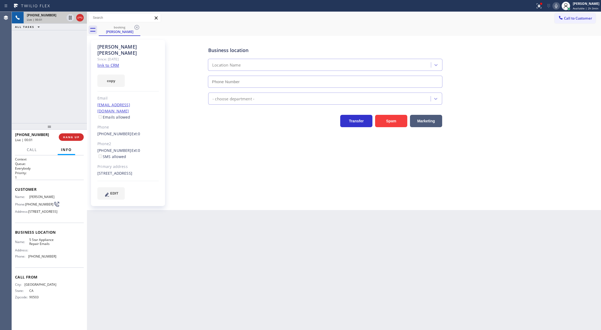
type input "[PHONE_NUMBER]"
click at [105, 63] on link "link to CRM" at bounding box center [108, 65] width 22 height 5
click at [83, 18] on icon at bounding box center [80, 17] width 6 height 6
click at [71, 138] on span "COMPLETE" at bounding box center [70, 137] width 19 height 4
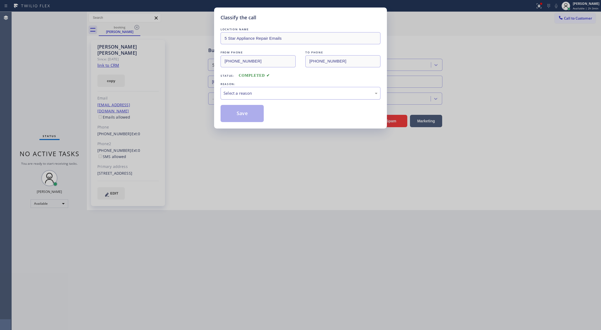
click at [245, 96] on div "Select a reason" at bounding box center [301, 93] width 154 height 6
click at [236, 113] on button "Save" at bounding box center [242, 113] width 43 height 17
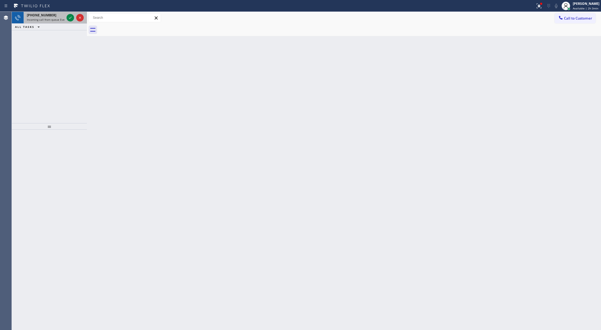
click at [69, 21] on div at bounding box center [74, 18] width 19 height 12
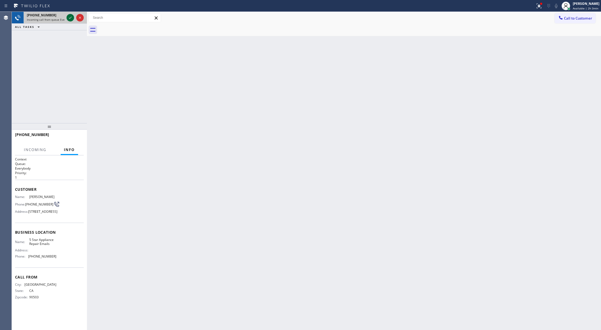
click at [69, 21] on button at bounding box center [71, 18] width 8 height 8
click at [78, 23] on div "[PHONE_NUMBER] Live | 00:00" at bounding box center [49, 18] width 75 height 12
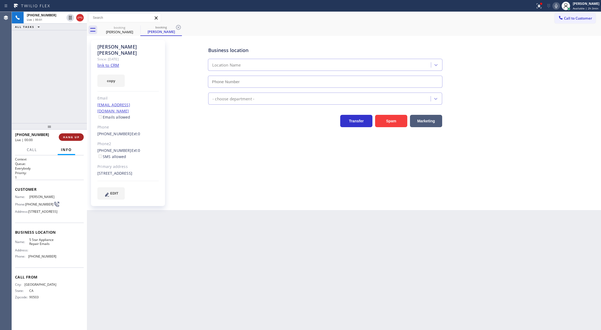
click at [70, 135] on button "HANG UP" at bounding box center [71, 137] width 25 height 8
type input "[PHONE_NUMBER]"
click at [67, 139] on button "COMPLETE" at bounding box center [70, 137] width 27 height 8
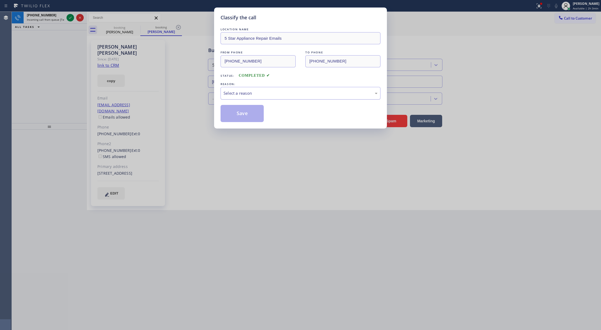
click at [232, 96] on div "Select a reason" at bounding box center [301, 93] width 154 height 6
click at [240, 114] on button "Save" at bounding box center [242, 113] width 43 height 17
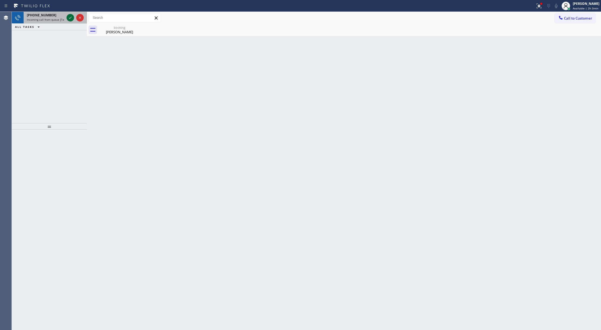
click at [71, 16] on icon at bounding box center [70, 17] width 6 height 6
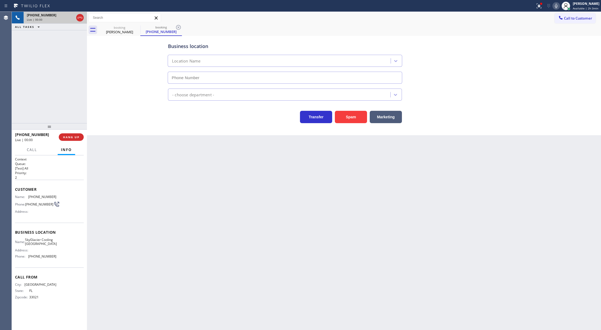
type input "[PHONE_NUMBER]"
click at [347, 121] on button "Spam" at bounding box center [351, 117] width 32 height 12
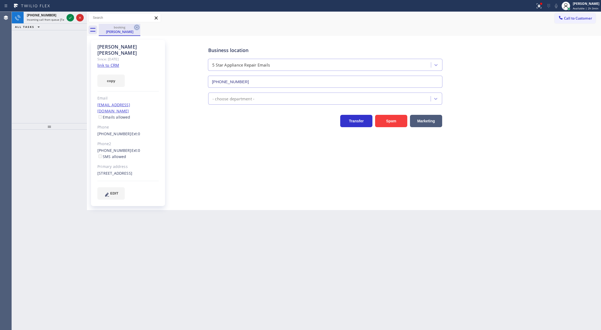
click at [137, 28] on icon at bounding box center [137, 27] width 6 height 6
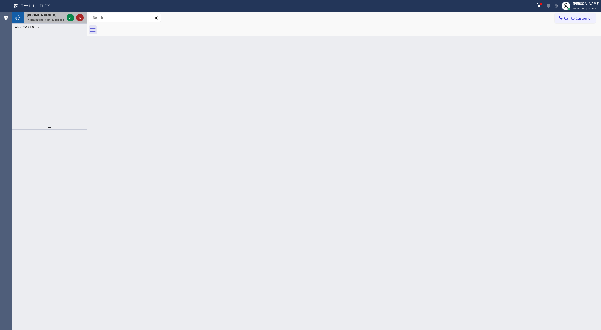
click at [81, 15] on icon at bounding box center [80, 17] width 6 height 6
click at [80, 20] on icon at bounding box center [80, 17] width 6 height 6
click at [69, 17] on icon at bounding box center [70, 17] width 6 height 6
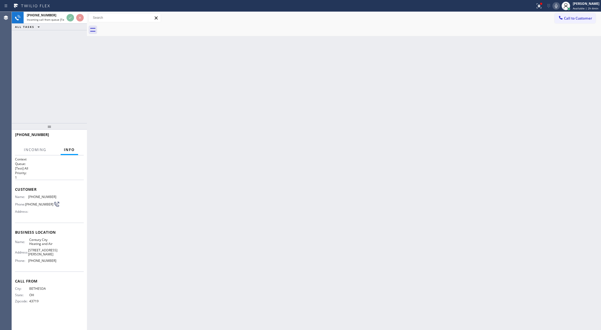
click at [77, 34] on div "[PHONE_NUMBER] Incoming call from queue [Test] All ALL TASKS ALL TASKS ACTIVE T…" at bounding box center [49, 67] width 75 height 111
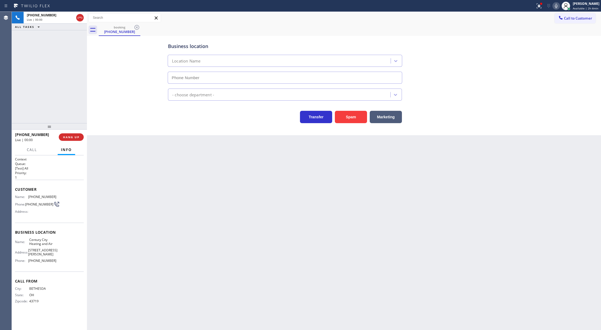
type input "[PHONE_NUMBER]"
click at [353, 116] on button "Spam" at bounding box center [351, 117] width 32 height 12
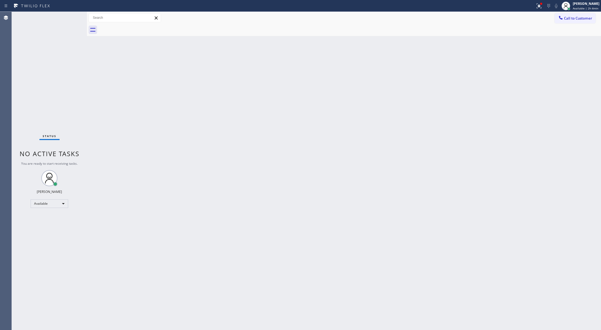
click at [67, 13] on div "Status No active tasks You are ready to start receiving tasks. [PERSON_NAME] Av…" at bounding box center [49, 171] width 75 height 318
click at [72, 20] on div "Status No active tasks You are ready to start receiving tasks. [PERSON_NAME] Av…" at bounding box center [49, 171] width 75 height 318
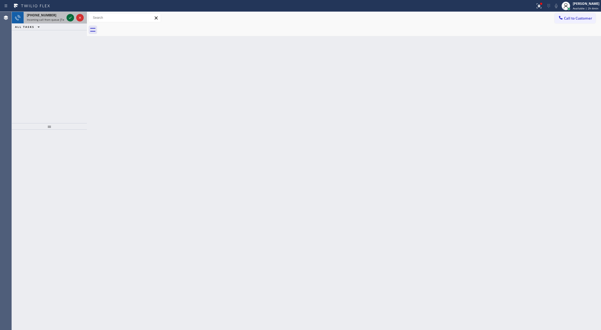
click at [68, 18] on icon at bounding box center [70, 17] width 6 height 6
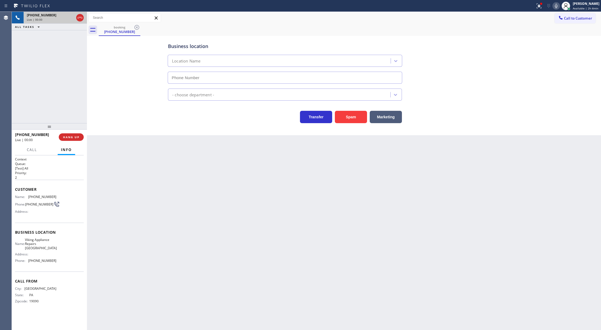
type input "[PHONE_NUMBER]"
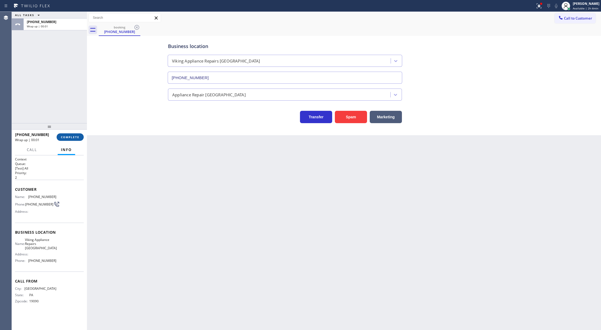
click at [68, 138] on span "COMPLETE" at bounding box center [70, 137] width 19 height 4
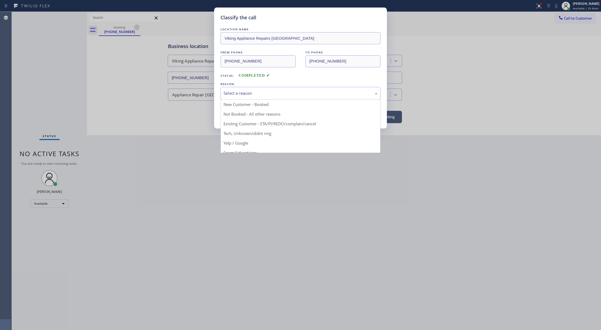
click at [242, 94] on div "Select a reason" at bounding box center [301, 93] width 154 height 6
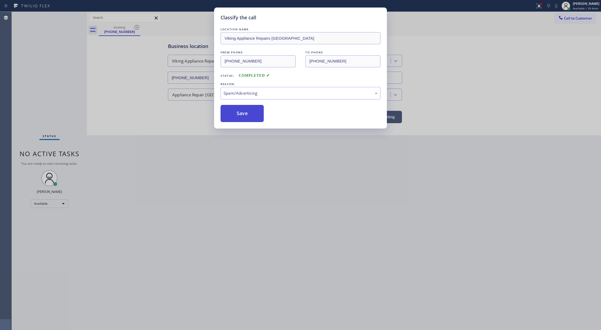
click at [241, 113] on button "Save" at bounding box center [242, 113] width 43 height 17
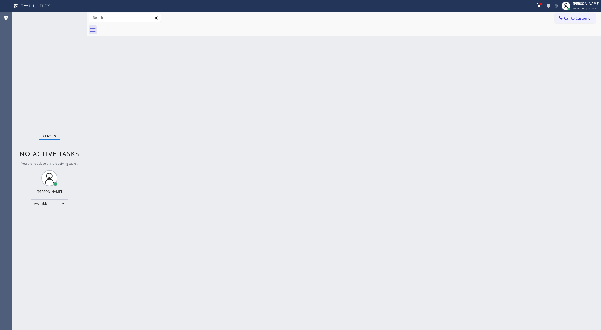
click at [74, 19] on div "Status No active tasks You are ready to start receiving tasks. [PERSON_NAME] Av…" at bounding box center [49, 171] width 75 height 318
click at [243, 207] on div "Back to Dashboard Change Sender ID Customers Technicians Select a contact Outbo…" at bounding box center [344, 171] width 514 height 318
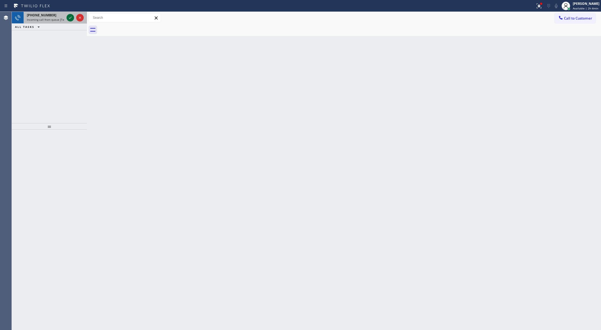
click at [70, 16] on icon at bounding box center [70, 17] width 6 height 6
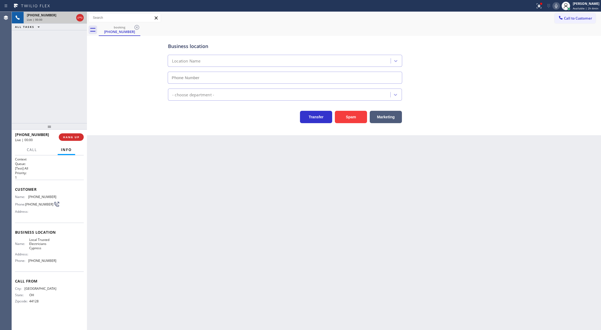
type input "[PHONE_NUMBER]"
click at [355, 119] on button "Spam" at bounding box center [351, 117] width 32 height 12
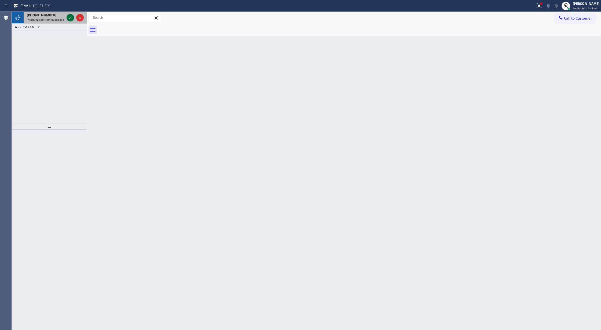
click at [71, 16] on icon at bounding box center [70, 17] width 6 height 6
click at [72, 17] on icon at bounding box center [70, 17] width 6 height 6
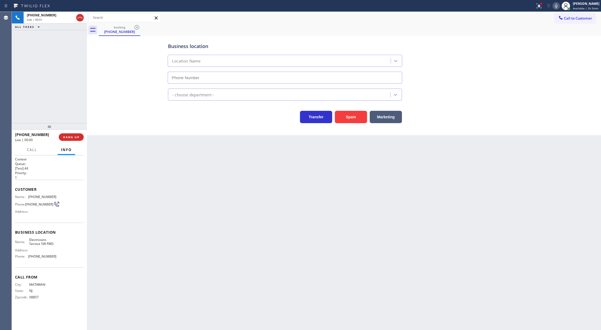
type input "[PHONE_NUMBER]"
click at [358, 123] on button "Spam" at bounding box center [351, 117] width 32 height 12
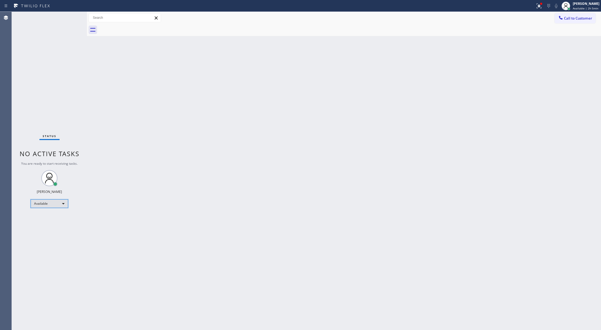
click at [62, 203] on div "Available" at bounding box center [50, 203] width 38 height 9
click at [59, 233] on li "Break" at bounding box center [49, 231] width 36 height 6
